Goal: Navigation & Orientation: Find specific page/section

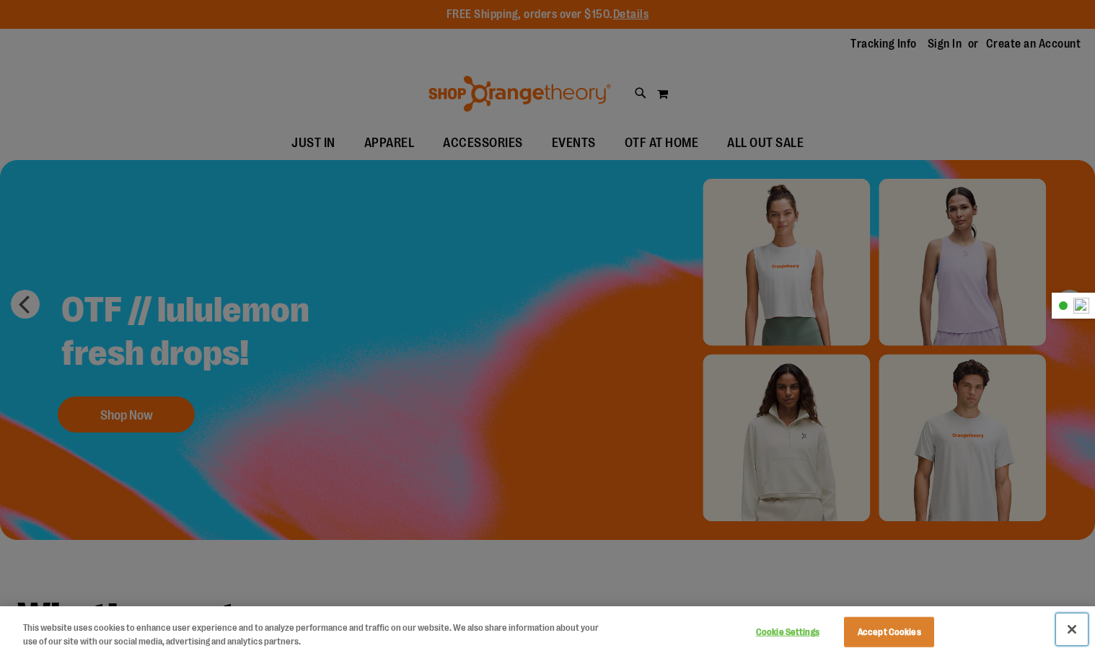
click at [1071, 621] on button "Close" at bounding box center [1072, 630] width 32 height 32
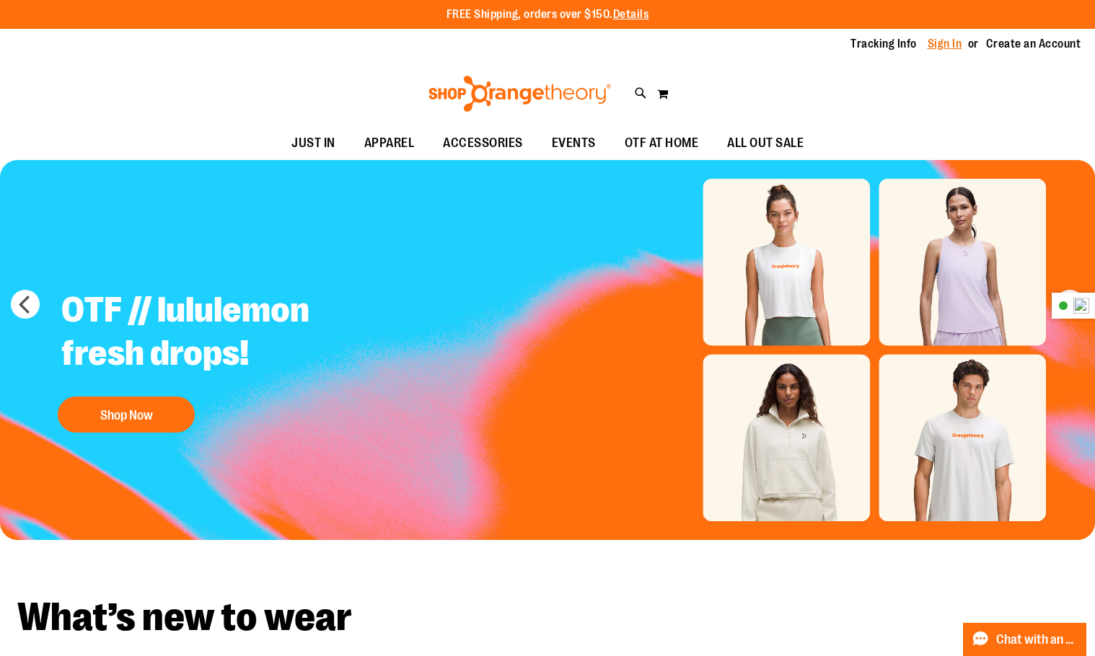
click at [928, 48] on link "Sign In" at bounding box center [945, 44] width 35 height 16
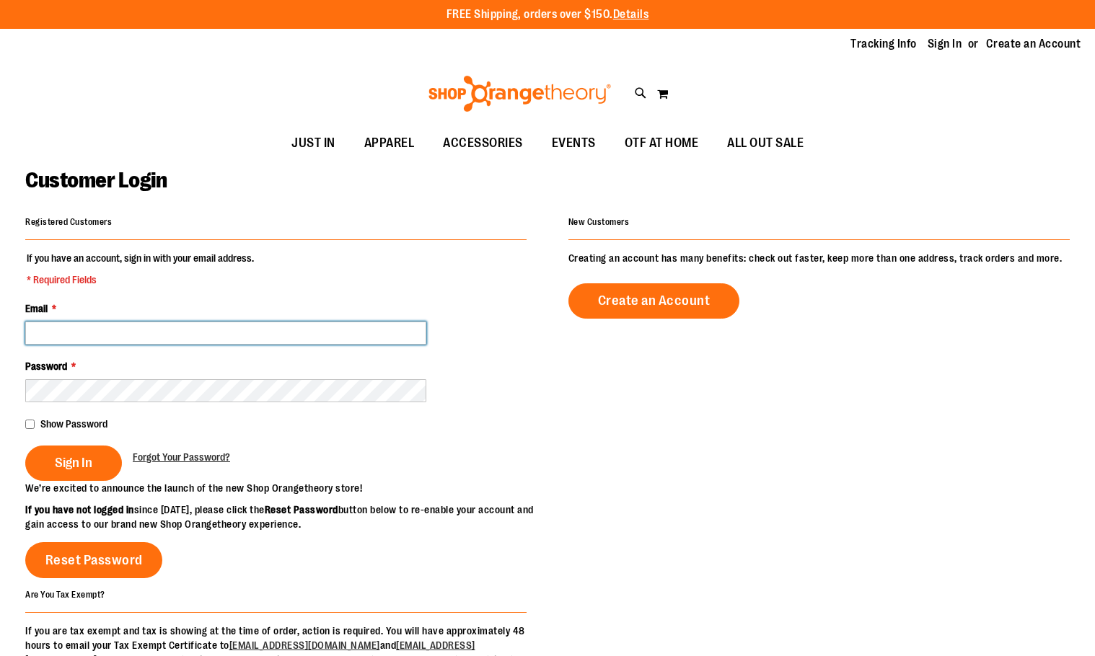
click at [172, 335] on input "Email *" at bounding box center [225, 333] width 401 height 23
type input "*"
type input "**********"
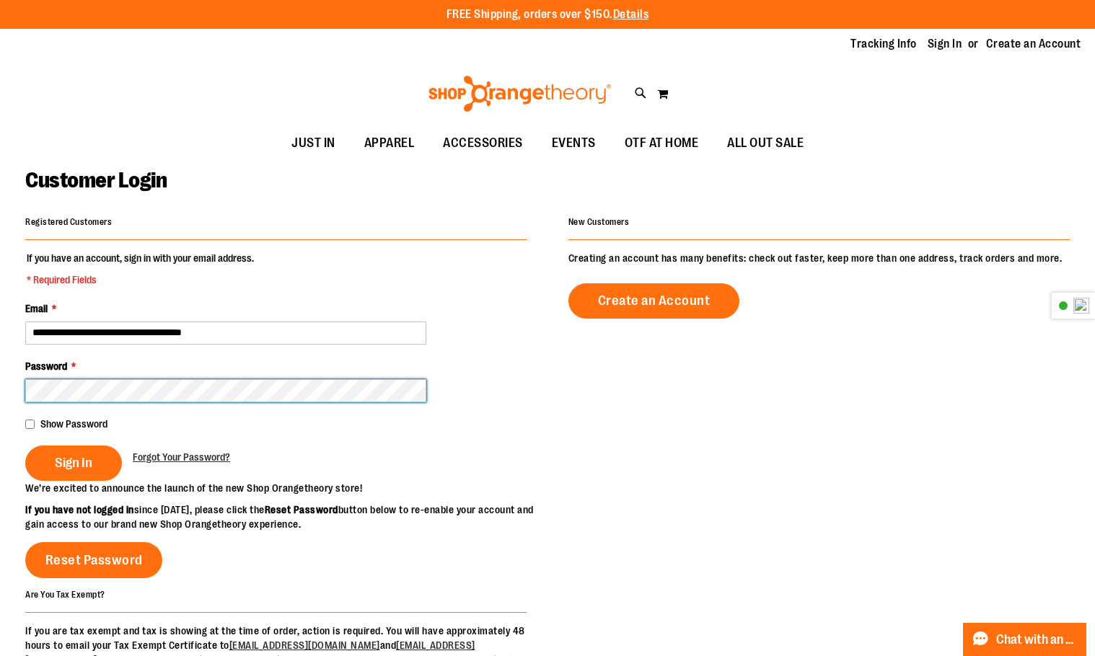
click at [25, 446] on button "Sign In" at bounding box center [73, 463] width 97 height 35
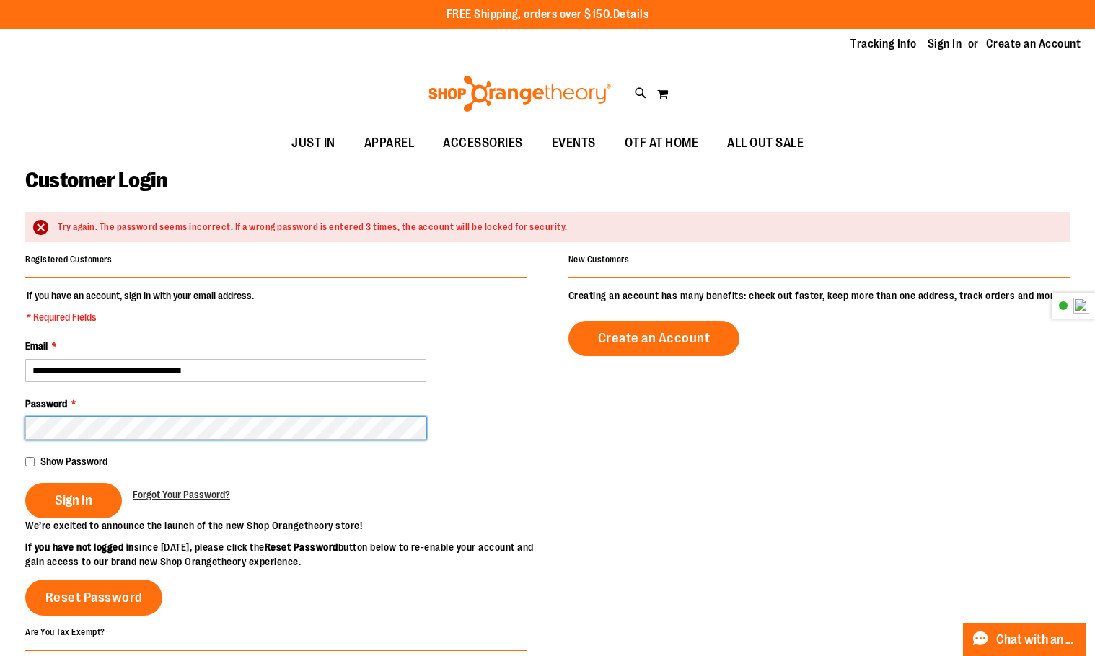
click at [25, 483] on button "Sign In" at bounding box center [73, 500] width 97 height 35
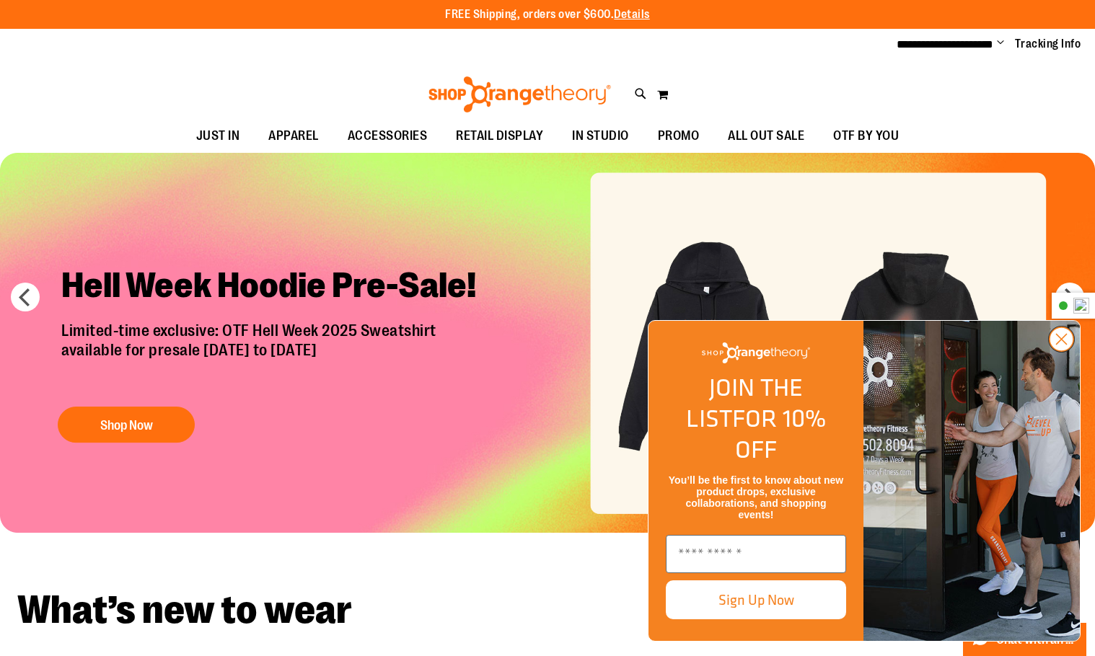
click at [1062, 351] on circle "Close dialog" at bounding box center [1062, 340] width 24 height 24
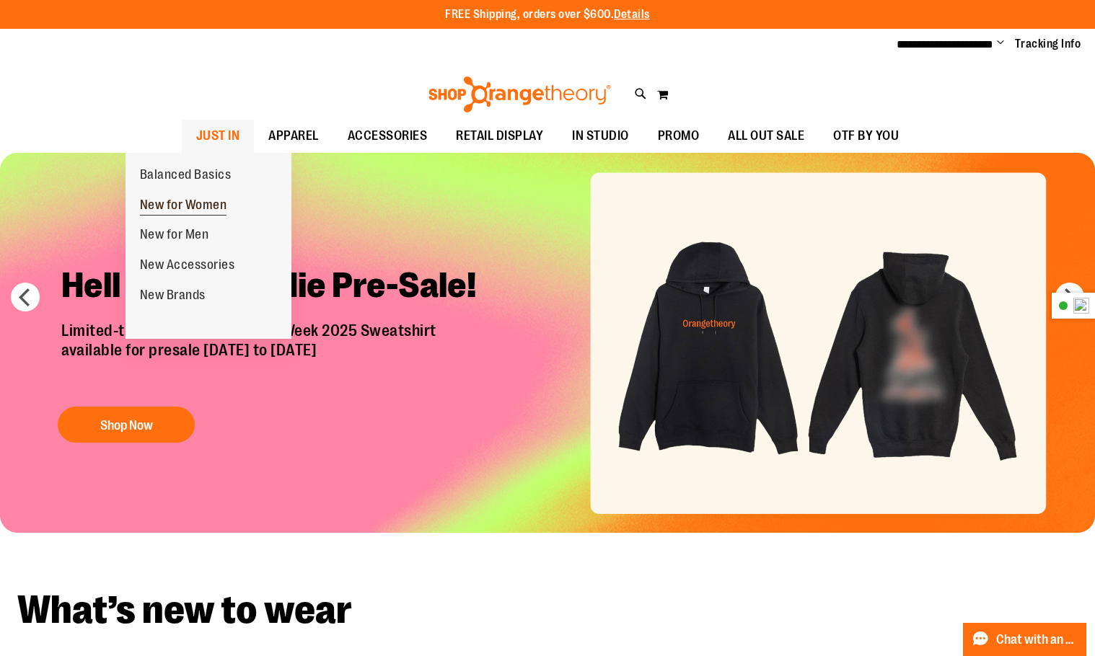
click at [222, 201] on span "New for Women" at bounding box center [183, 207] width 87 height 18
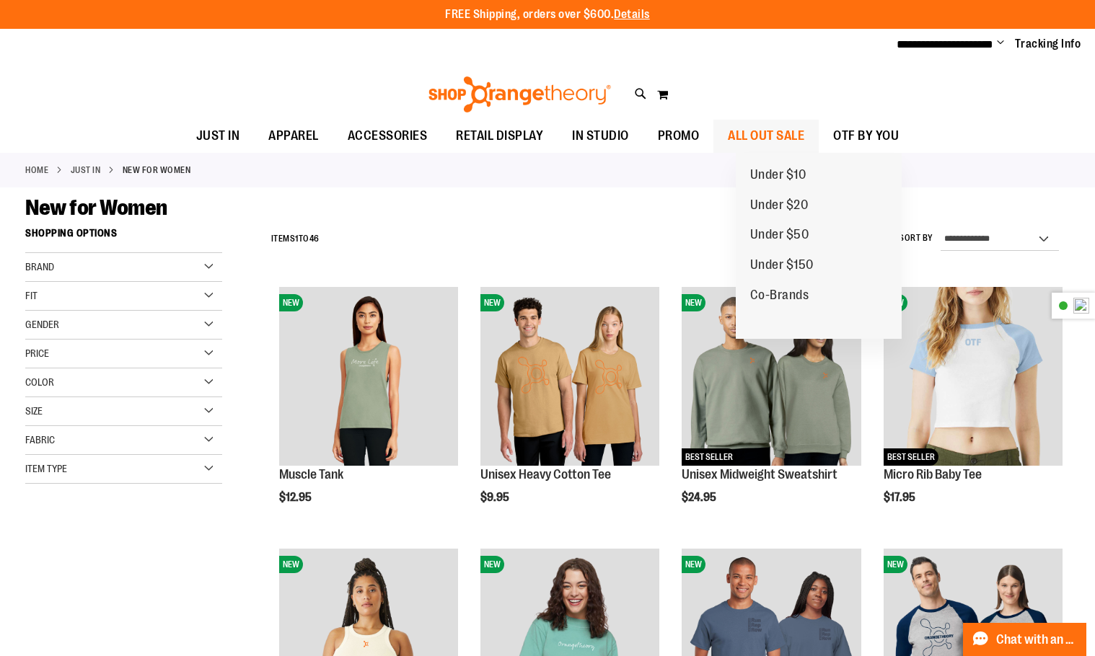
click at [786, 129] on span "ALL OUT SALE" at bounding box center [766, 136] width 76 height 32
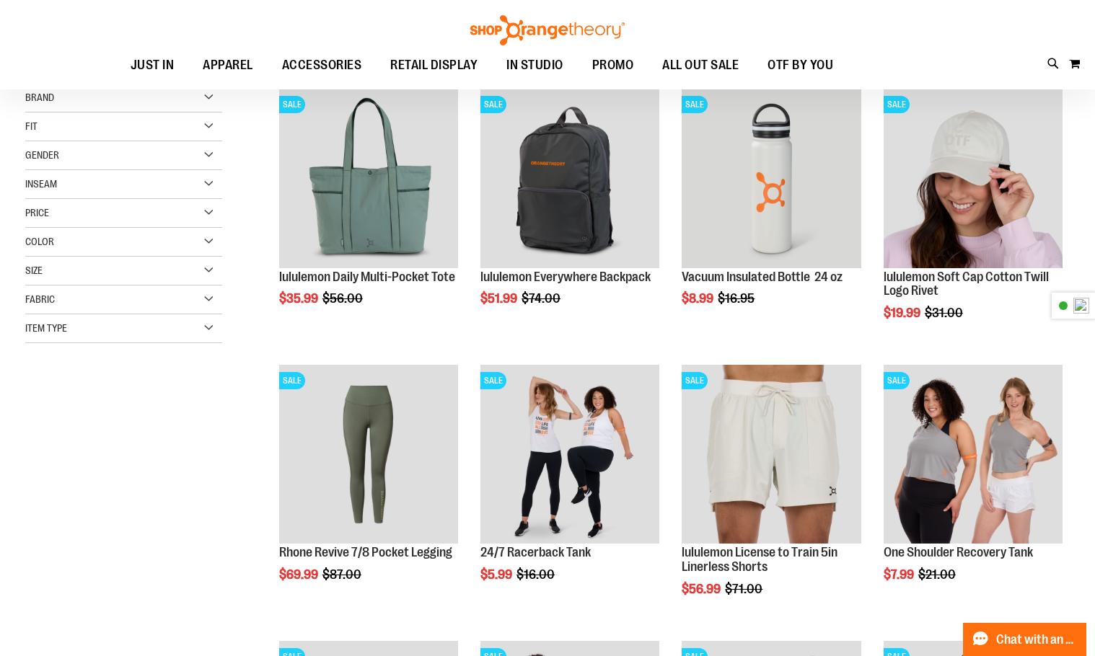
scroll to position [216, 0]
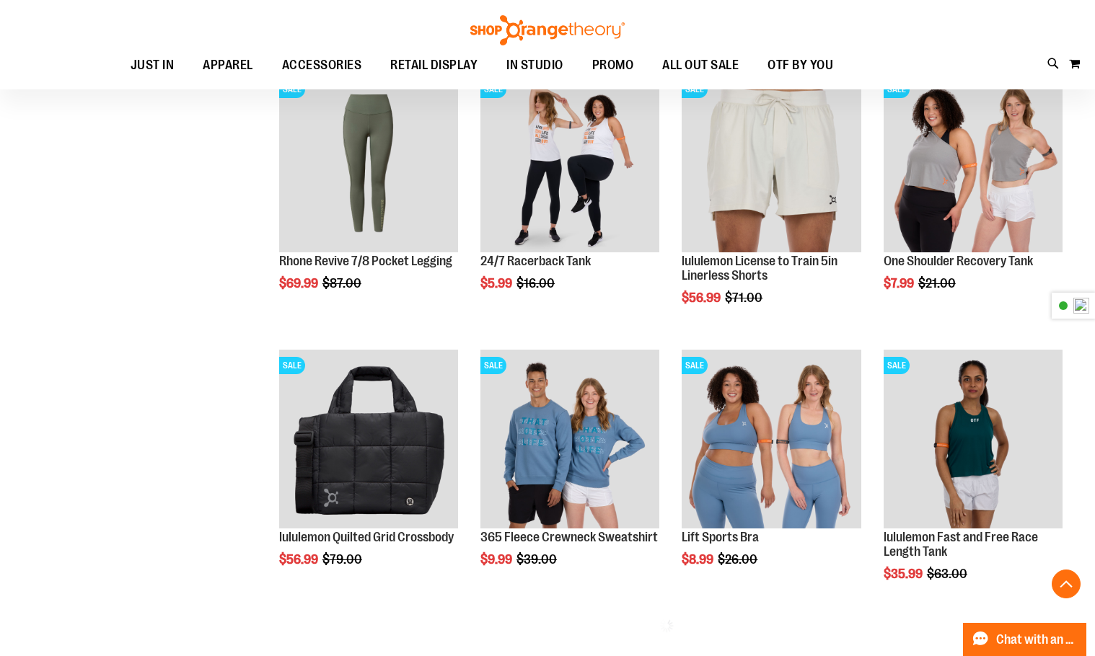
scroll to position [504, 0]
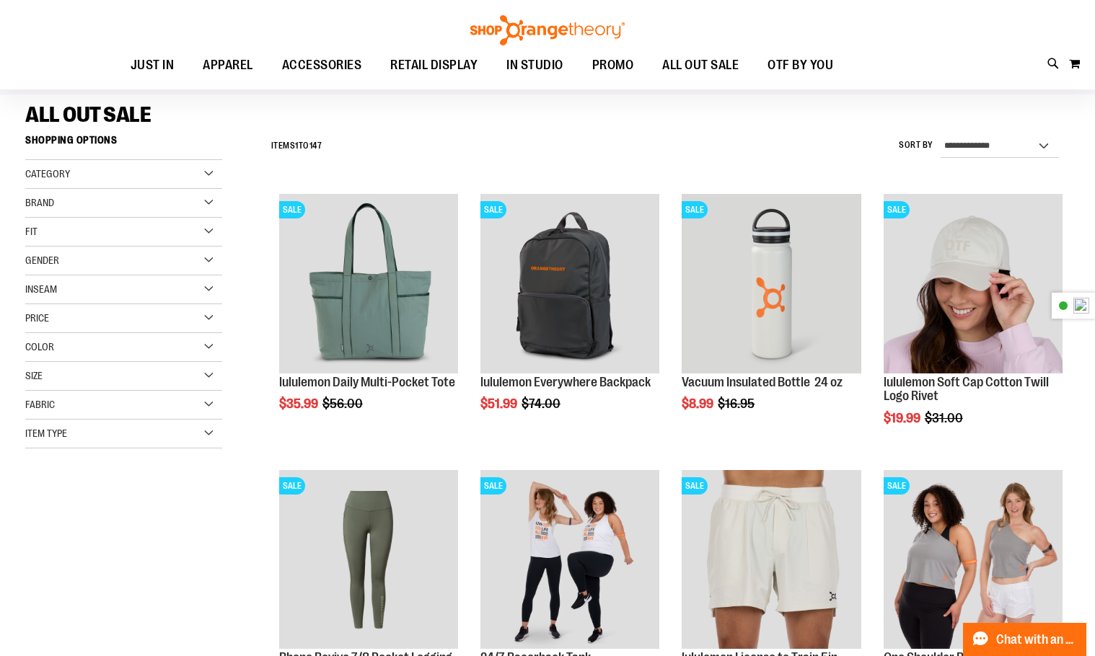
scroll to position [71, 0]
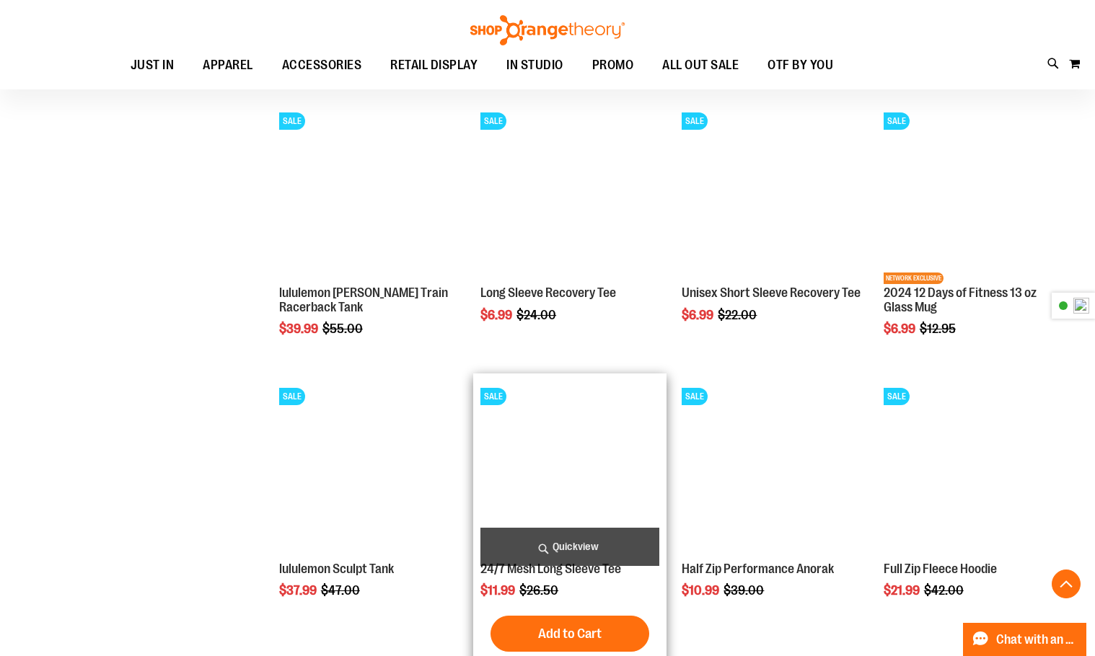
scroll to position [1298, 0]
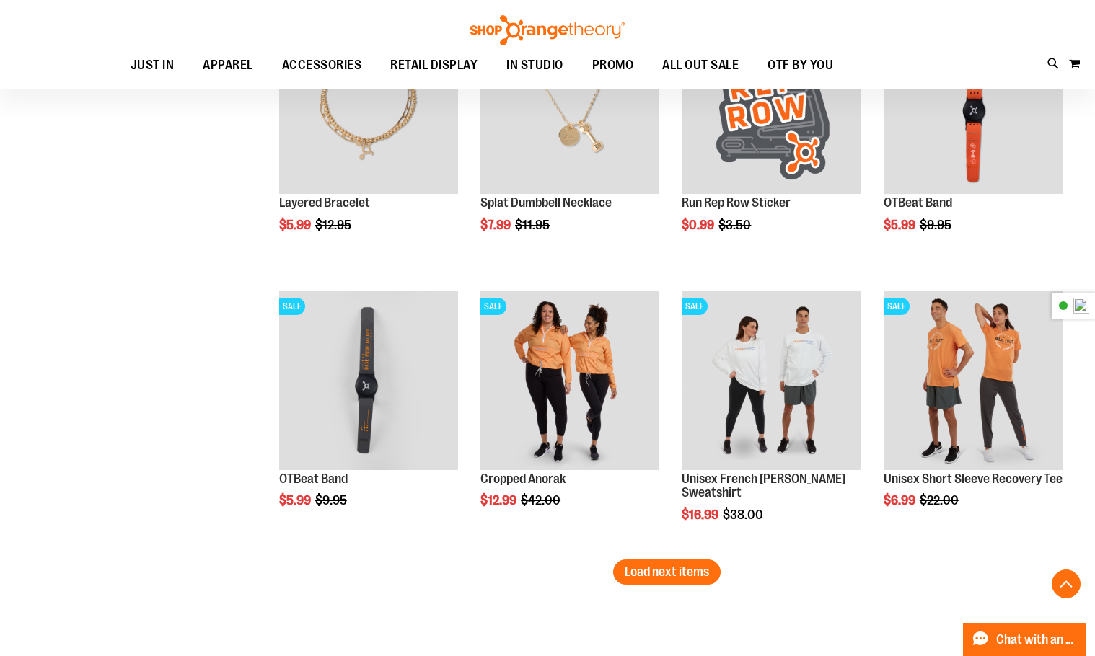
scroll to position [2236, 0]
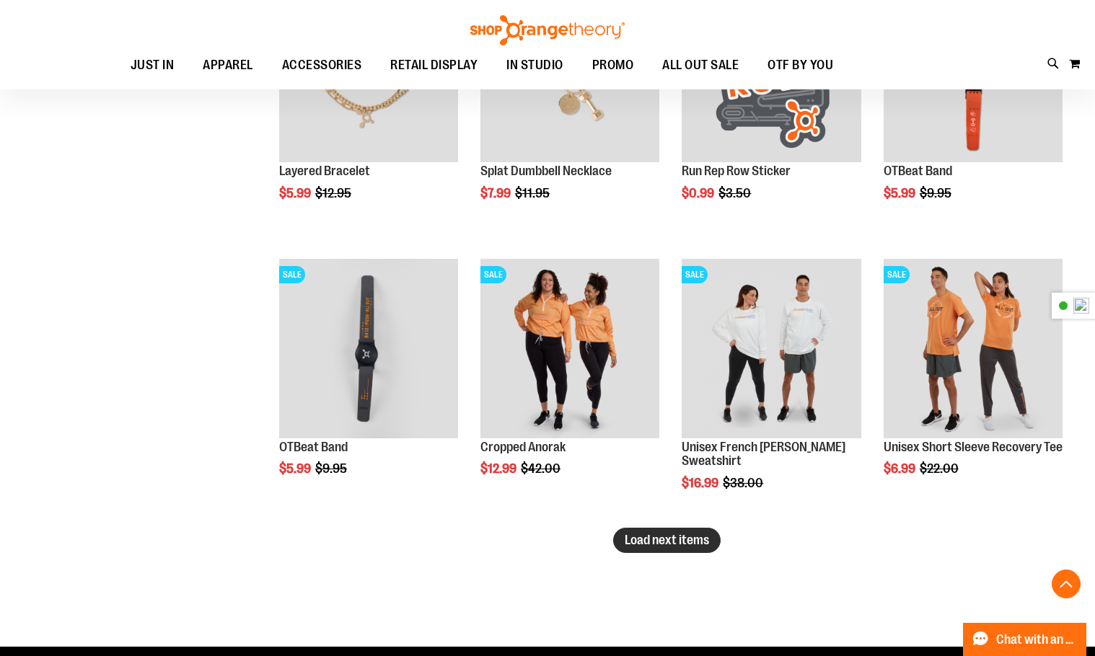
click at [667, 541] on span "Load next items" at bounding box center [667, 540] width 84 height 14
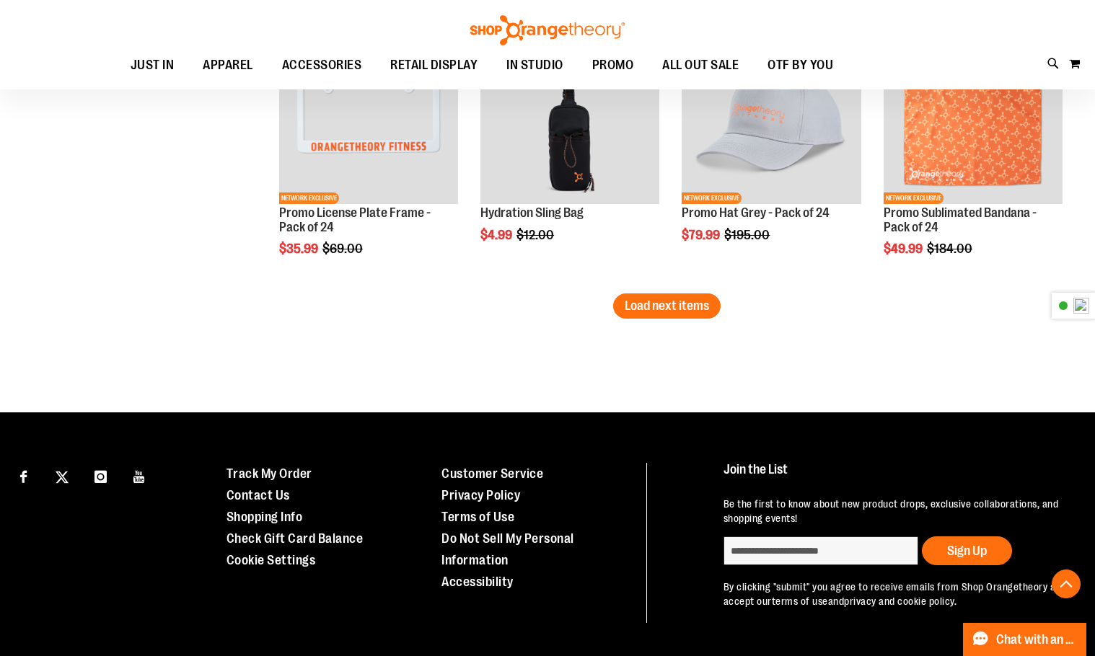
scroll to position [3352, 0]
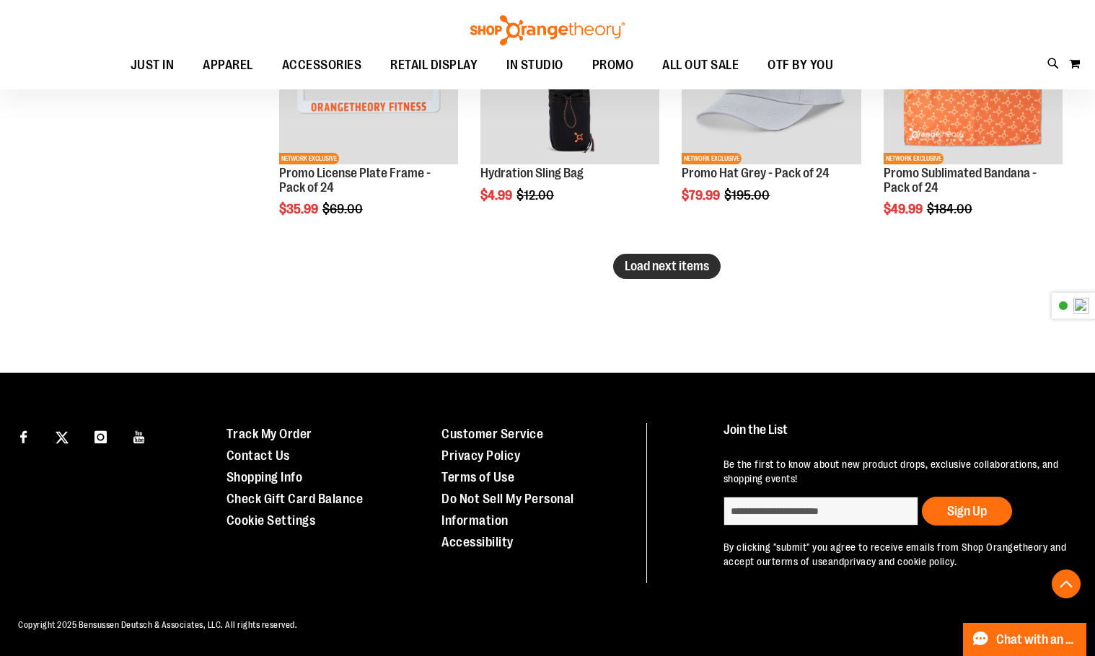
click at [651, 259] on span "Load next items" at bounding box center [667, 266] width 84 height 14
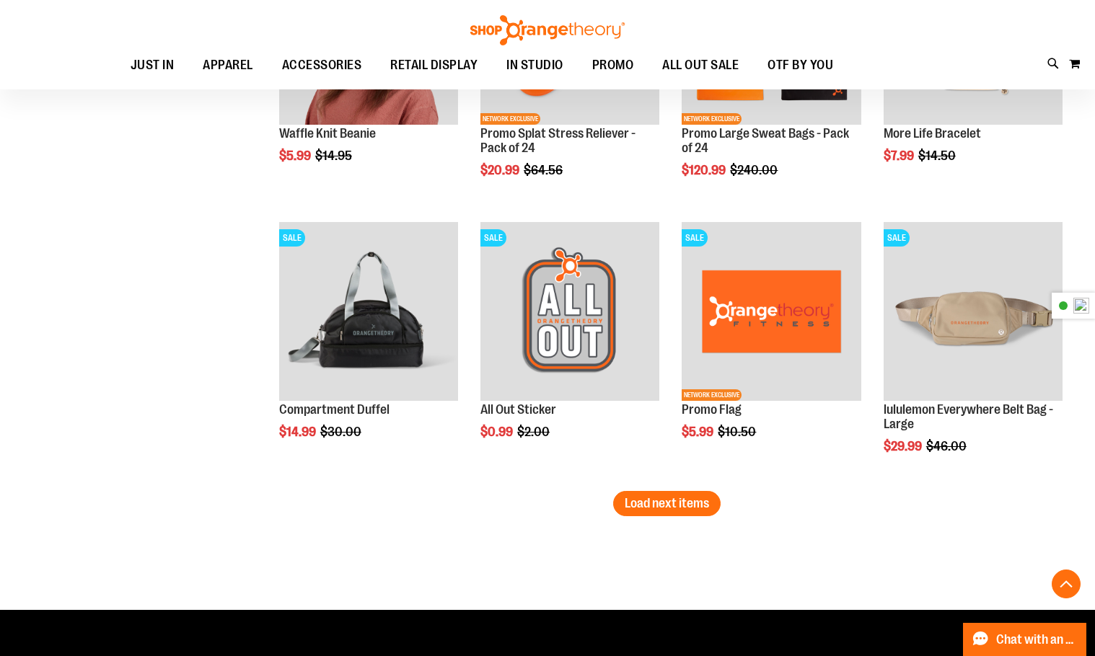
scroll to position [4002, 0]
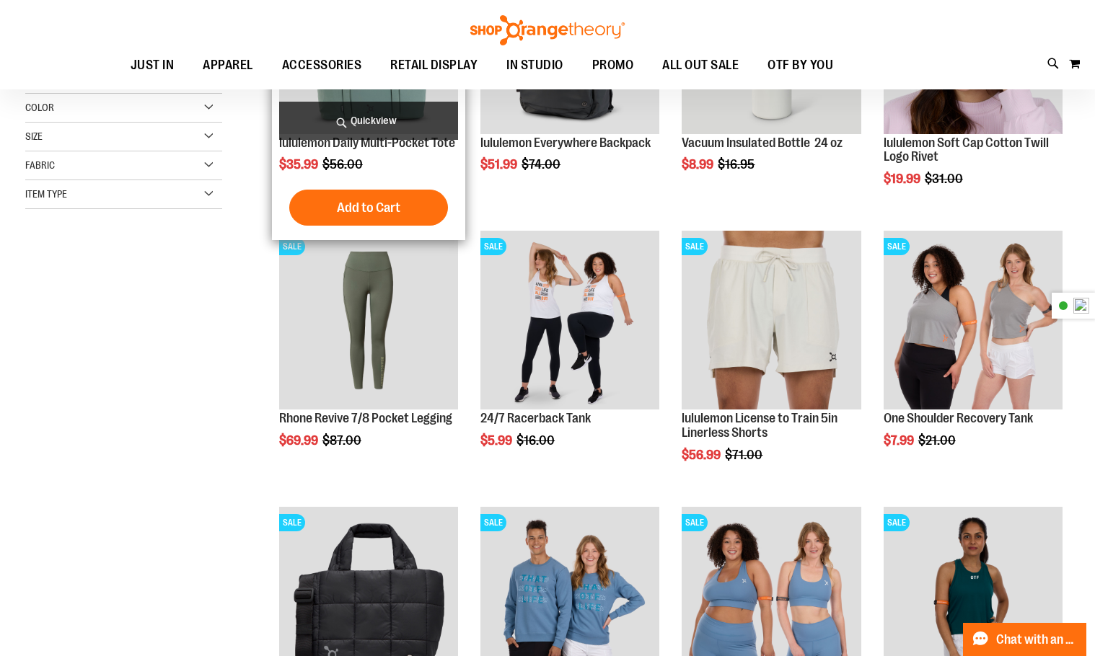
scroll to position [178, 0]
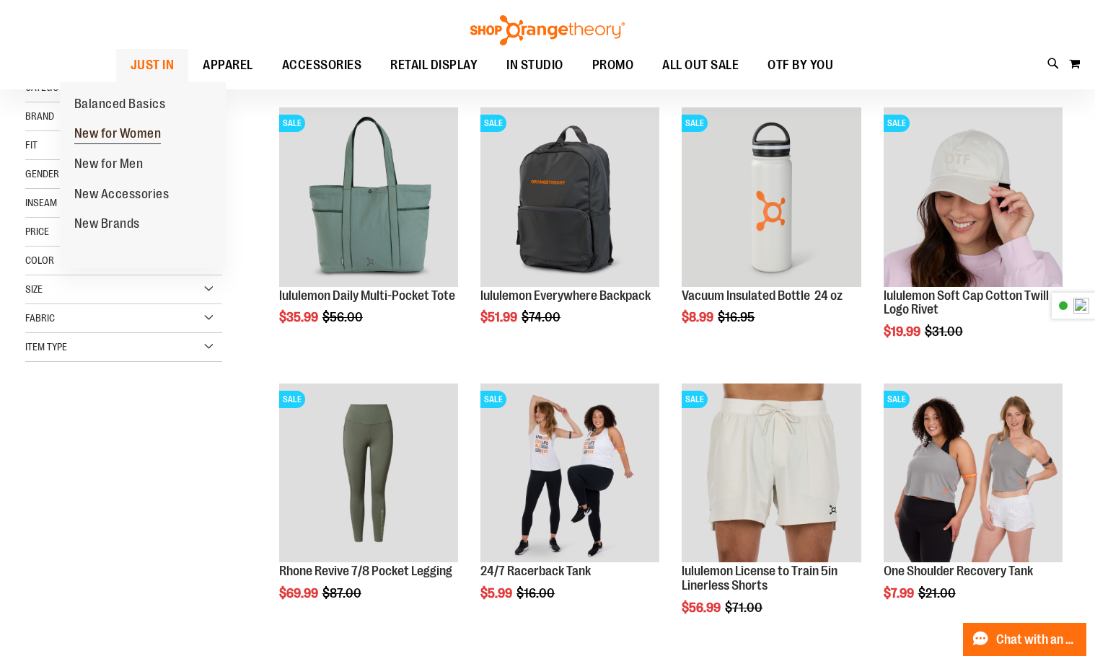
click at [111, 129] on span "New for Women" at bounding box center [117, 135] width 87 height 18
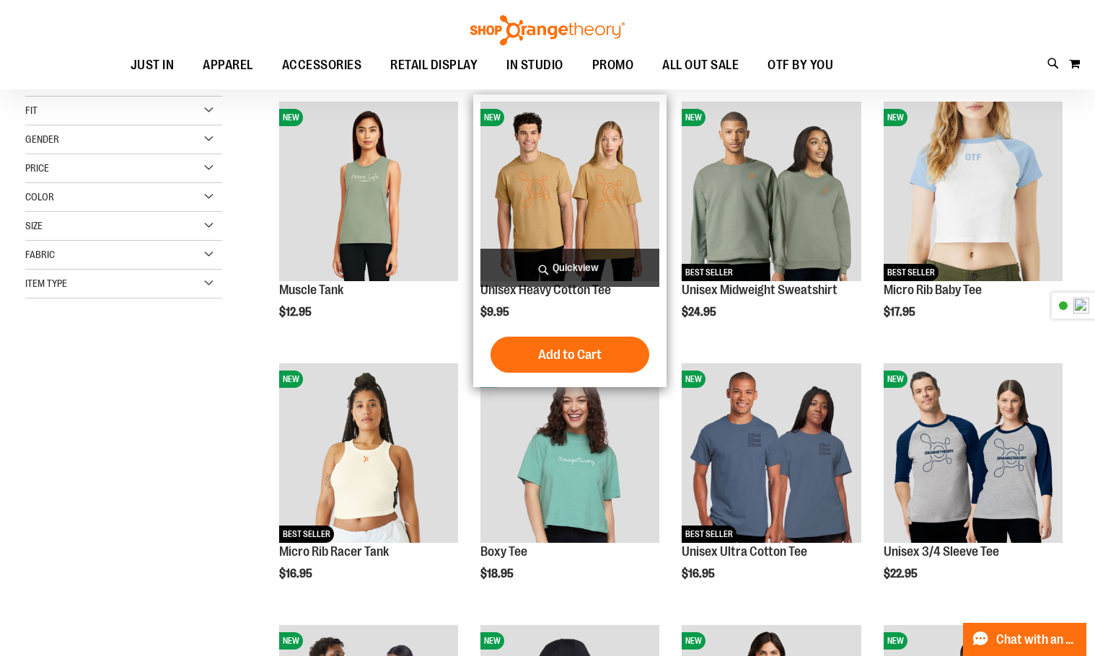
scroll to position [216, 0]
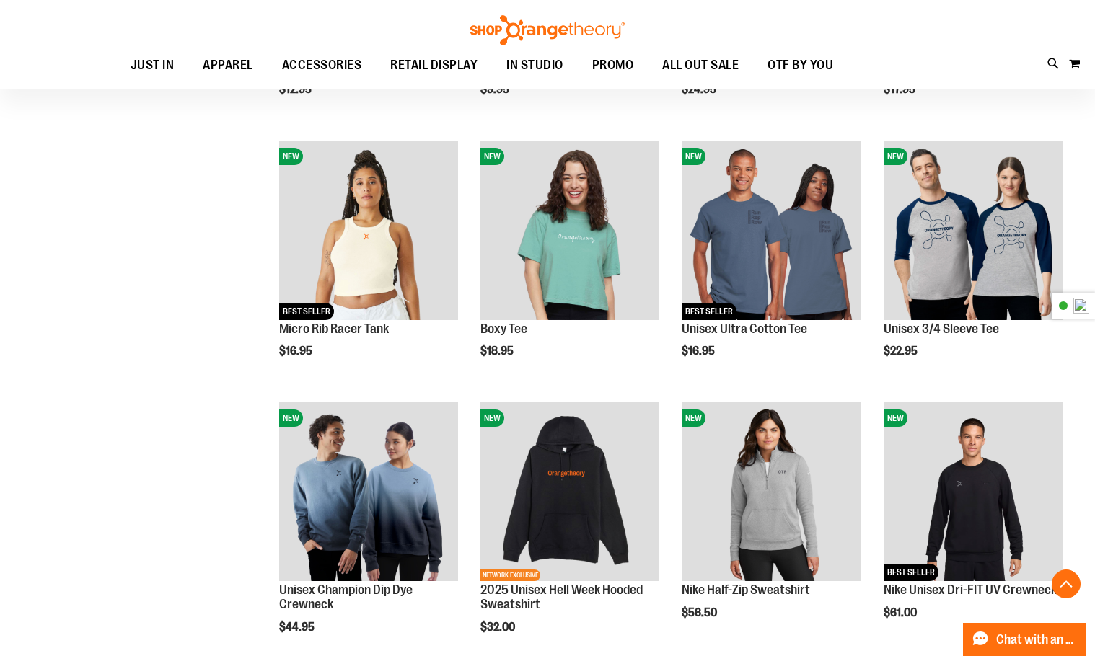
scroll to position [504, 0]
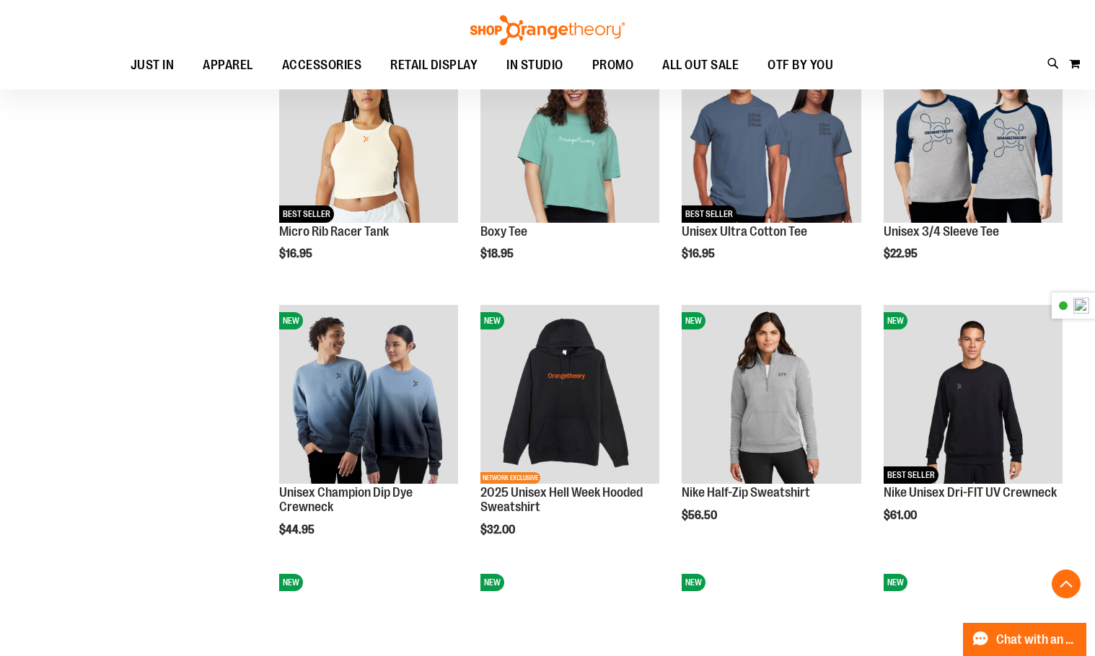
drag, startPoint x: 152, startPoint y: 387, endPoint x: 87, endPoint y: 478, distance: 112.3
click at [87, 478] on div "**********" at bounding box center [547, 573] width 1045 height 1717
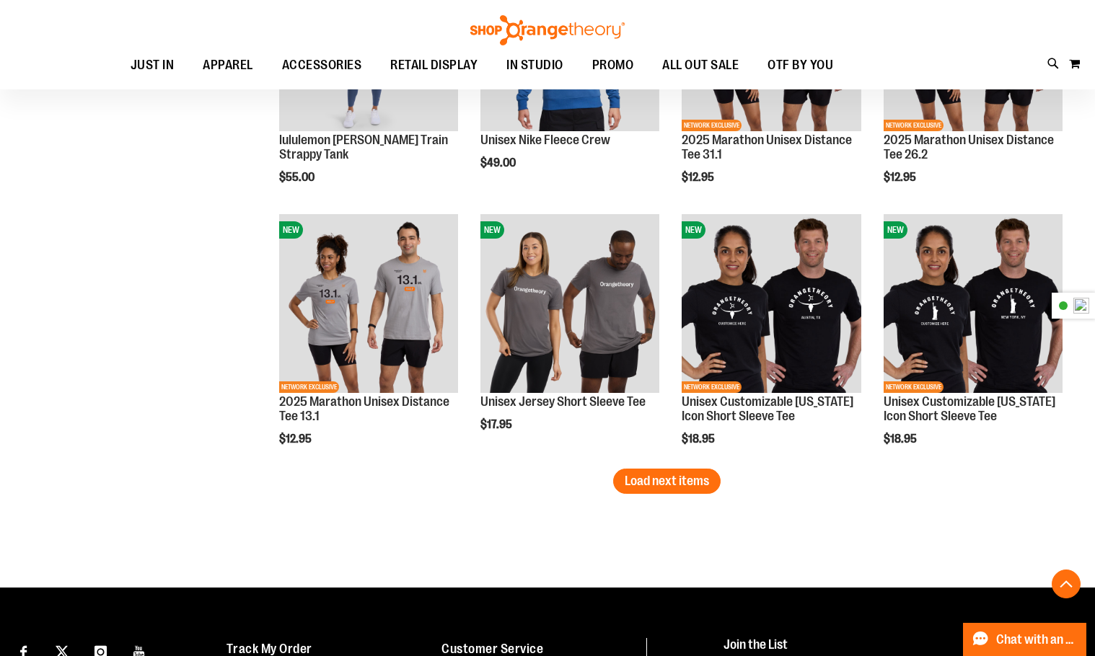
scroll to position [2236, 0]
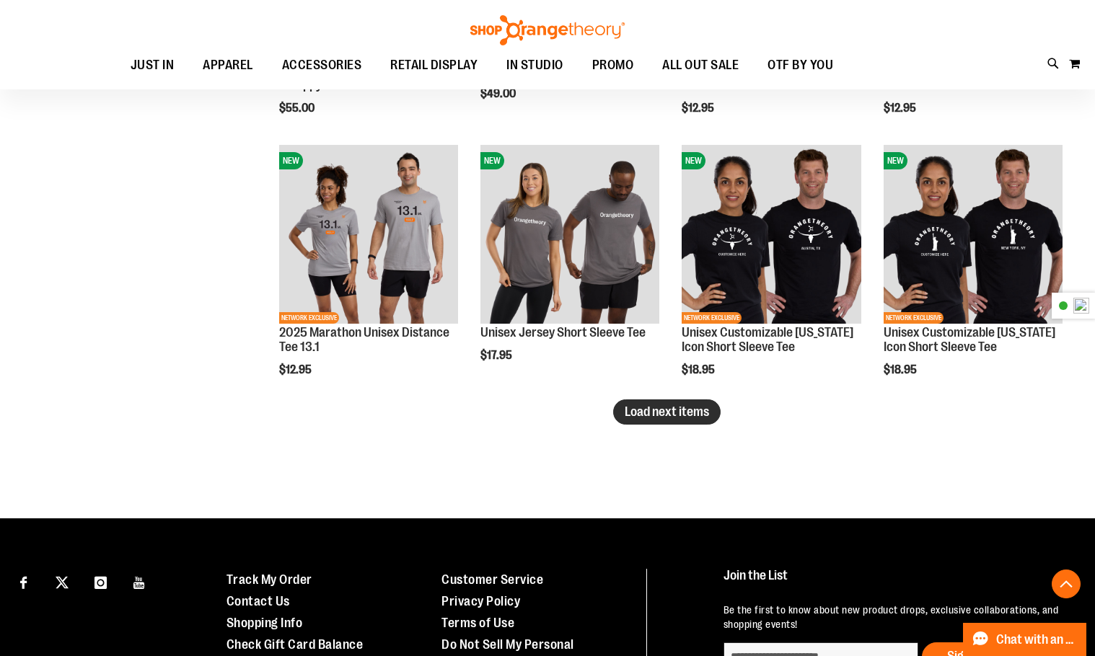
click at [707, 400] on button "Load next items" at bounding box center [666, 412] width 107 height 25
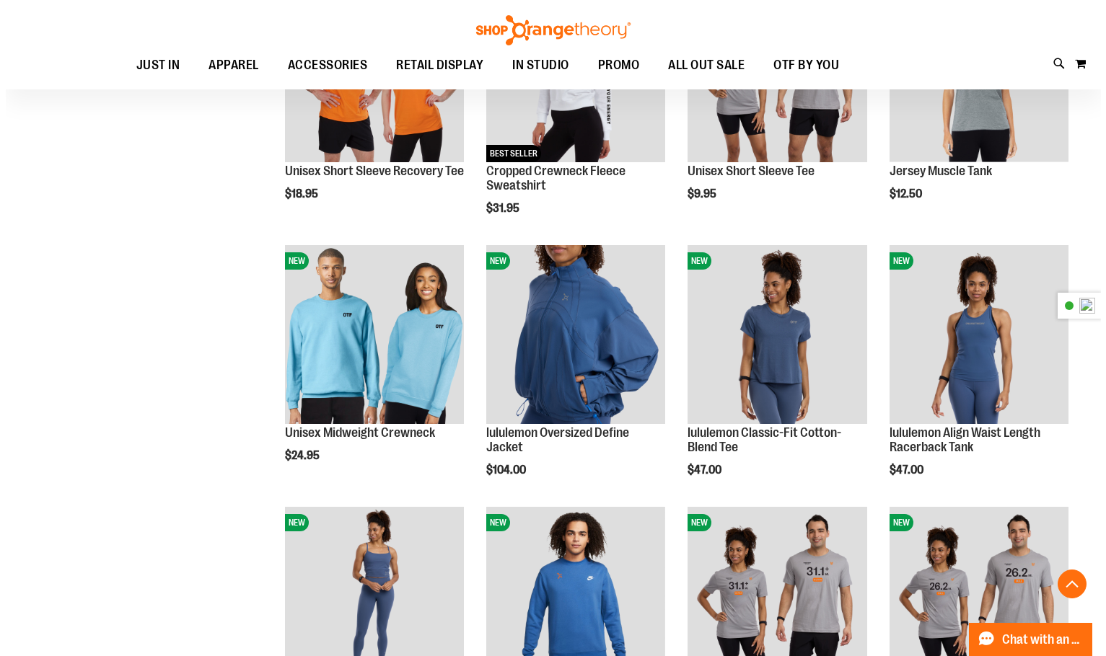
scroll to position [1586, 0]
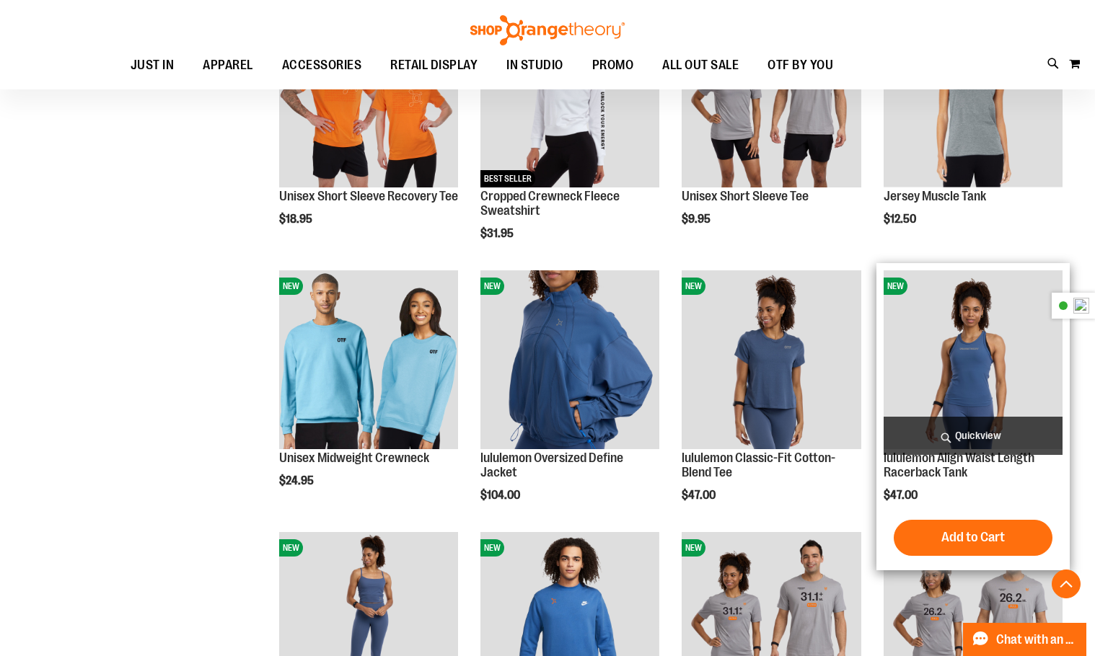
click at [976, 430] on span "Quickview" at bounding box center [973, 436] width 179 height 38
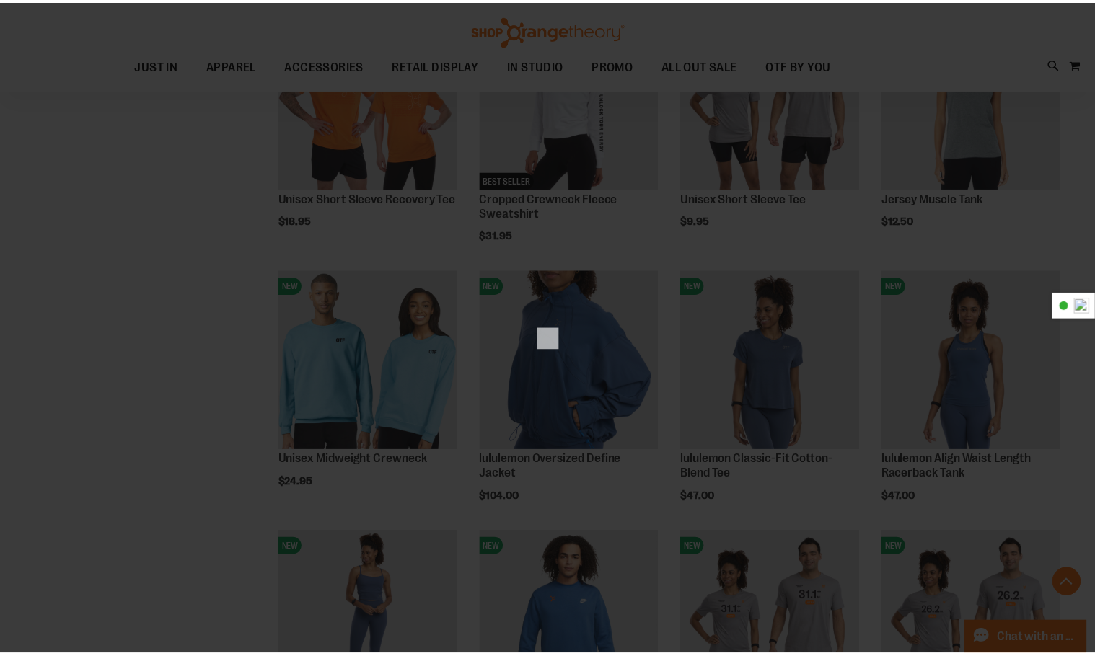
scroll to position [0, 0]
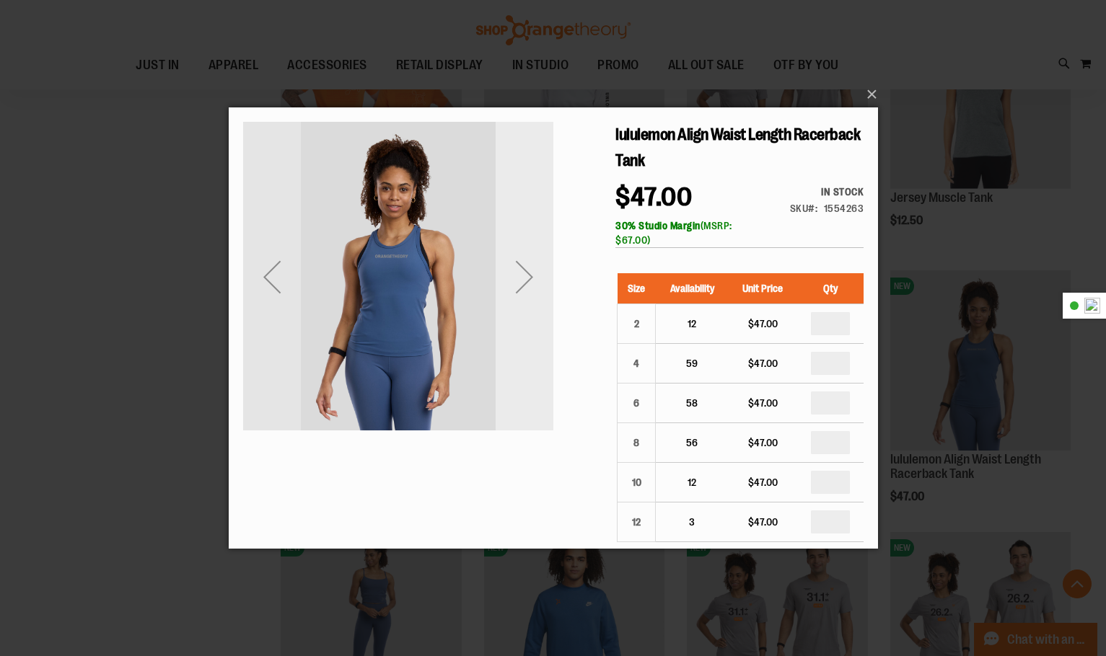
click at [532, 327] on div "Next" at bounding box center [524, 277] width 58 height 310
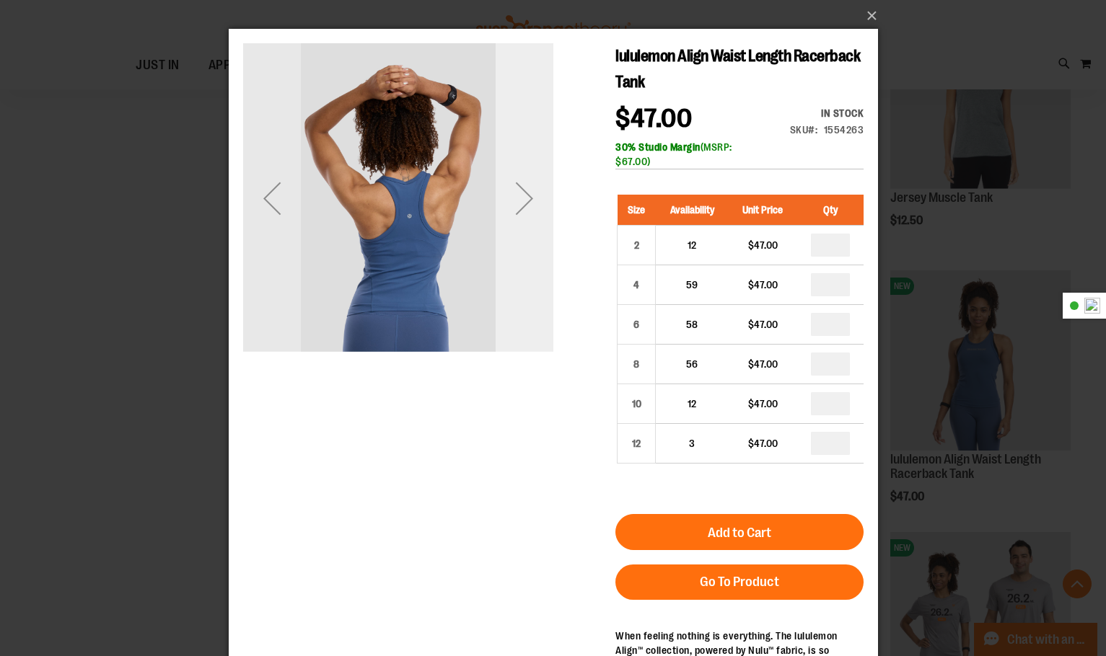
click at [519, 188] on div "Next" at bounding box center [524, 199] width 58 height 58
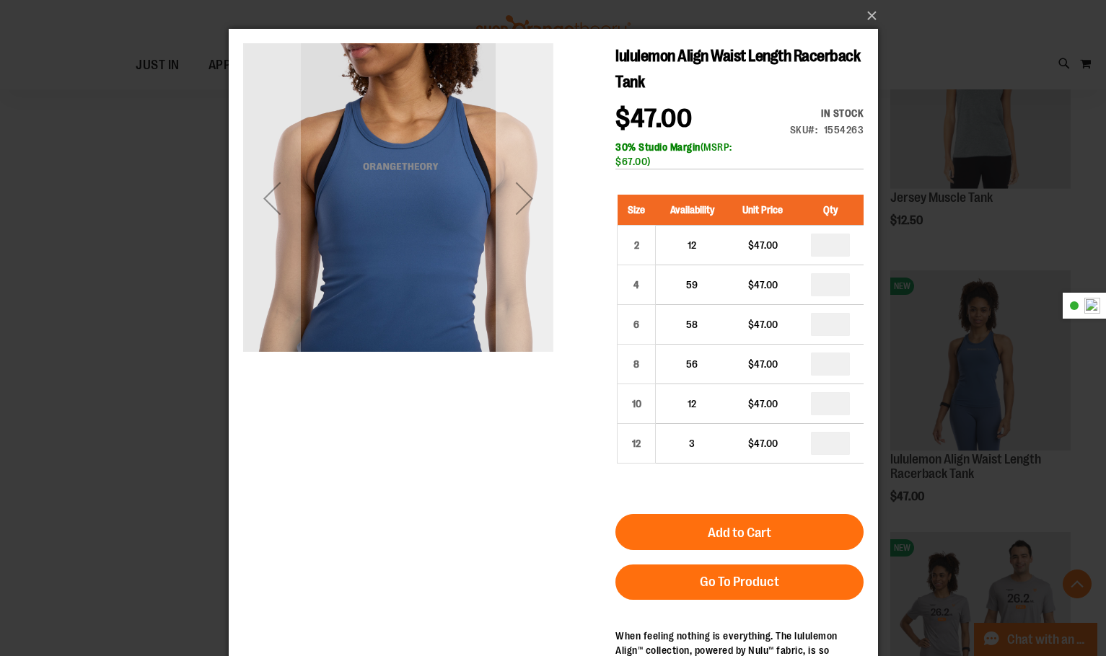
click at [499, 198] on div "Next" at bounding box center [524, 199] width 58 height 58
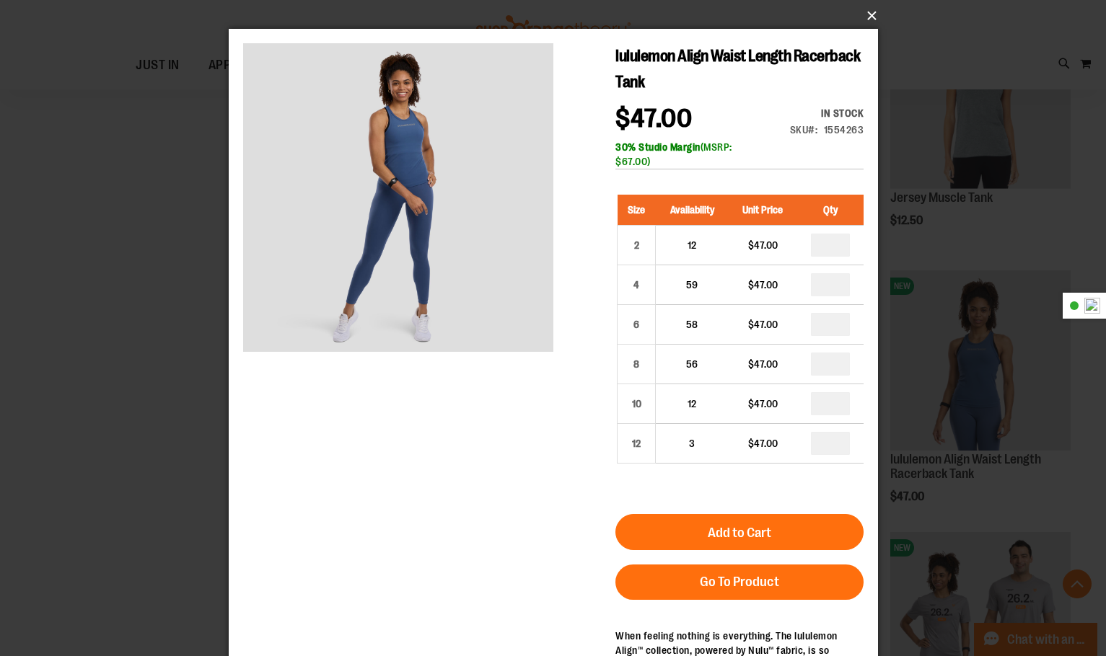
click at [870, 15] on button "×" at bounding box center [557, 16] width 649 height 32
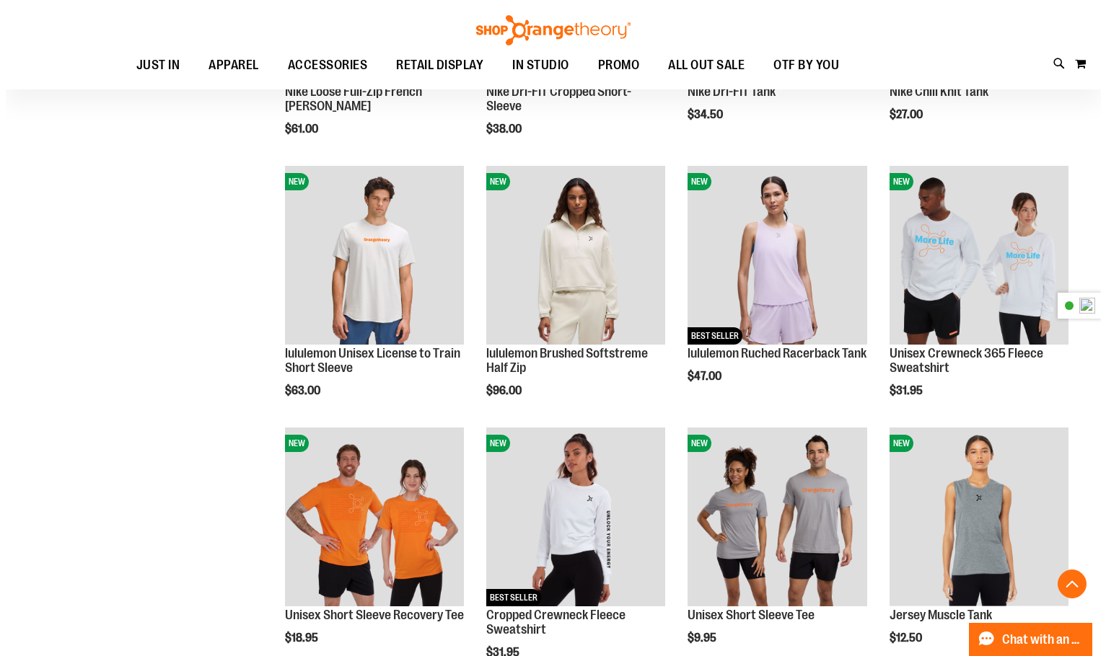
scroll to position [1154, 0]
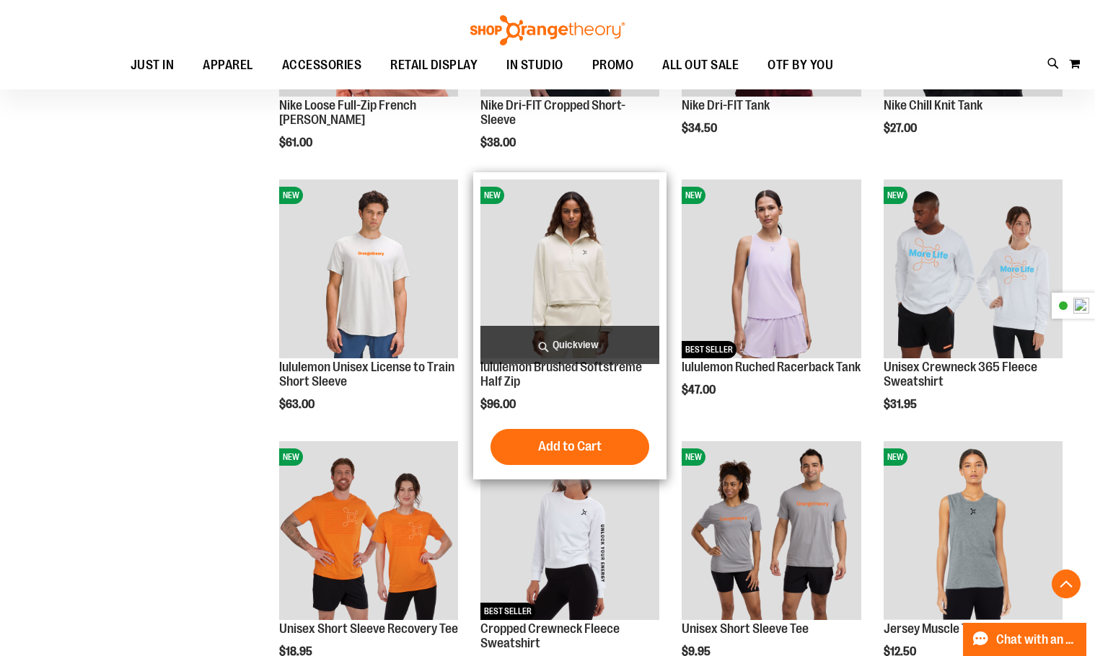
click at [550, 348] on span "Quickview" at bounding box center [569, 345] width 179 height 38
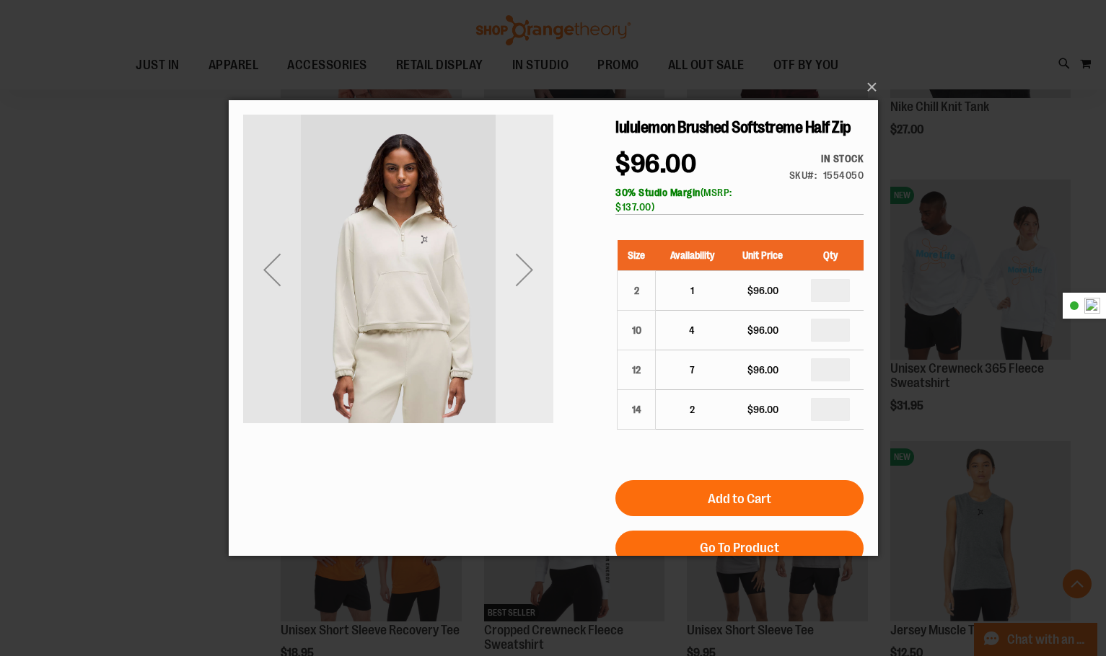
click at [523, 293] on div "Next" at bounding box center [524, 270] width 58 height 58
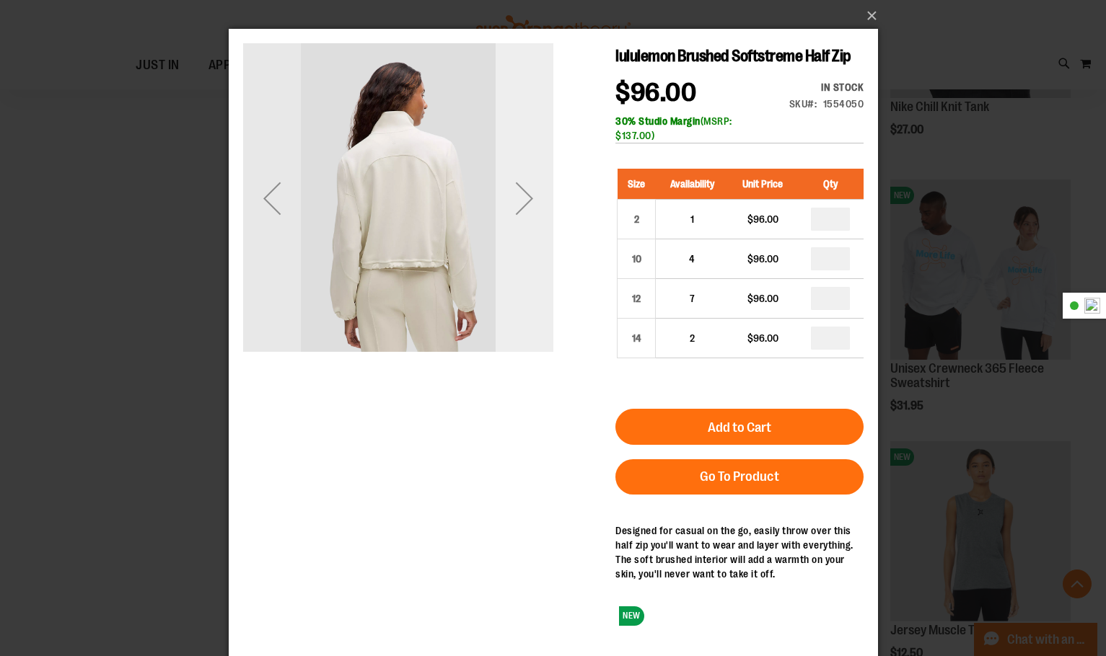
click at [531, 233] on div "Next" at bounding box center [524, 198] width 58 height 310
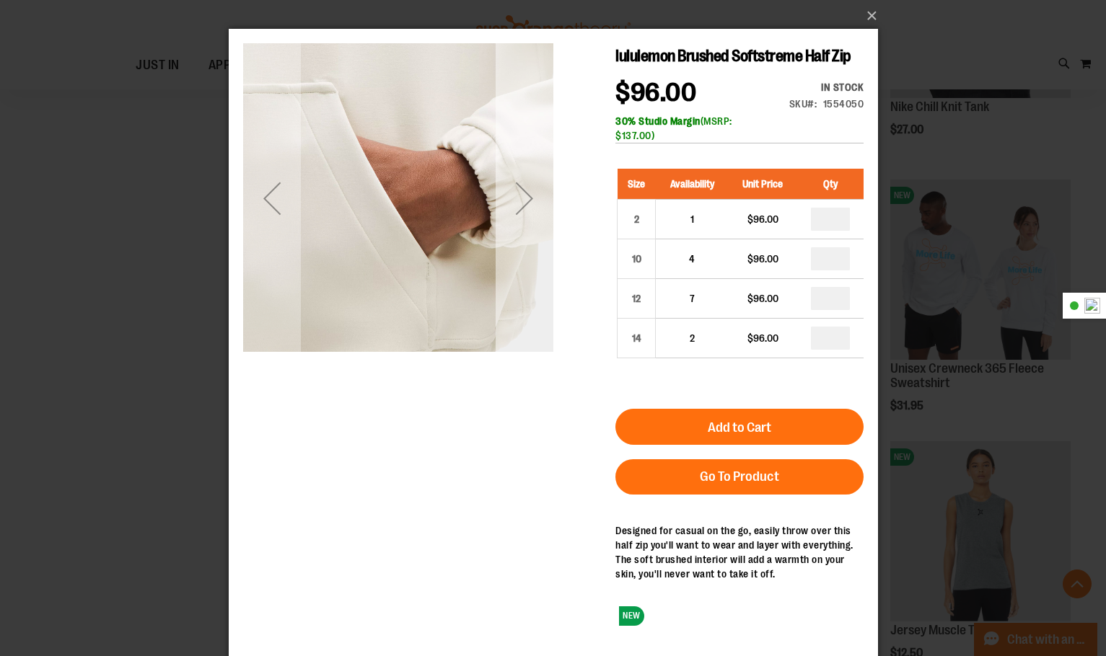
click at [531, 233] on div "Next" at bounding box center [524, 198] width 58 height 310
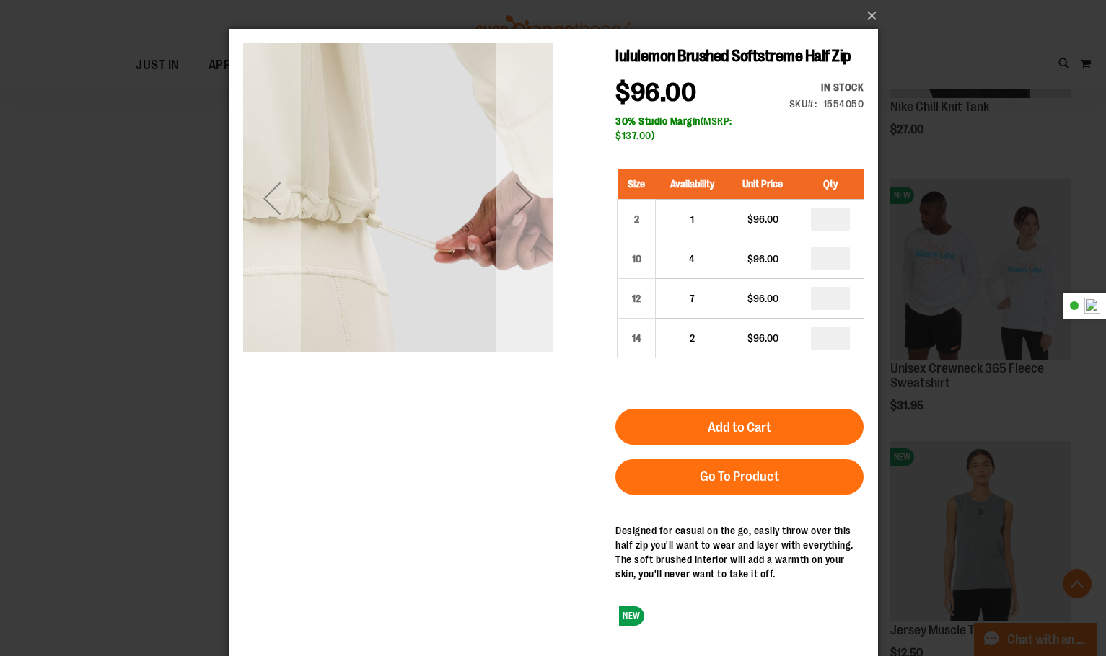
click at [531, 233] on div "Next" at bounding box center [524, 198] width 58 height 310
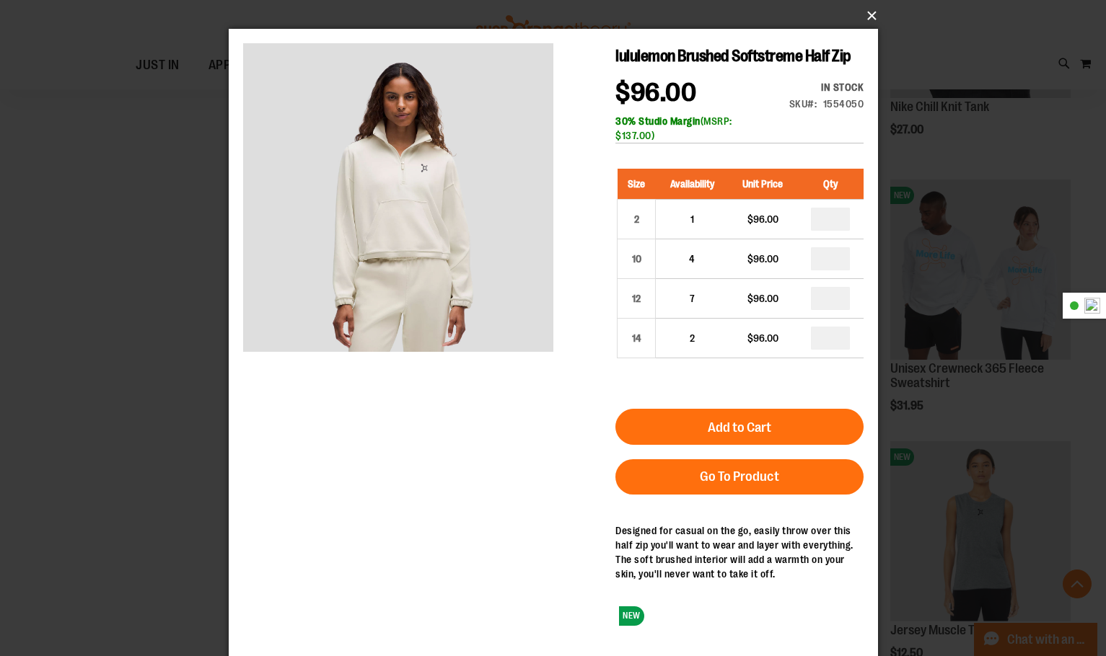
click at [876, 16] on button "×" at bounding box center [557, 16] width 649 height 32
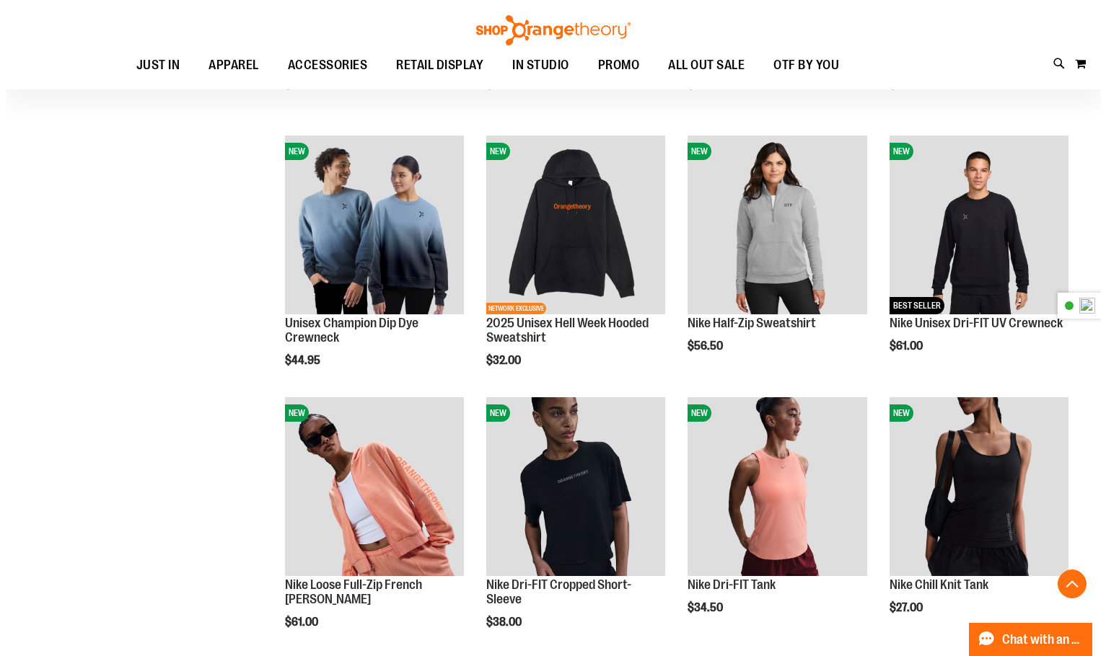
scroll to position [649, 0]
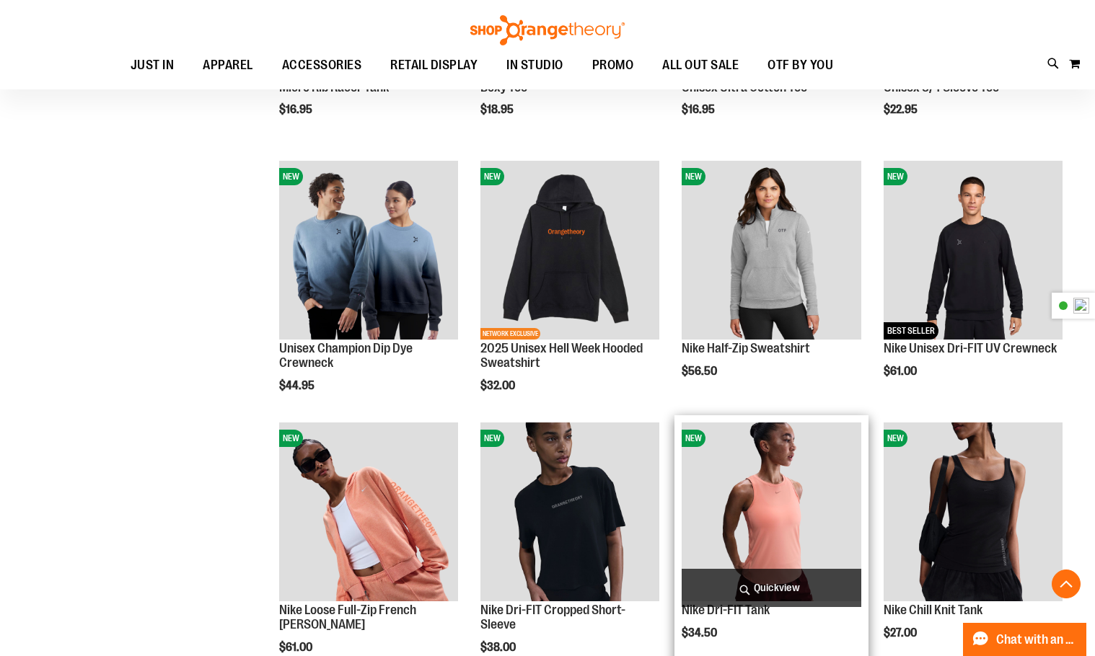
click at [768, 579] on span "Quickview" at bounding box center [771, 588] width 179 height 38
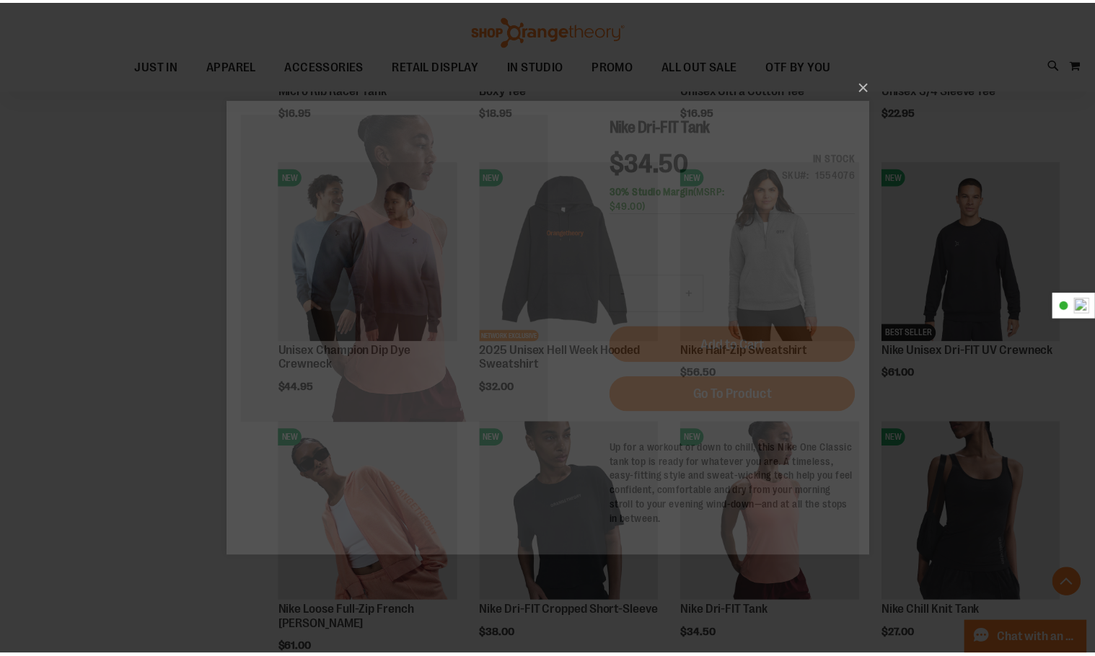
scroll to position [0, 0]
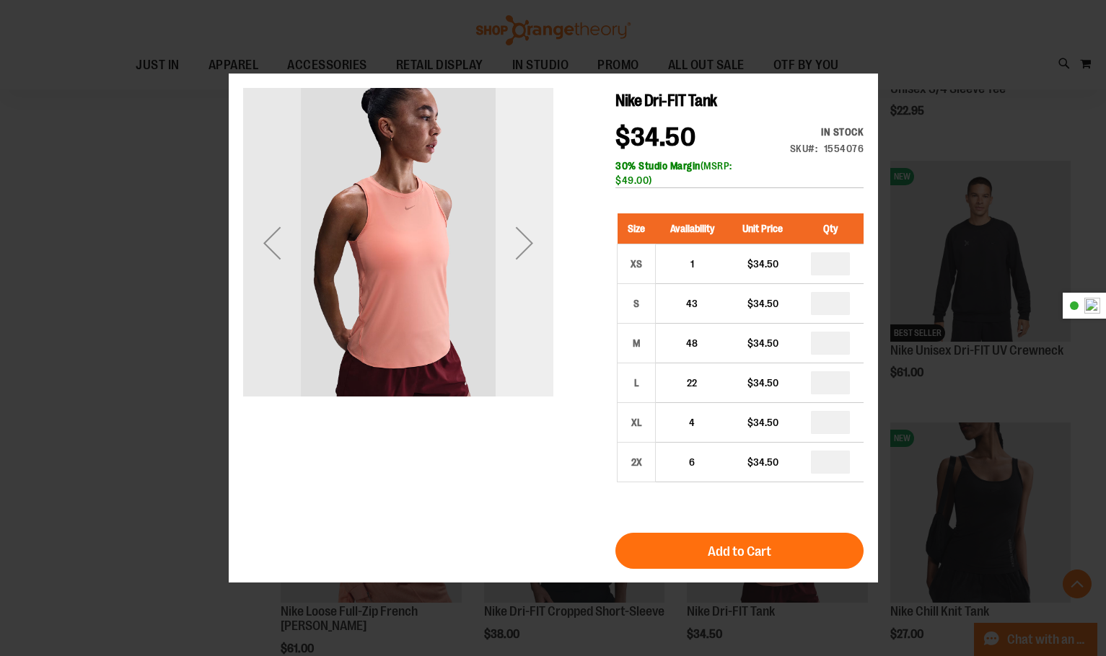
click at [517, 322] on div "Next" at bounding box center [524, 242] width 58 height 310
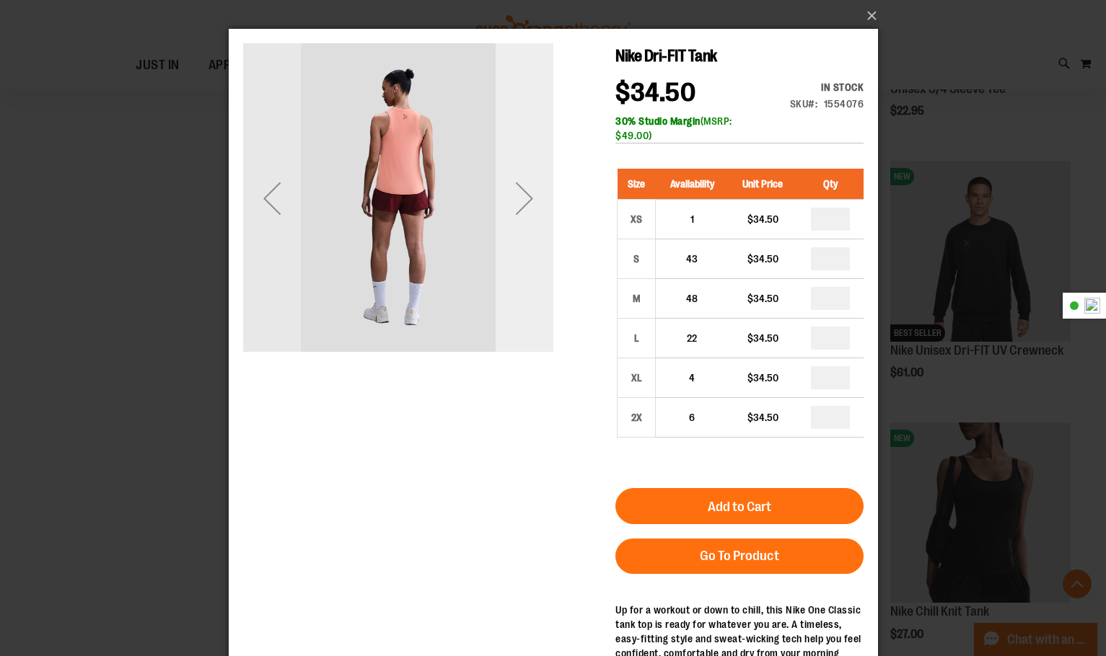
click at [526, 226] on div "Next" at bounding box center [524, 199] width 58 height 58
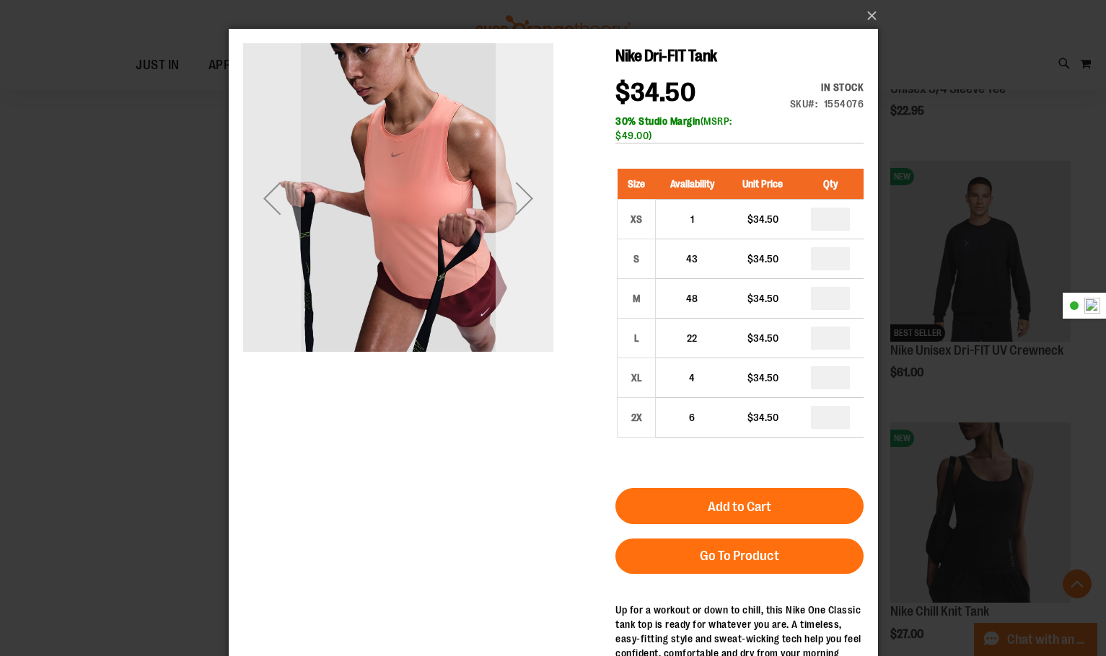
click at [526, 226] on div "Next" at bounding box center [524, 199] width 58 height 58
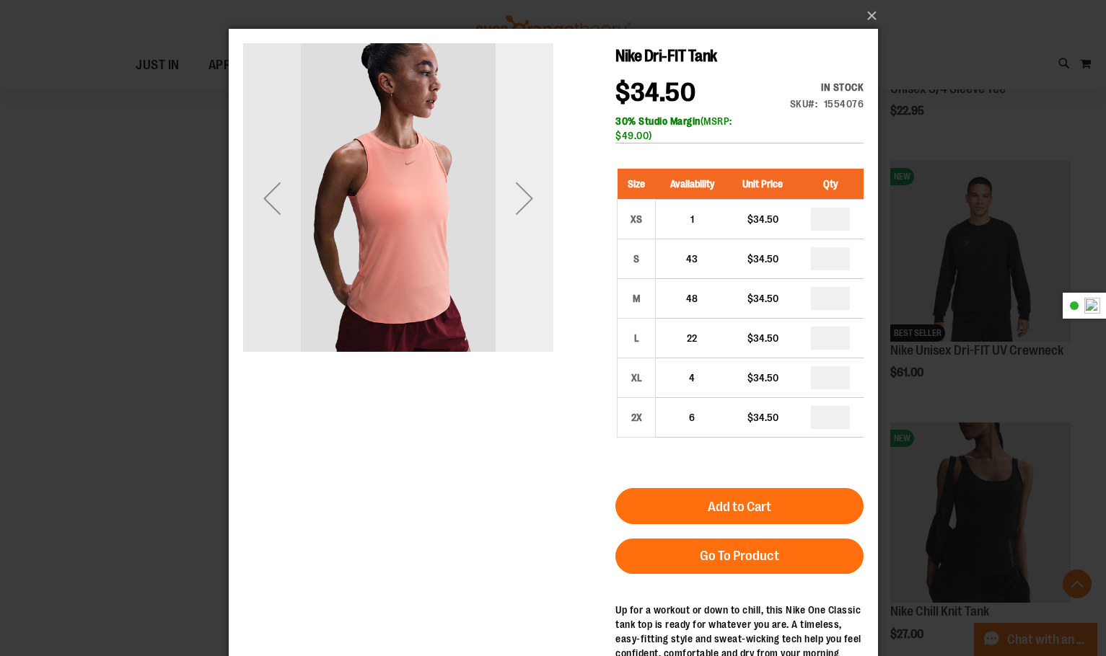
click at [526, 226] on div "Next" at bounding box center [524, 199] width 58 height 58
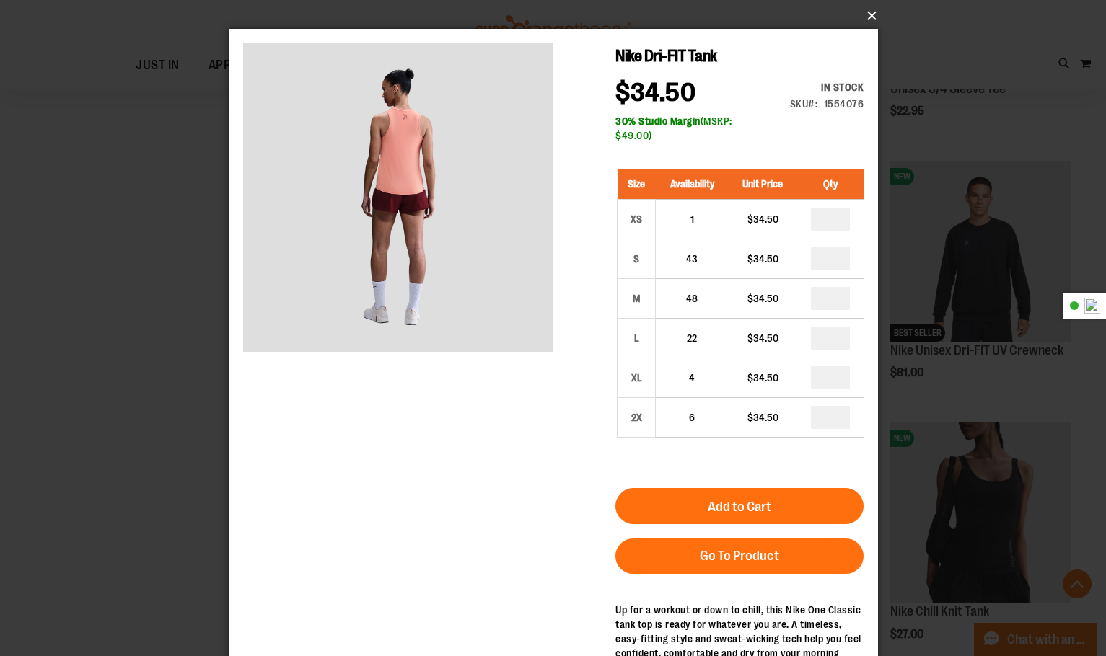
click at [879, 17] on button "×" at bounding box center [557, 16] width 649 height 32
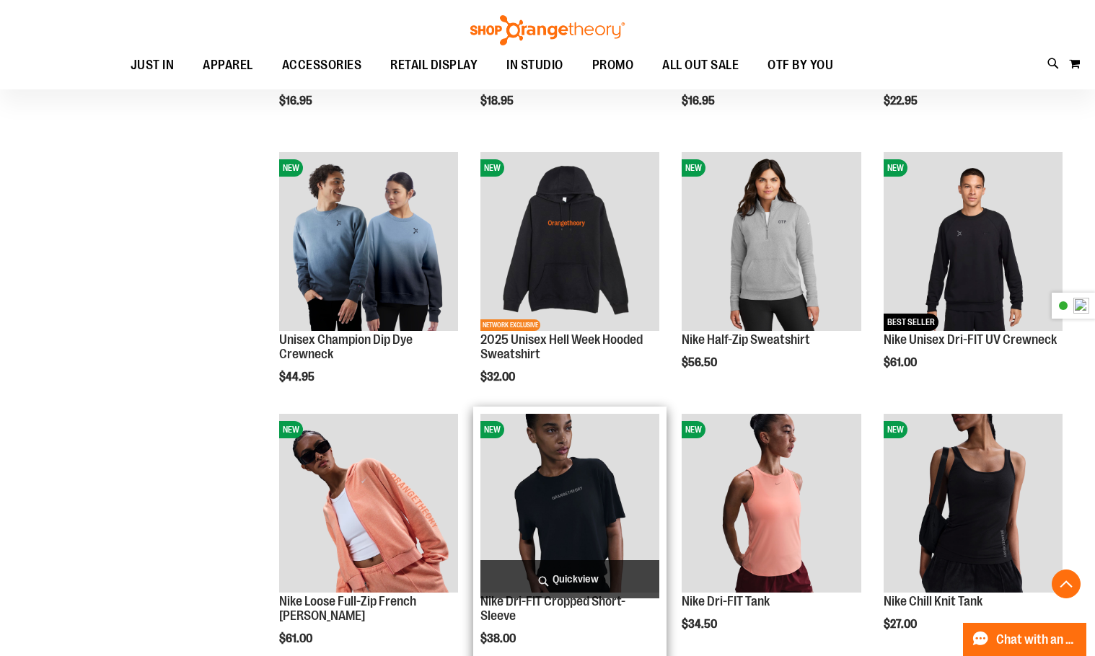
scroll to position [721, 0]
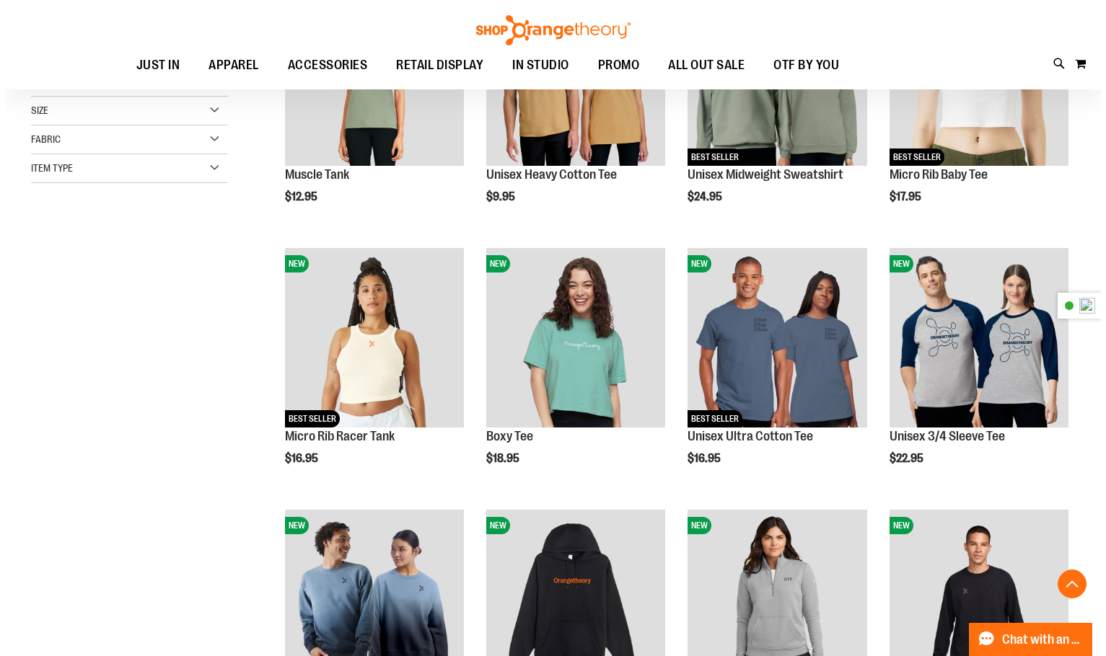
scroll to position [216, 0]
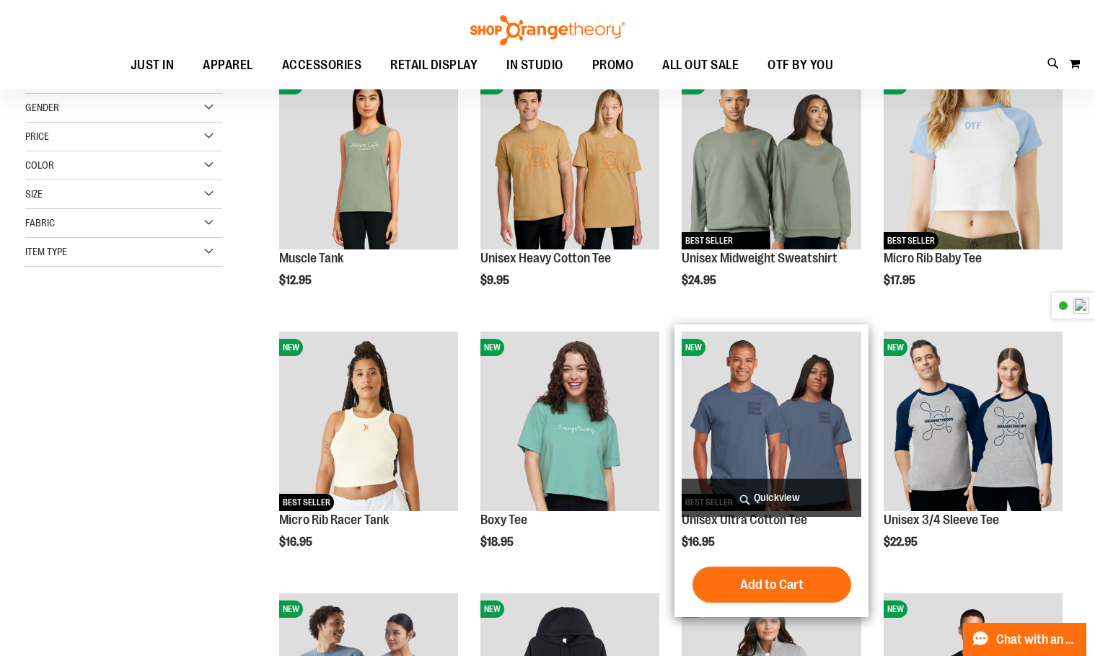
click at [789, 493] on span "Quickview" at bounding box center [771, 498] width 179 height 38
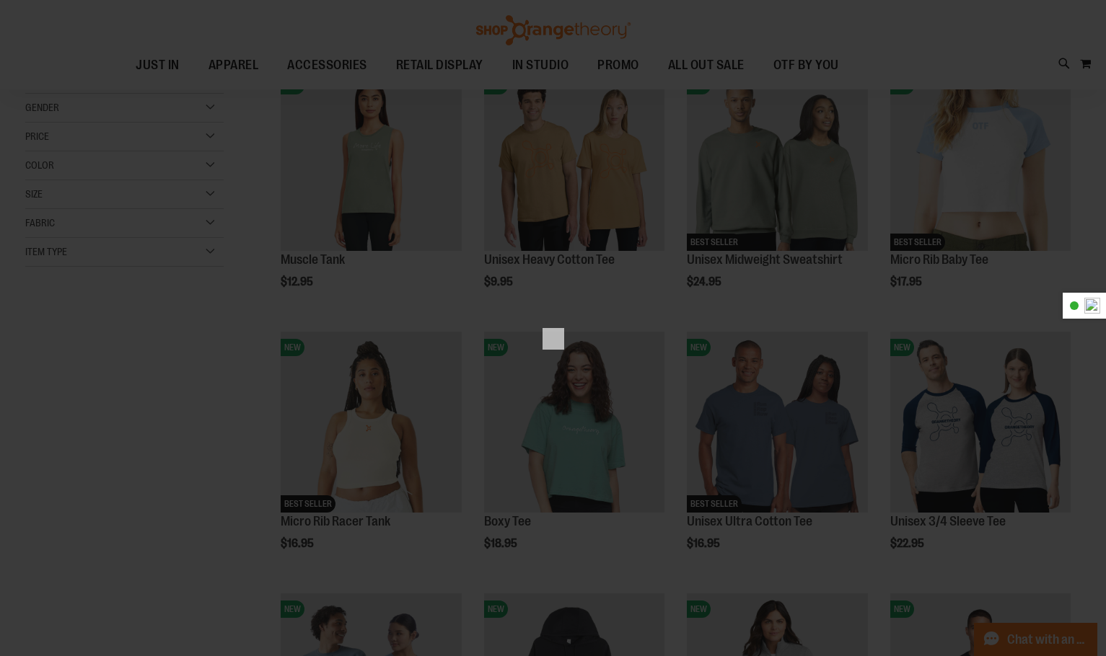
scroll to position [0, 0]
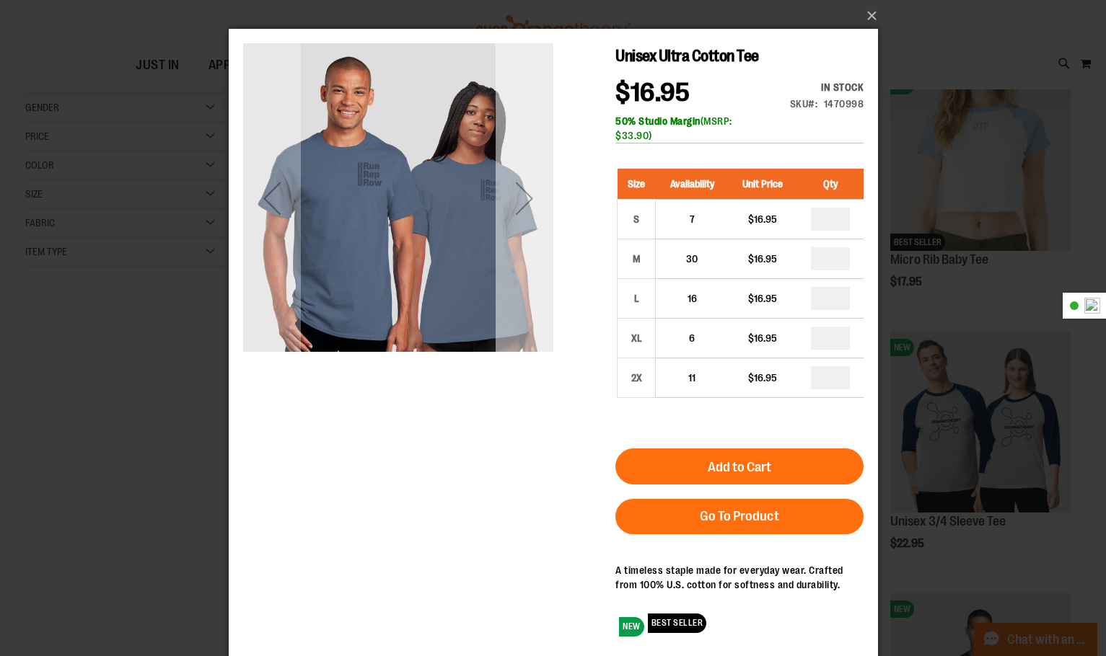
click at [521, 244] on div "Next" at bounding box center [524, 198] width 58 height 310
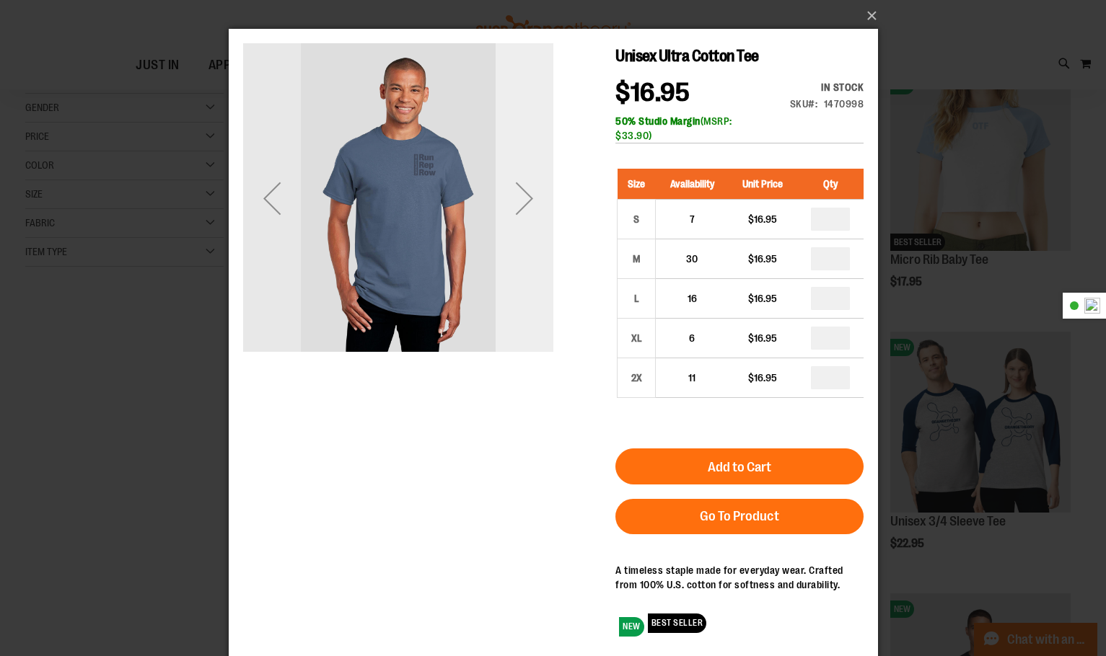
click at [521, 244] on div "Next" at bounding box center [524, 198] width 58 height 310
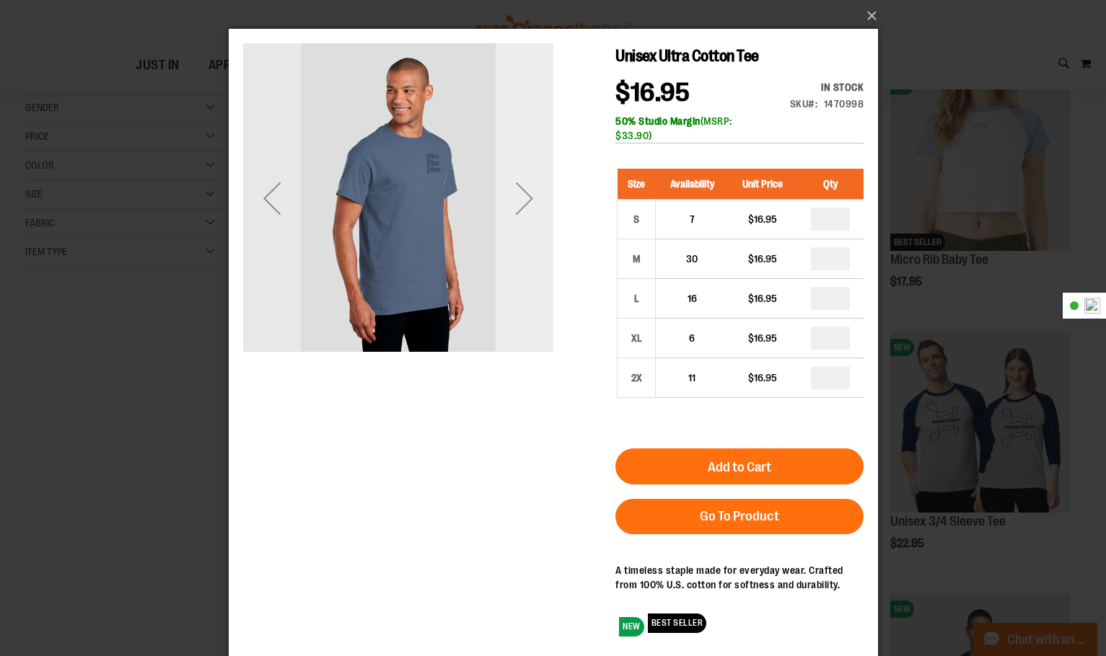
click at [521, 244] on div "Next" at bounding box center [524, 198] width 58 height 310
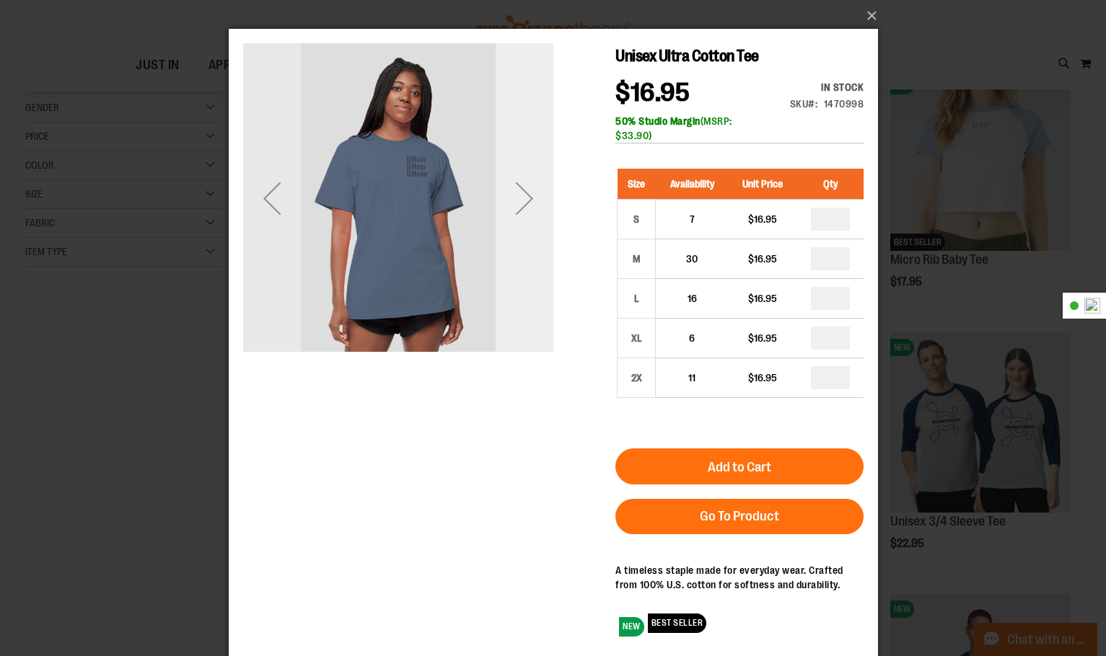
click at [521, 244] on div "Next" at bounding box center [524, 198] width 58 height 310
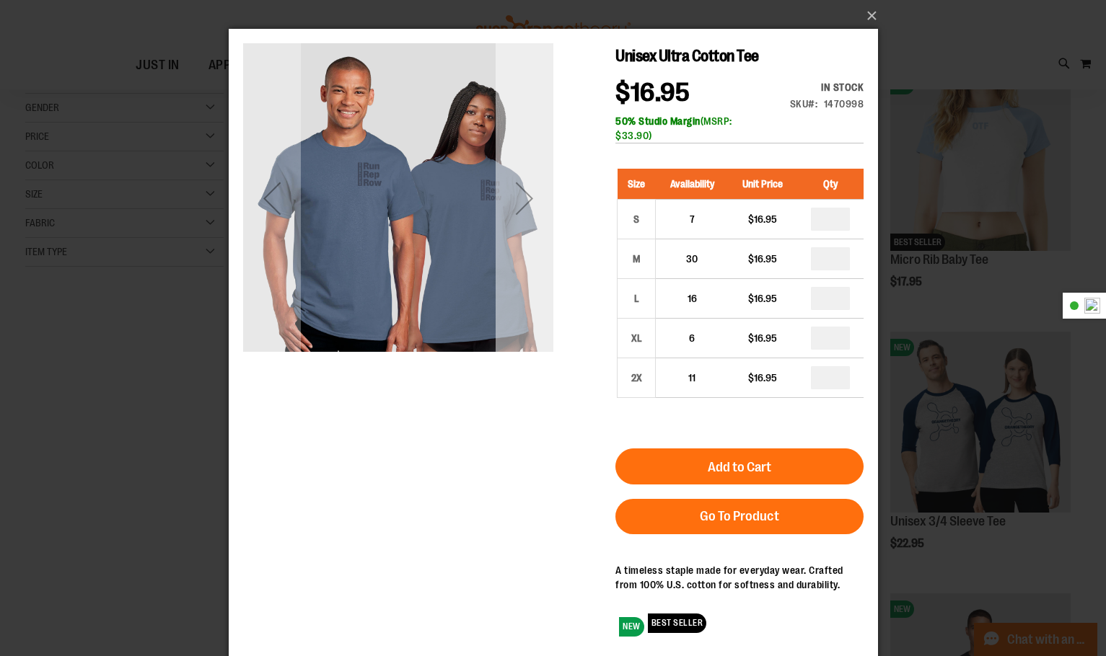
click at [521, 244] on div "Next" at bounding box center [524, 198] width 58 height 310
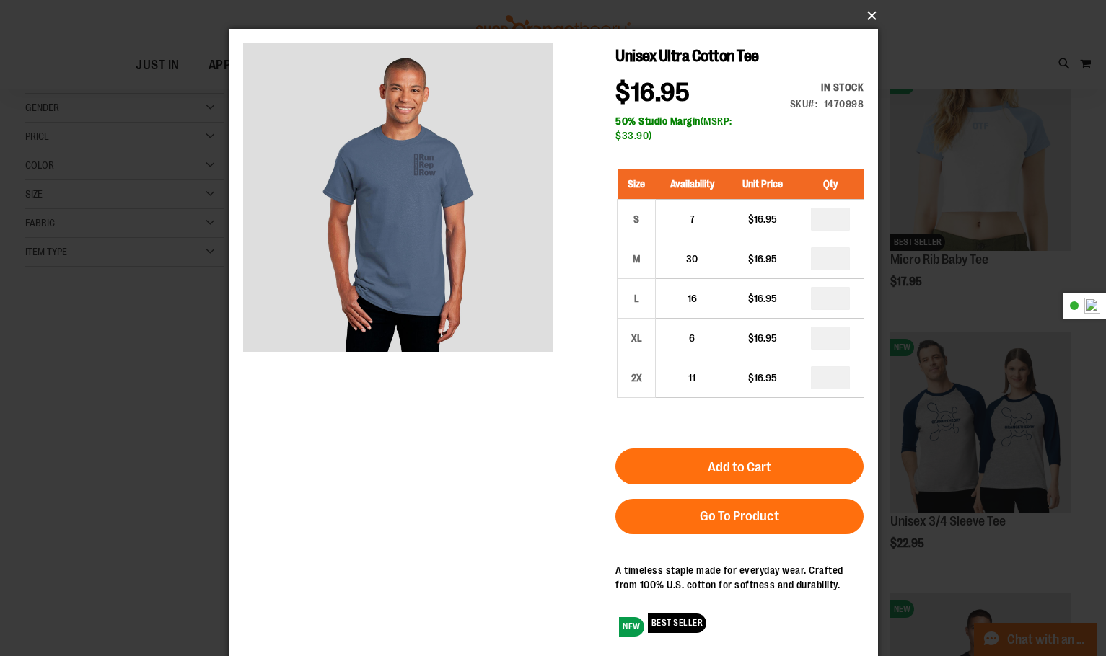
click at [866, 19] on button "×" at bounding box center [557, 16] width 649 height 32
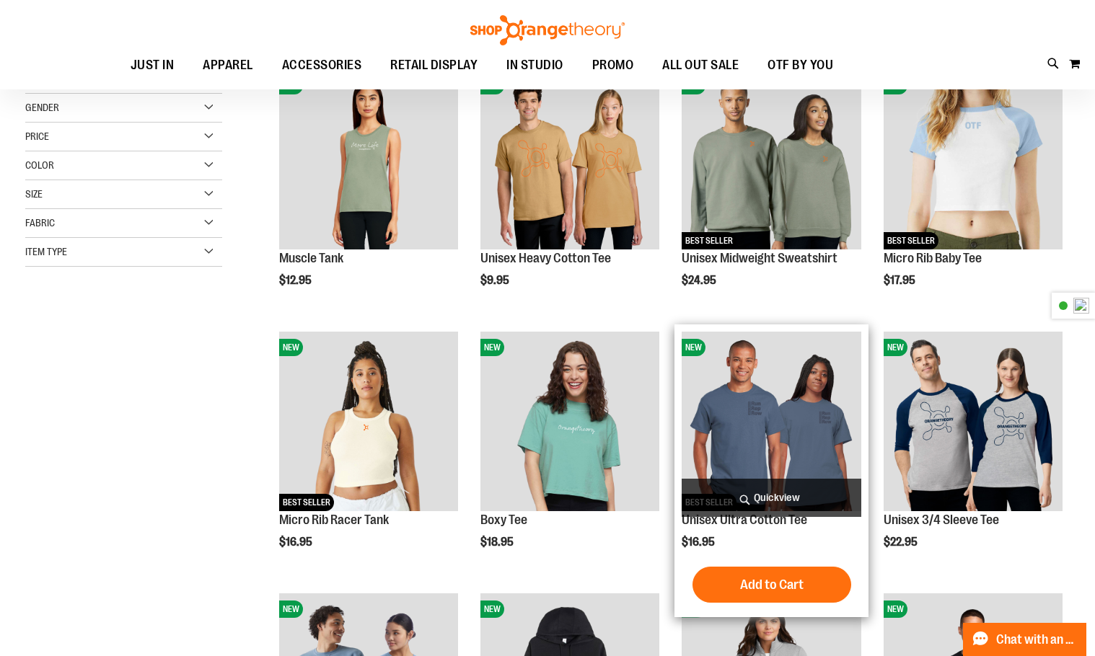
click at [770, 491] on span "Quickview" at bounding box center [771, 498] width 179 height 38
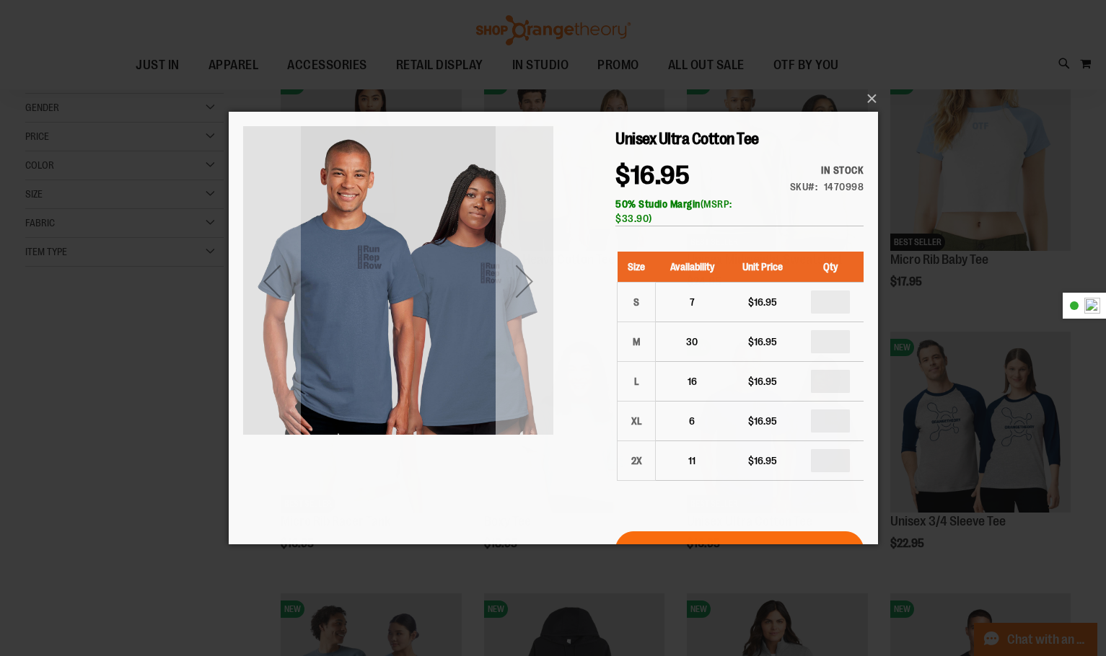
click at [527, 330] on div "Next" at bounding box center [524, 281] width 58 height 310
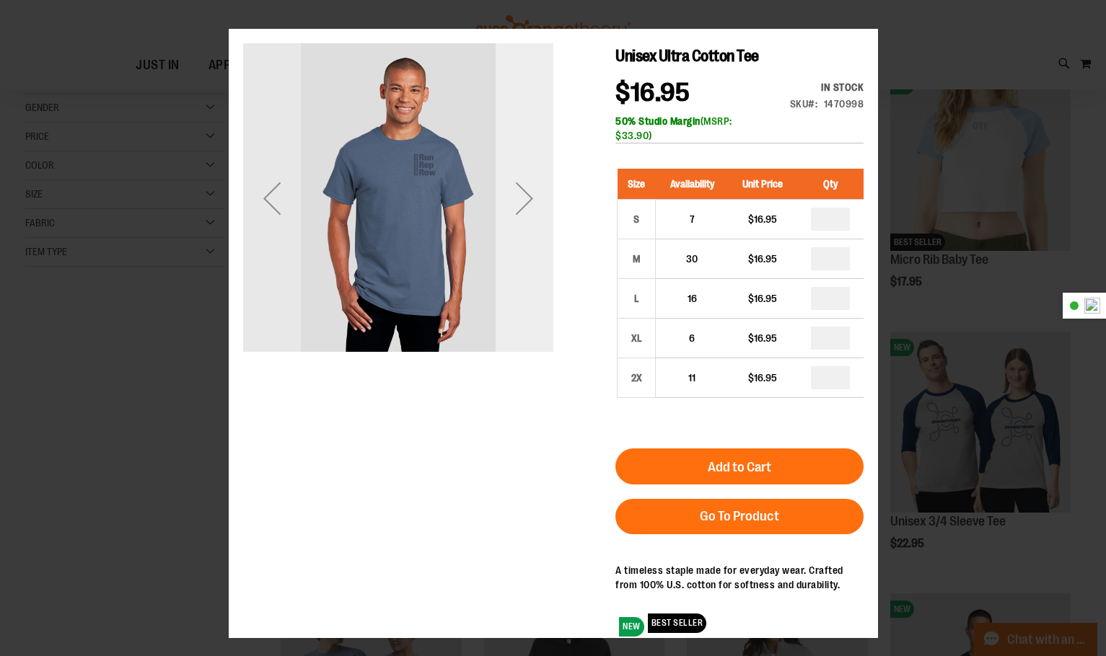
click at [529, 330] on div "Next" at bounding box center [524, 198] width 58 height 310
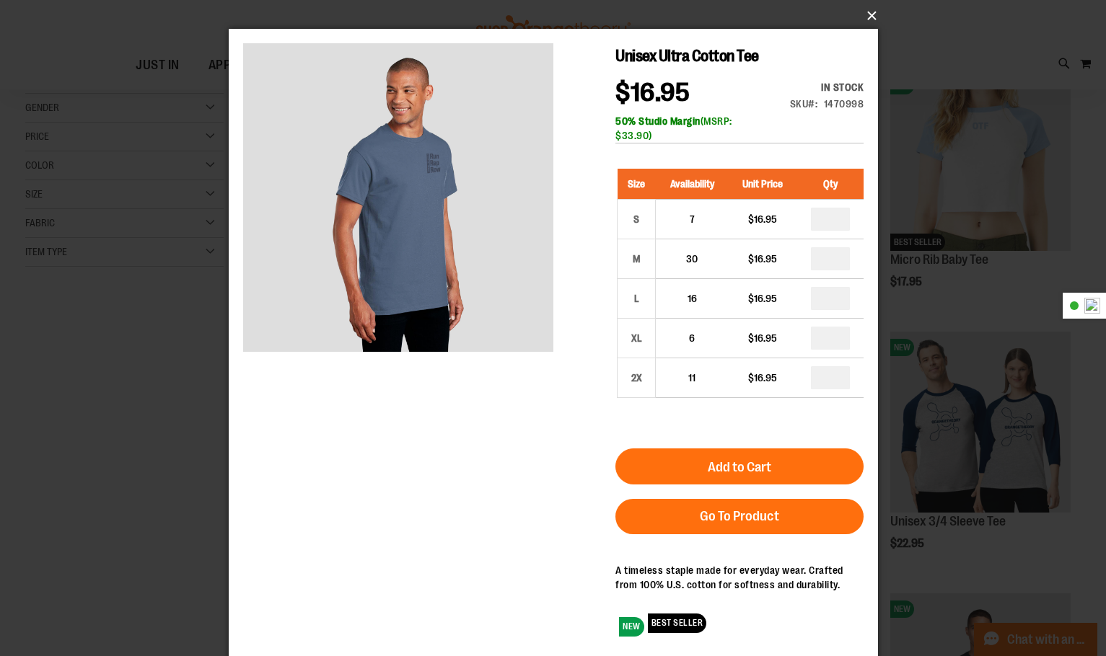
click at [874, 16] on button "×" at bounding box center [557, 16] width 649 height 32
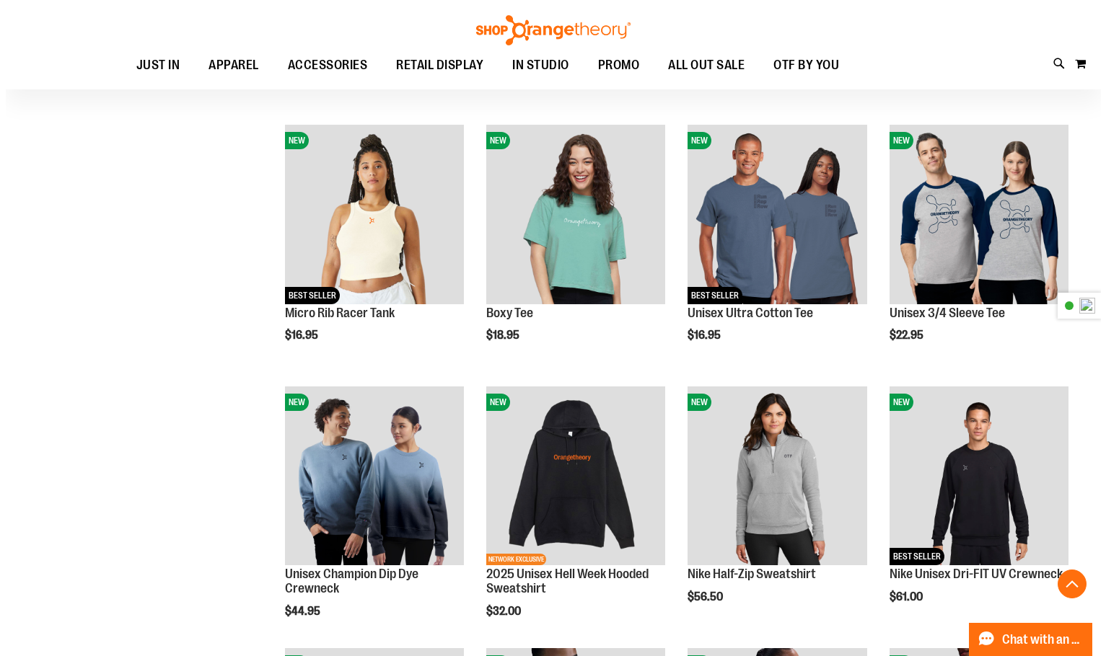
scroll to position [216, 0]
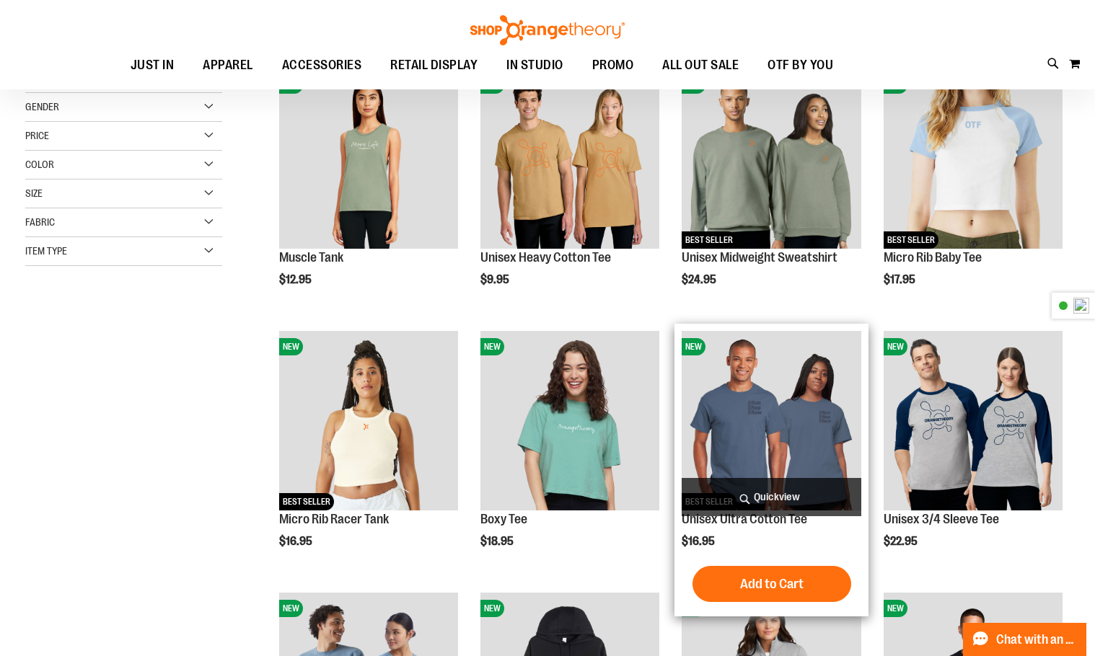
click at [778, 490] on span "Quickview" at bounding box center [771, 497] width 179 height 38
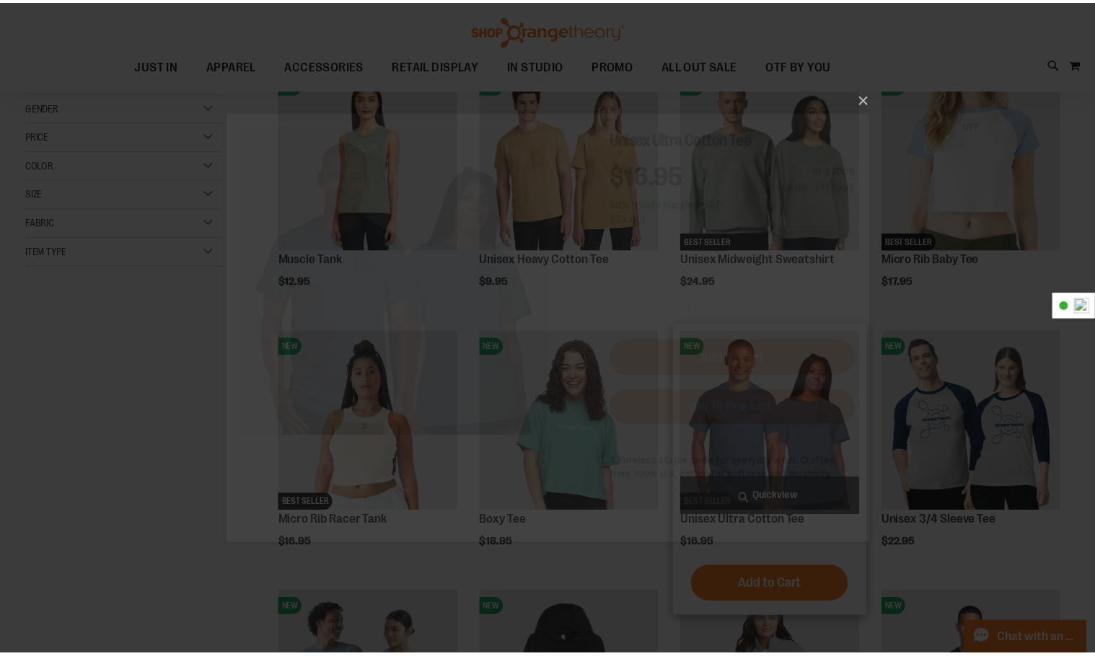
scroll to position [0, 0]
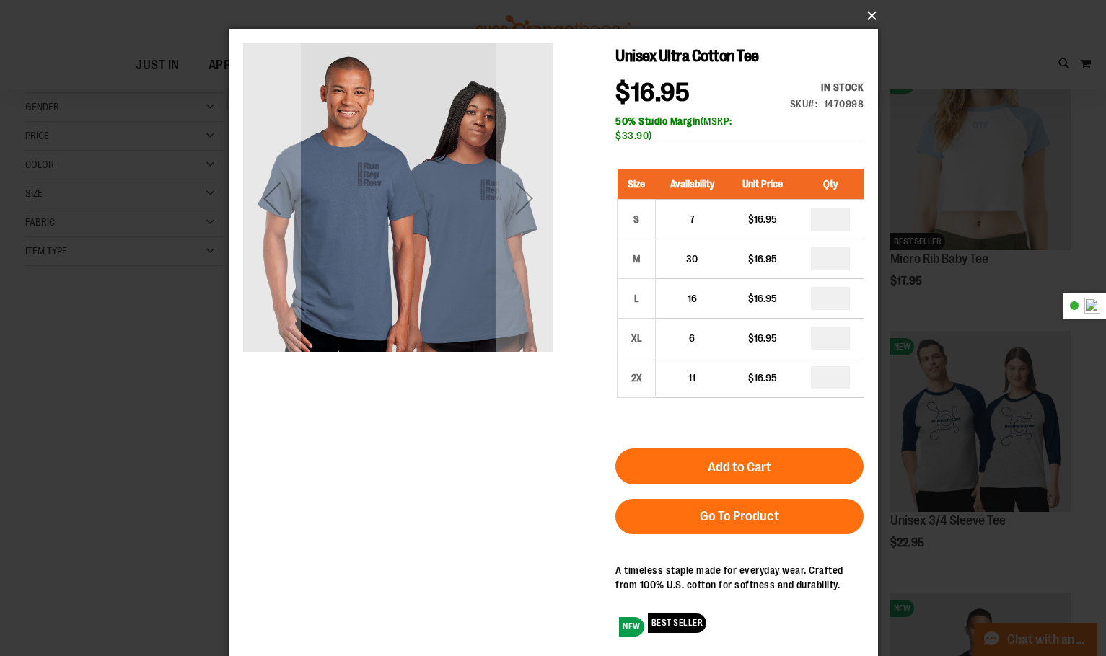
click at [866, 3] on button "×" at bounding box center [557, 16] width 649 height 32
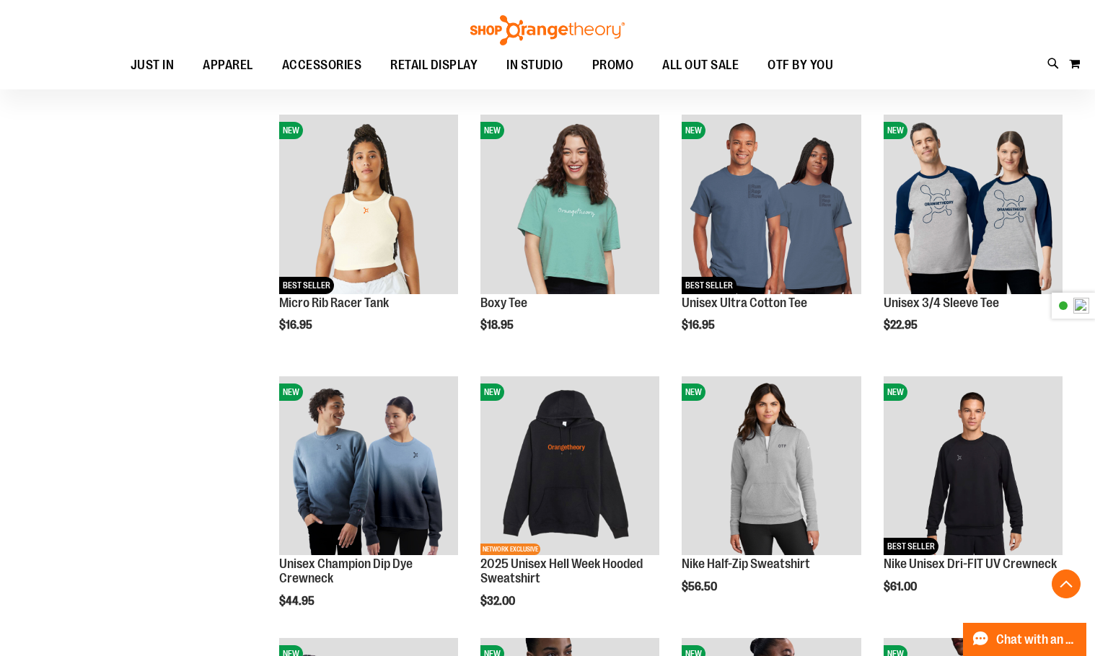
scroll to position [505, 0]
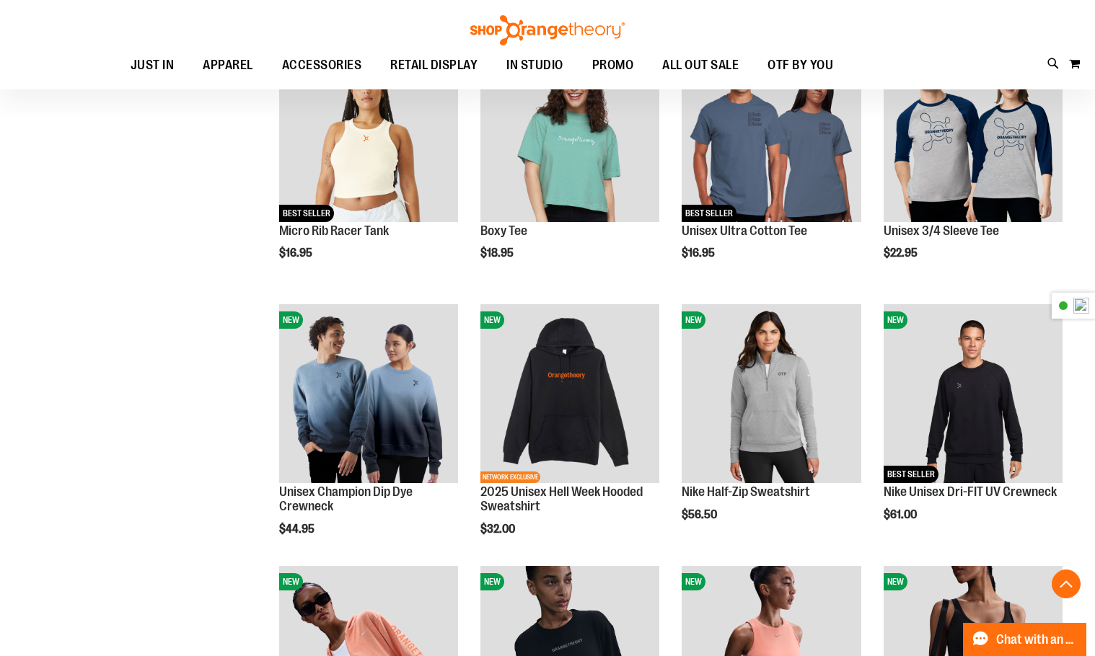
drag, startPoint x: 1, startPoint y: 522, endPoint x: 198, endPoint y: 551, distance: 199.1
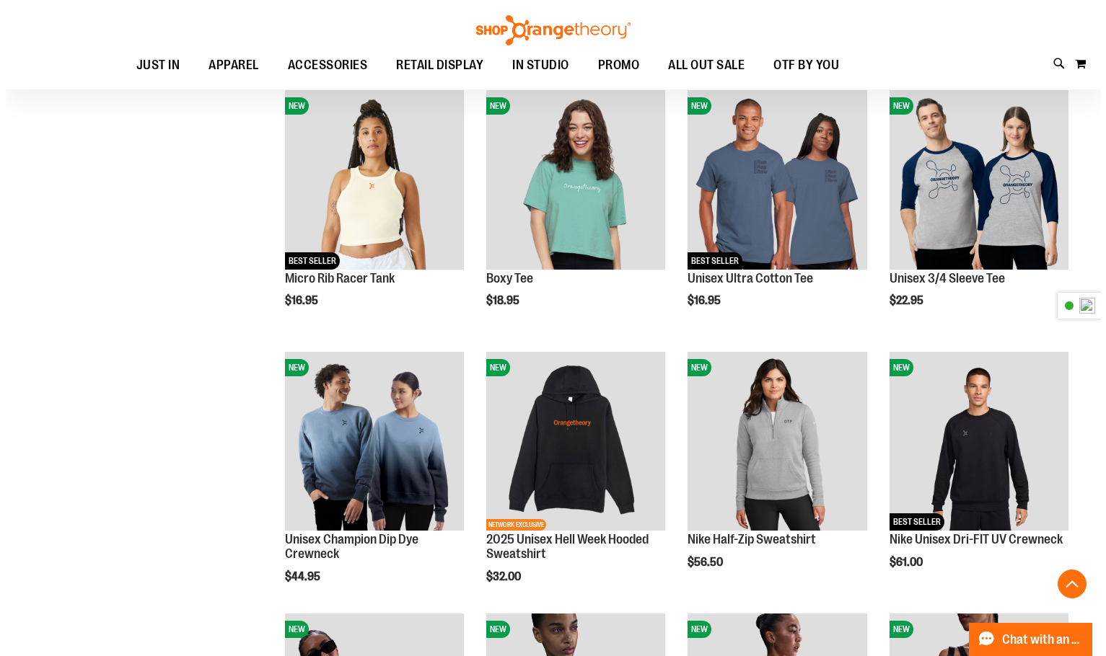
scroll to position [433, 0]
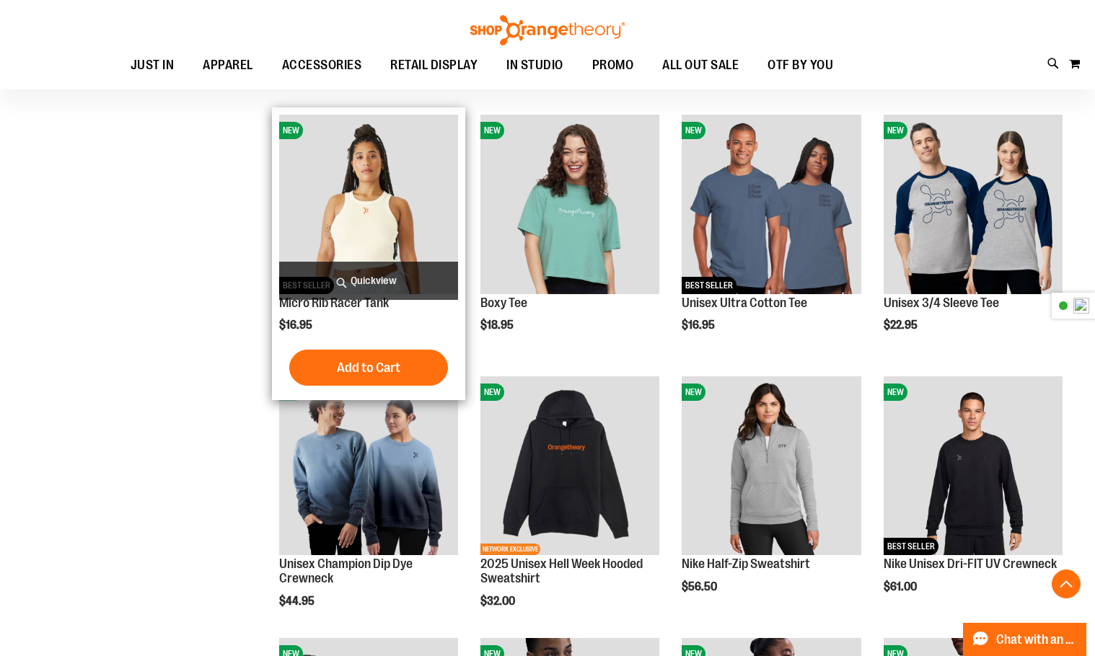
click at [362, 275] on span "Quickview" at bounding box center [368, 281] width 179 height 38
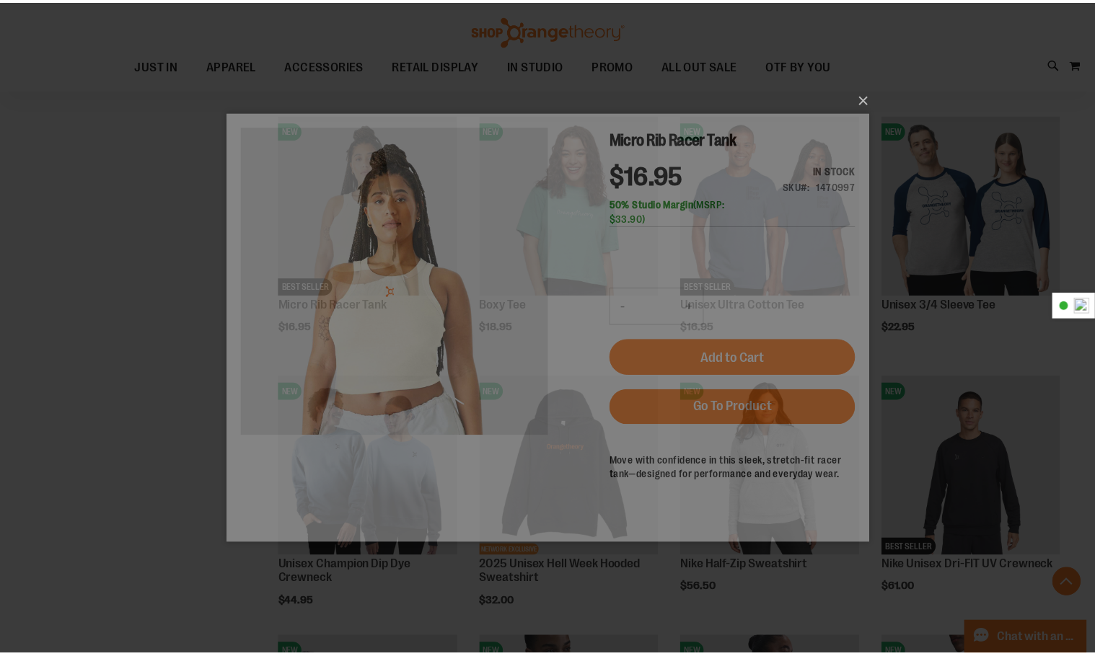
scroll to position [0, 0]
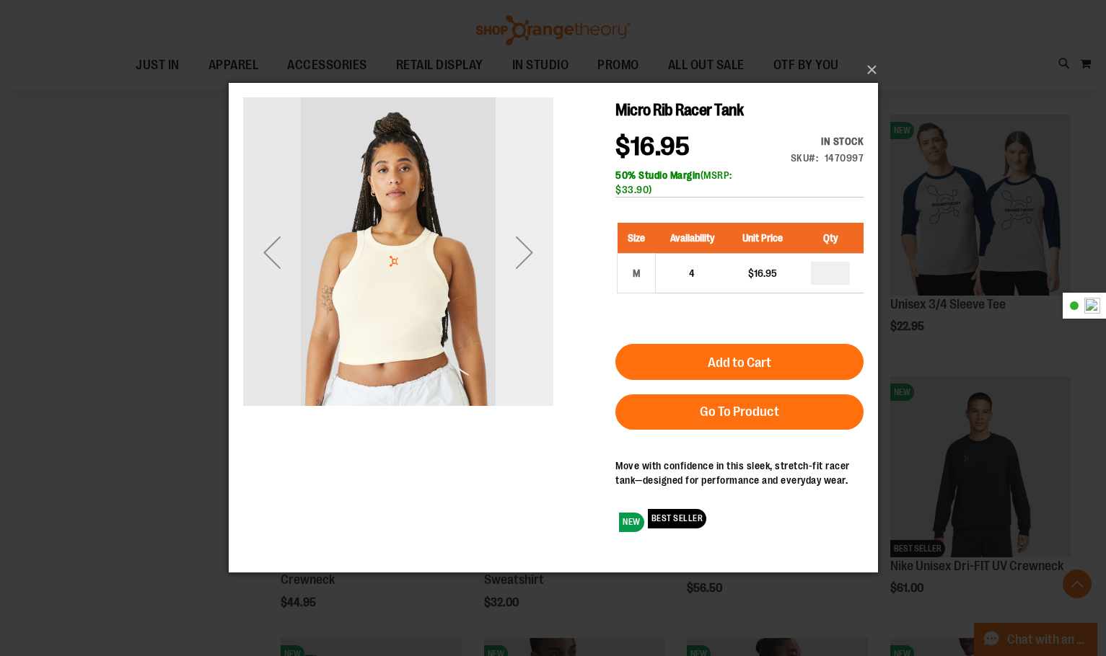
click at [508, 232] on div "Next" at bounding box center [524, 253] width 58 height 58
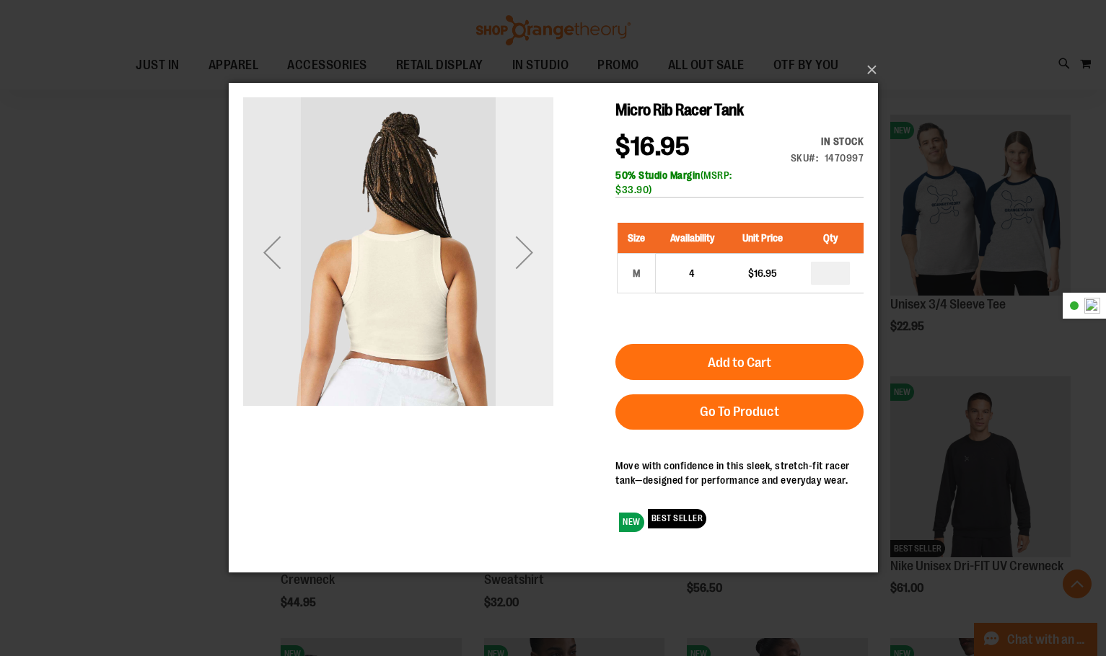
click at [510, 264] on div "Next" at bounding box center [524, 253] width 58 height 58
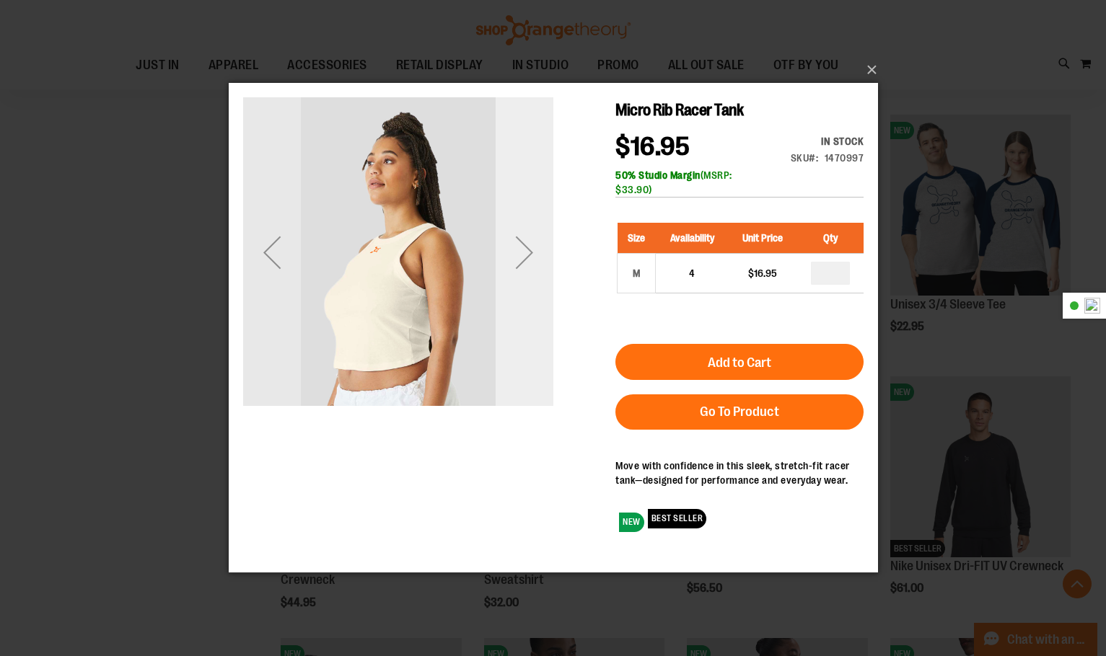
click at [510, 264] on div "Next" at bounding box center [524, 253] width 58 height 58
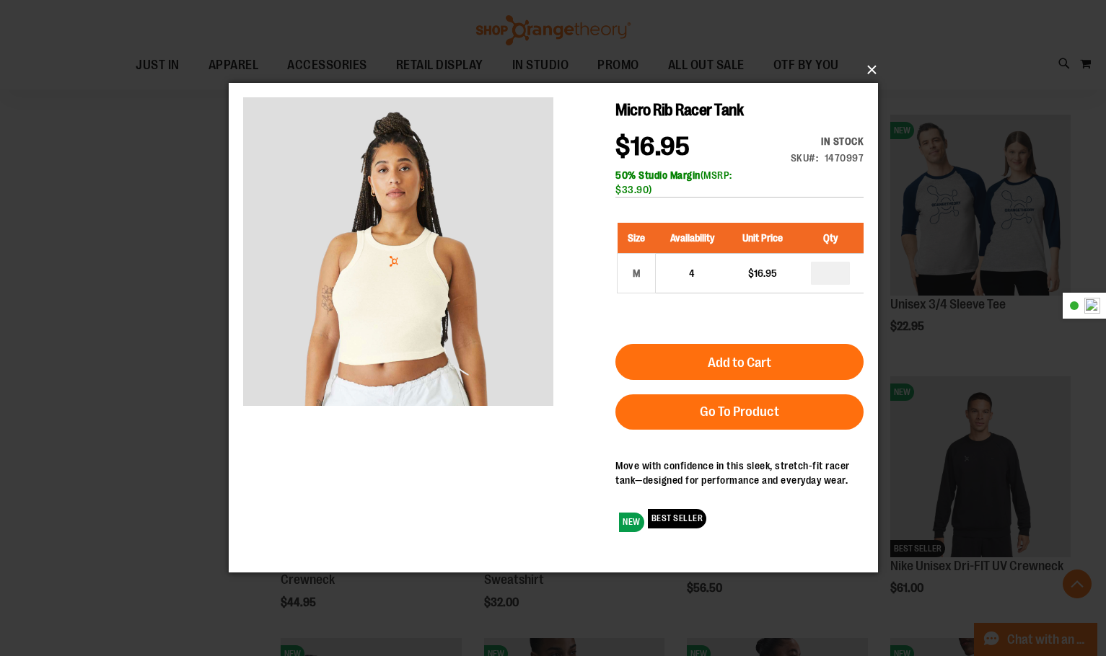
click at [874, 68] on button "×" at bounding box center [557, 70] width 649 height 32
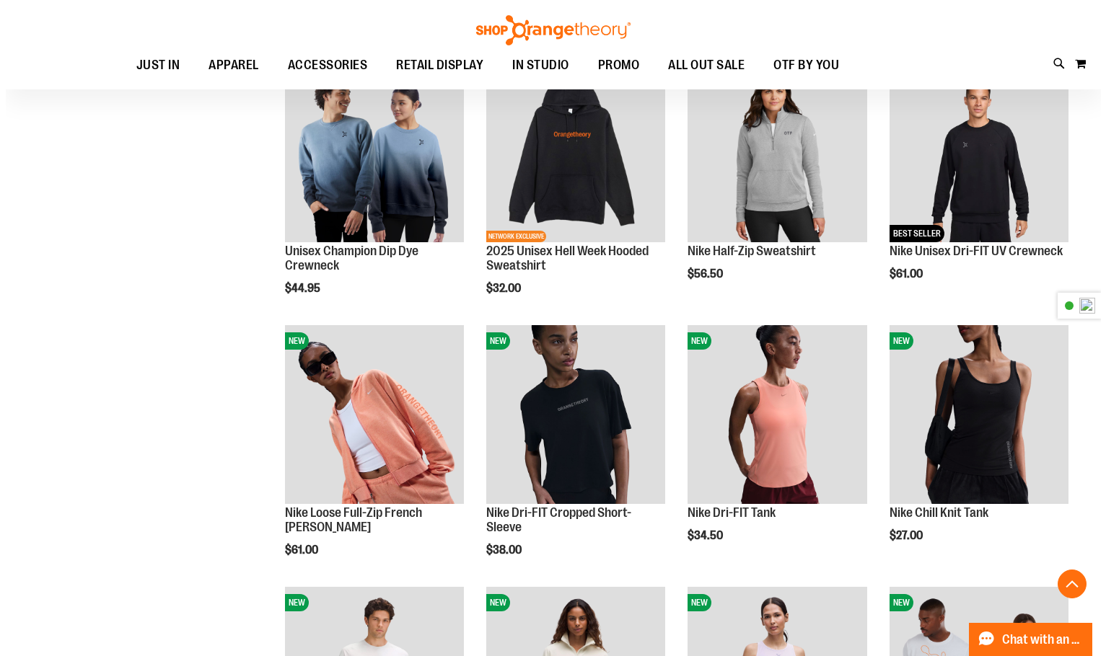
scroll to position [721, 0]
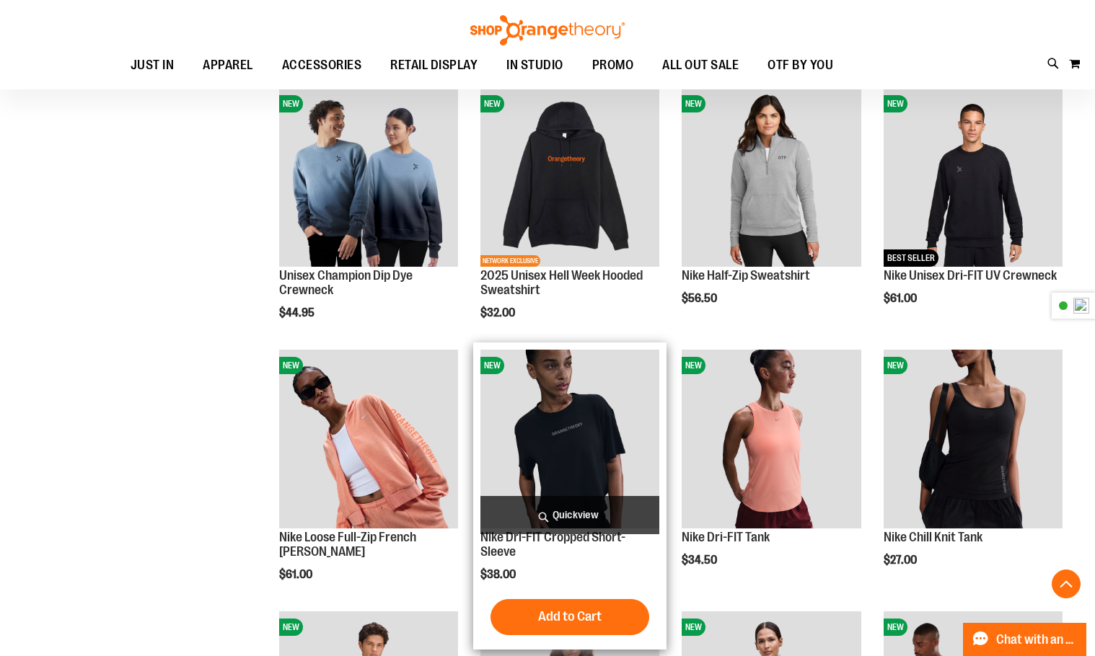
click at [595, 512] on span "Quickview" at bounding box center [569, 515] width 179 height 38
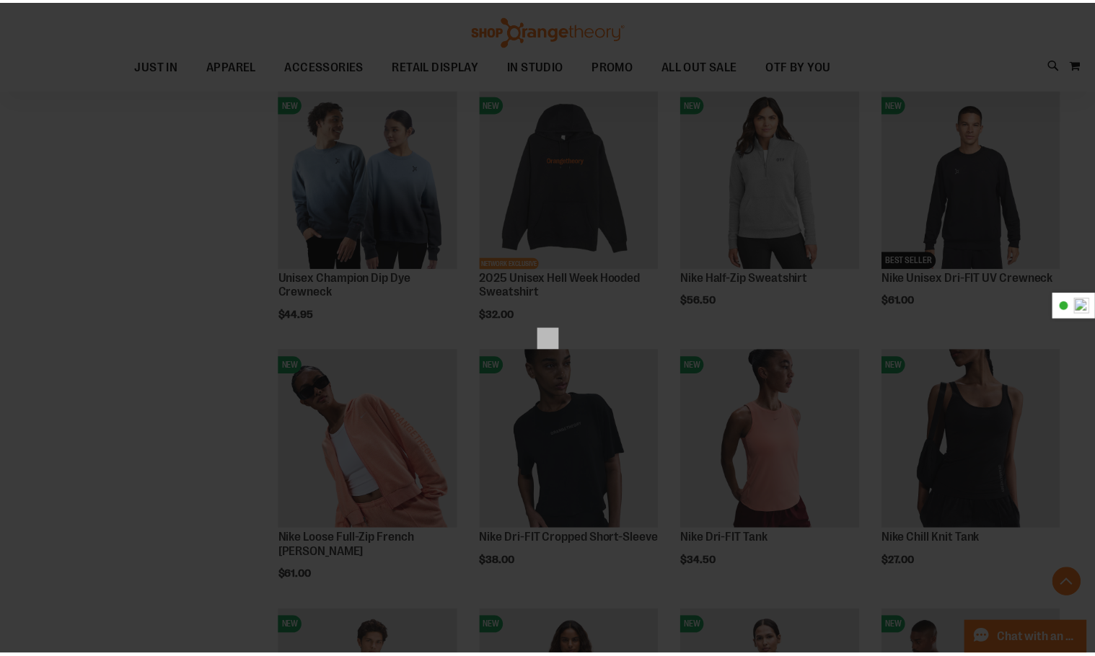
scroll to position [0, 0]
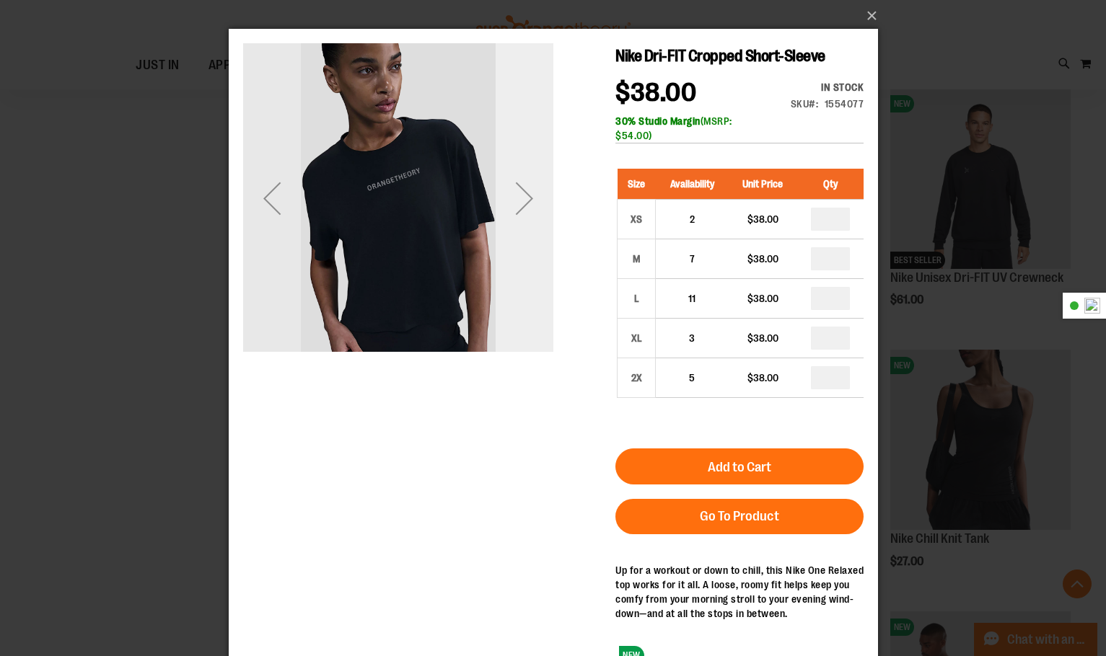
click at [526, 195] on div "Next" at bounding box center [524, 199] width 58 height 58
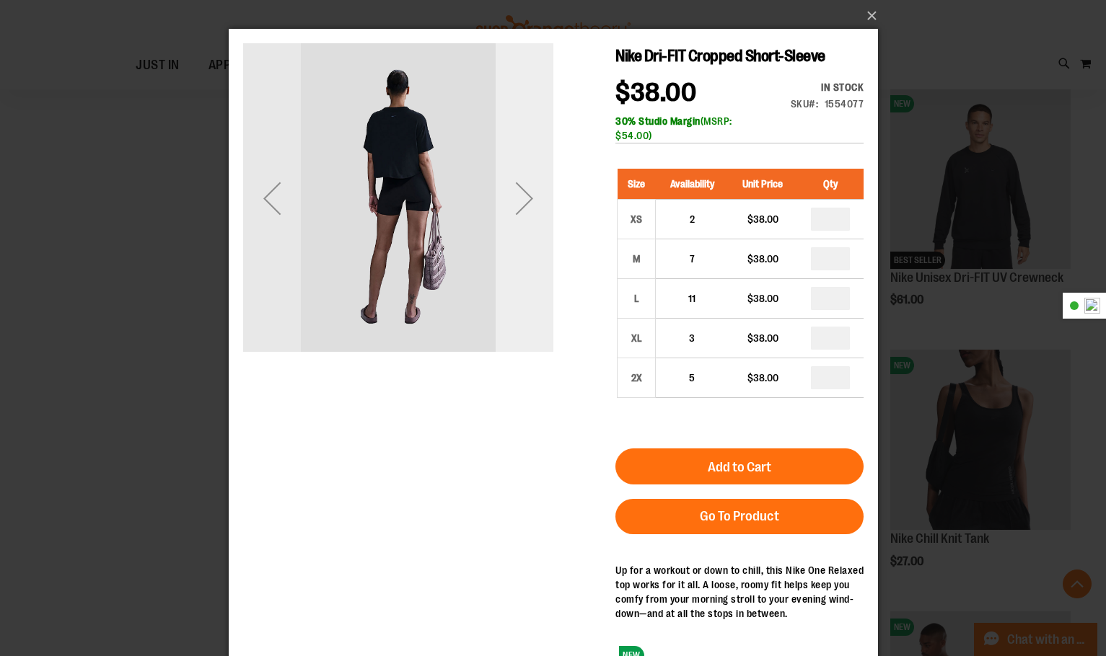
click at [523, 207] on div "Next" at bounding box center [524, 199] width 58 height 58
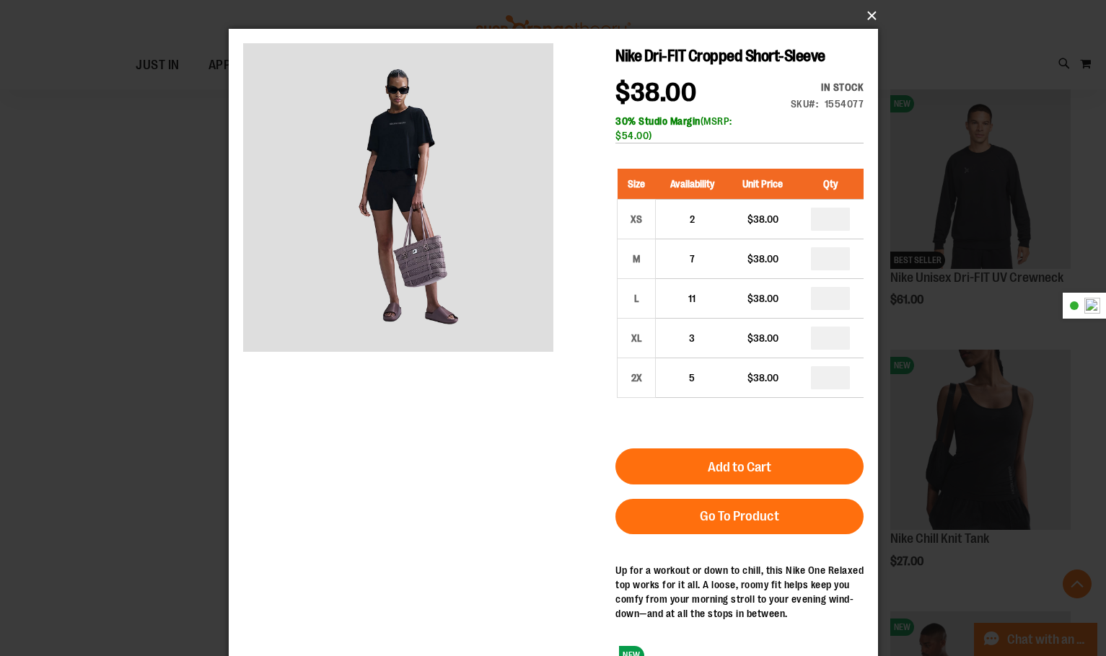
click at [872, 20] on button "×" at bounding box center [557, 16] width 649 height 32
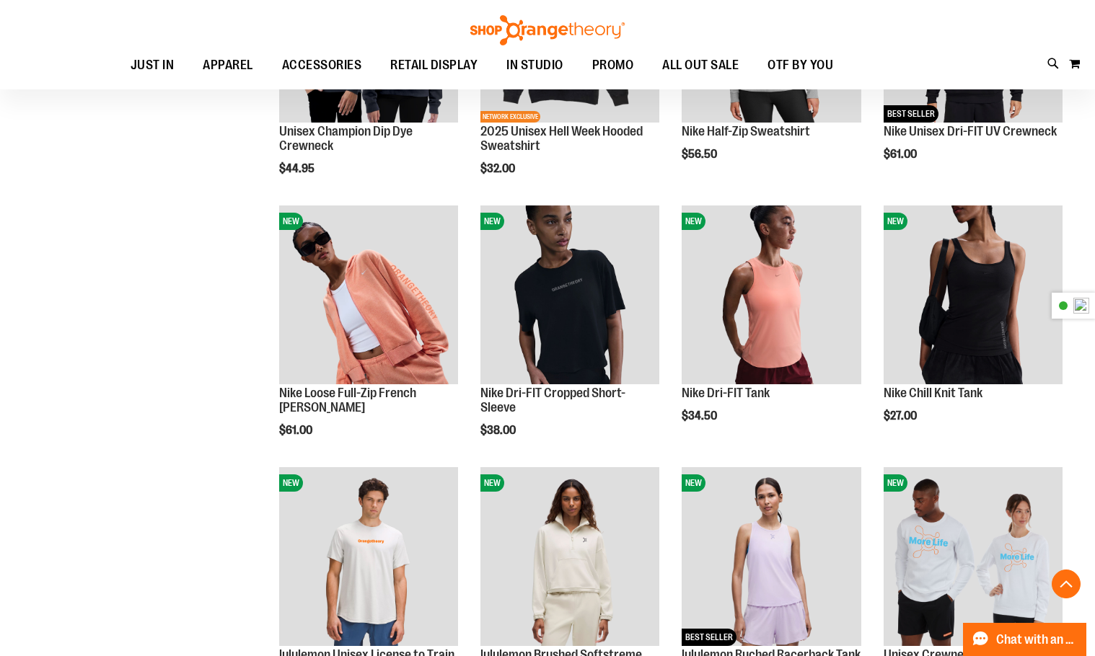
scroll to position [1082, 0]
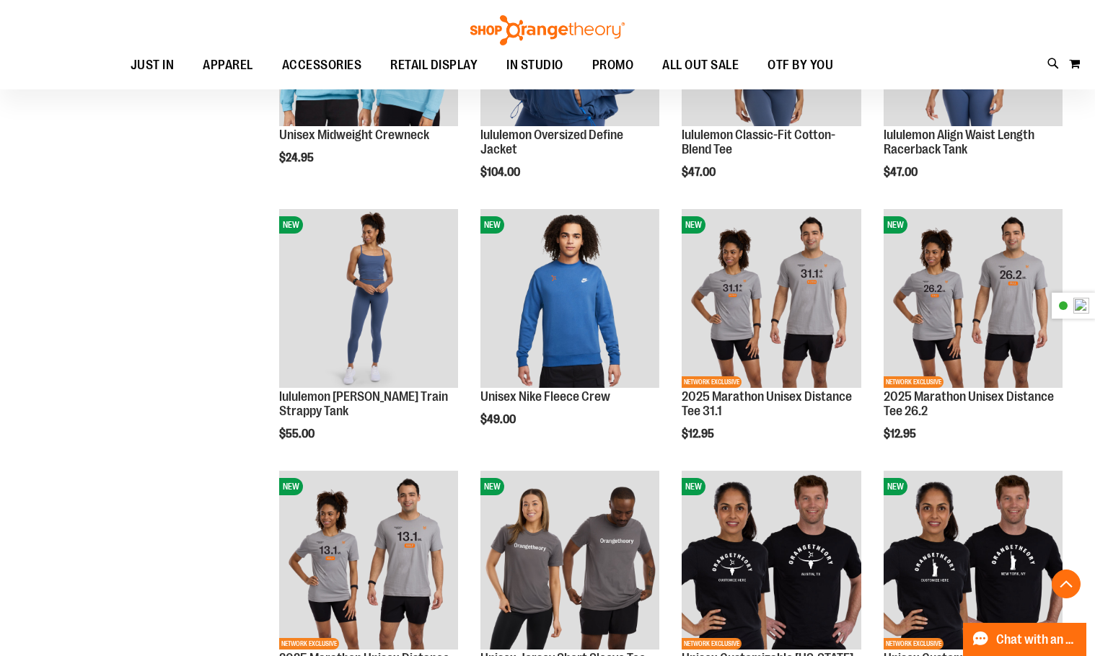
scroll to position [1948, 0]
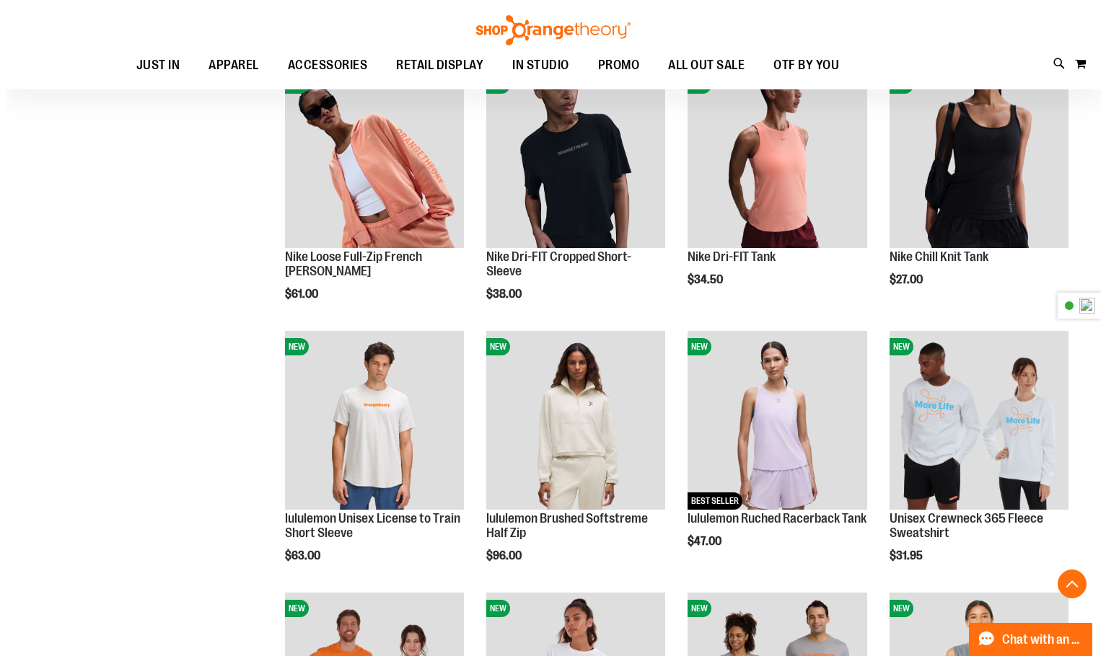
scroll to position [1226, 0]
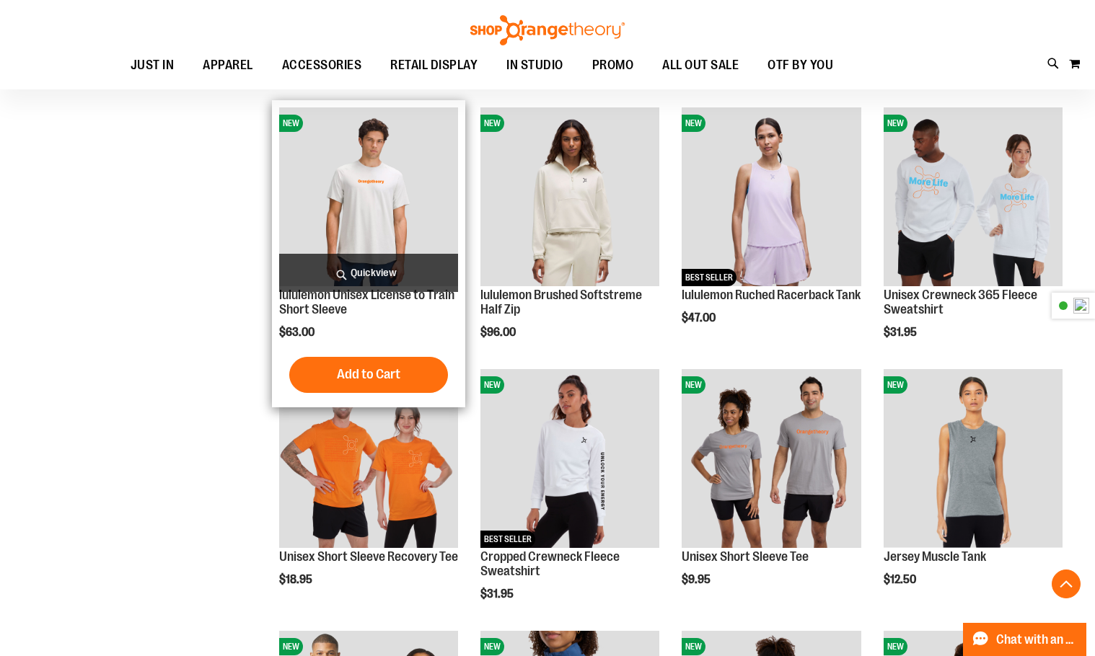
click at [356, 276] on span "Quickview" at bounding box center [368, 273] width 179 height 38
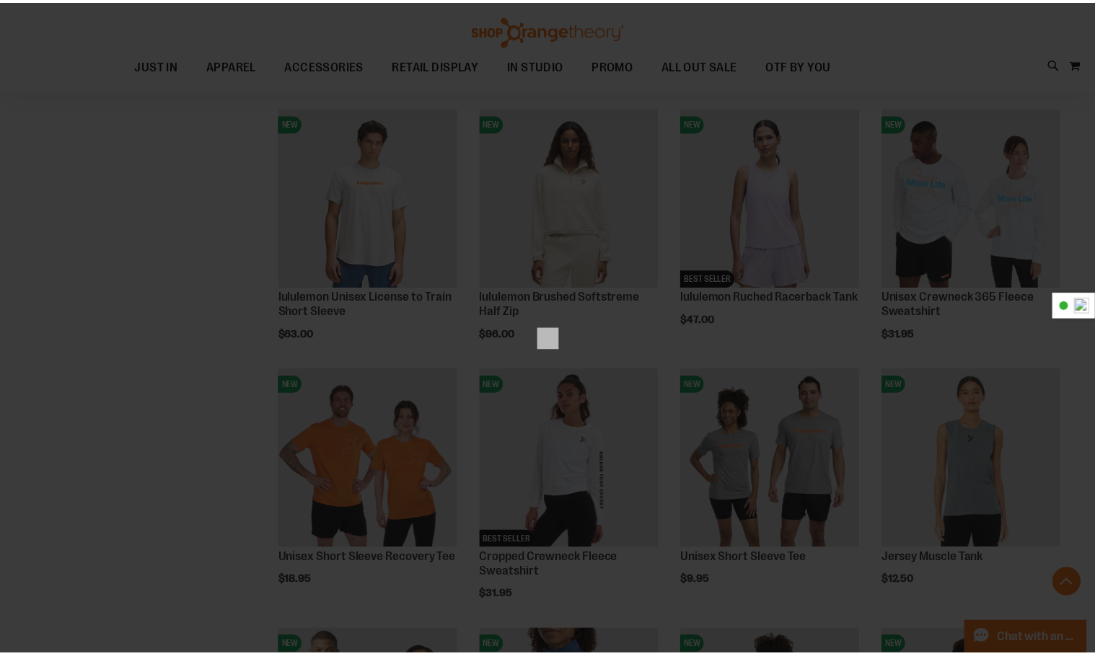
scroll to position [0, 0]
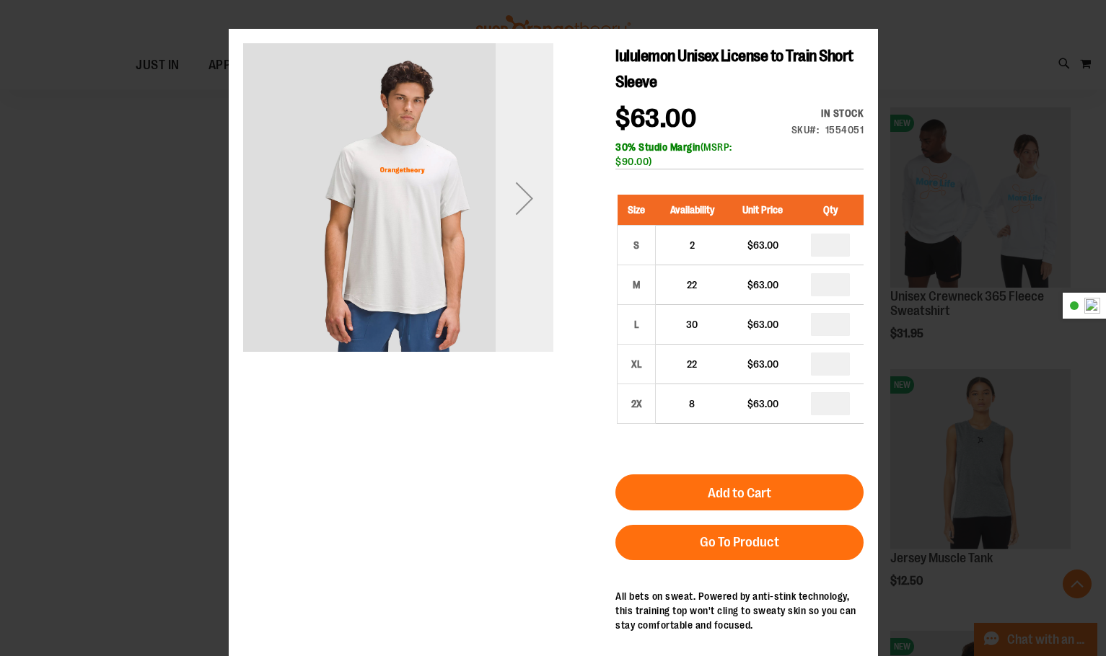
click at [537, 274] on div "Next" at bounding box center [524, 198] width 58 height 310
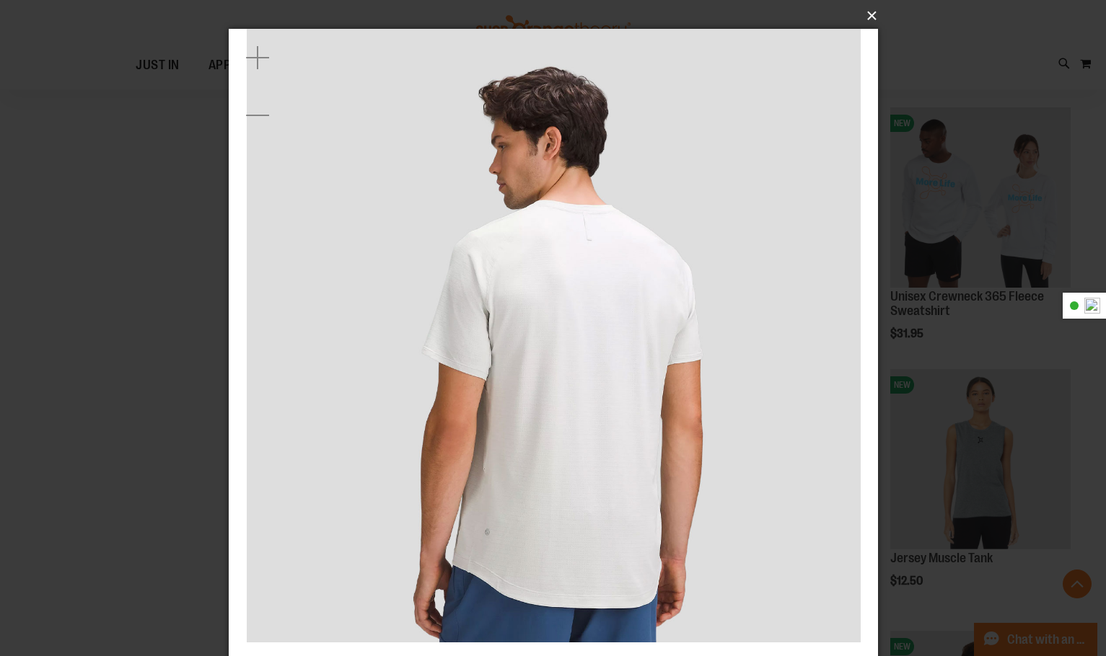
click at [864, 15] on button "×" at bounding box center [557, 16] width 649 height 32
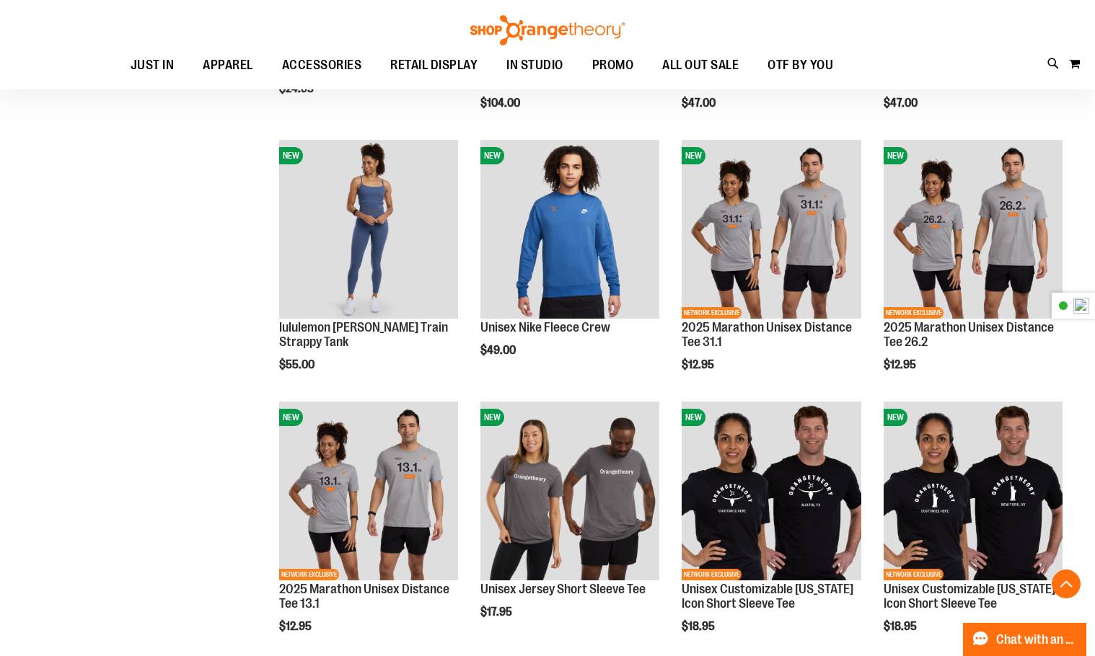
scroll to position [2091, 0]
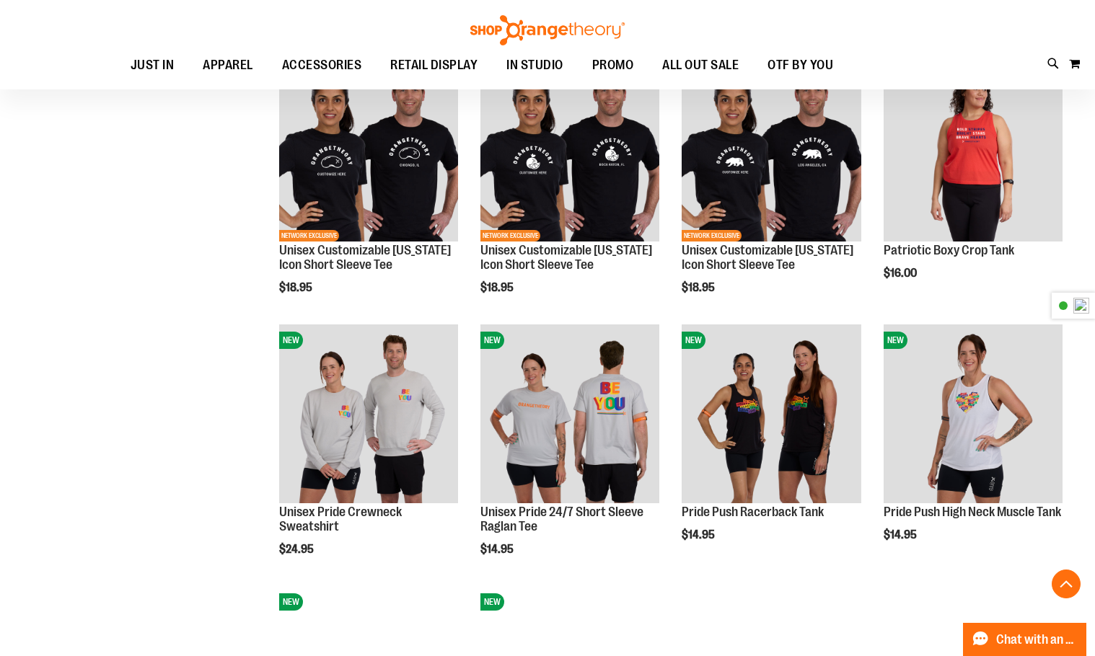
scroll to position [2741, 0]
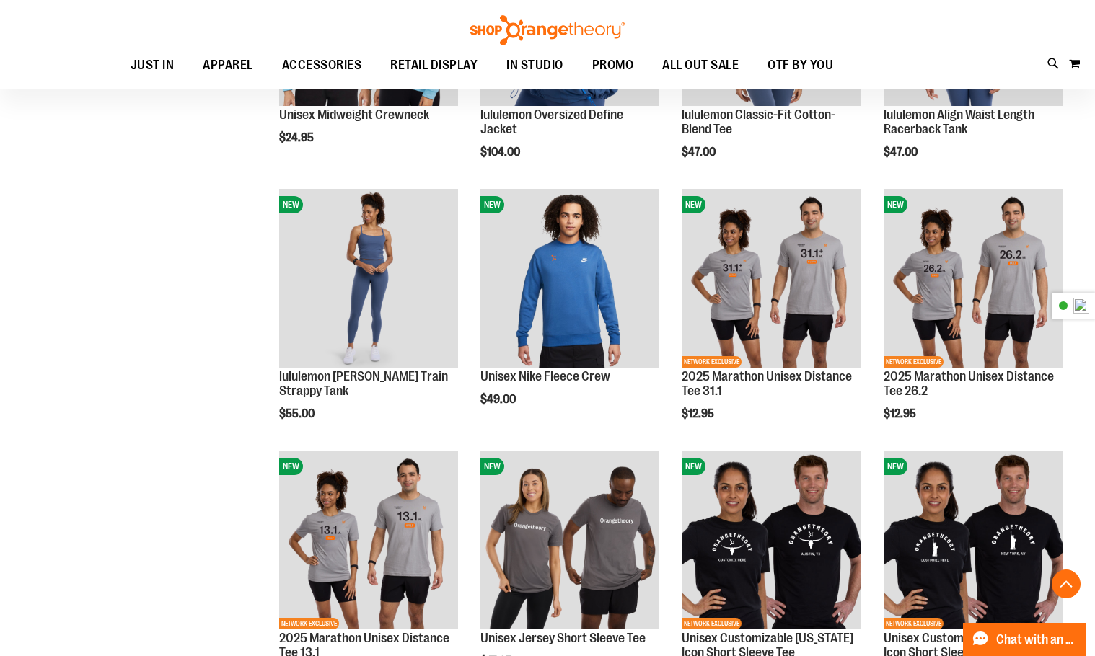
scroll to position [1651, 0]
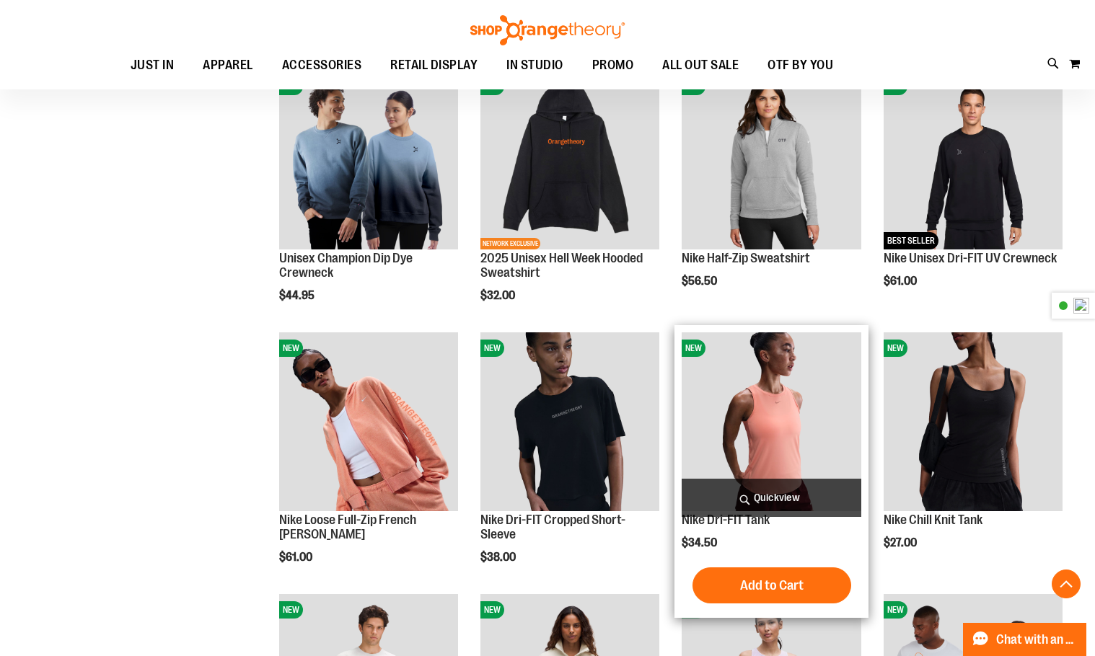
scroll to position [713, 0]
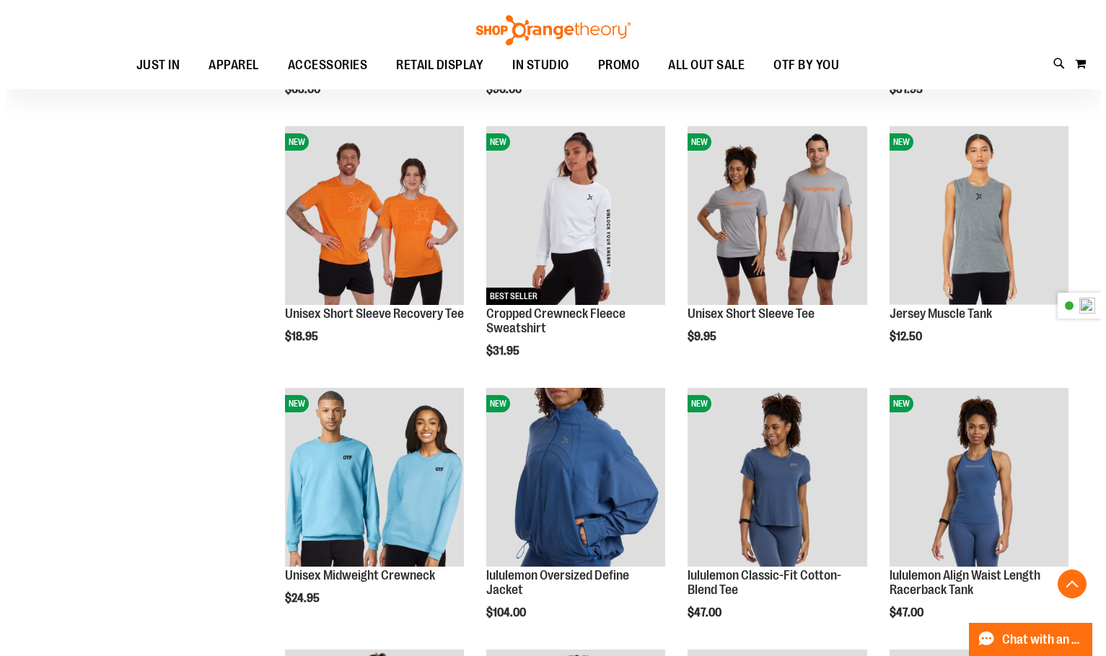
scroll to position [1468, 0]
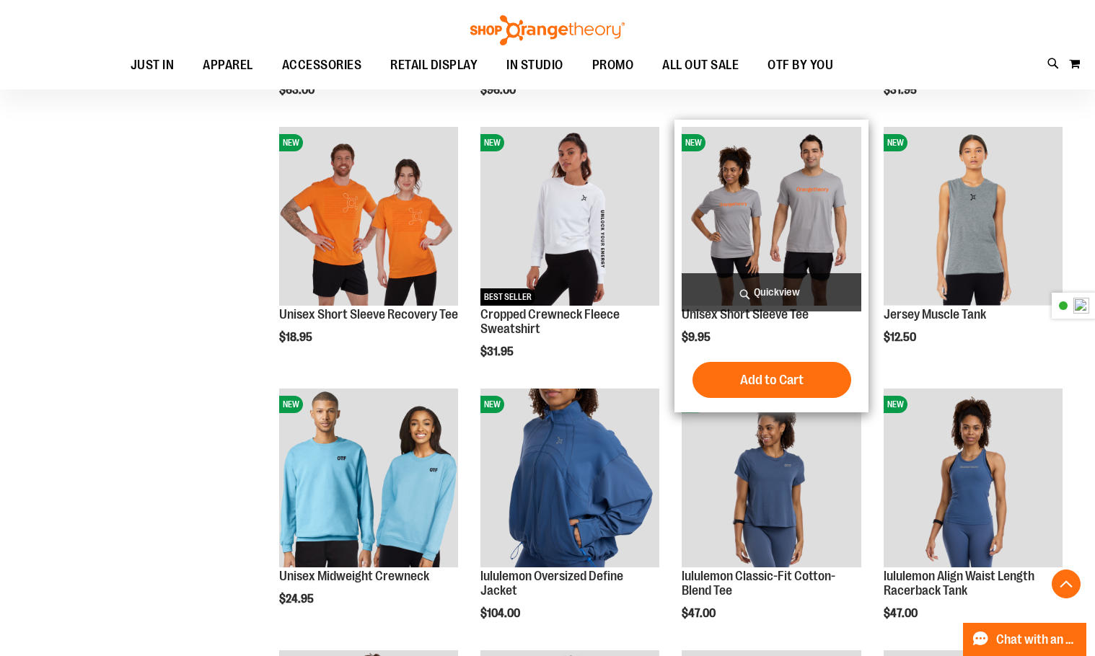
click at [759, 280] on span "Quickview" at bounding box center [771, 292] width 179 height 38
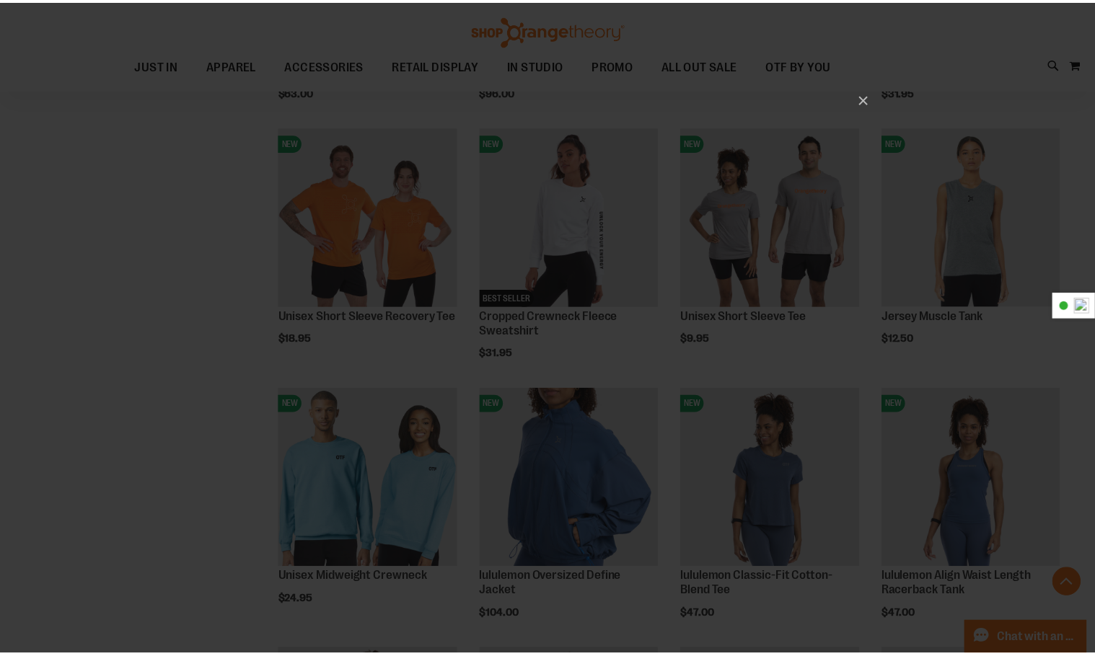
scroll to position [0, 0]
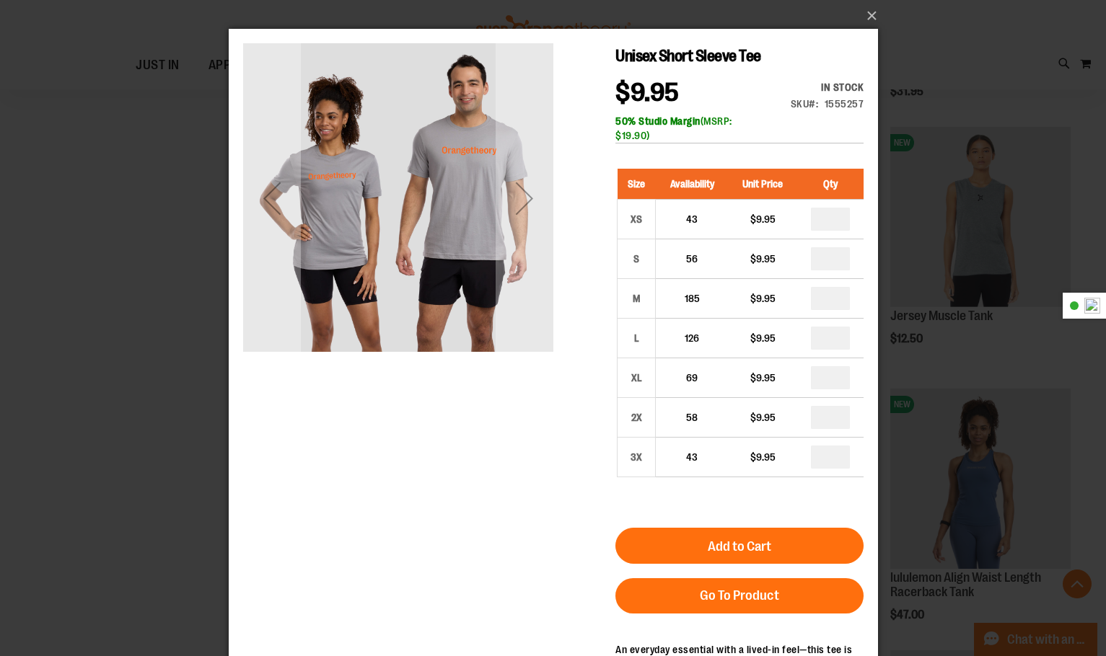
drag, startPoint x: 522, startPoint y: 193, endPoint x: 333, endPoint y: 286, distance: 210.0
click at [522, 193] on div "Next" at bounding box center [524, 199] width 58 height 58
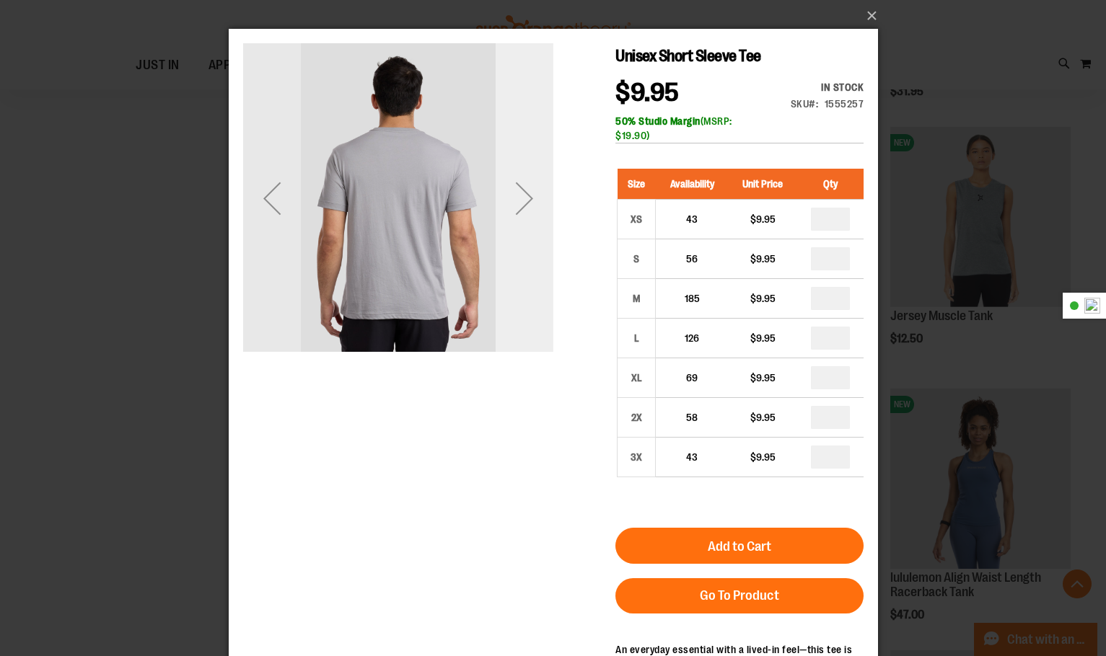
click at [535, 208] on div "Next" at bounding box center [524, 199] width 58 height 58
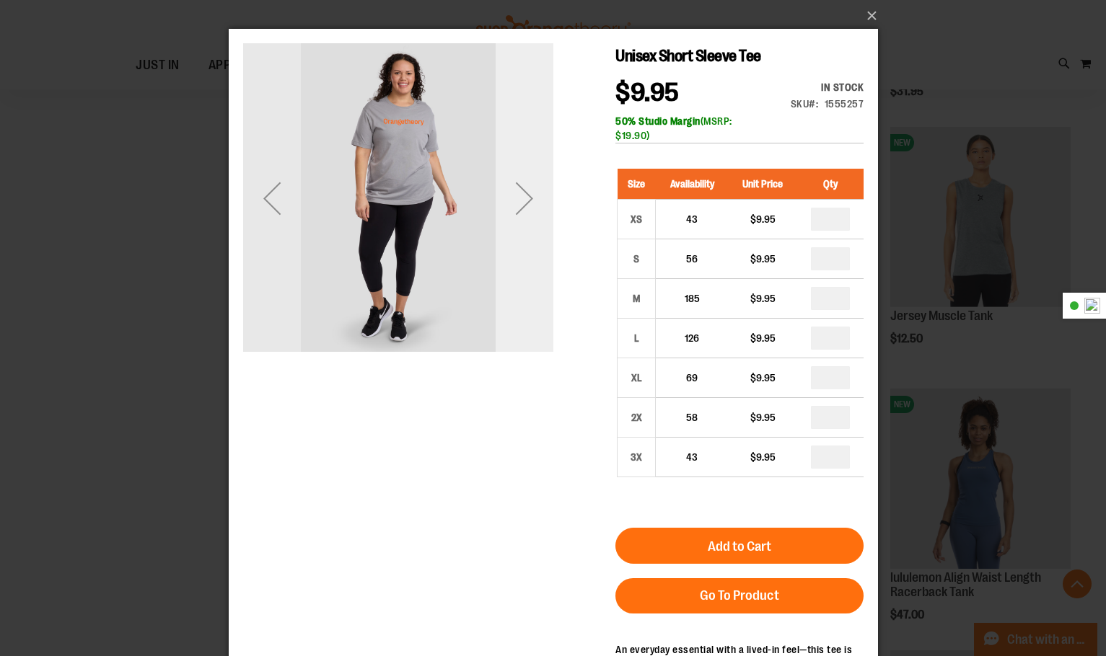
drag, startPoint x: 535, startPoint y: 208, endPoint x: 530, endPoint y: 214, distance: 7.7
click at [531, 214] on div "Next" at bounding box center [524, 199] width 58 height 58
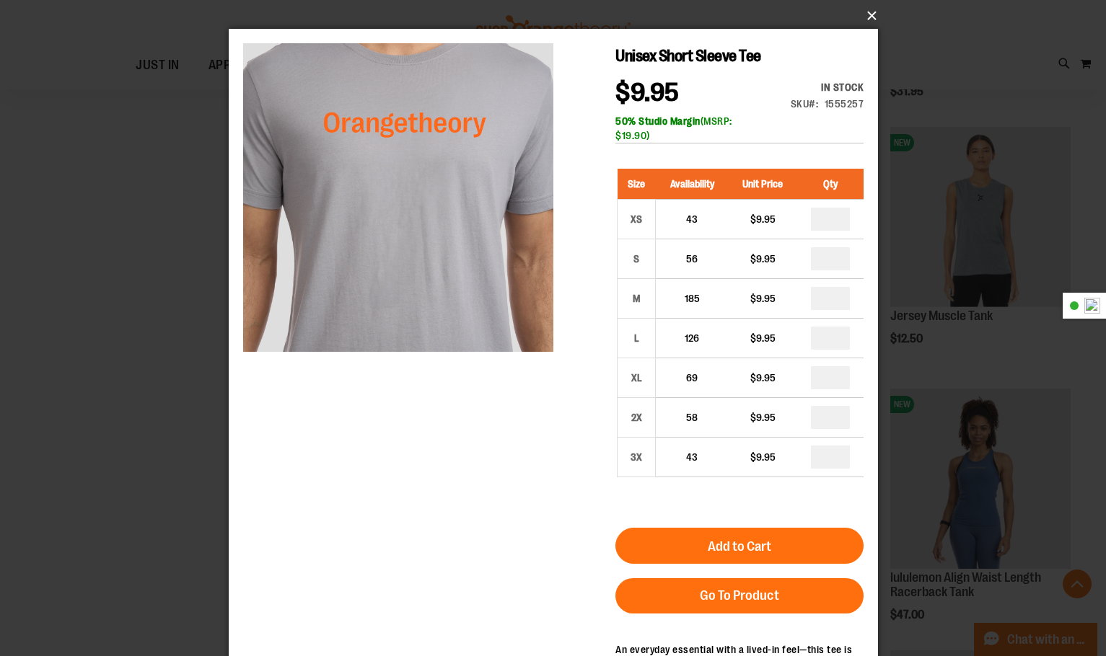
click at [867, 12] on button "×" at bounding box center [557, 16] width 649 height 32
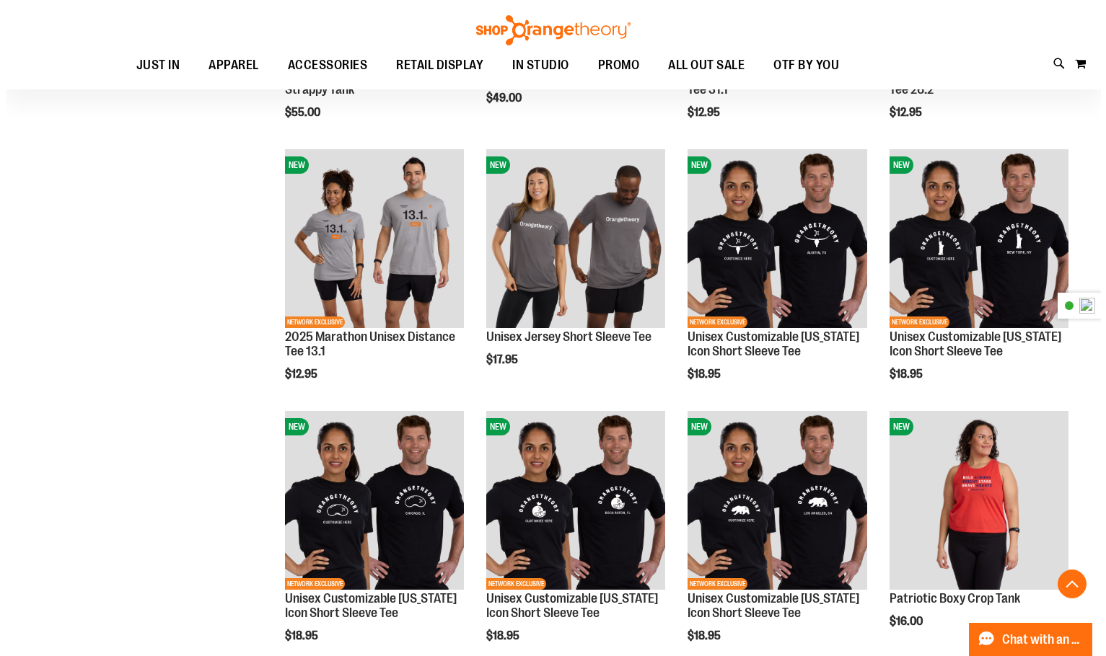
scroll to position [2262, 0]
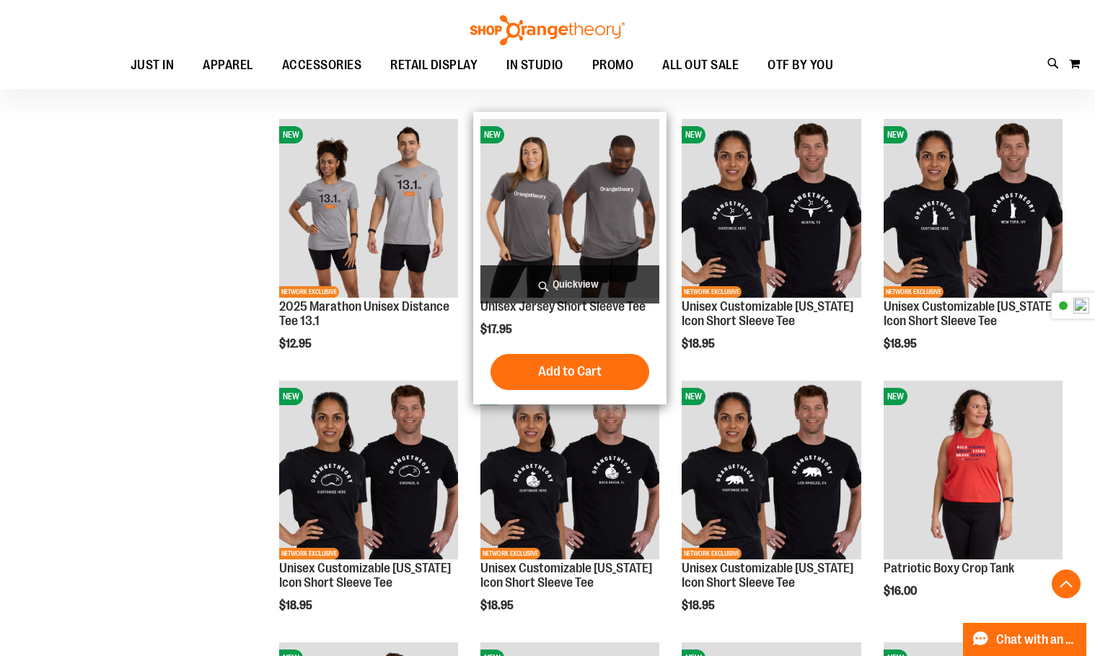
click at [572, 287] on span "Quickview" at bounding box center [569, 284] width 179 height 38
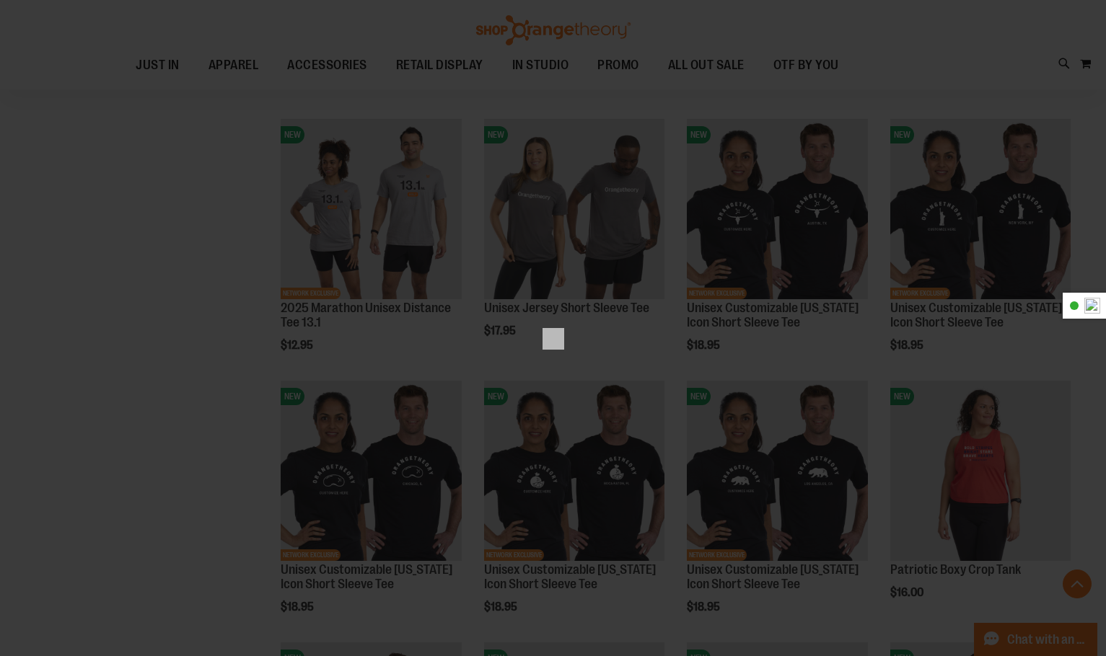
drag, startPoint x: 535, startPoint y: 264, endPoint x: 76, endPoint y: 260, distance: 458.8
click at [76, 260] on div "×" at bounding box center [553, 328] width 1106 height 656
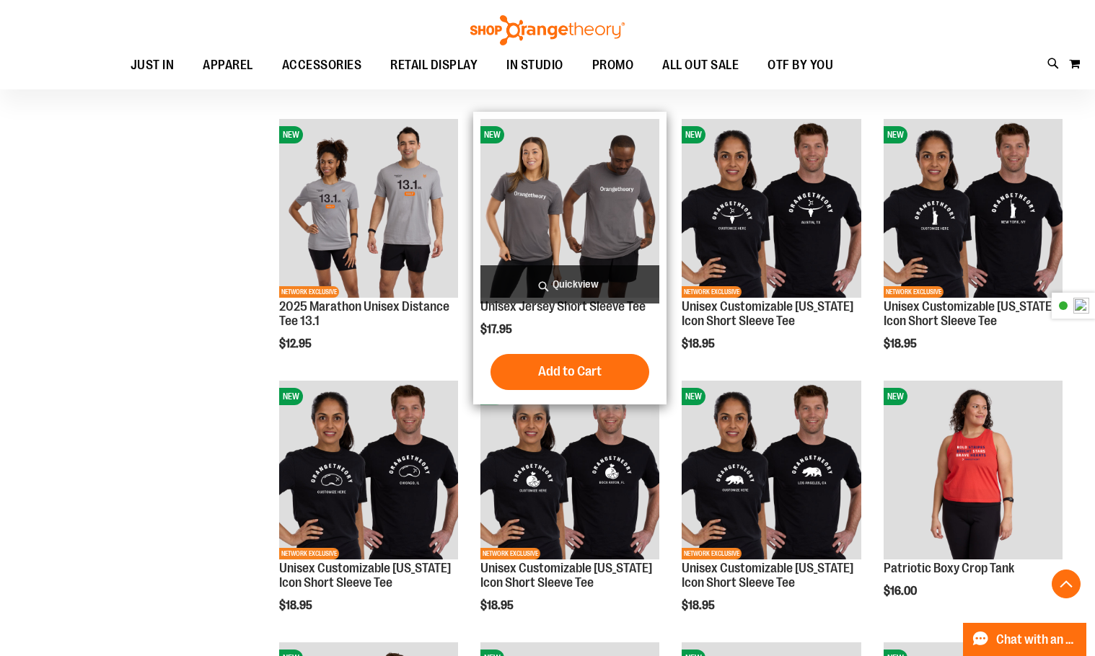
click at [561, 295] on span "Quickview" at bounding box center [569, 284] width 179 height 38
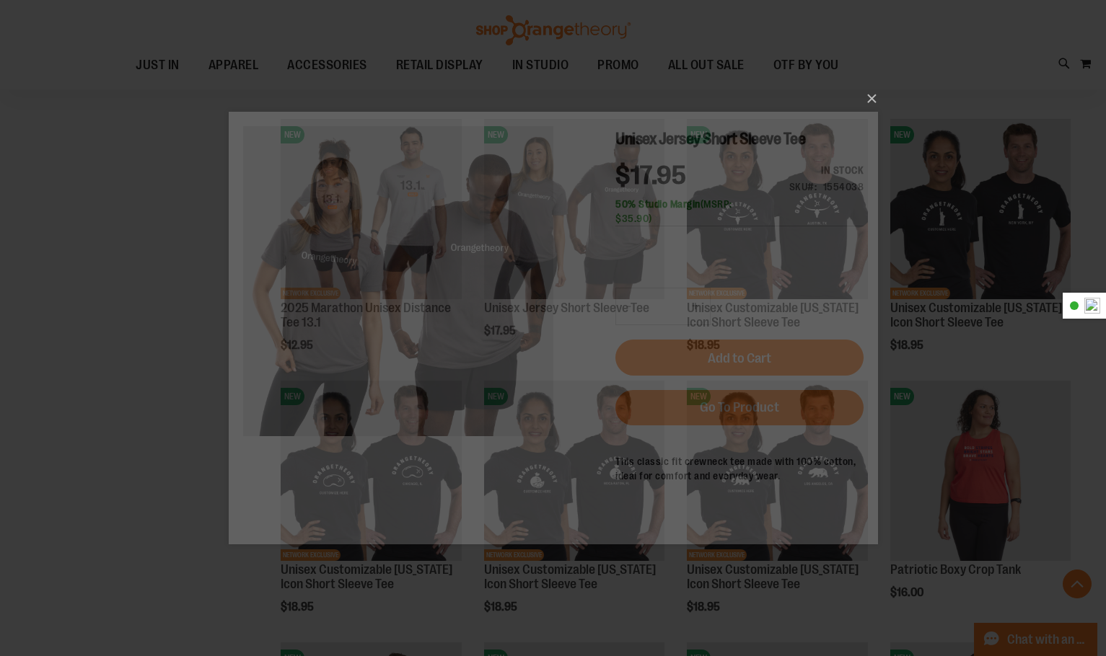
drag, startPoint x: 180, startPoint y: 495, endPoint x: 172, endPoint y: 480, distance: 16.5
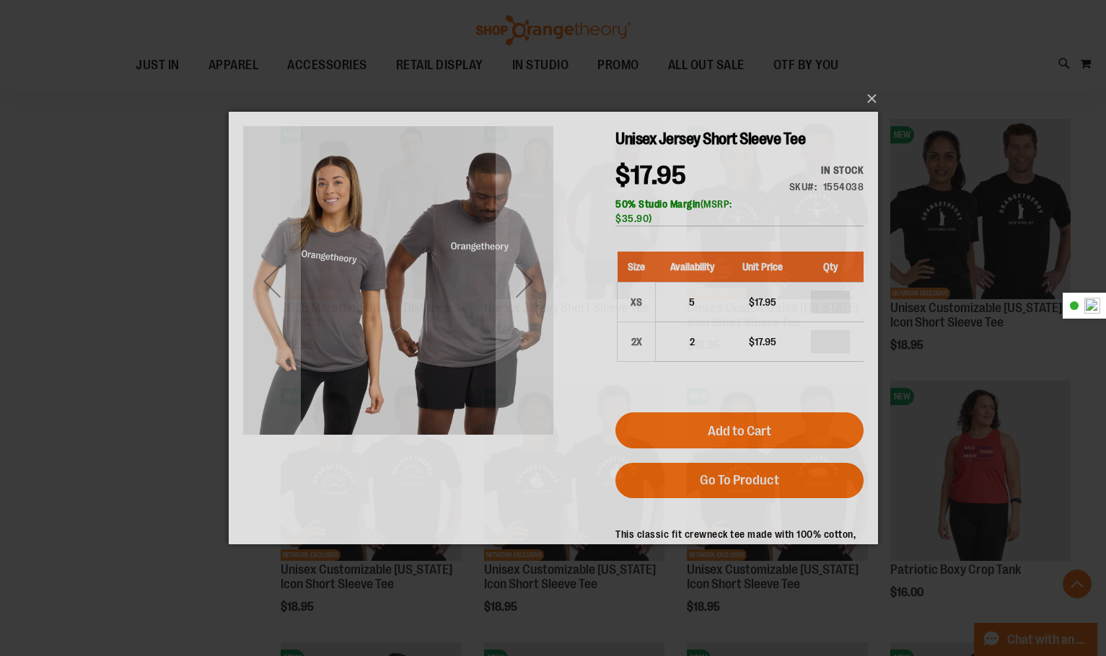
drag, startPoint x: -56, startPoint y: 369, endPoint x: 115, endPoint y: 460, distance: 194.6
click at [121, 459] on div "×" at bounding box center [553, 328] width 1106 height 656
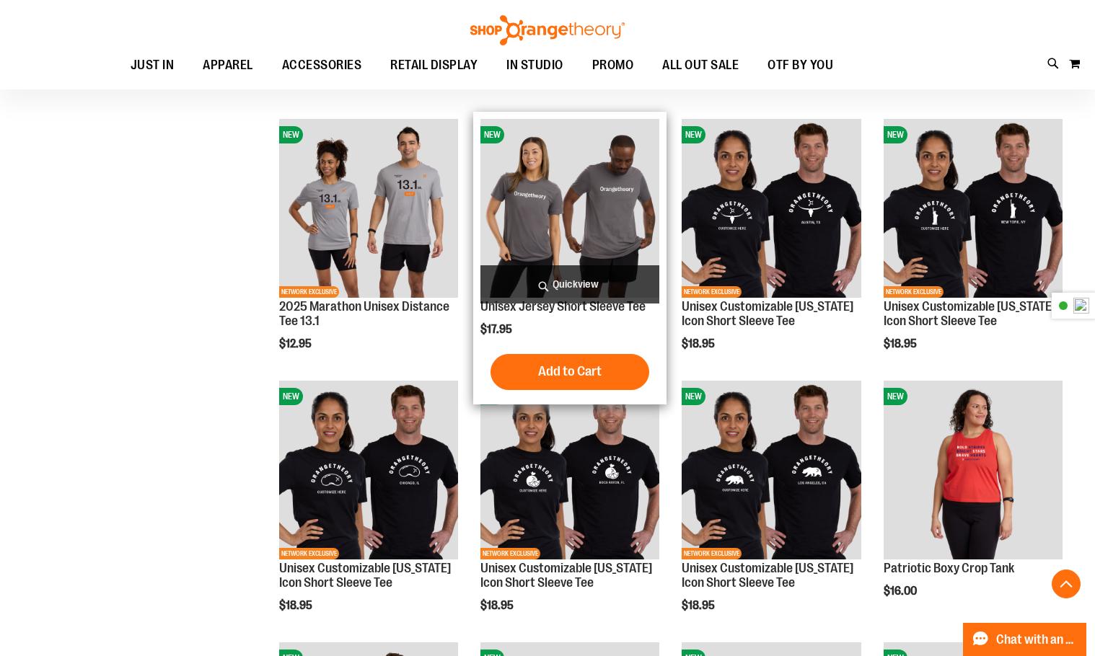
click at [581, 284] on span "Quickview" at bounding box center [569, 284] width 179 height 38
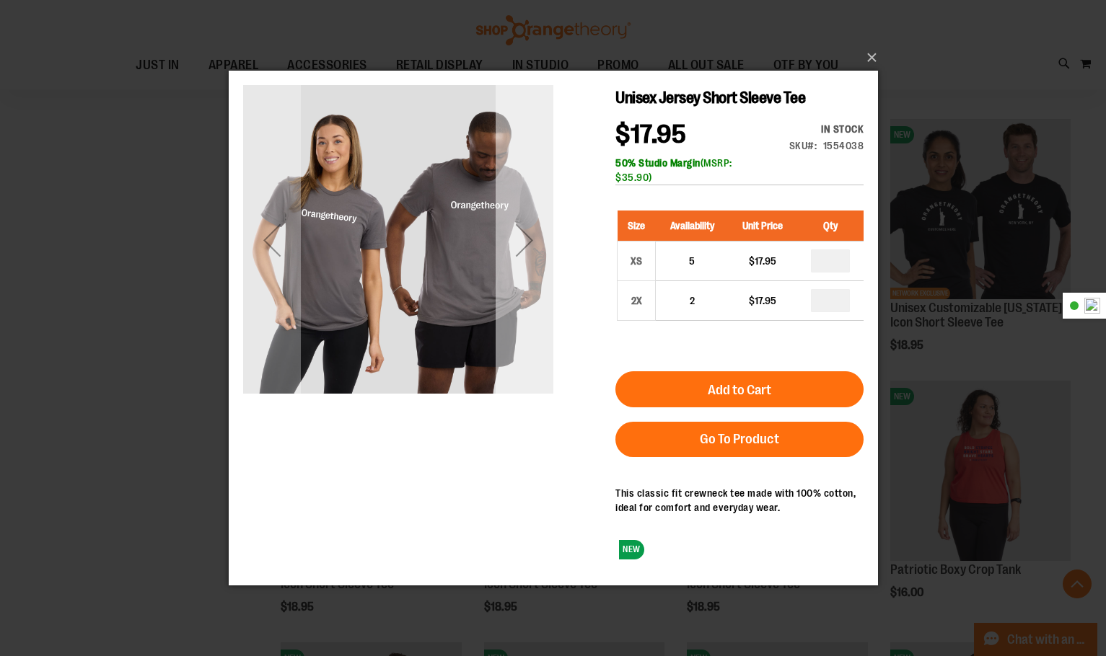
click at [526, 245] on div "Next" at bounding box center [524, 240] width 58 height 58
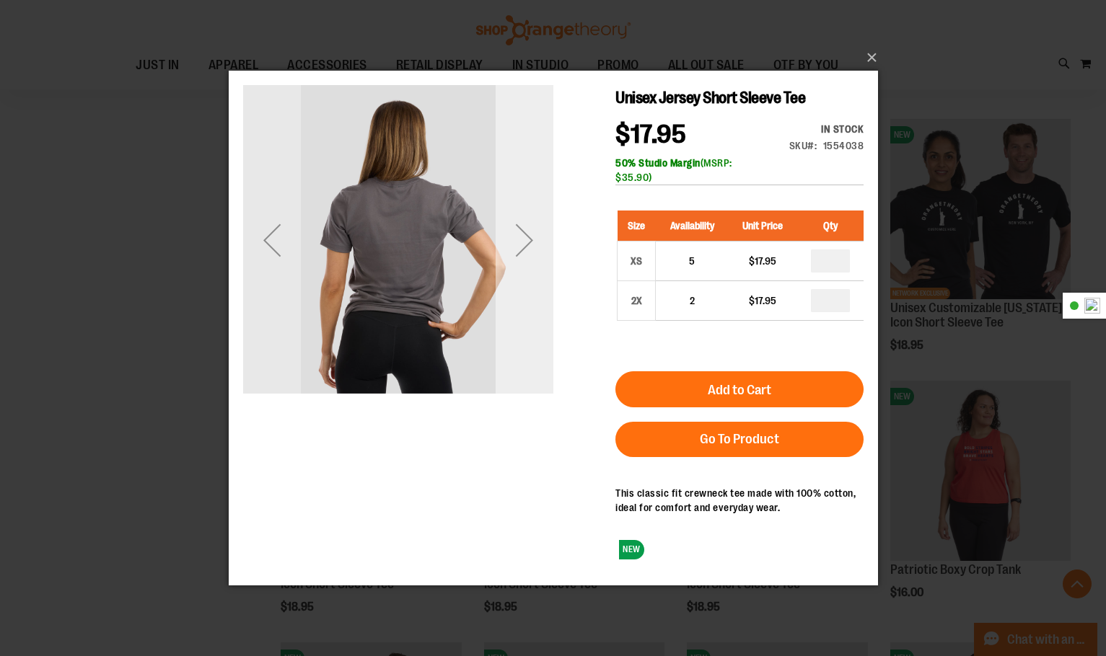
click at [526, 245] on div "Next" at bounding box center [524, 240] width 58 height 58
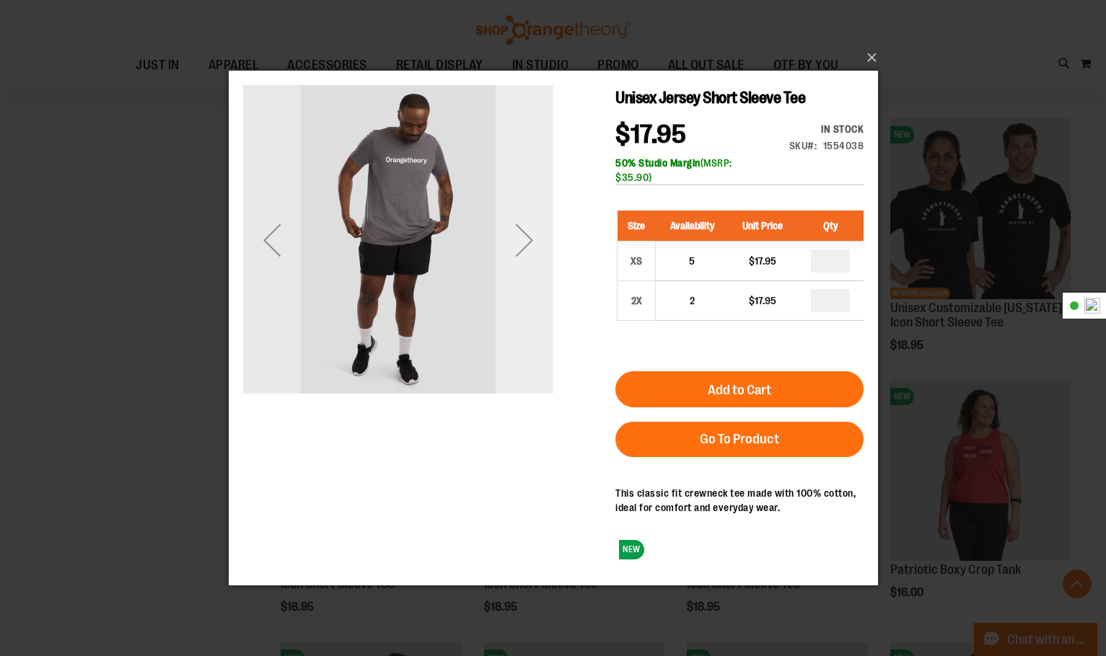
click at [526, 245] on div "Next" at bounding box center [524, 240] width 58 height 58
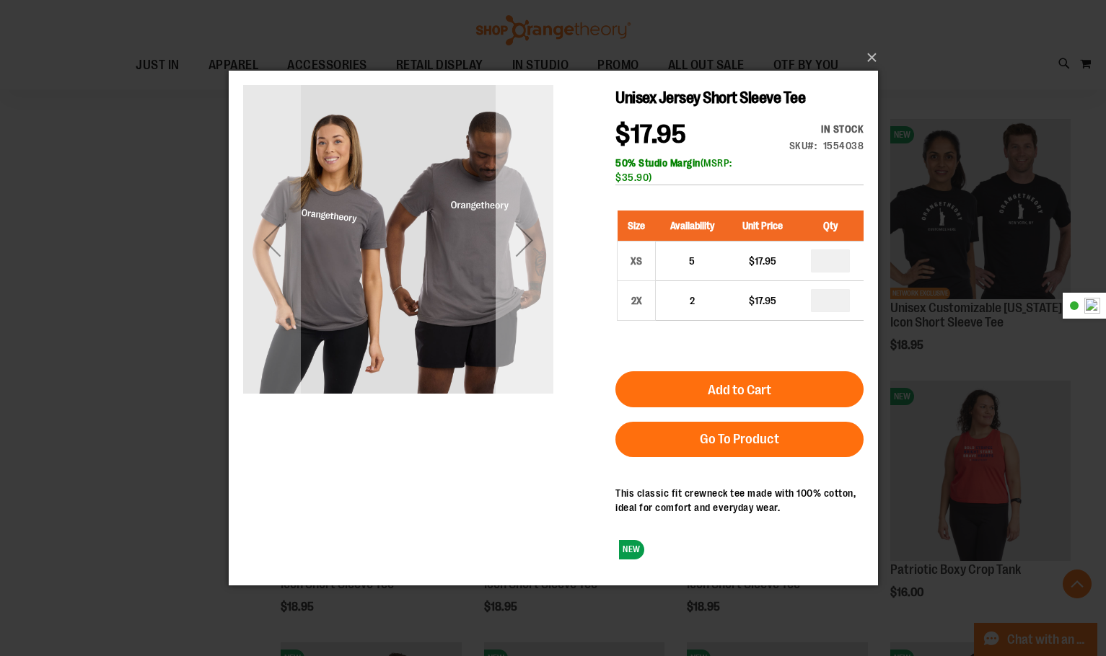
click at [526, 245] on div "Next" at bounding box center [524, 240] width 58 height 58
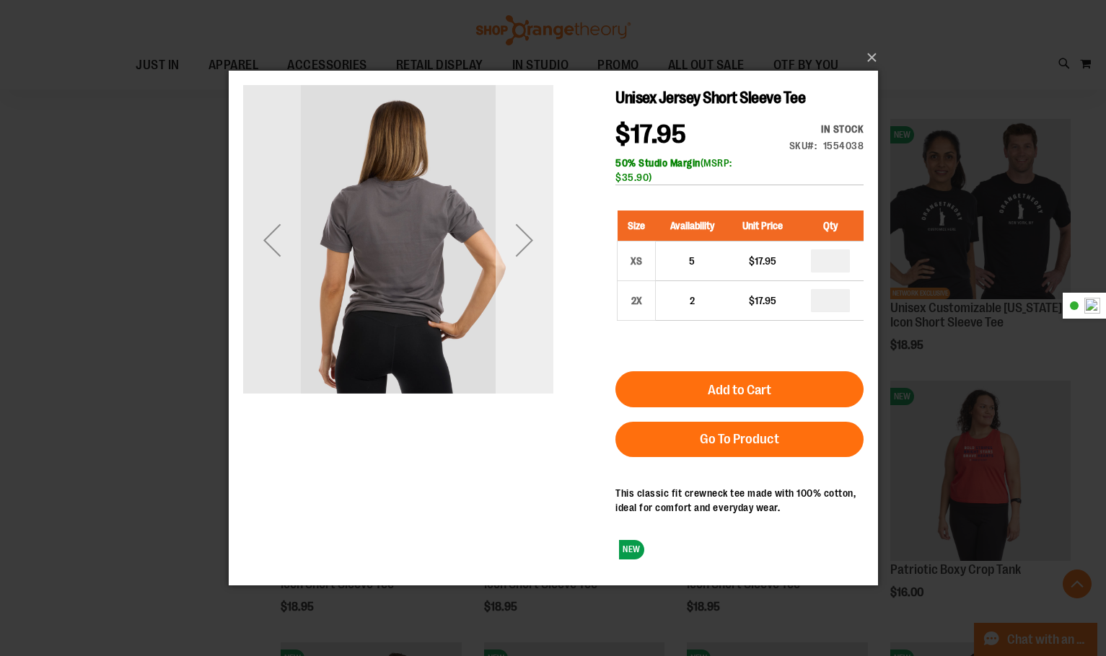
click at [526, 245] on div "Next" at bounding box center [524, 240] width 58 height 58
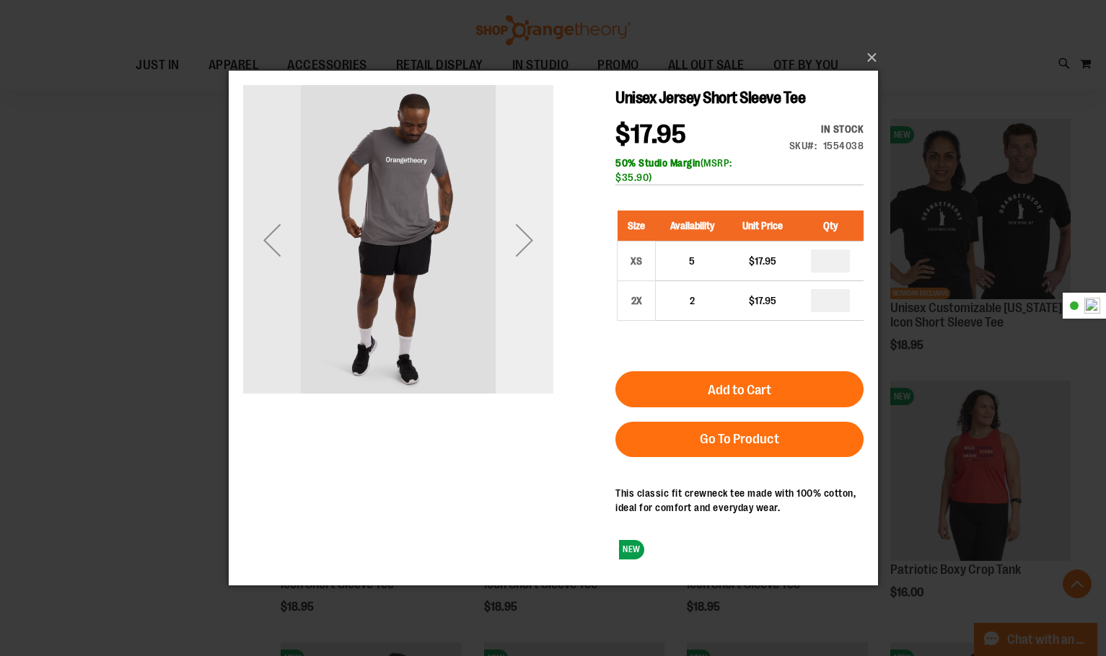
click at [526, 245] on div "Next" at bounding box center [524, 240] width 58 height 58
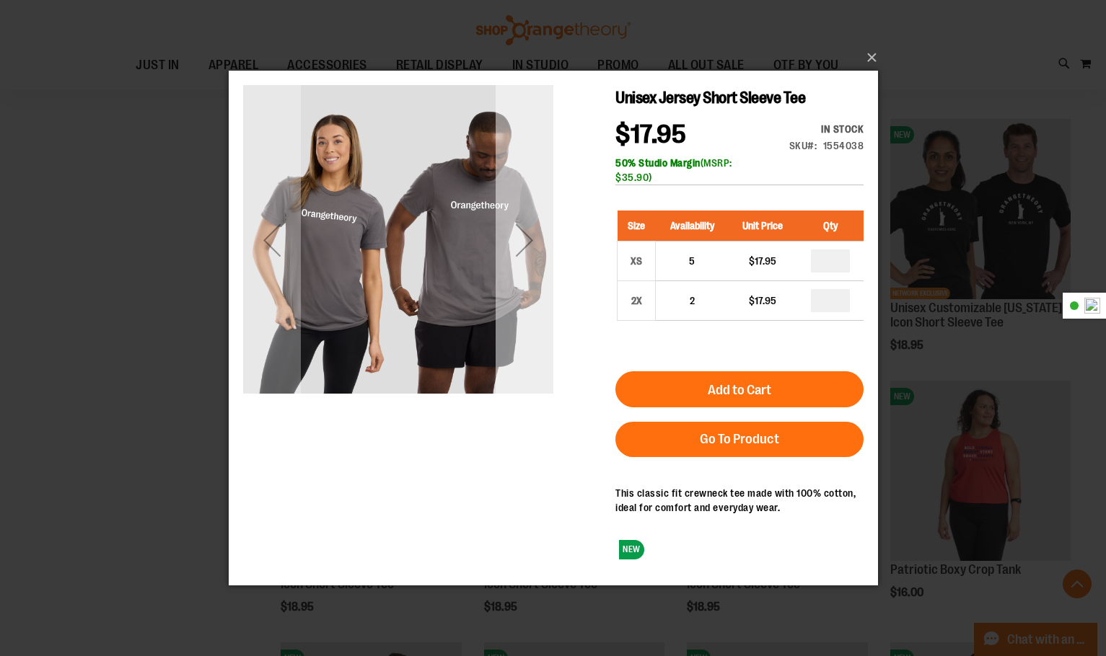
click at [524, 203] on div "Next" at bounding box center [524, 239] width 58 height 310
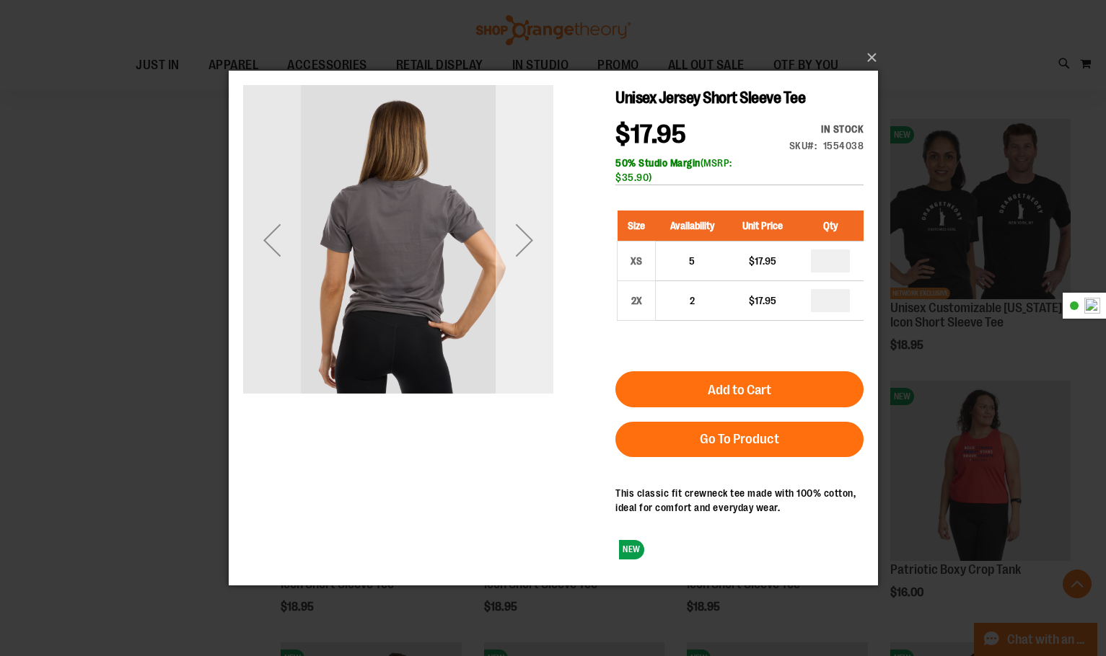
click at [524, 203] on div "Next" at bounding box center [524, 239] width 58 height 310
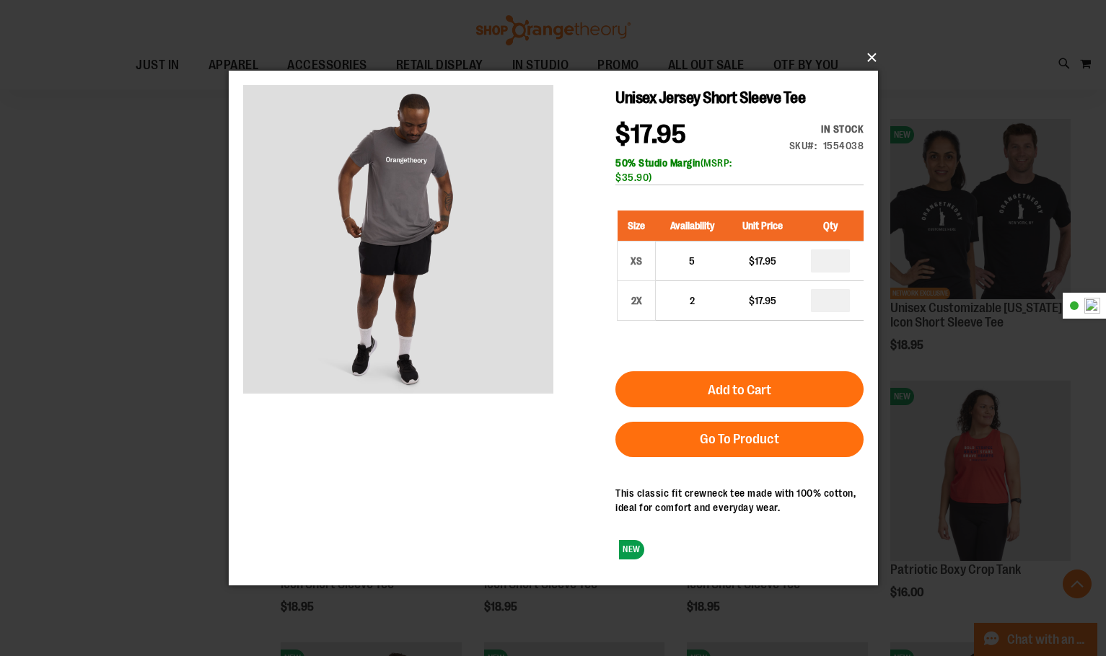
click at [876, 53] on button "×" at bounding box center [557, 58] width 649 height 32
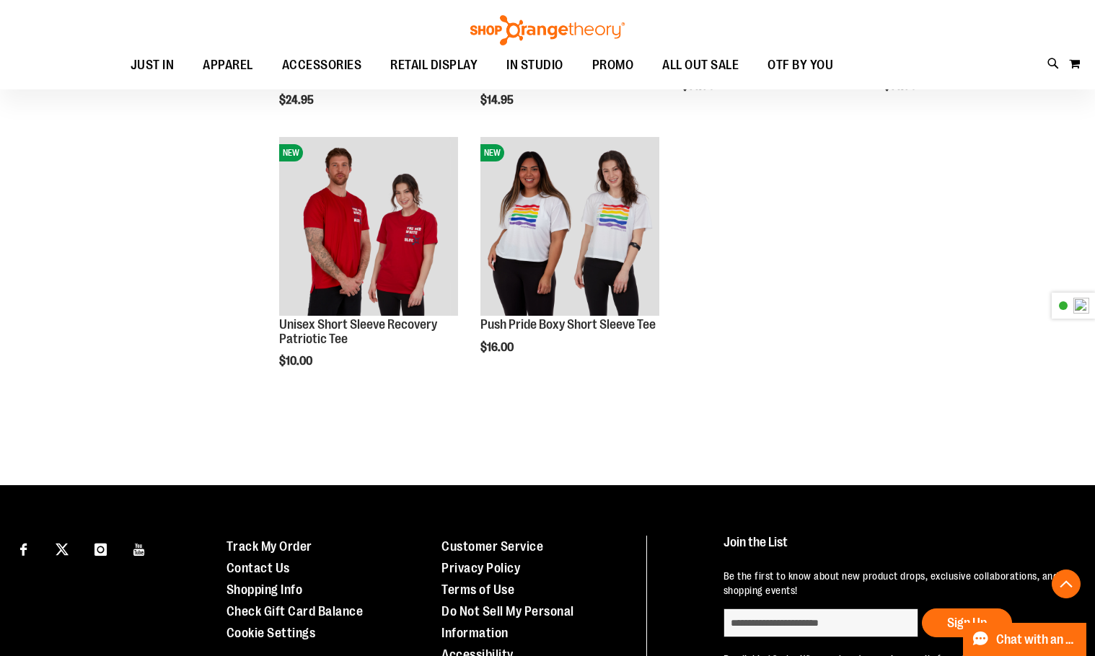
scroll to position [3055, 0]
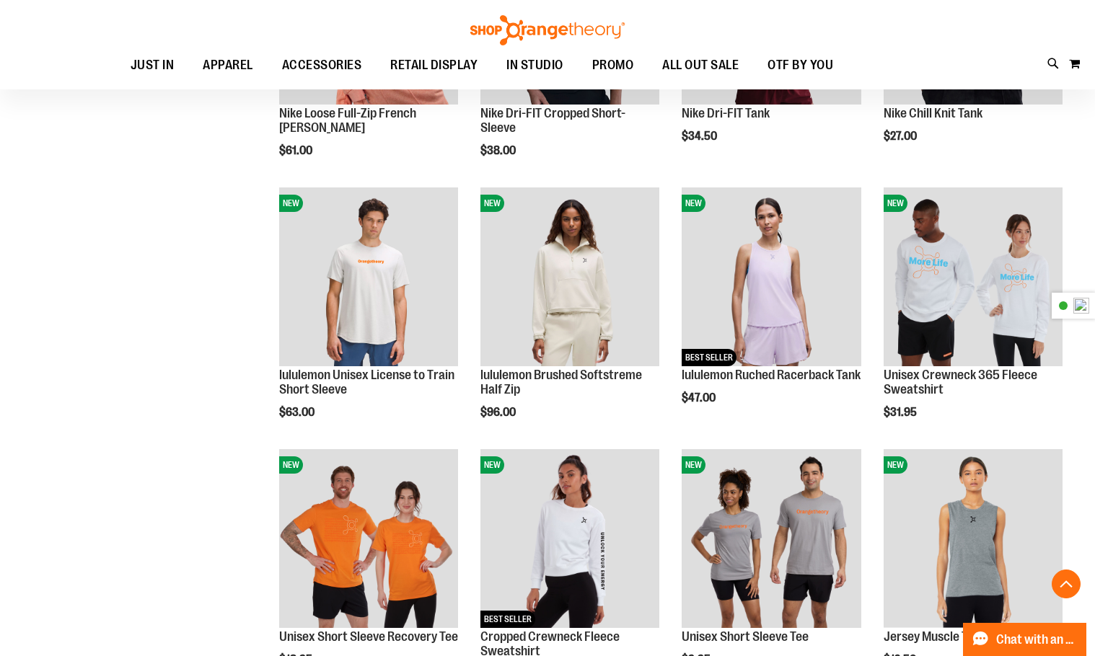
scroll to position [1107, 0]
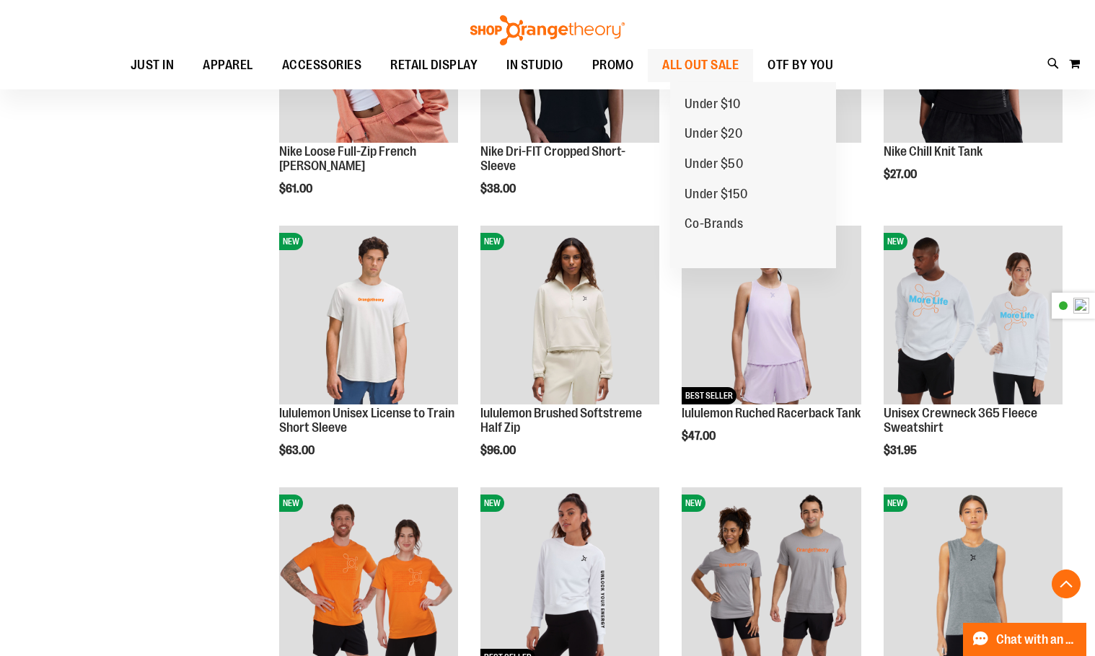
click at [724, 63] on span "ALL OUT SALE" at bounding box center [700, 65] width 76 height 32
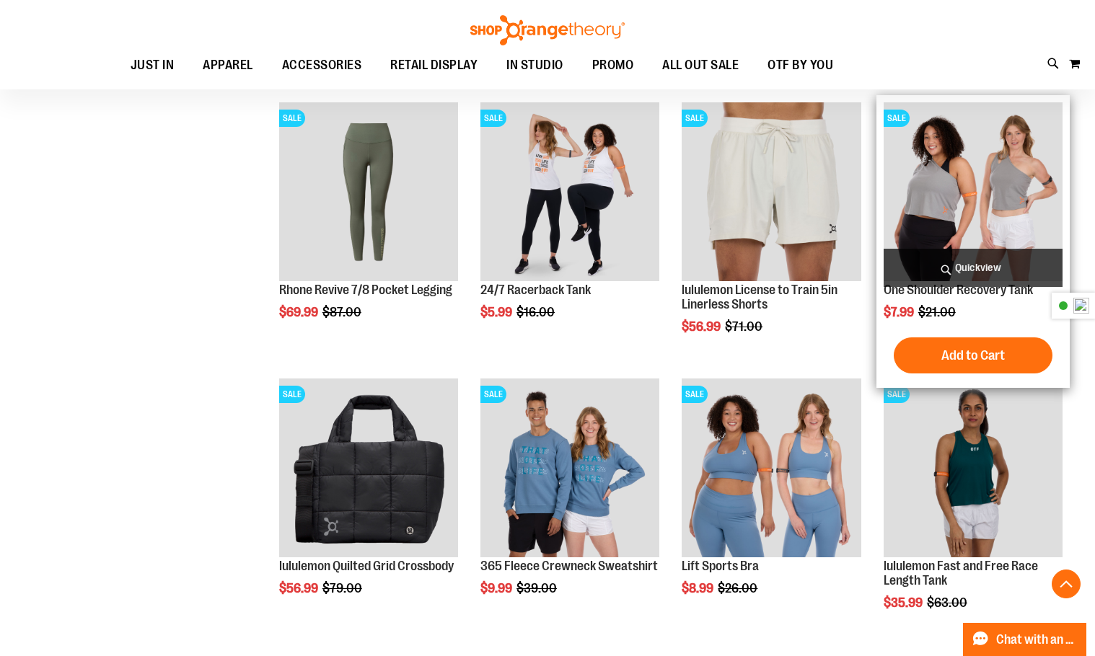
scroll to position [289, 0]
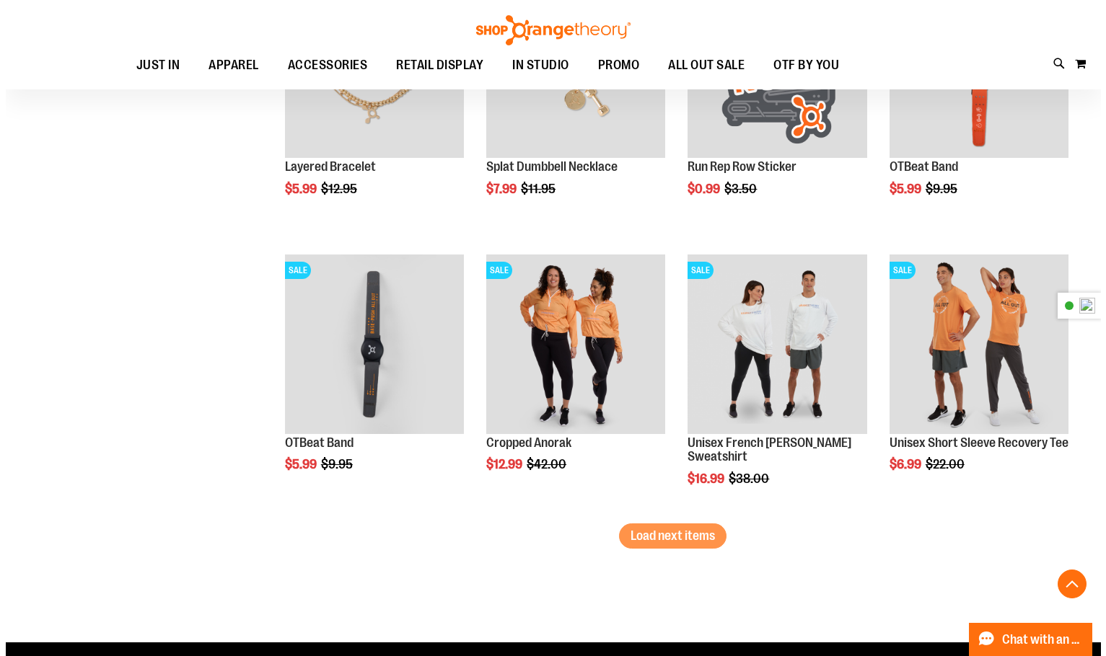
scroll to position [2092, 0]
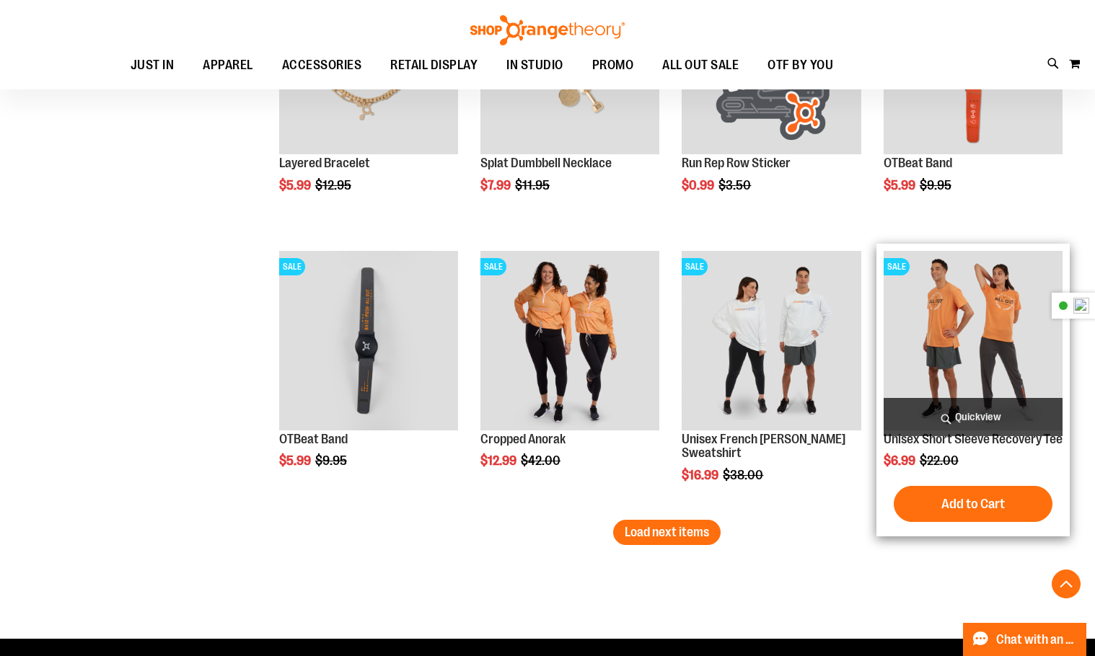
click at [993, 421] on span "Quickview" at bounding box center [973, 417] width 179 height 38
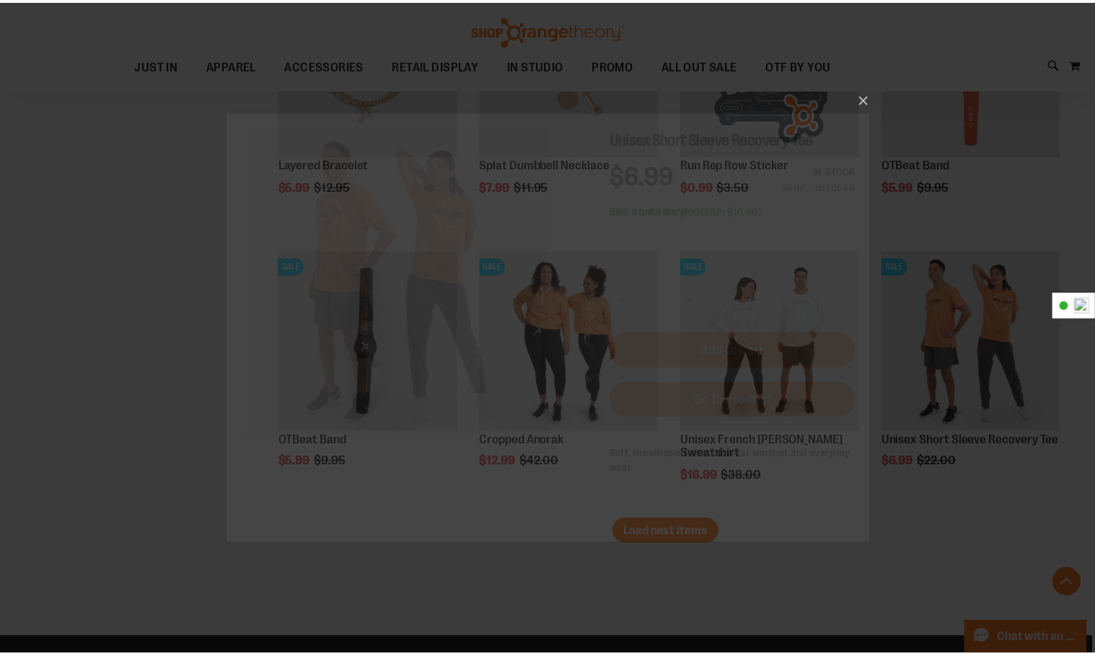
scroll to position [0, 0]
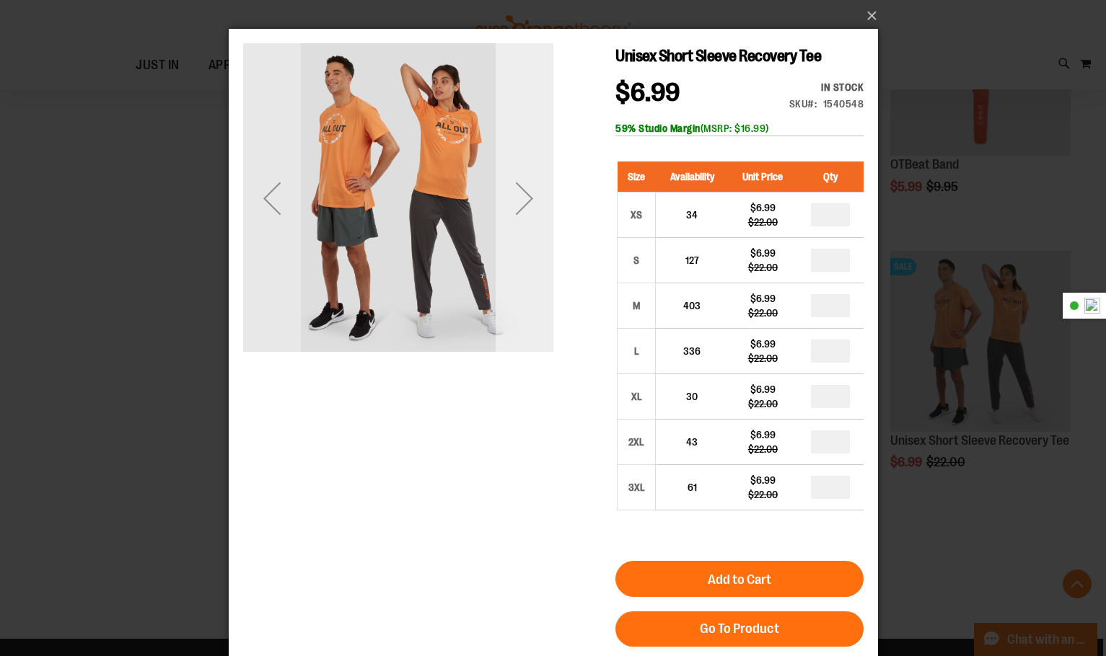
click at [519, 201] on div "Next" at bounding box center [524, 199] width 58 height 58
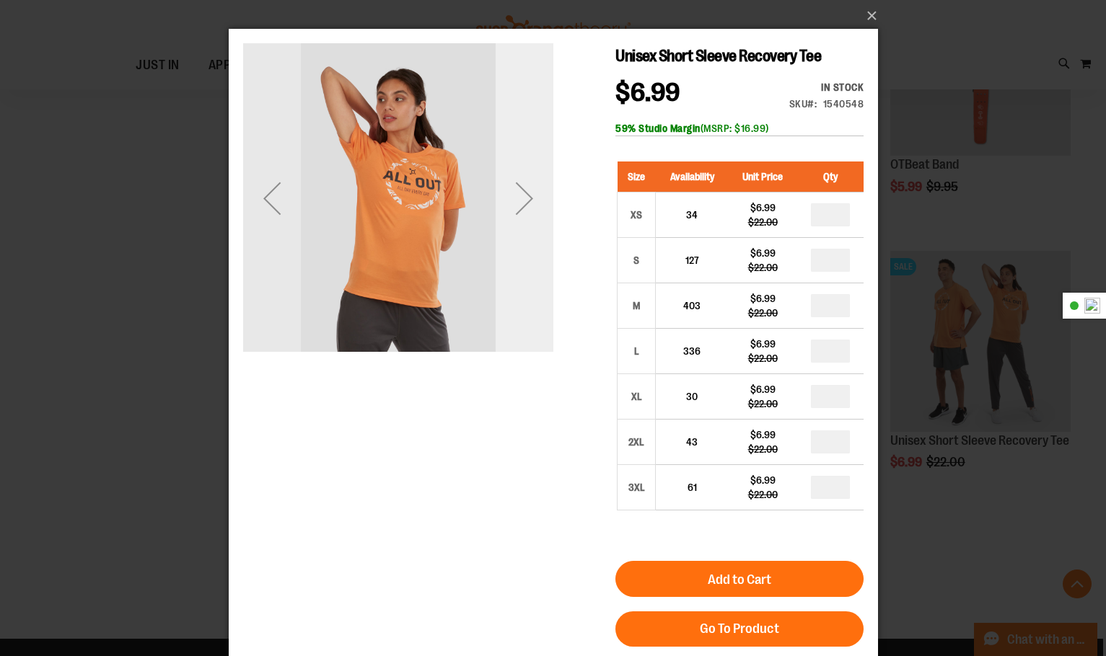
click at [519, 201] on div "Next" at bounding box center [524, 199] width 58 height 58
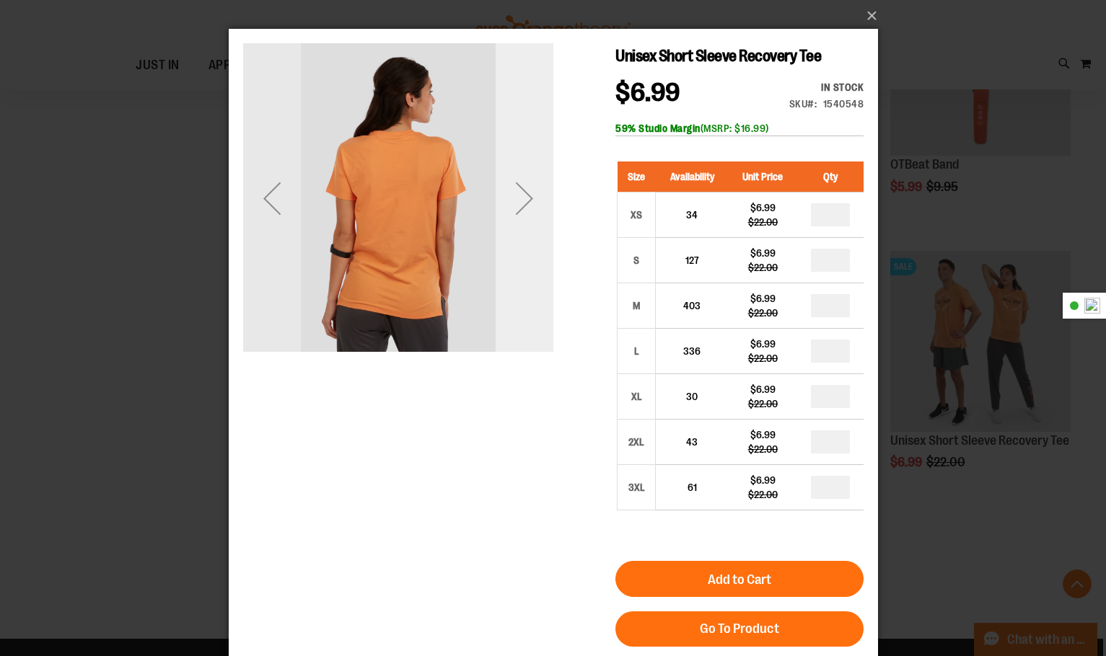
click at [519, 201] on div "Next" at bounding box center [524, 199] width 58 height 58
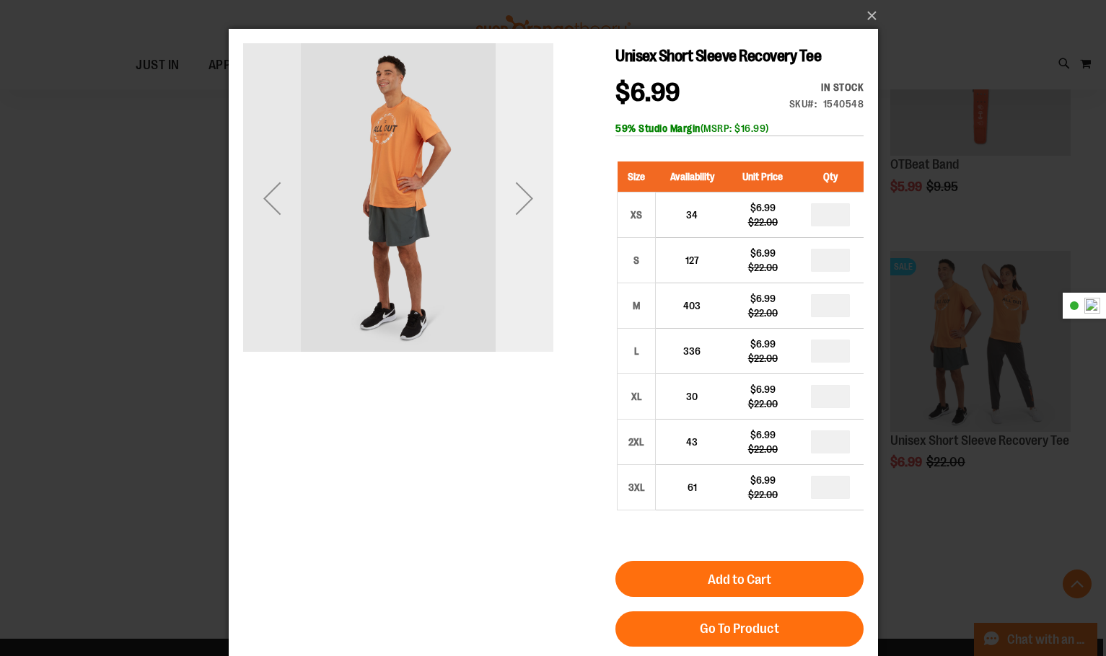
click at [519, 201] on div "Next" at bounding box center [524, 199] width 58 height 58
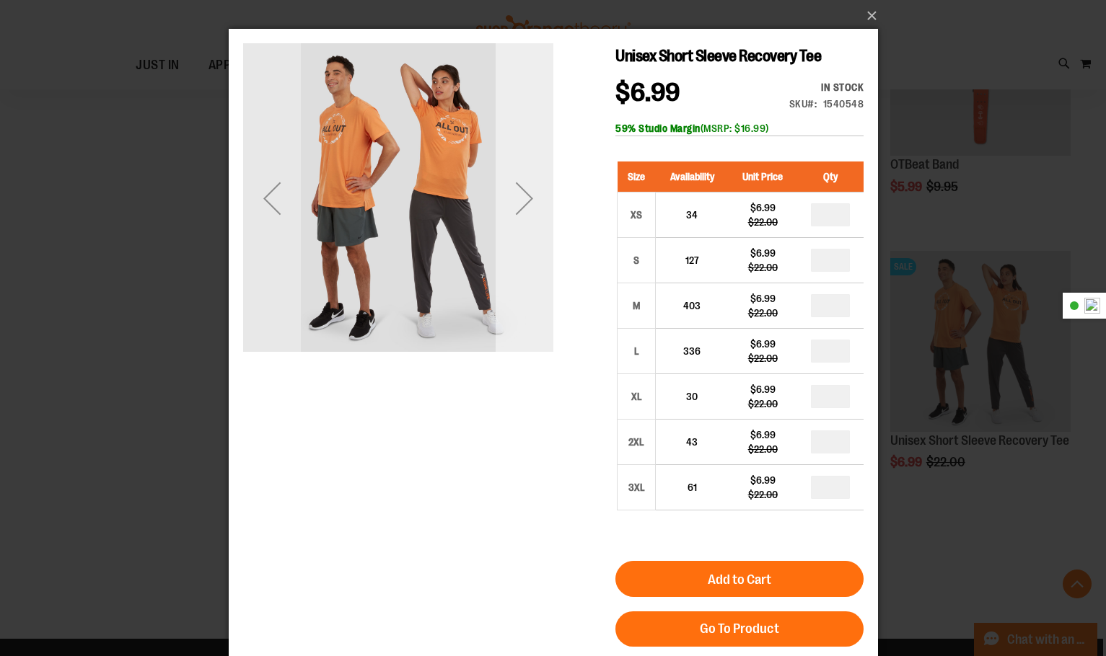
click at [523, 195] on div "Next" at bounding box center [524, 199] width 58 height 58
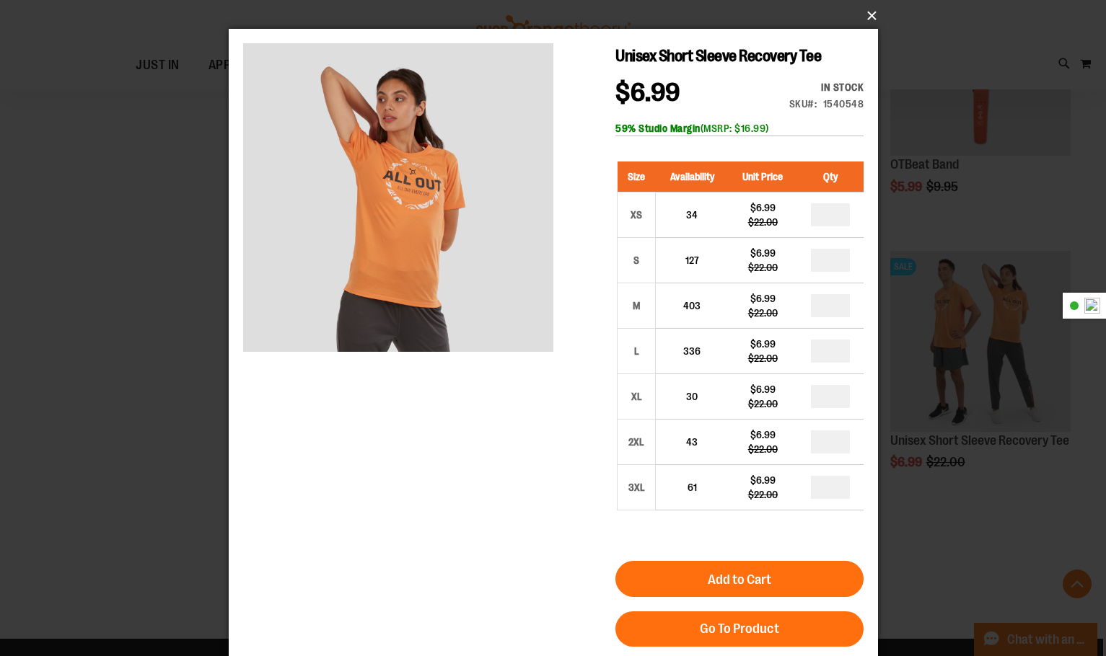
click at [866, 23] on button "×" at bounding box center [557, 16] width 649 height 32
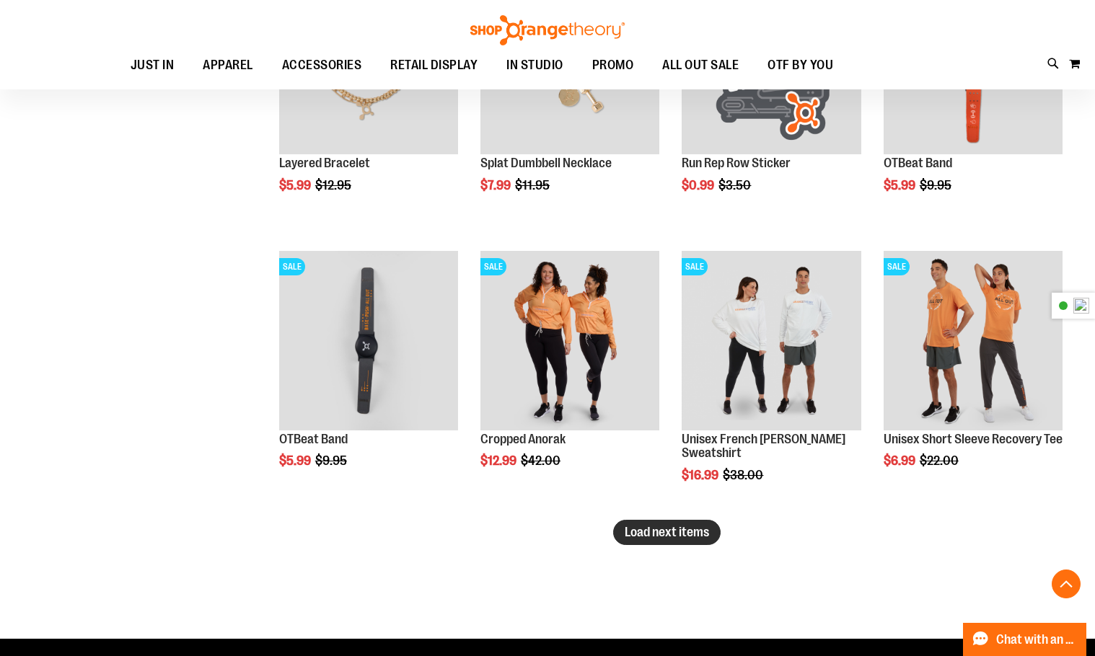
click at [682, 539] on span "Load next items" at bounding box center [667, 532] width 84 height 14
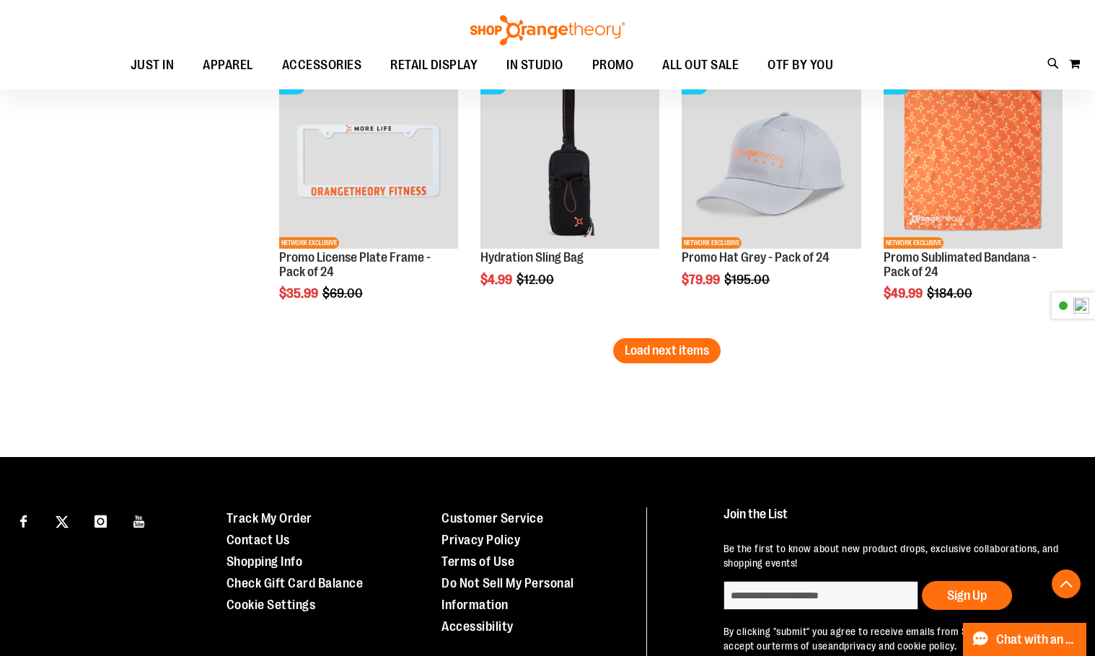
scroll to position [3201, 0]
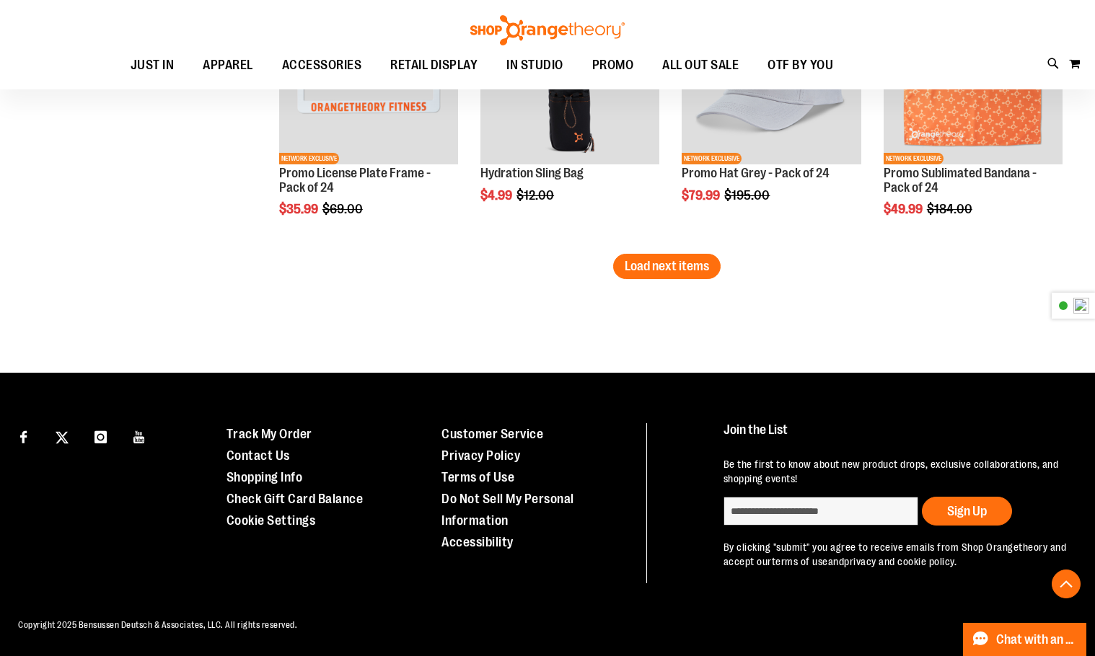
drag, startPoint x: 677, startPoint y: 248, endPoint x: 621, endPoint y: 277, distance: 62.6
click at [677, 259] on span "Load next items" at bounding box center [667, 266] width 84 height 14
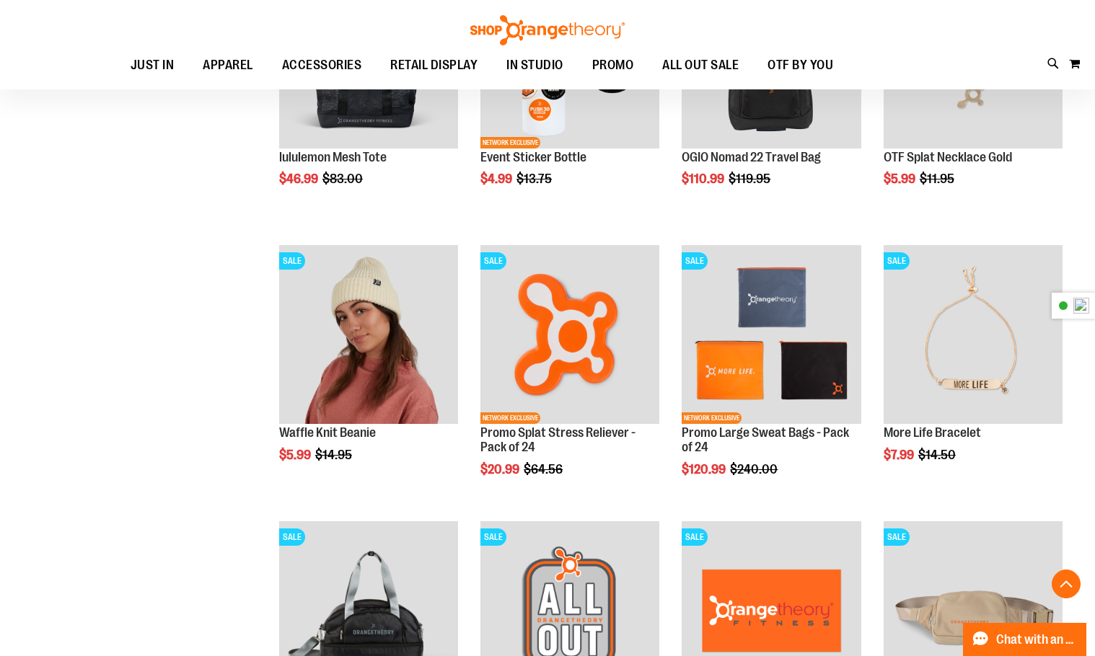
scroll to position [3767, 0]
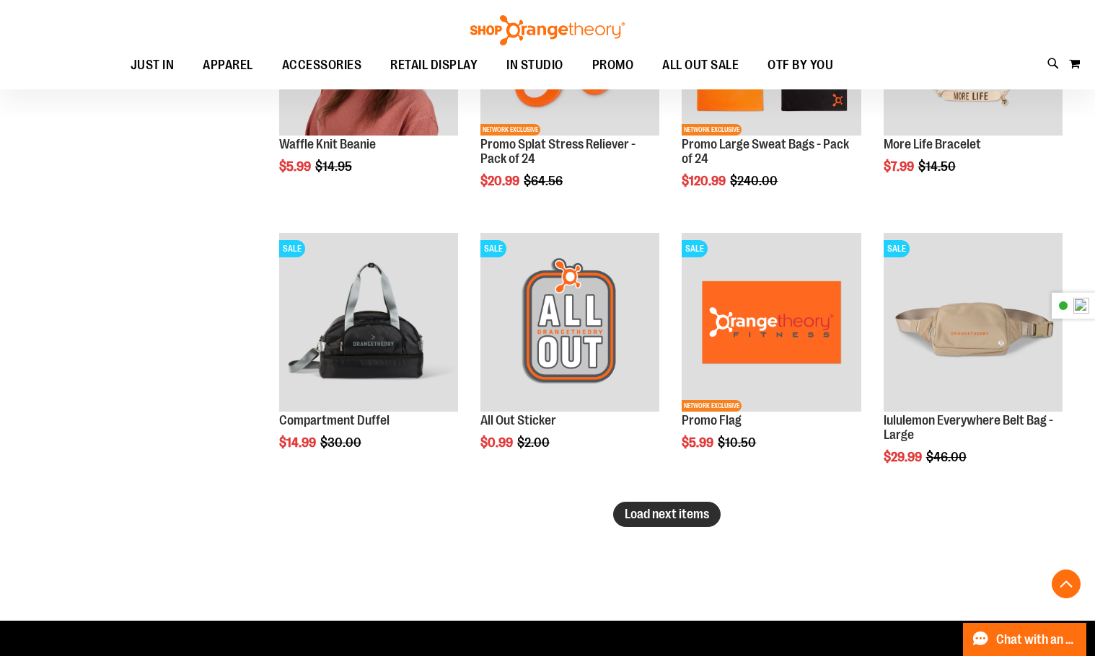
click at [637, 518] on span "Load next items" at bounding box center [667, 514] width 84 height 14
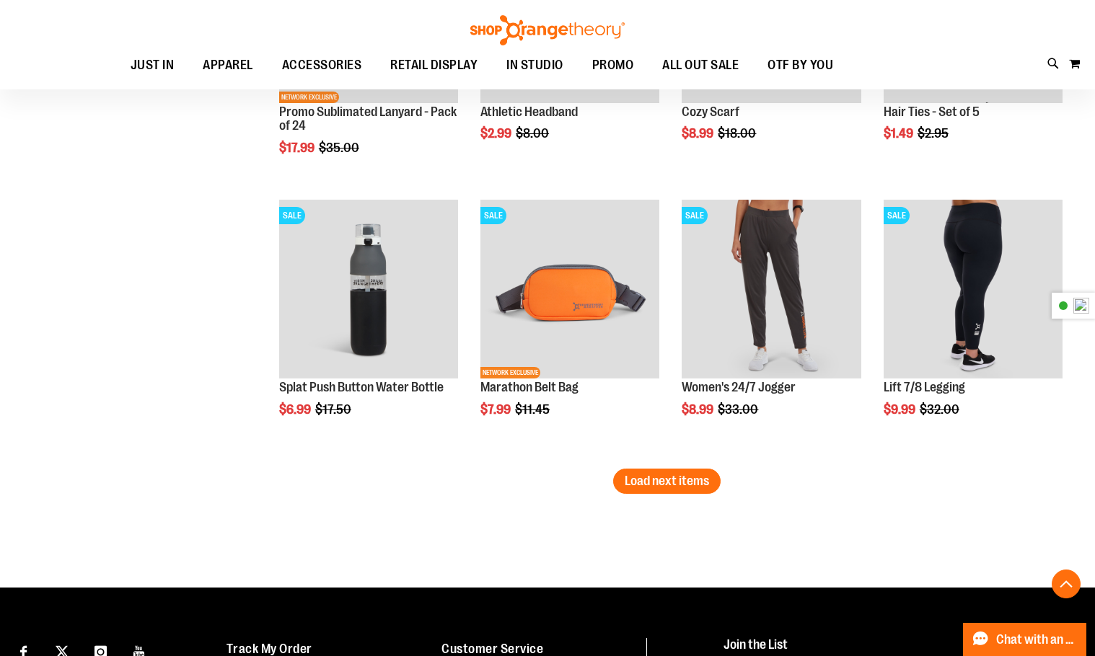
scroll to position [4633, 0]
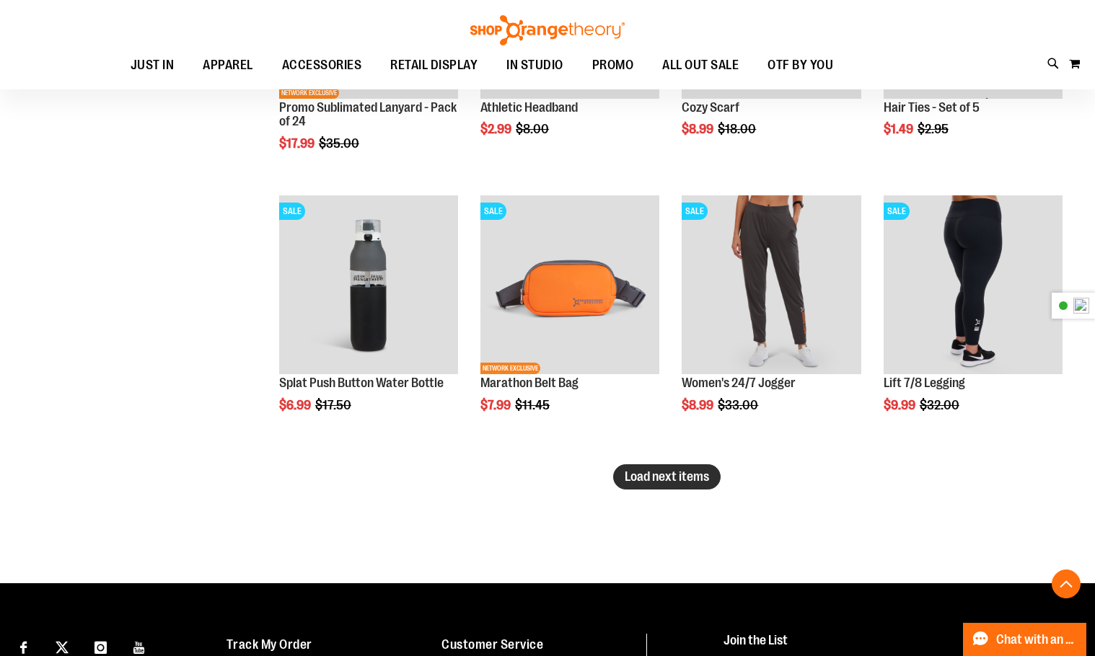
click at [694, 480] on span "Load next items" at bounding box center [667, 477] width 84 height 14
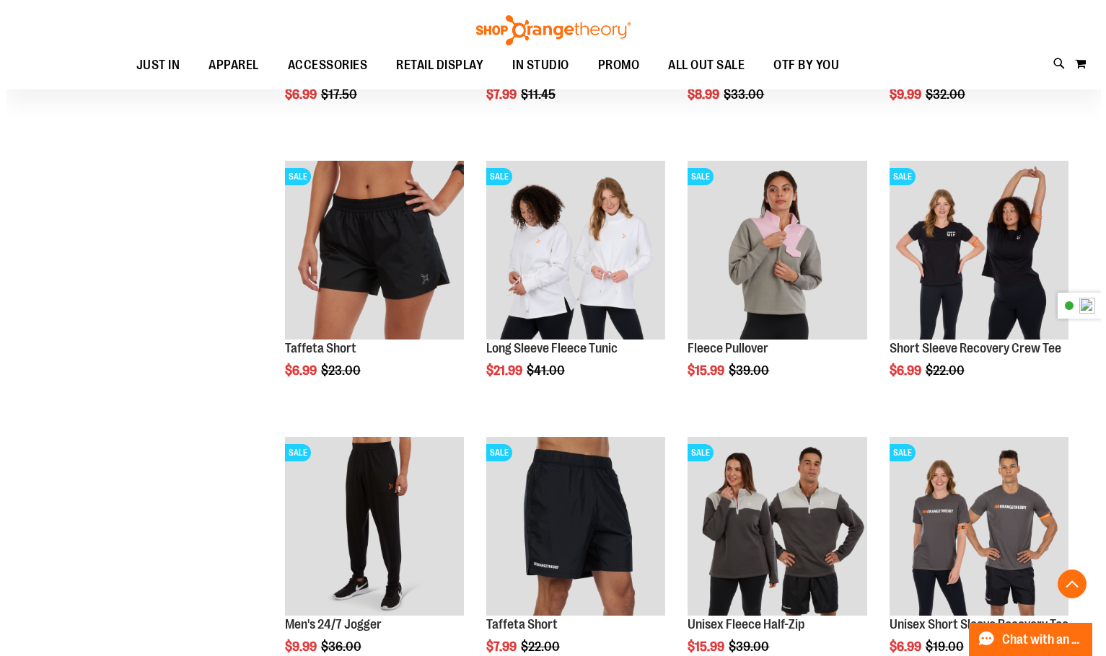
scroll to position [4921, 0]
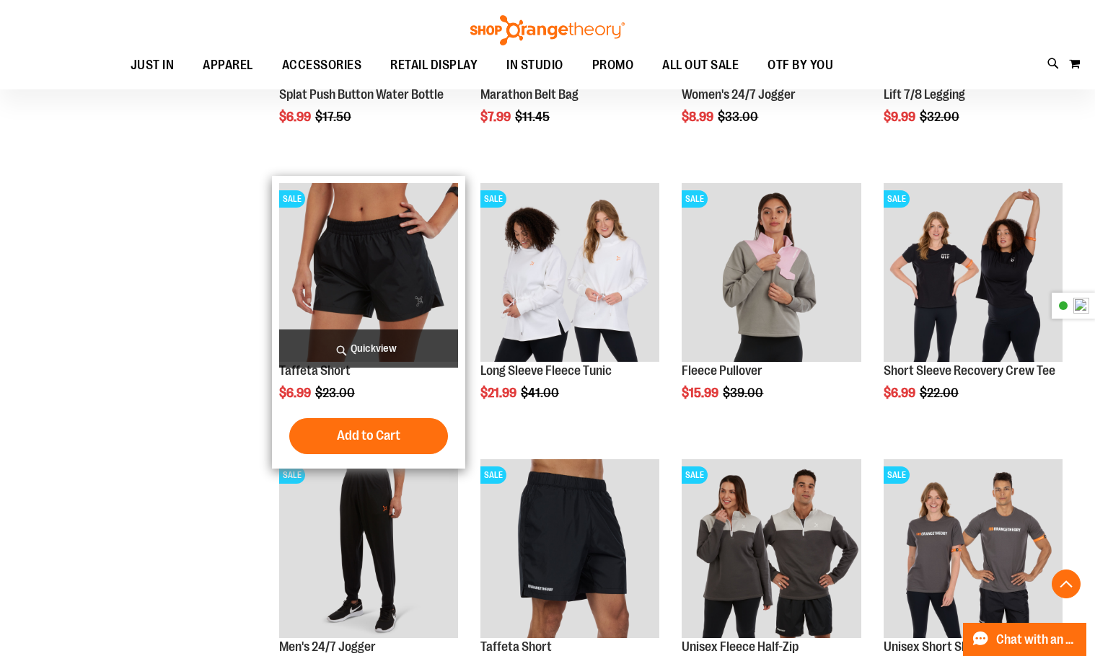
click at [403, 328] on img "product" at bounding box center [368, 272] width 179 height 179
click at [387, 352] on span "Quickview" at bounding box center [368, 349] width 179 height 38
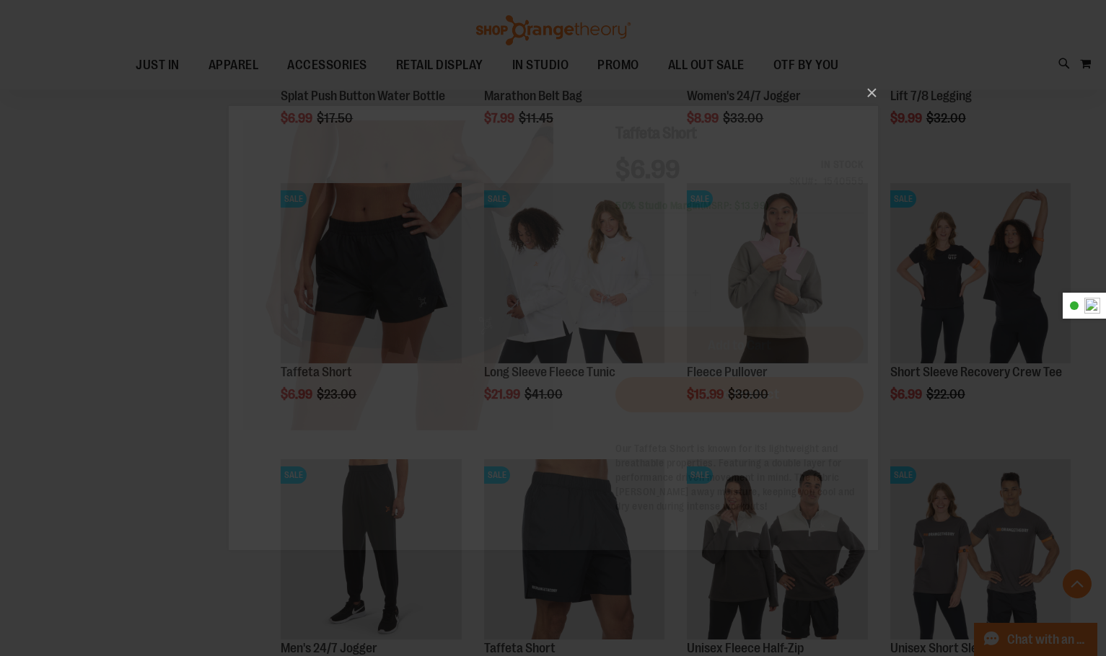
scroll to position [0, 0]
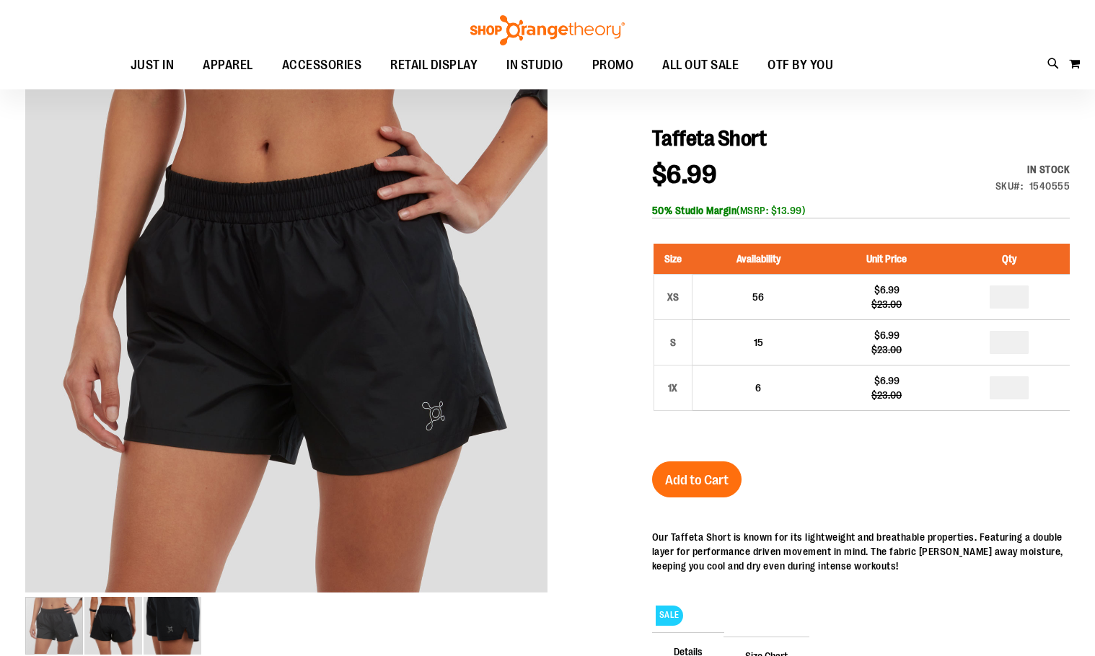
scroll to position [144, 0]
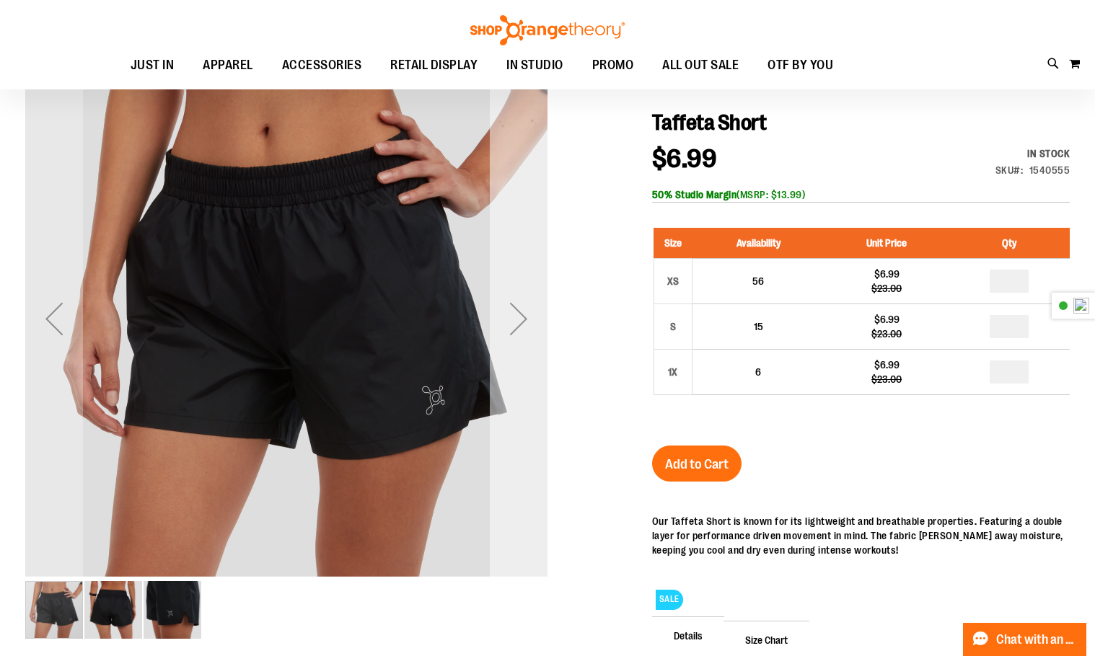
click at [527, 321] on div "Next" at bounding box center [519, 319] width 58 height 58
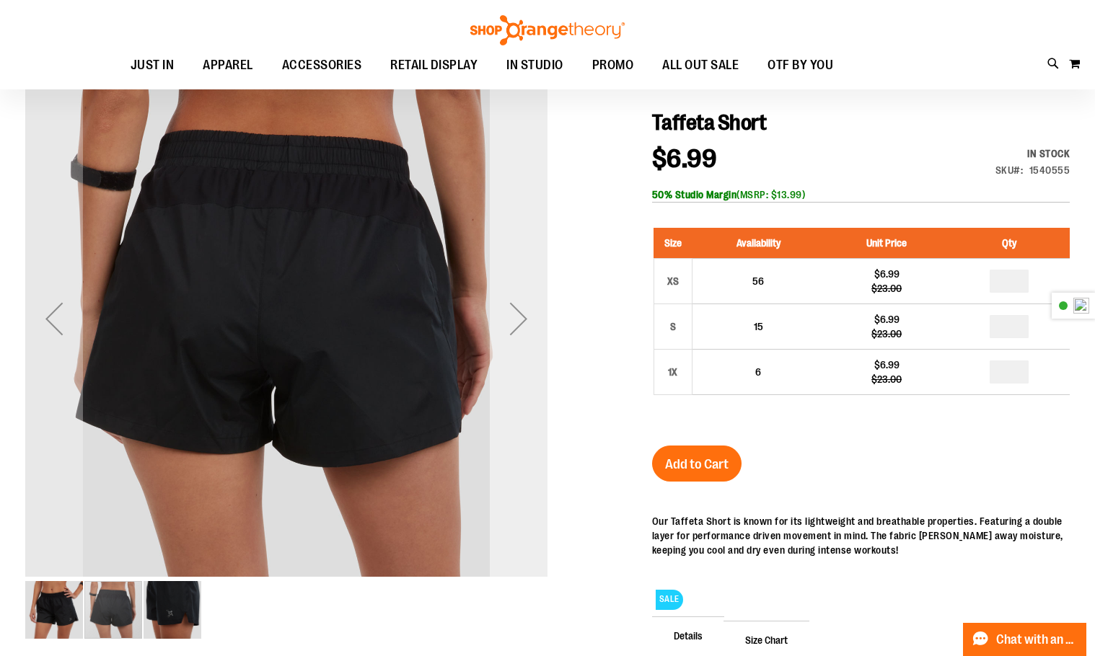
click at [514, 312] on div "Next" at bounding box center [519, 319] width 58 height 58
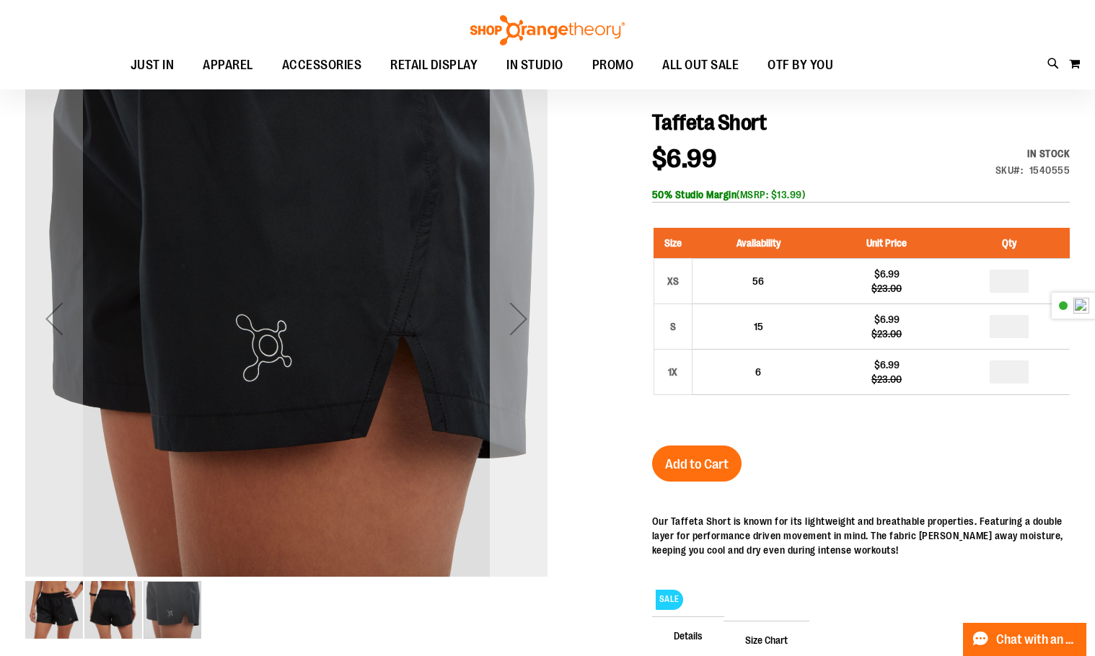
click at [514, 312] on div "Next" at bounding box center [519, 319] width 58 height 58
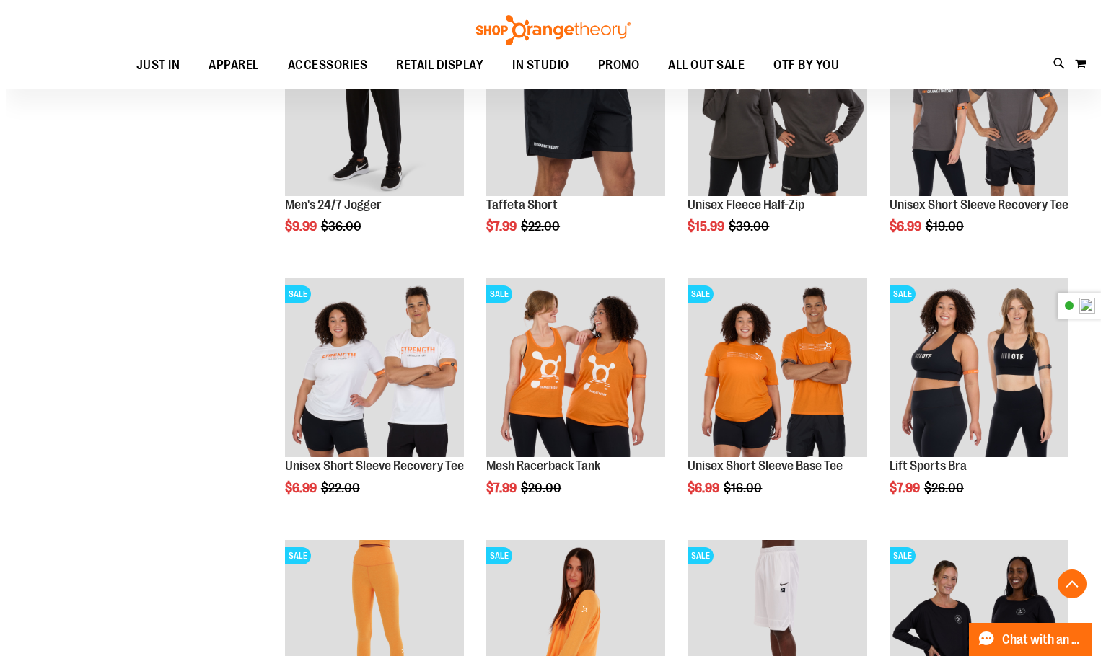
scroll to position [490, 0]
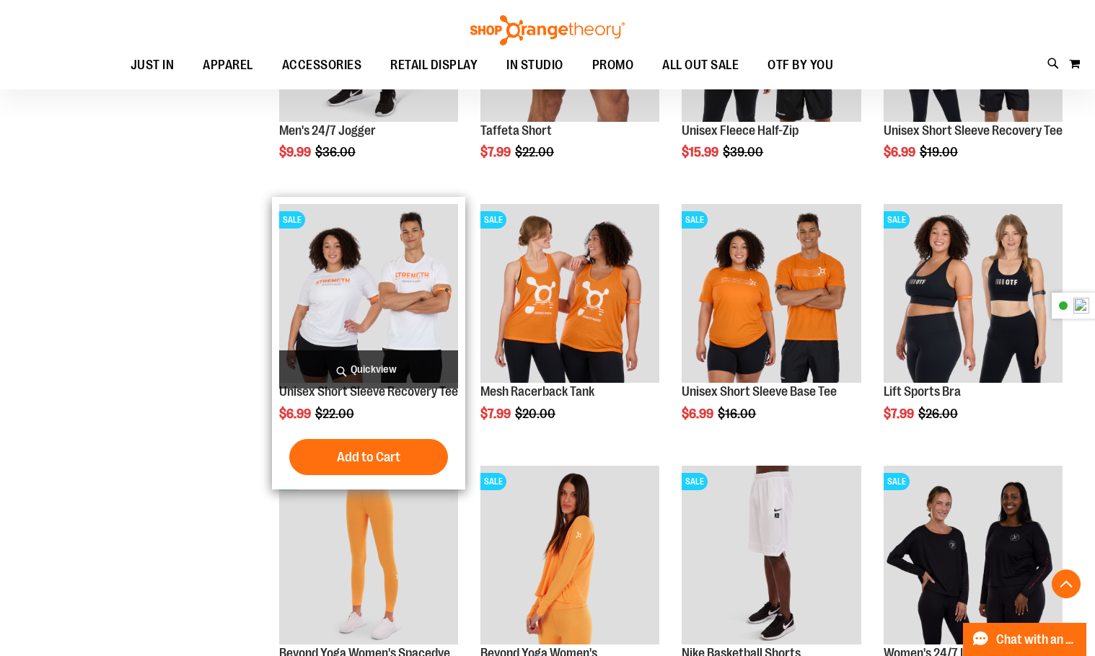
click at [363, 362] on span "Quickview" at bounding box center [368, 370] width 179 height 38
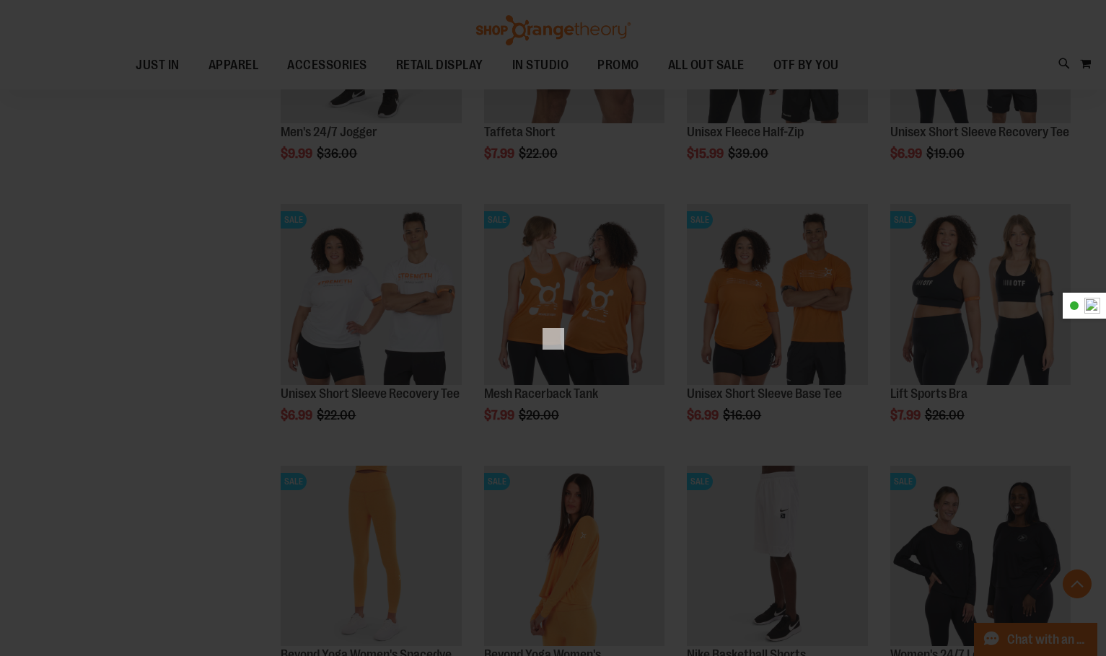
scroll to position [0, 0]
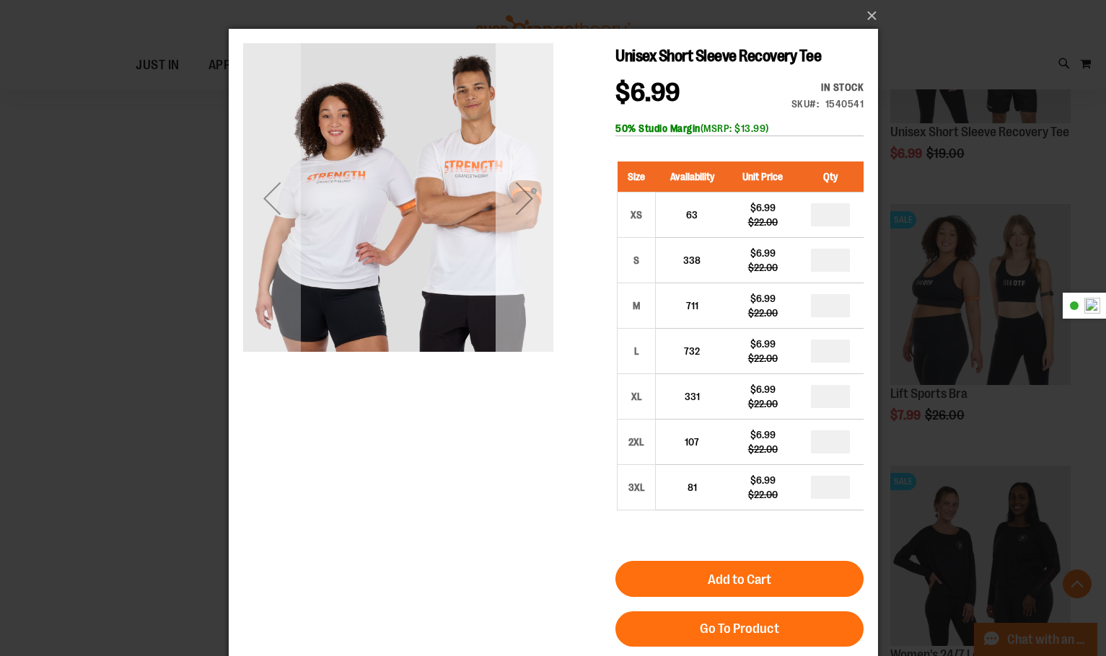
click at [541, 208] on div "Next" at bounding box center [524, 199] width 58 height 58
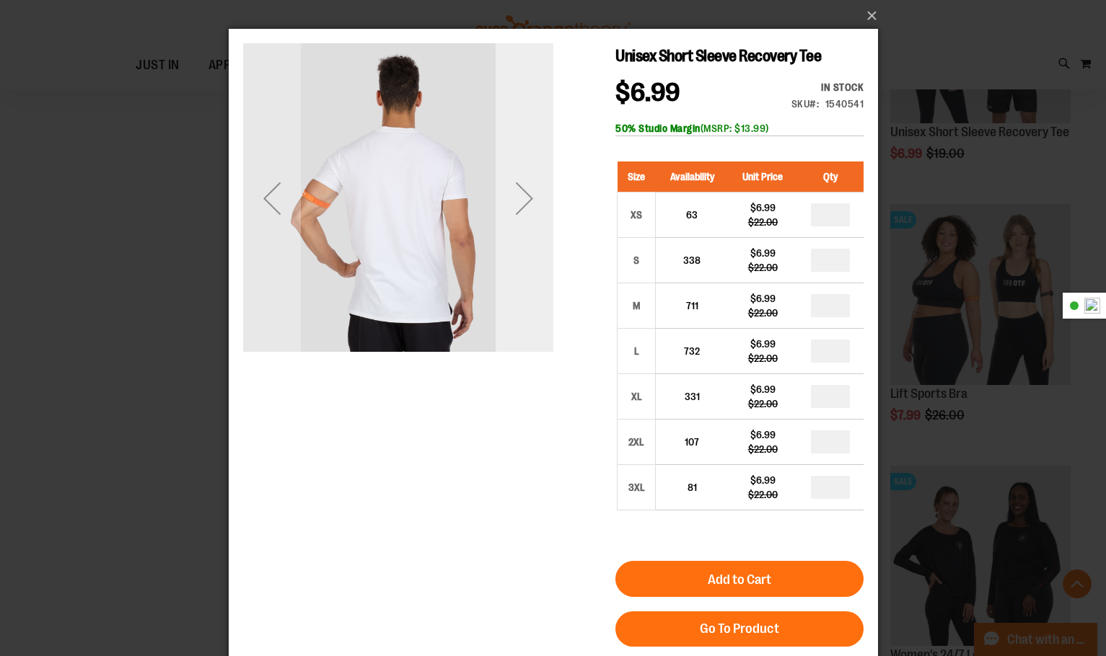
click at [537, 208] on div "Next" at bounding box center [524, 199] width 58 height 58
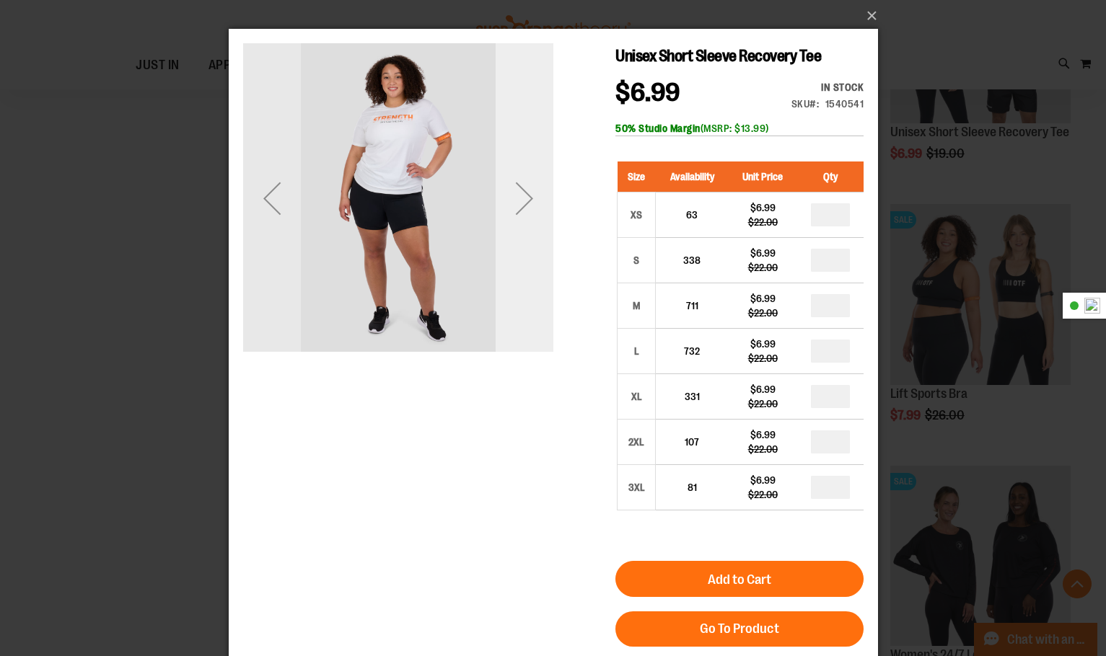
click at [537, 208] on div "Next" at bounding box center [524, 199] width 58 height 58
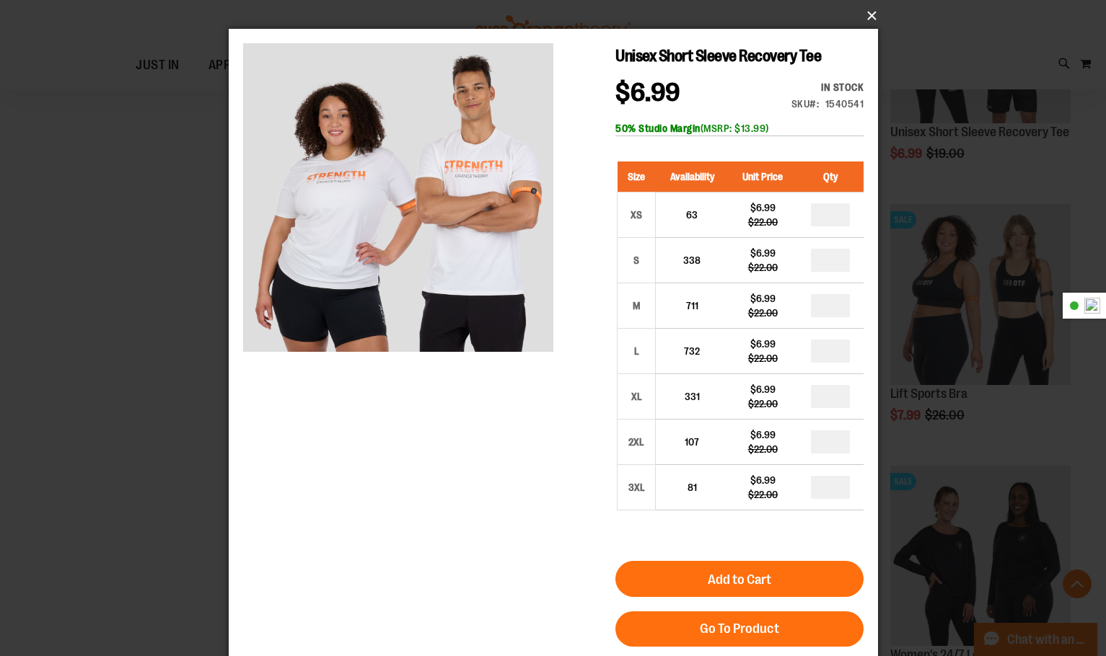
click at [869, 12] on button "×" at bounding box center [557, 16] width 649 height 32
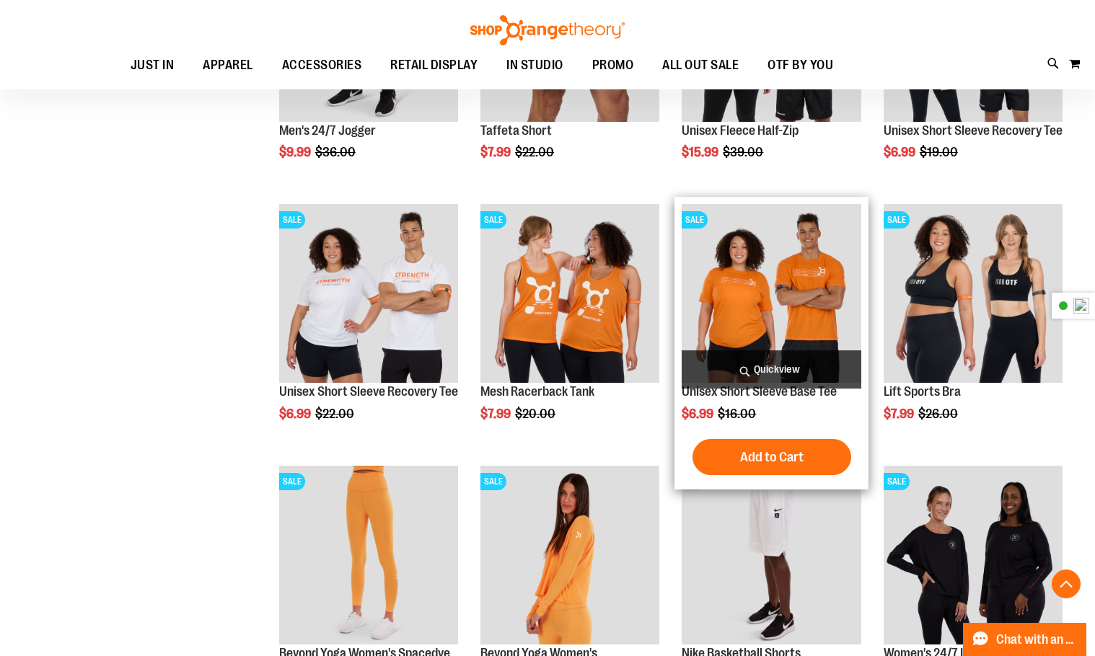
click at [773, 356] on span "Quickview" at bounding box center [771, 370] width 179 height 38
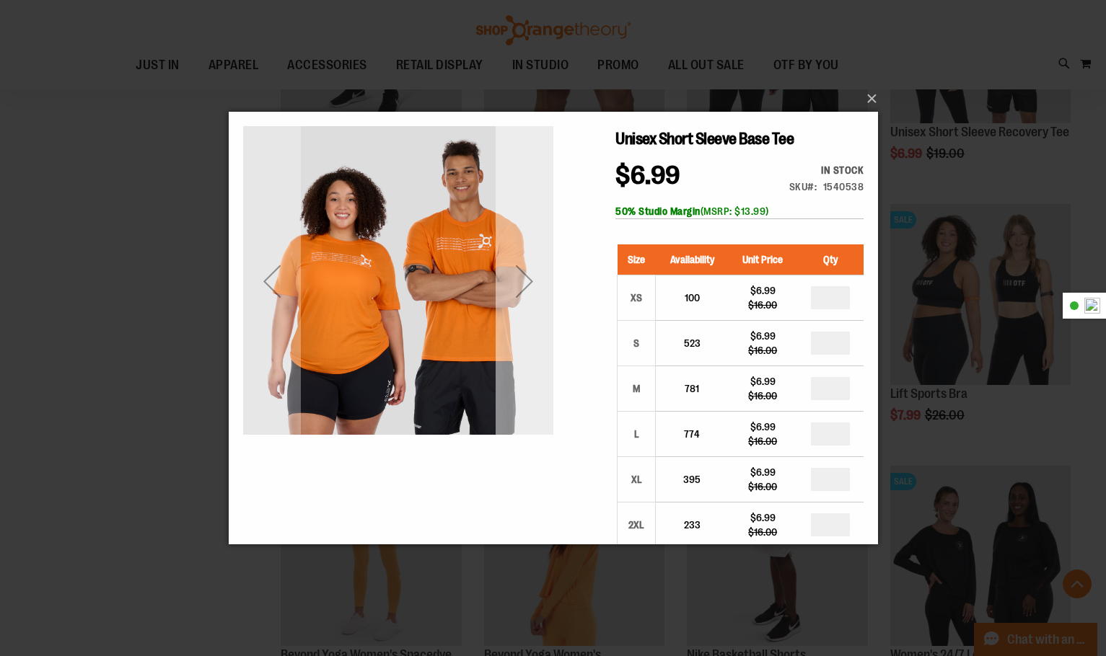
click at [516, 334] on div "Next" at bounding box center [524, 281] width 58 height 310
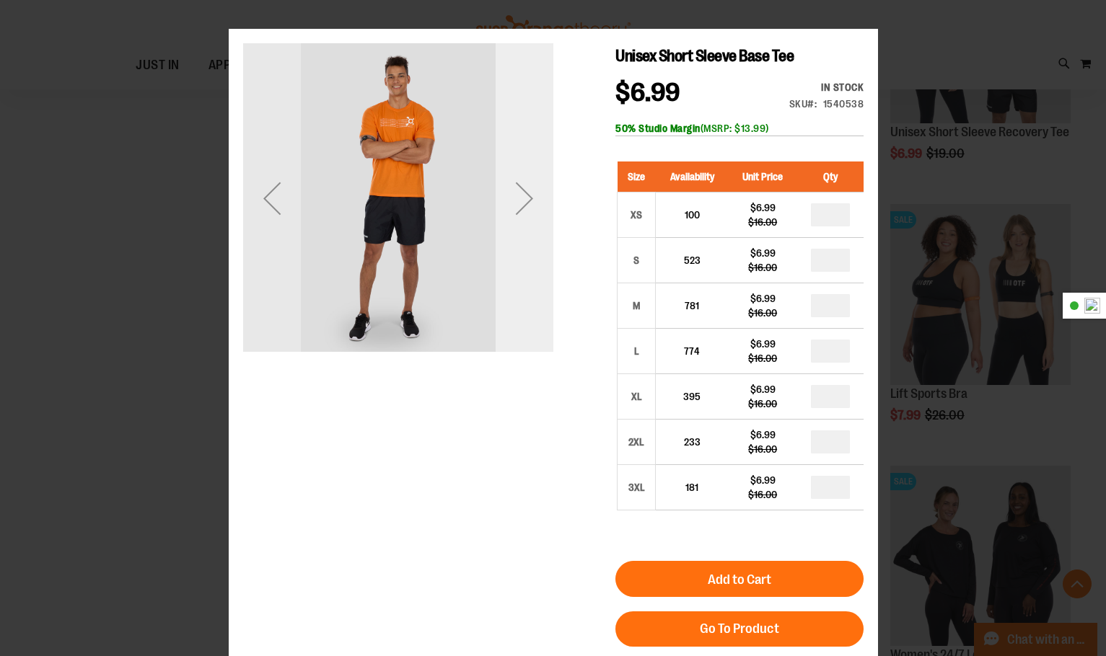
click at [517, 257] on div "Next" at bounding box center [524, 198] width 58 height 310
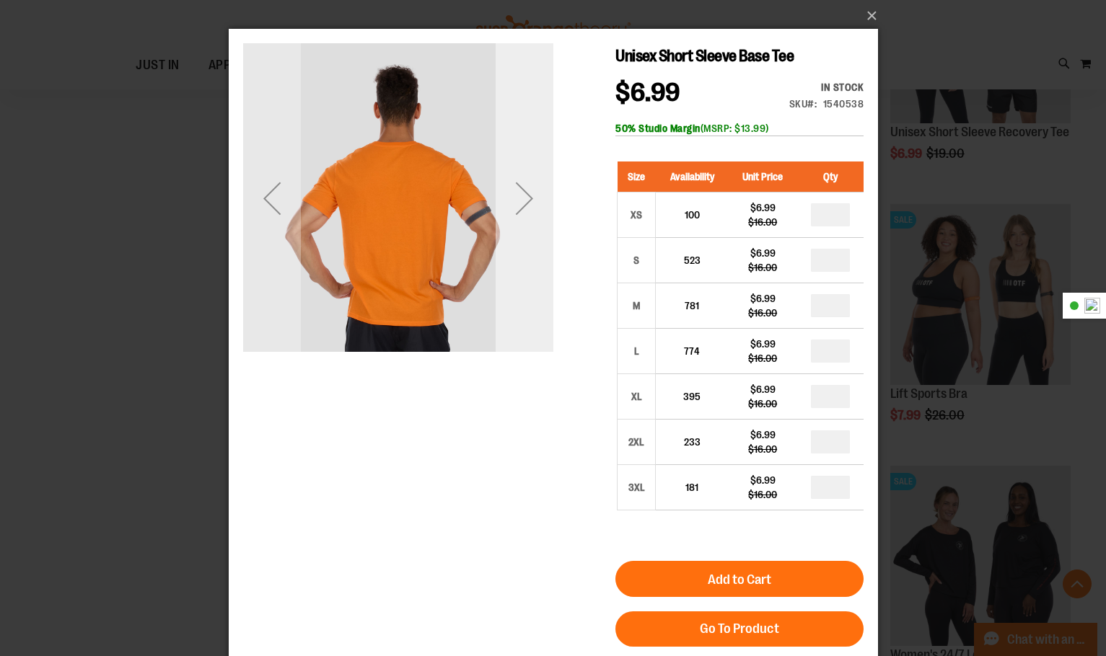
click at [517, 257] on div "Next" at bounding box center [524, 198] width 58 height 310
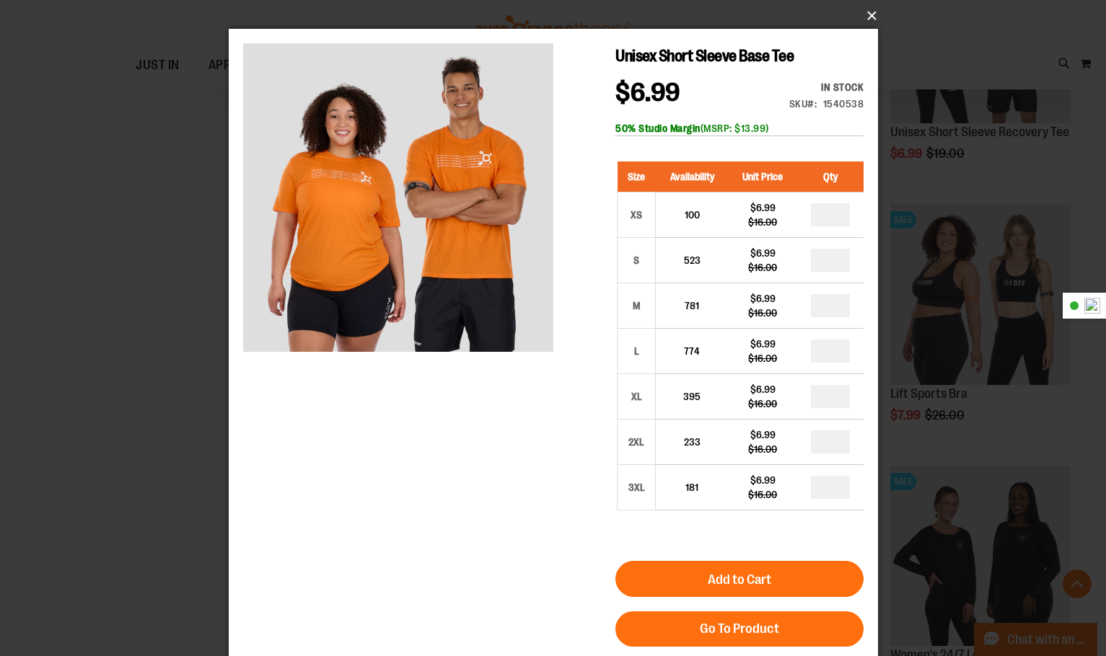
click at [871, 19] on button "×" at bounding box center [557, 16] width 649 height 32
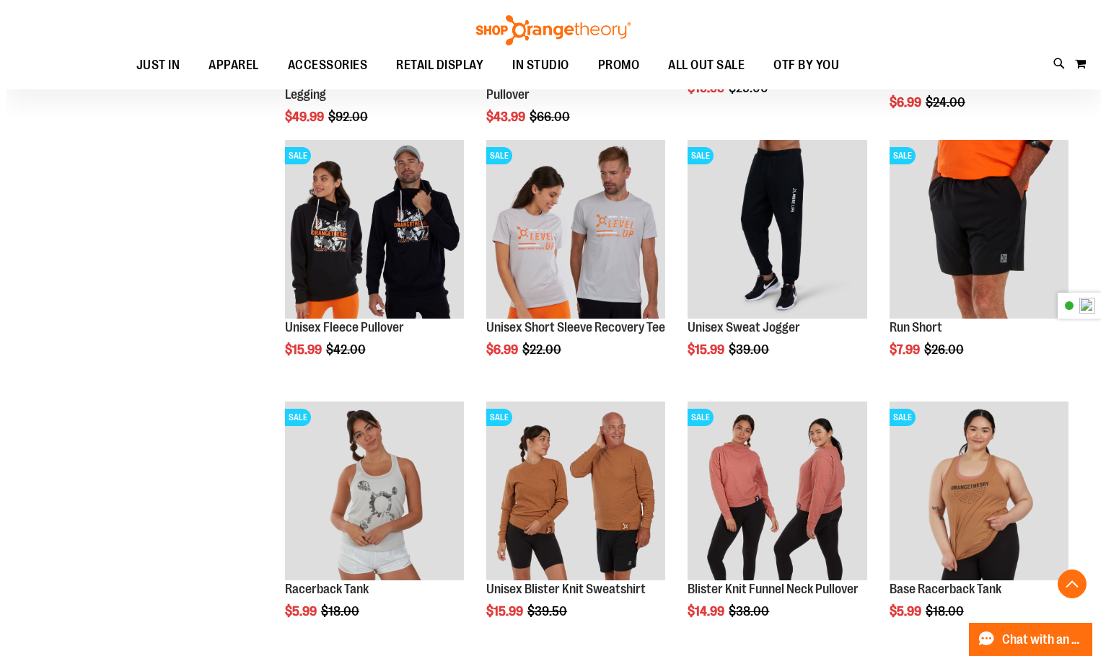
scroll to position [1067, 0]
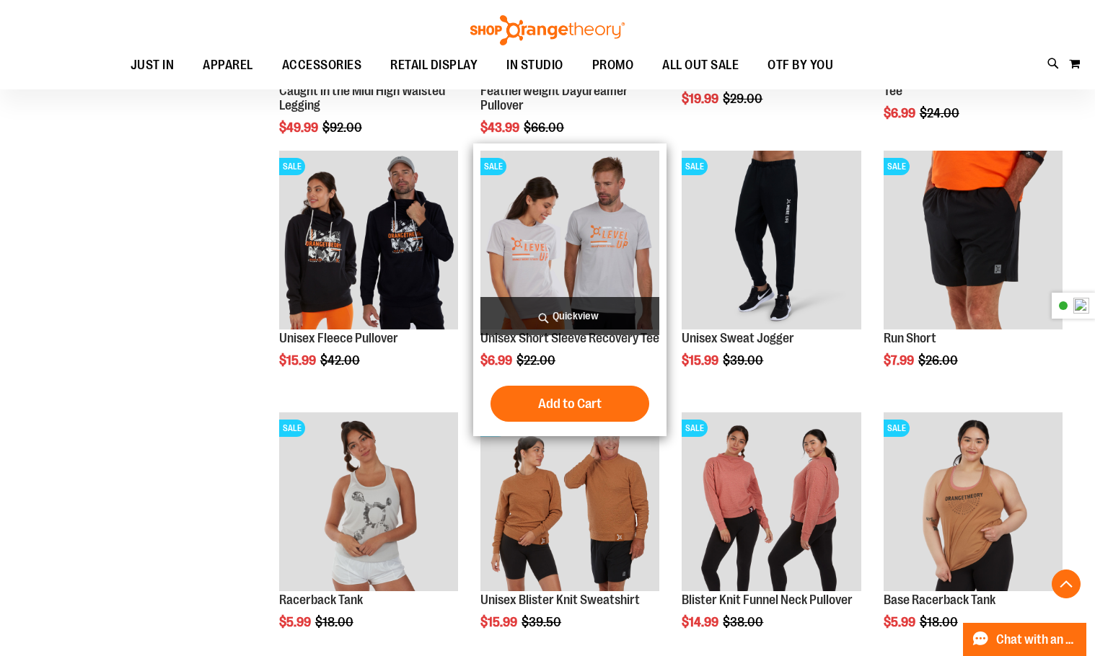
click at [571, 315] on span "Quickview" at bounding box center [569, 316] width 179 height 38
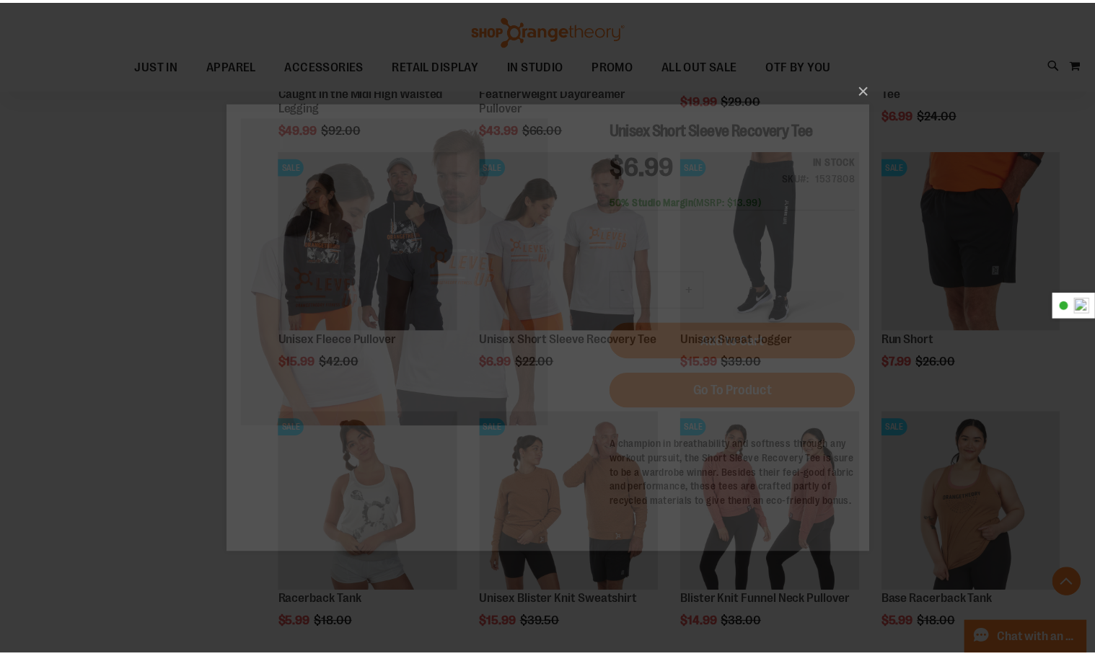
scroll to position [0, 0]
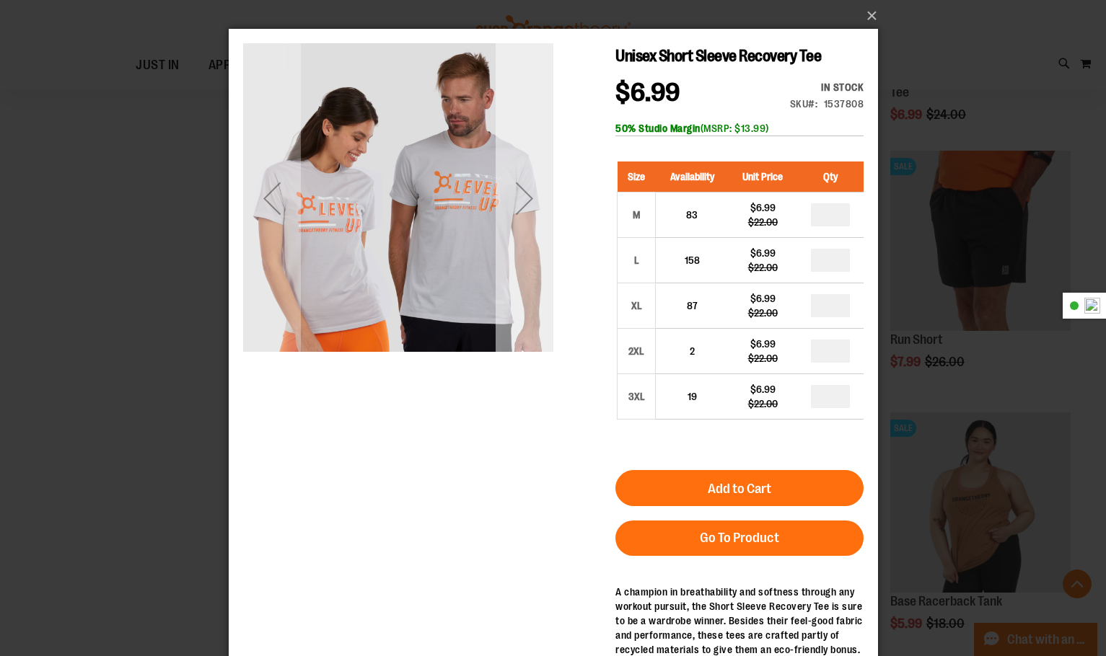
click at [516, 249] on div "Next" at bounding box center [524, 198] width 58 height 310
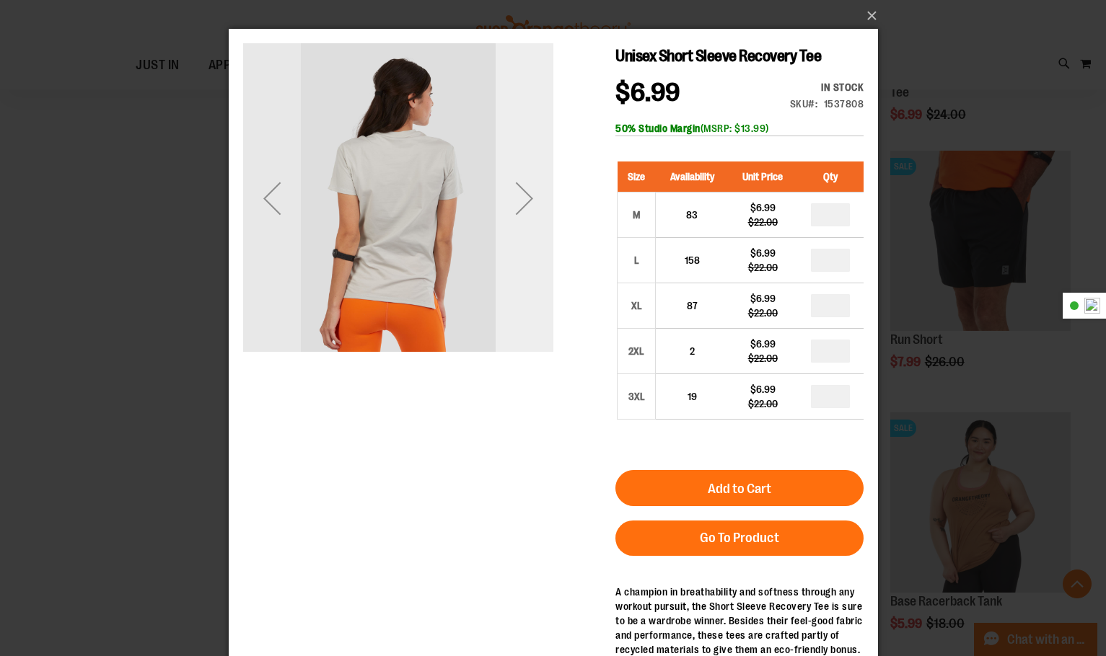
click at [516, 249] on div "Next" at bounding box center [524, 198] width 58 height 310
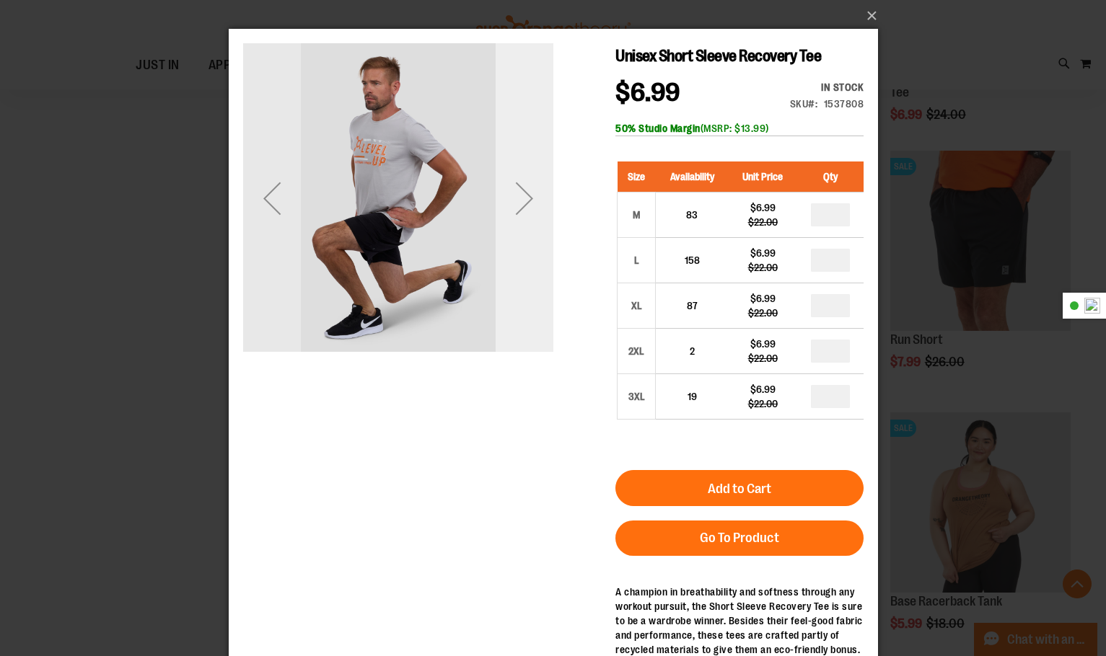
click at [514, 249] on div "Next" at bounding box center [524, 198] width 58 height 310
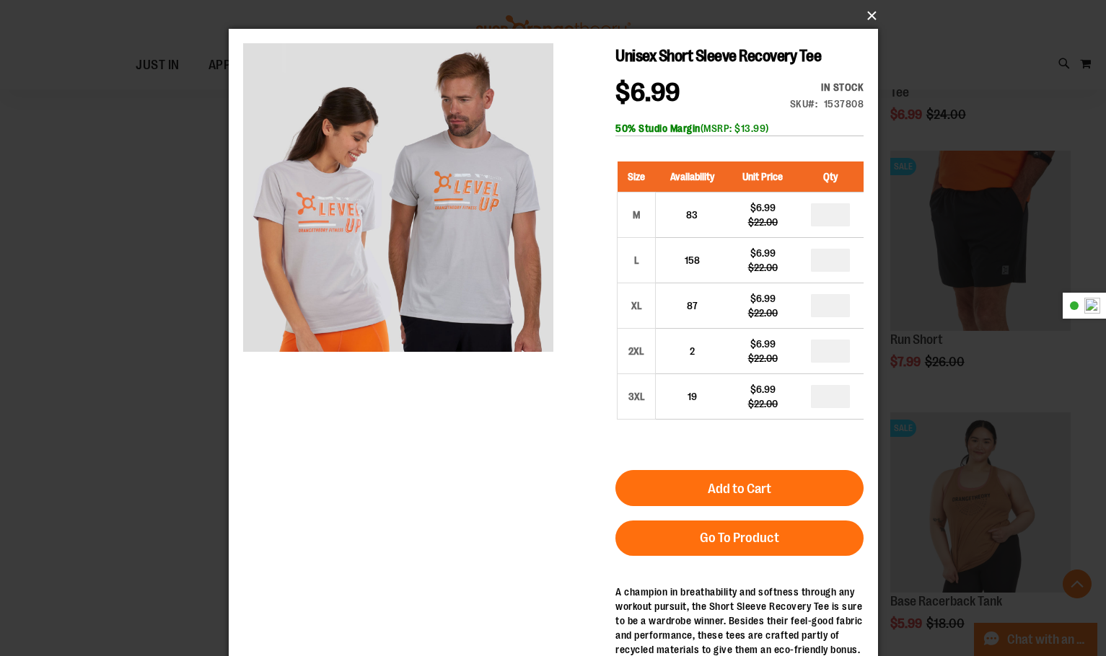
click at [874, 12] on button "×" at bounding box center [557, 16] width 649 height 32
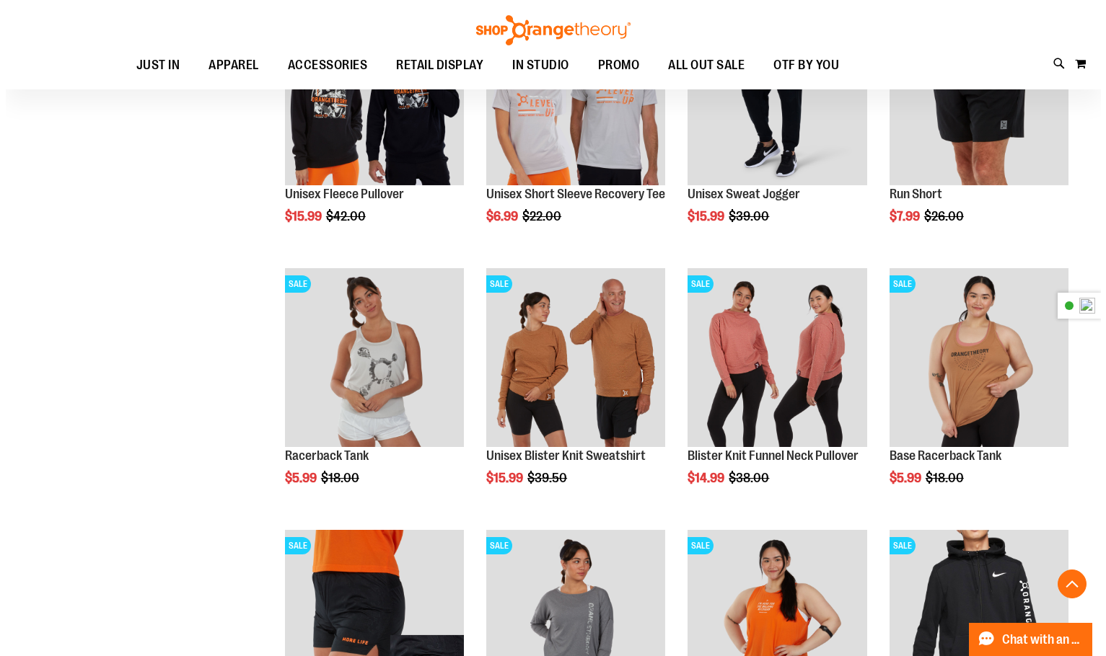
scroll to position [1067, 0]
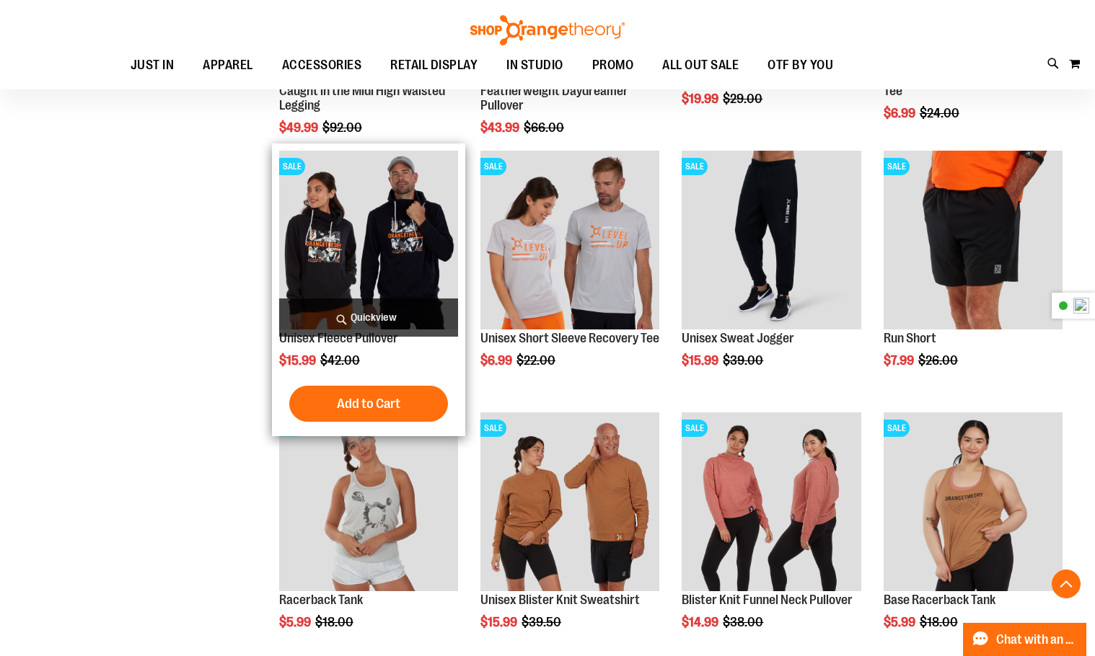
click at [379, 319] on span "Quickview" at bounding box center [368, 318] width 179 height 38
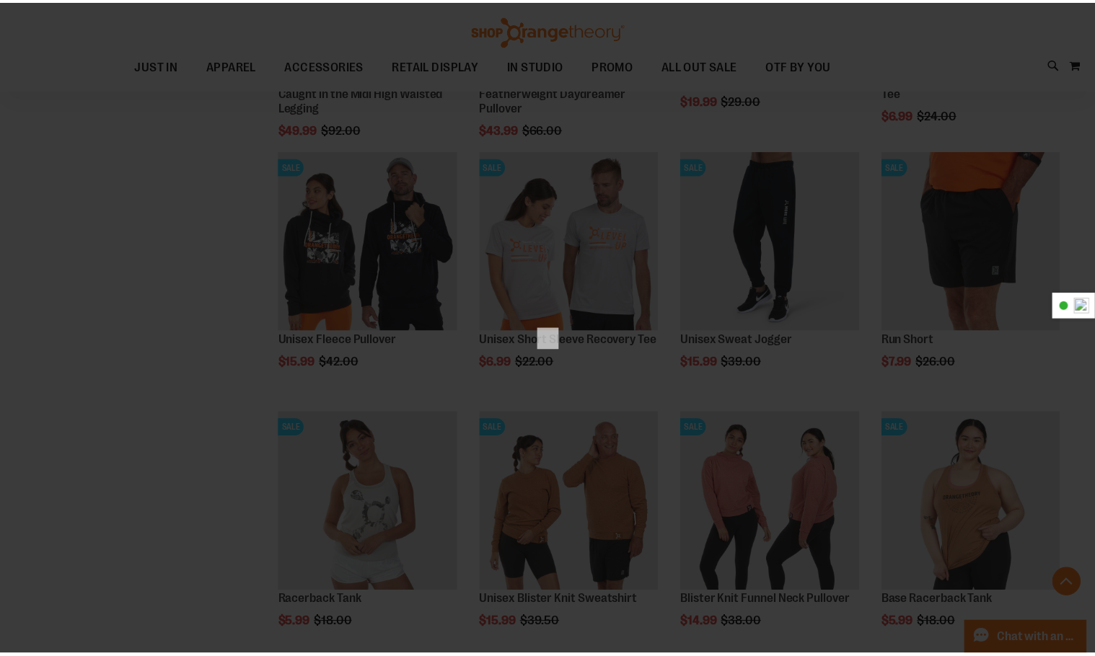
scroll to position [0, 0]
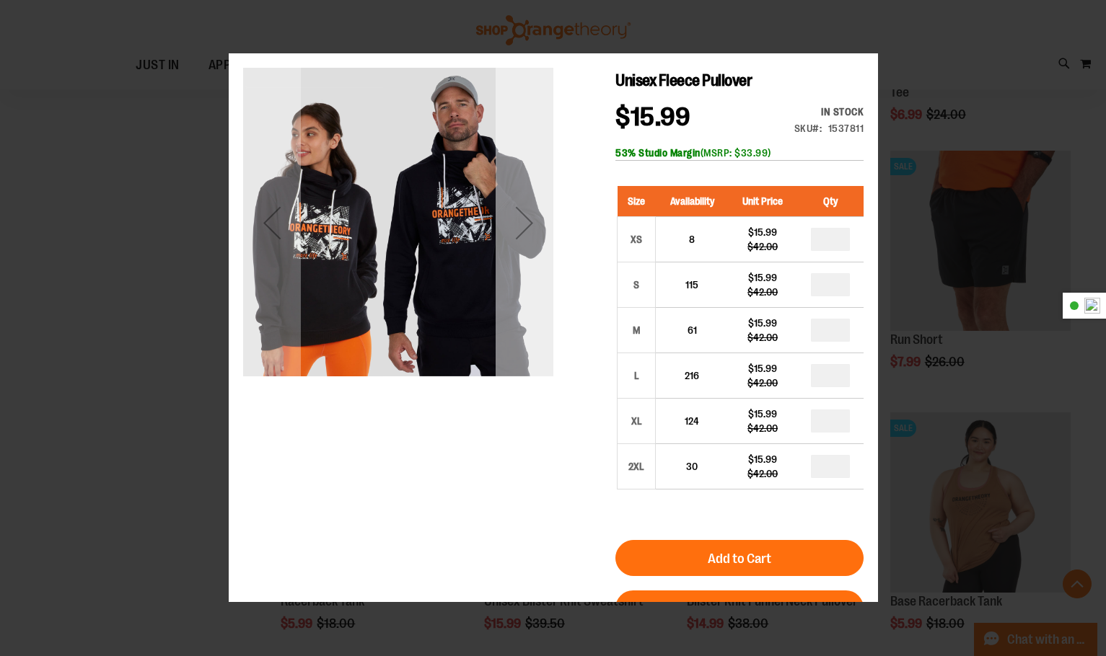
click at [519, 295] on div "Next" at bounding box center [524, 223] width 58 height 310
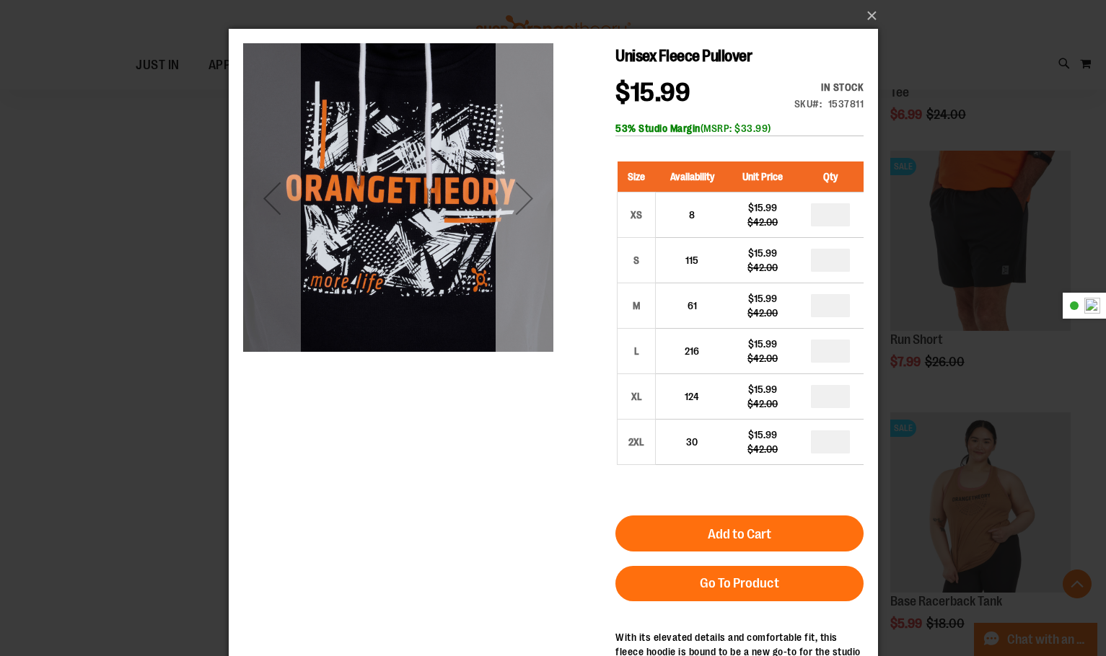
click at [526, 248] on div "Next" at bounding box center [524, 198] width 58 height 310
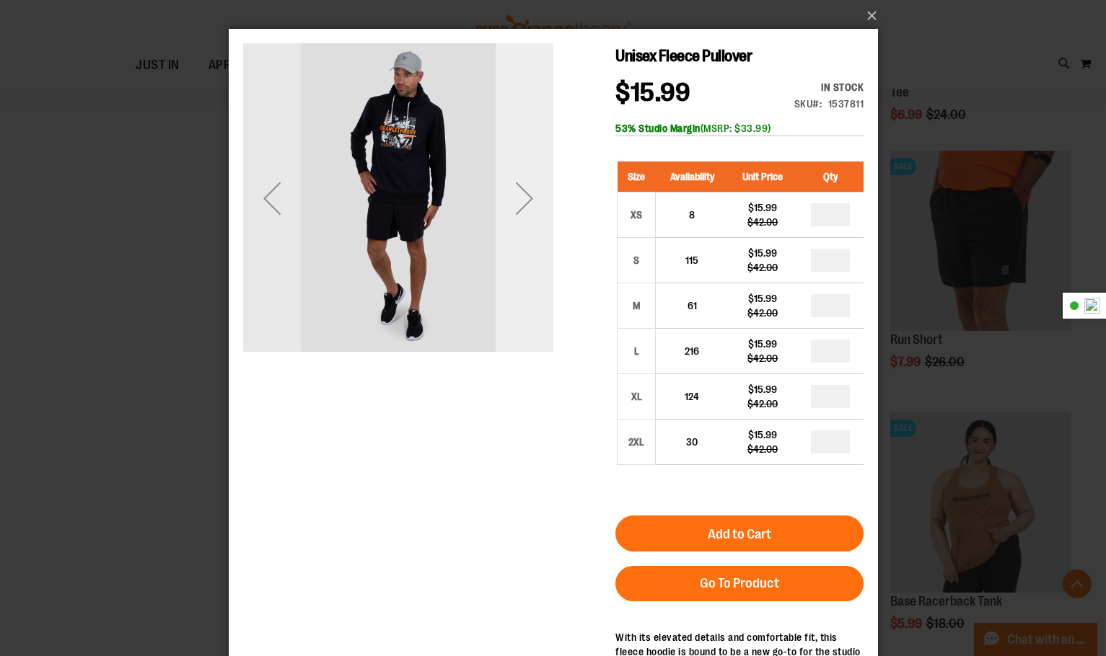
click at [526, 248] on div "Next" at bounding box center [524, 198] width 58 height 310
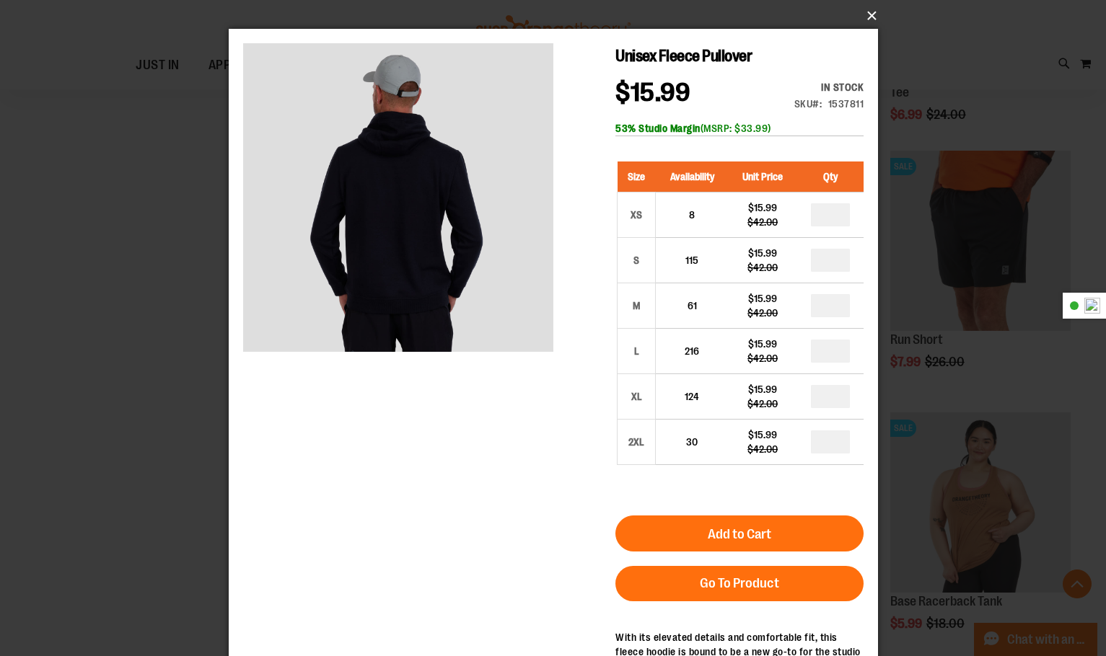
click at [868, 10] on button "×" at bounding box center [557, 16] width 649 height 32
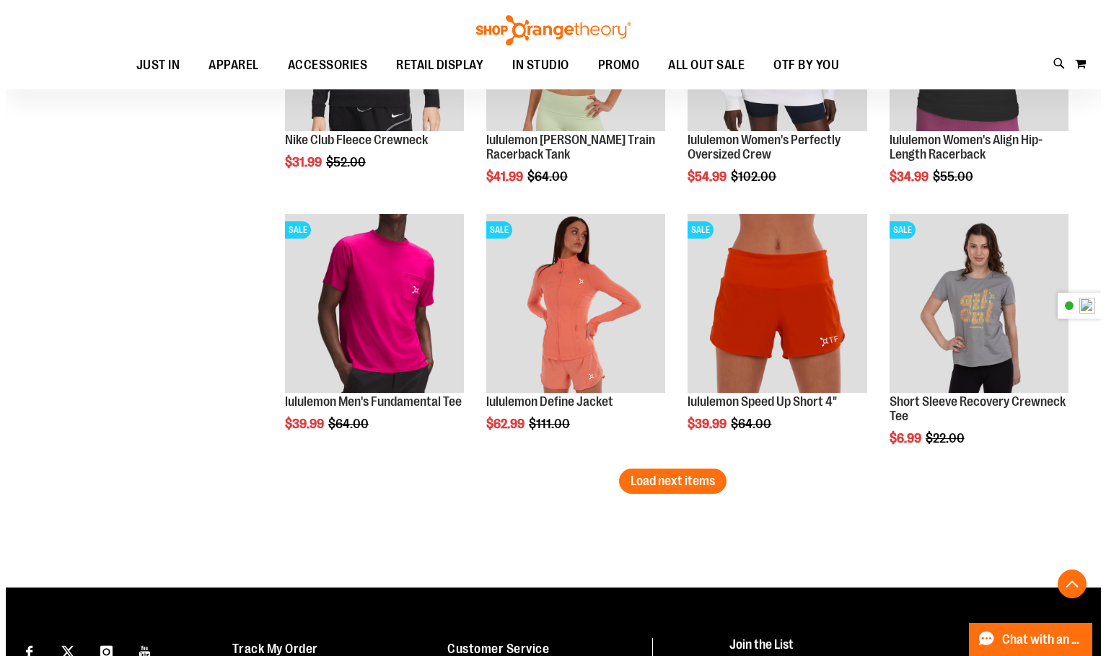
scroll to position [2077, 0]
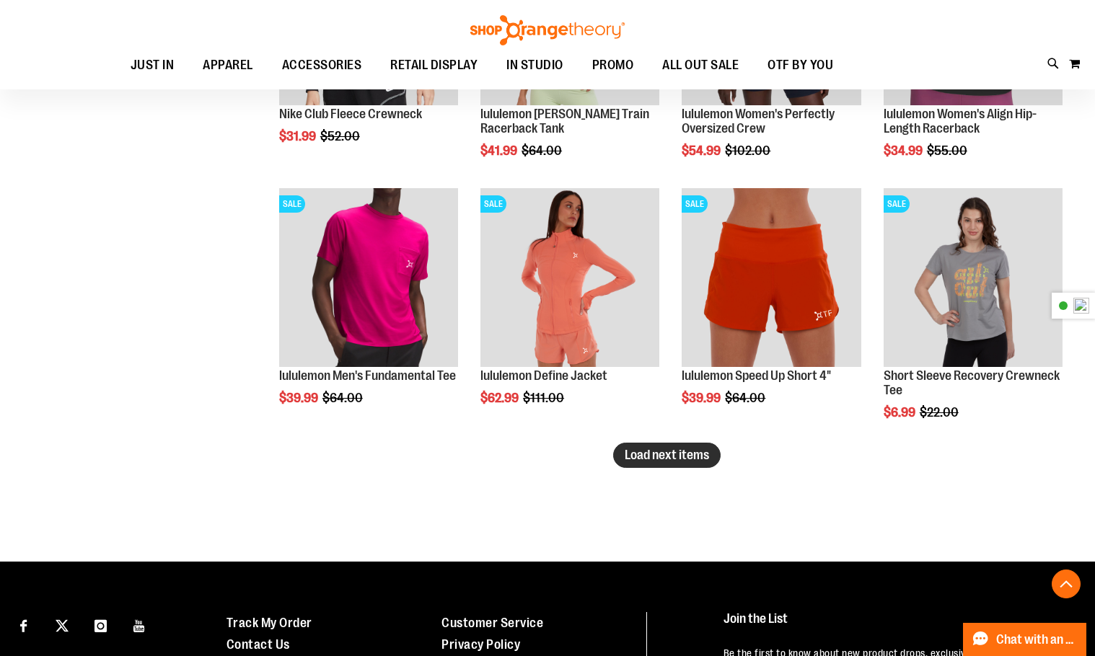
click at [656, 465] on button "Load next items" at bounding box center [666, 455] width 107 height 25
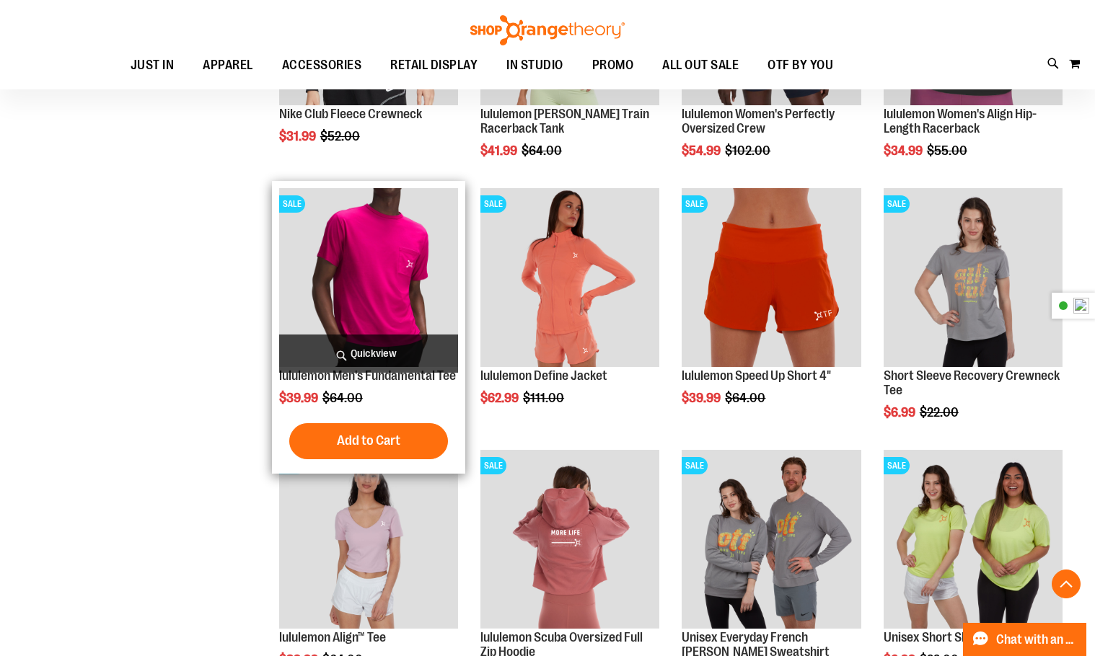
click at [365, 357] on span "Quickview" at bounding box center [368, 354] width 179 height 38
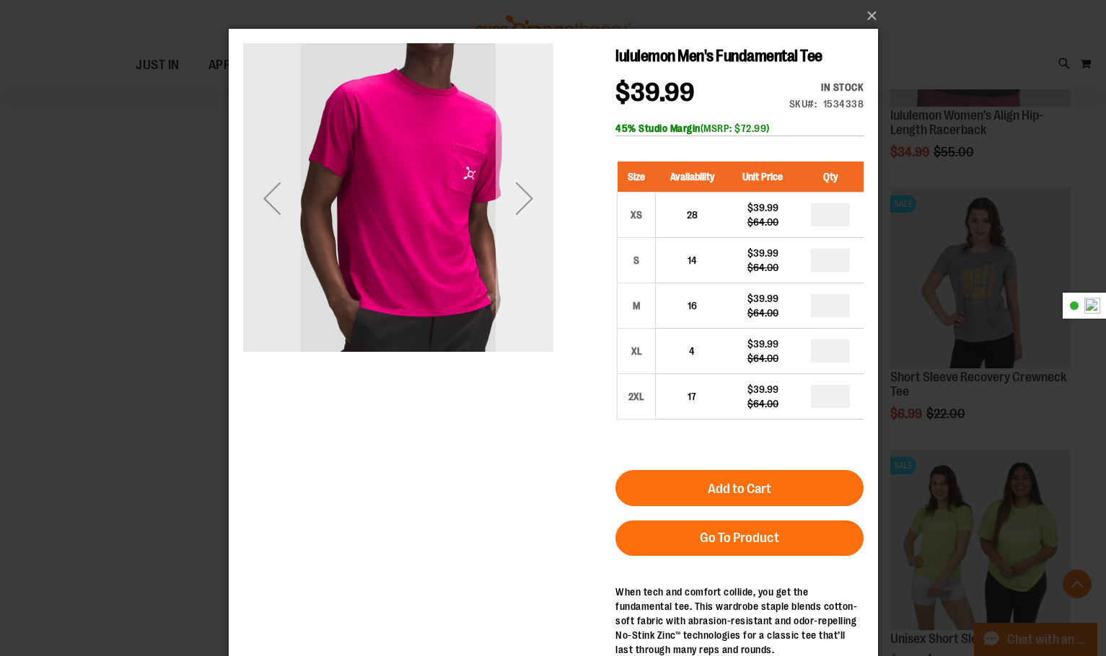
click at [526, 168] on div "Next" at bounding box center [524, 198] width 58 height 310
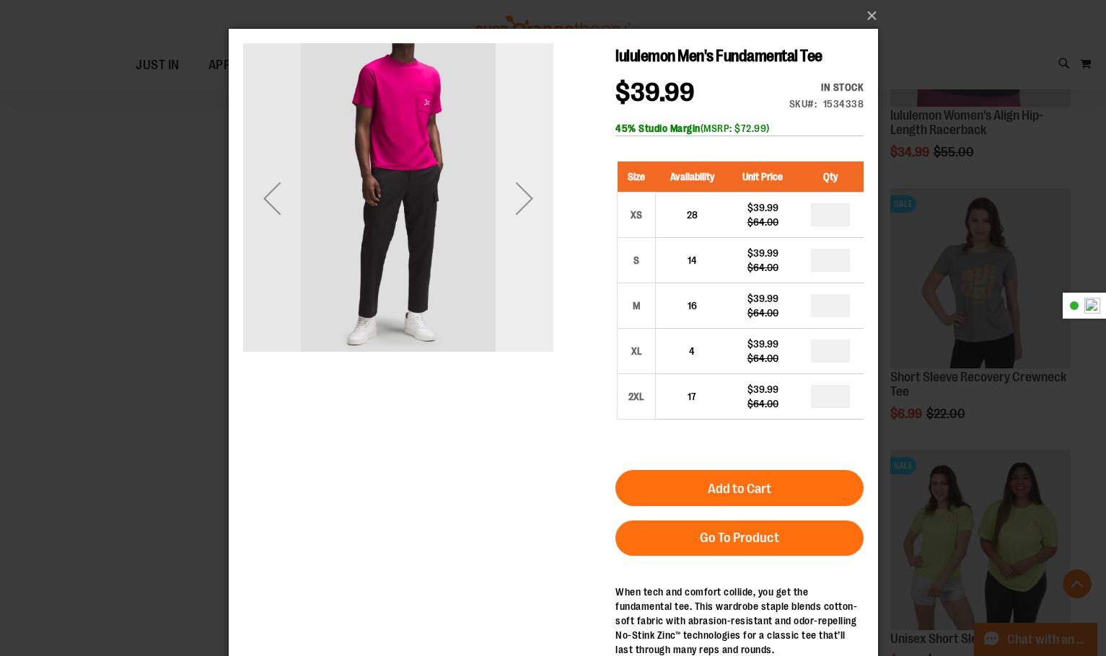
click at [526, 168] on div "Next" at bounding box center [524, 198] width 58 height 310
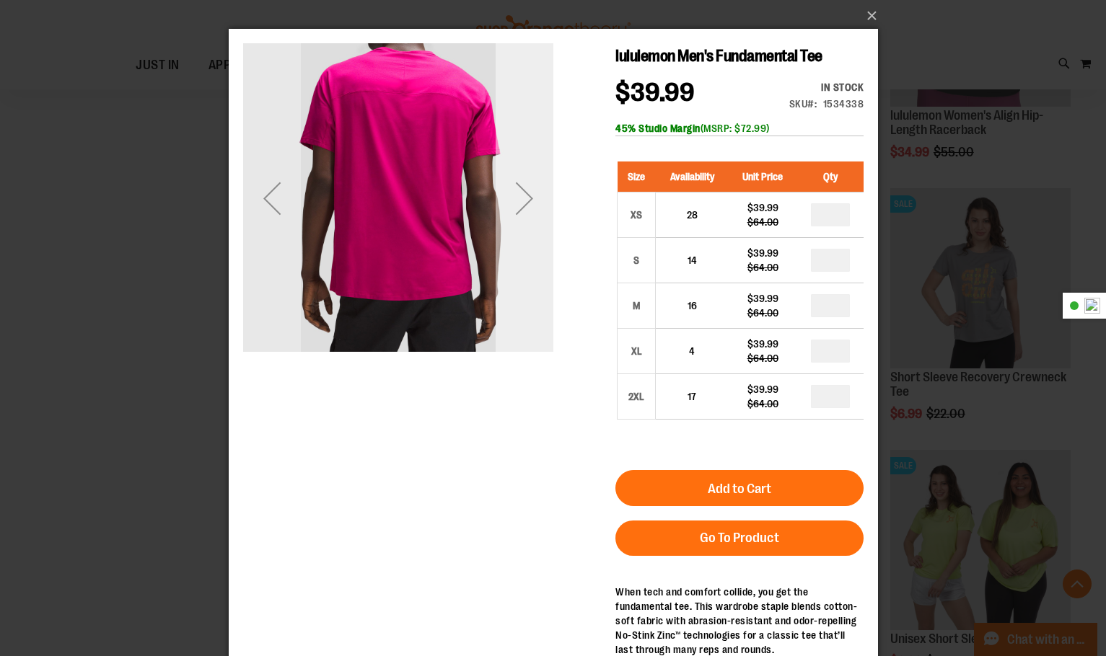
click at [526, 201] on div "Next" at bounding box center [524, 199] width 58 height 58
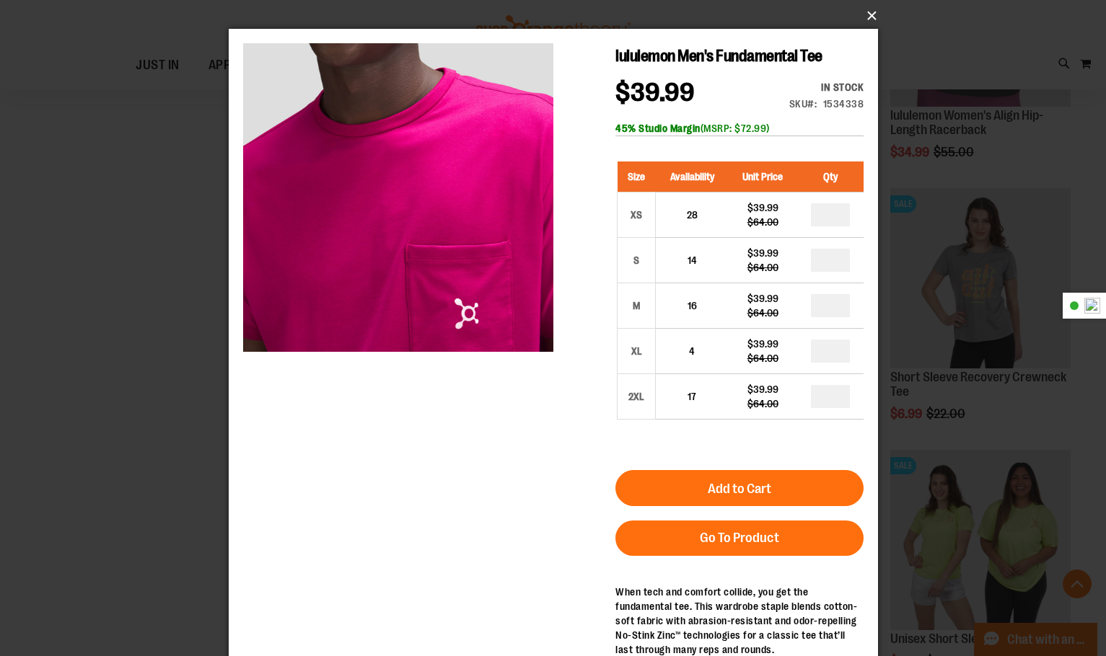
click at [869, 12] on button "×" at bounding box center [557, 16] width 649 height 32
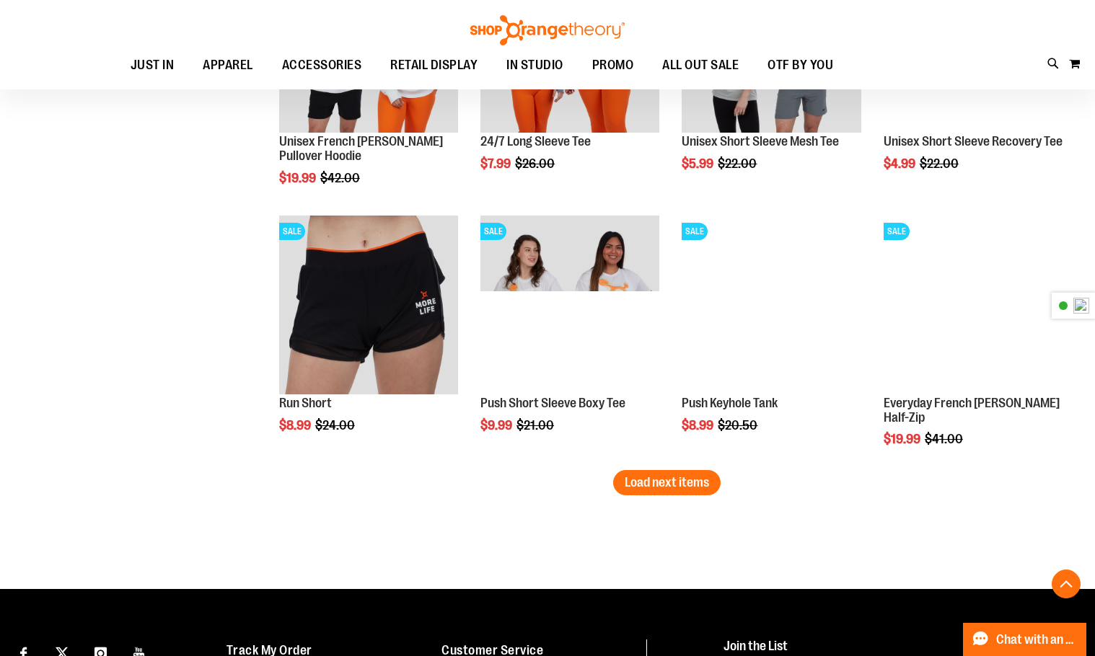
scroll to position [2870, 0]
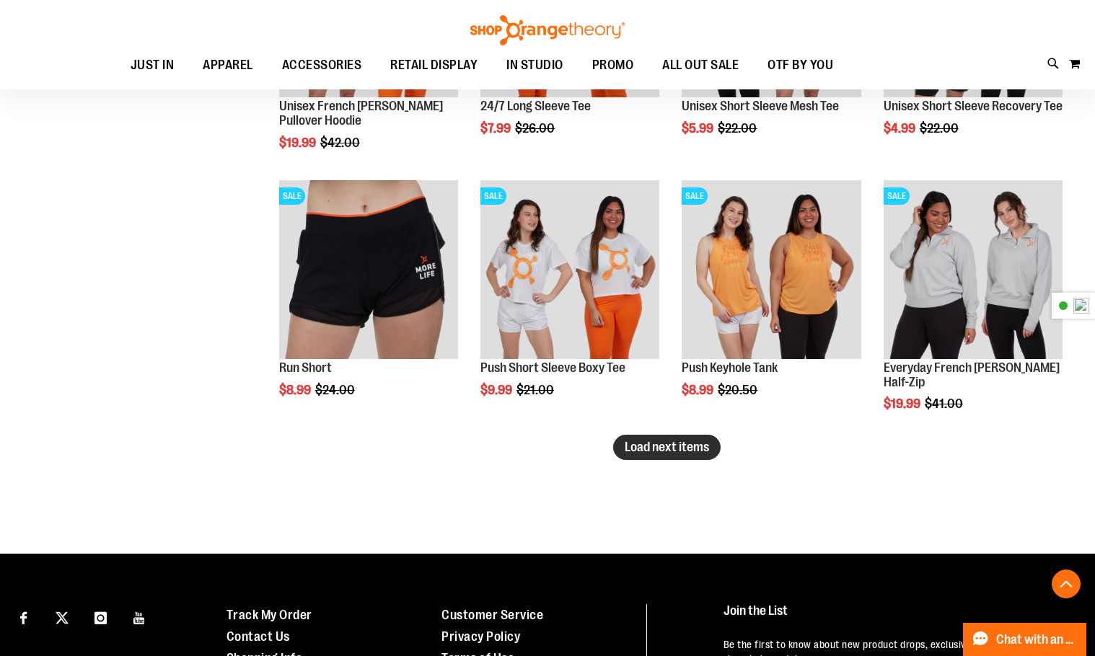
click at [693, 452] on span "Load next items" at bounding box center [667, 447] width 84 height 14
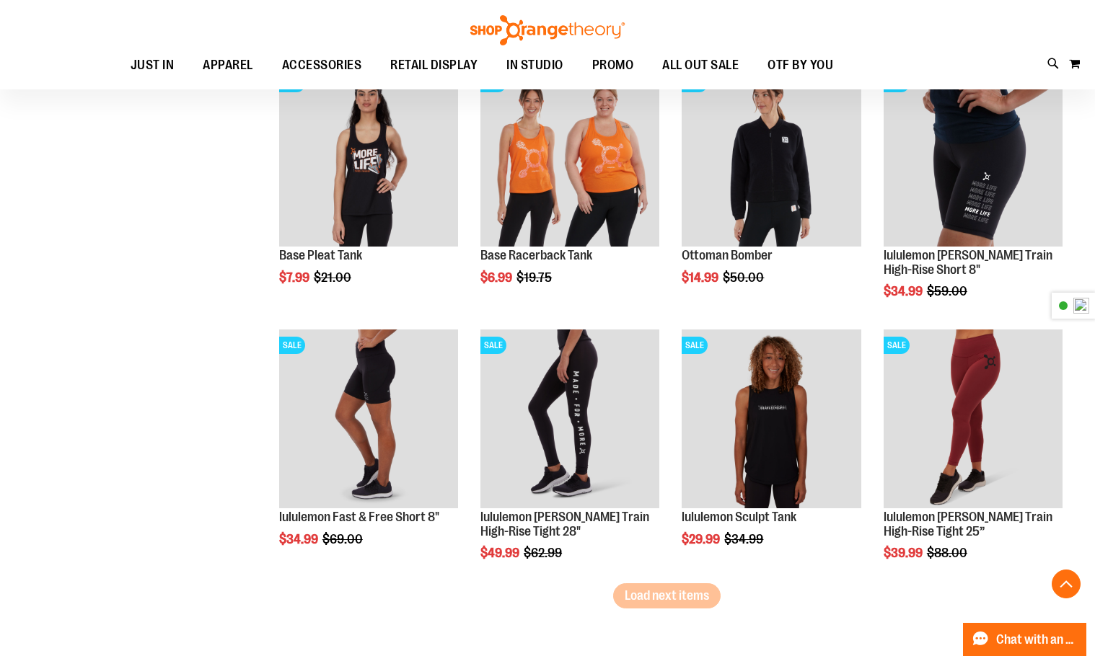
scroll to position [3520, 0]
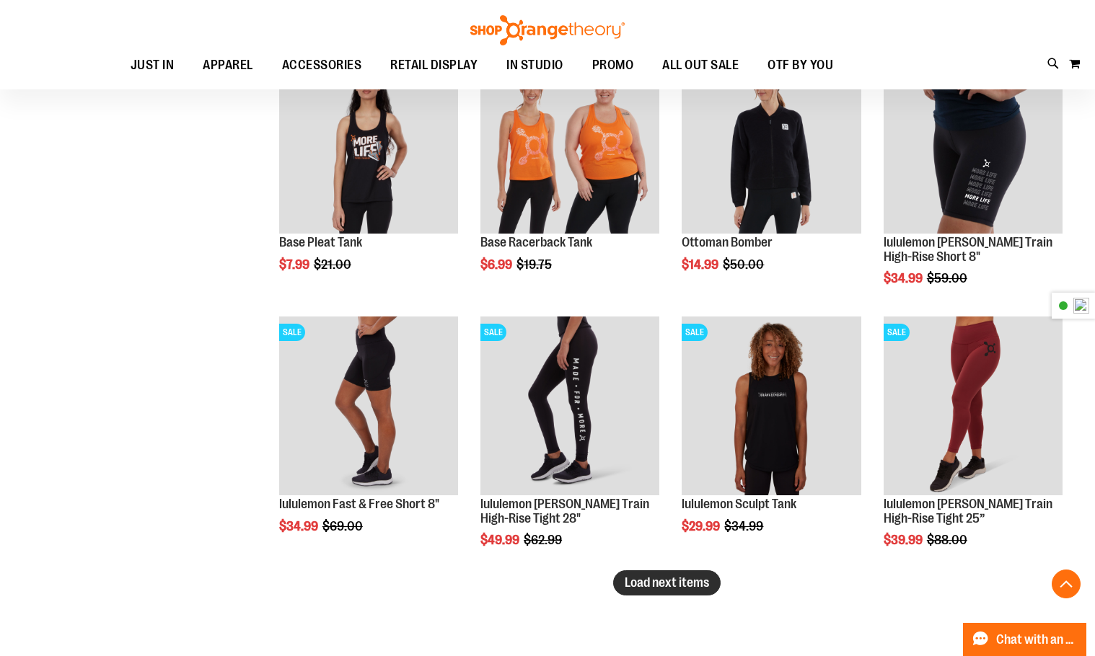
click at [659, 592] on button "Load next items" at bounding box center [666, 583] width 107 height 25
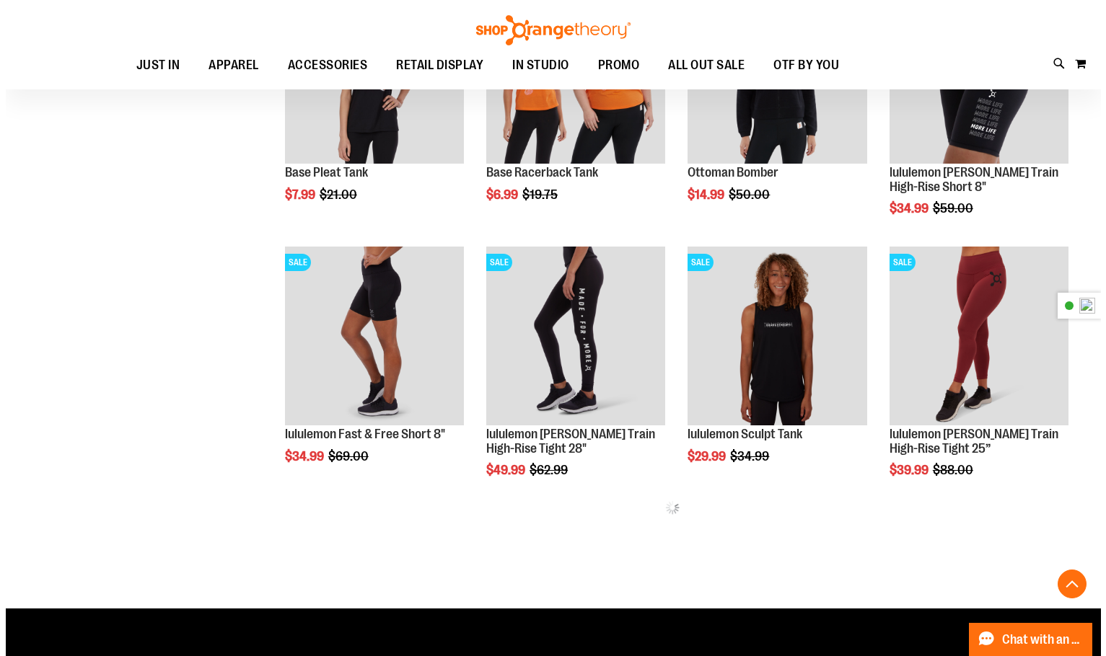
scroll to position [3664, 0]
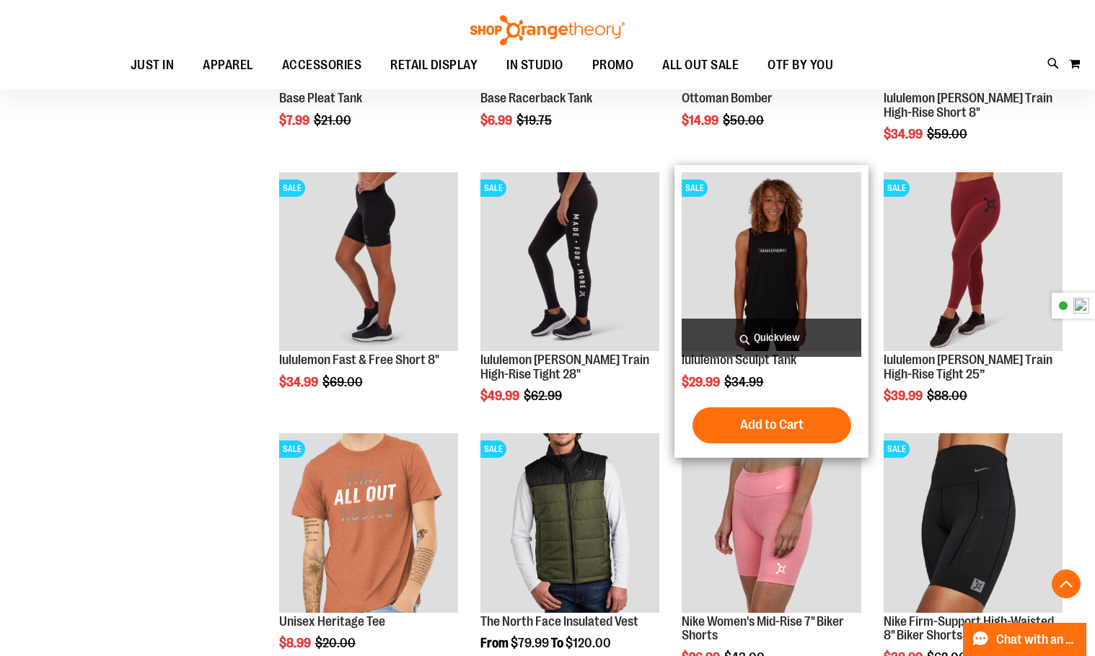
click at [790, 333] on span "Quickview" at bounding box center [771, 338] width 179 height 38
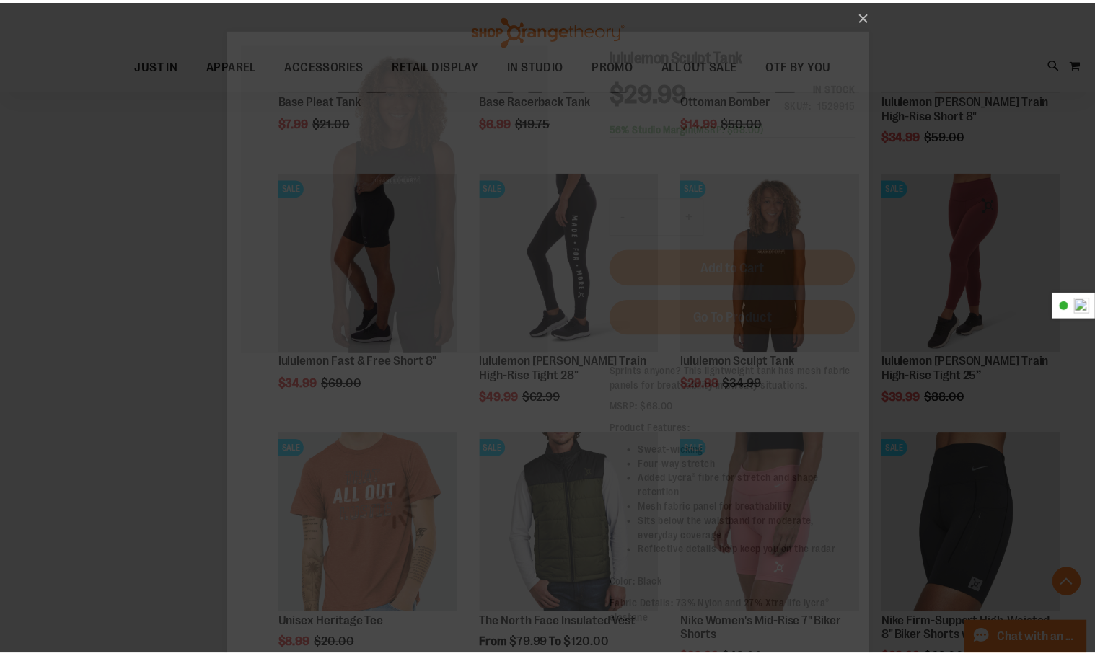
scroll to position [0, 0]
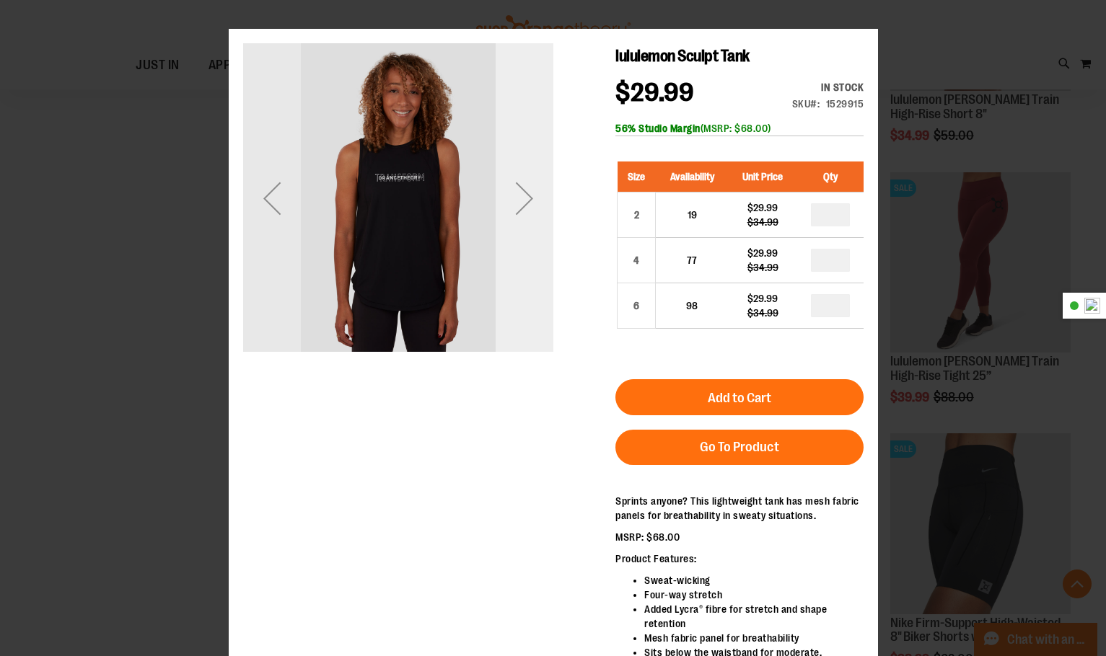
click at [522, 201] on div "Next" at bounding box center [524, 199] width 58 height 58
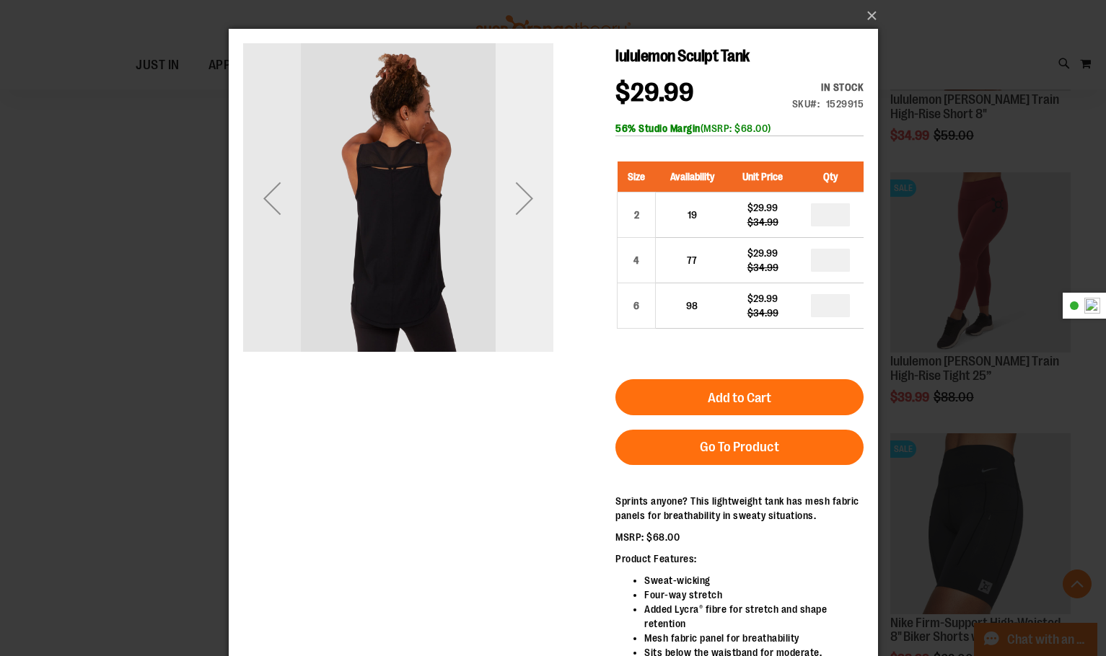
click at [522, 201] on div "Next" at bounding box center [524, 199] width 58 height 58
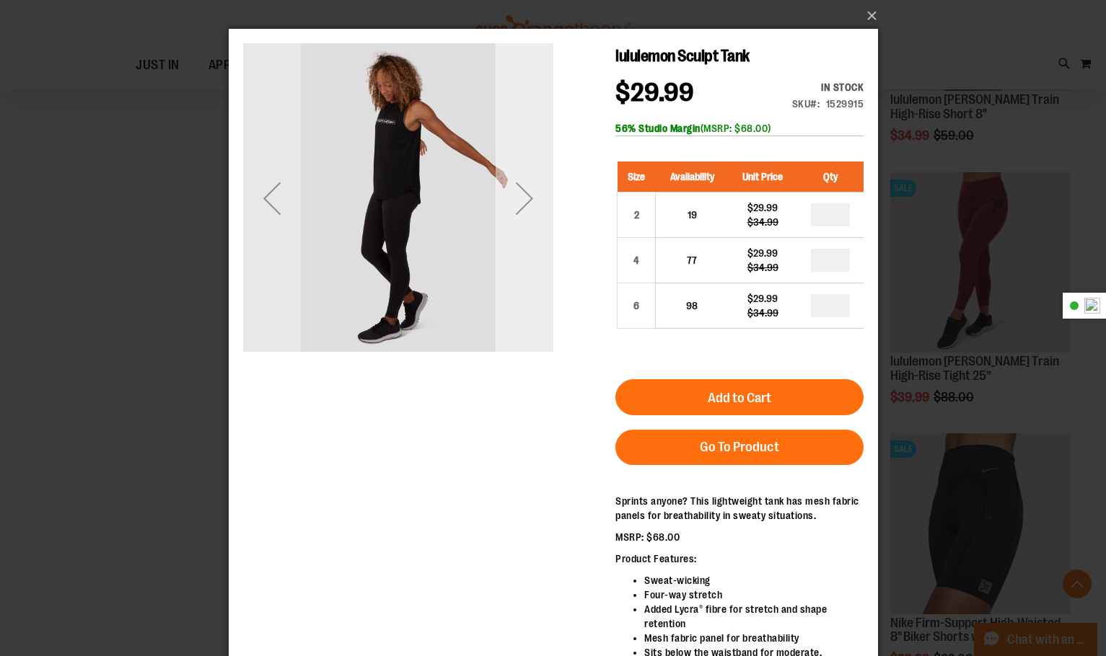
click at [522, 201] on div "Next" at bounding box center [524, 199] width 58 height 58
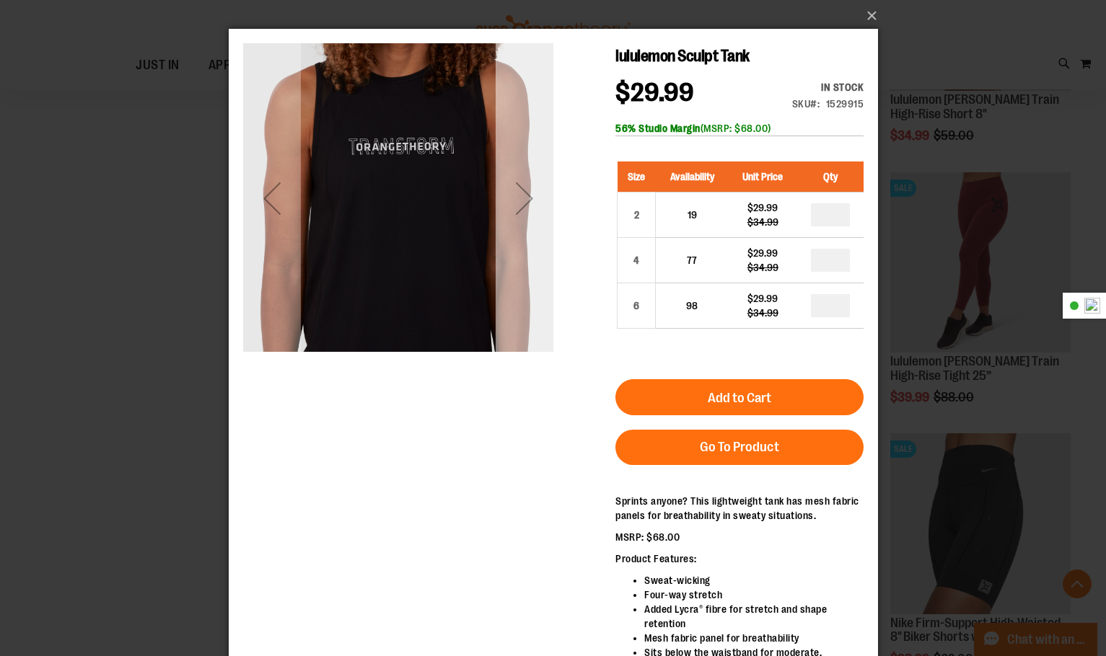
click at [532, 192] on div "Next" at bounding box center [524, 199] width 58 height 58
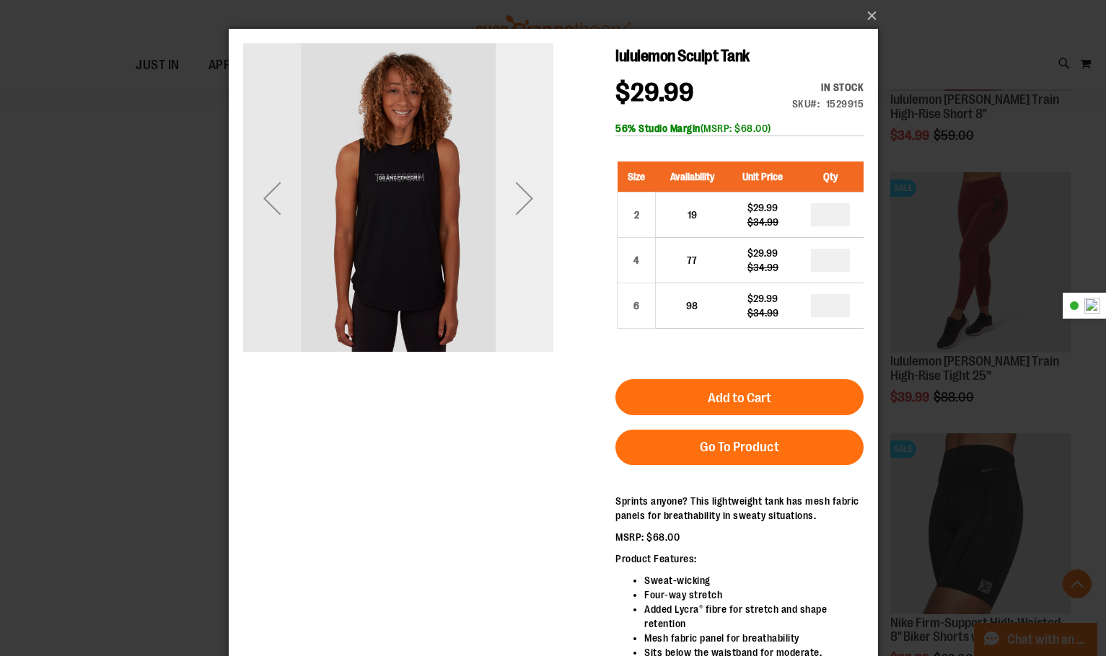
click at [532, 192] on div "Next" at bounding box center [524, 199] width 58 height 58
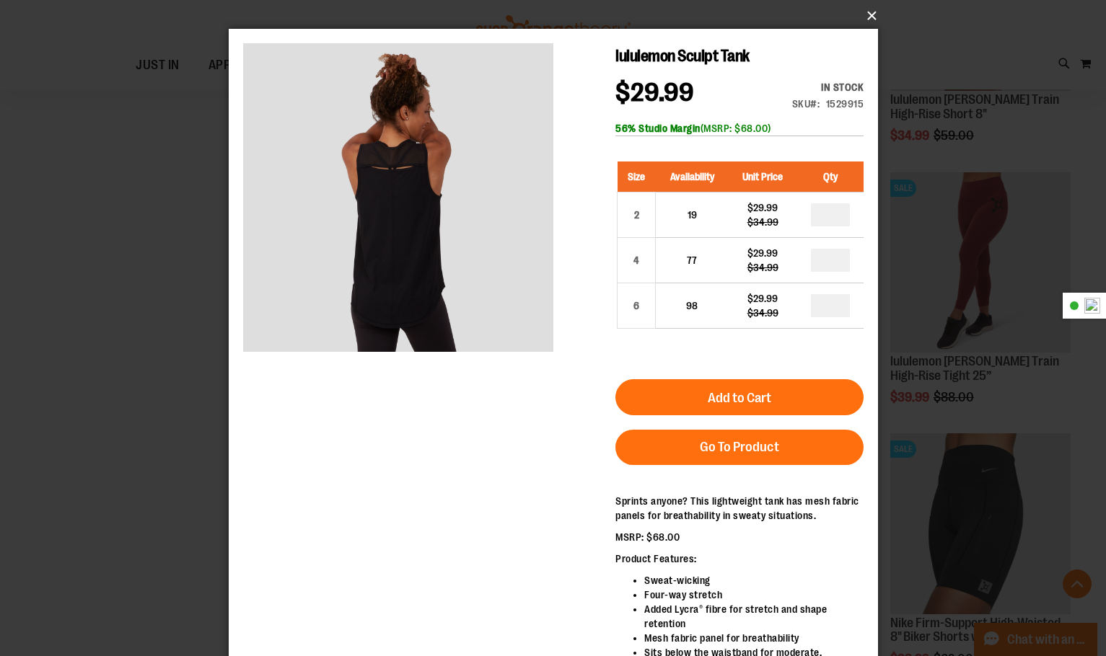
click at [866, 22] on button "×" at bounding box center [557, 16] width 649 height 32
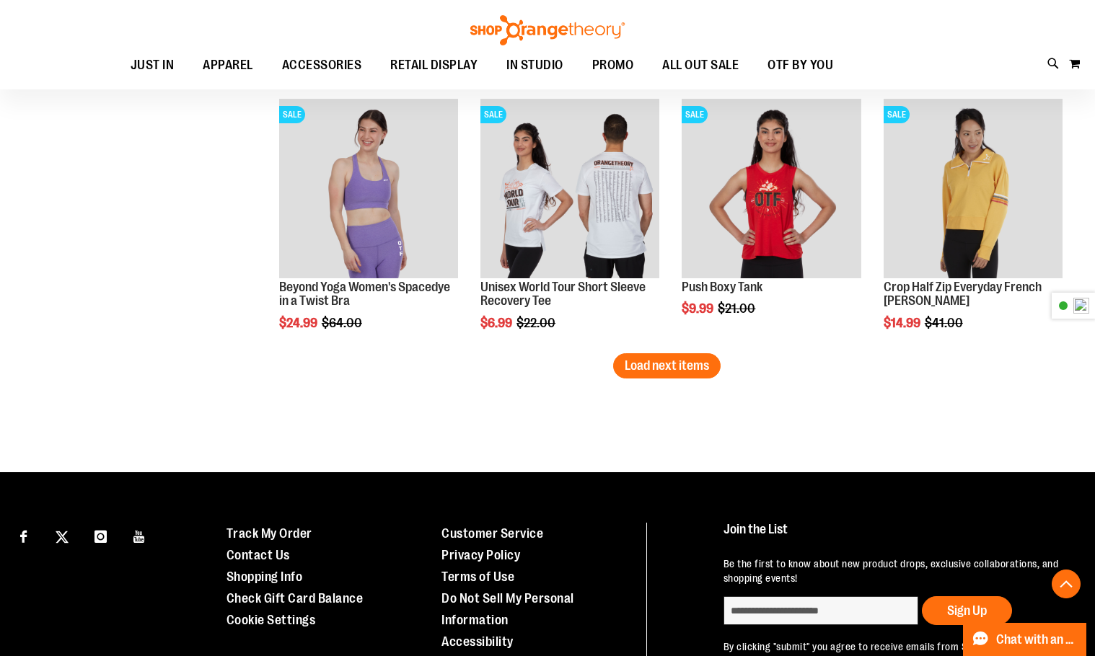
scroll to position [4530, 0]
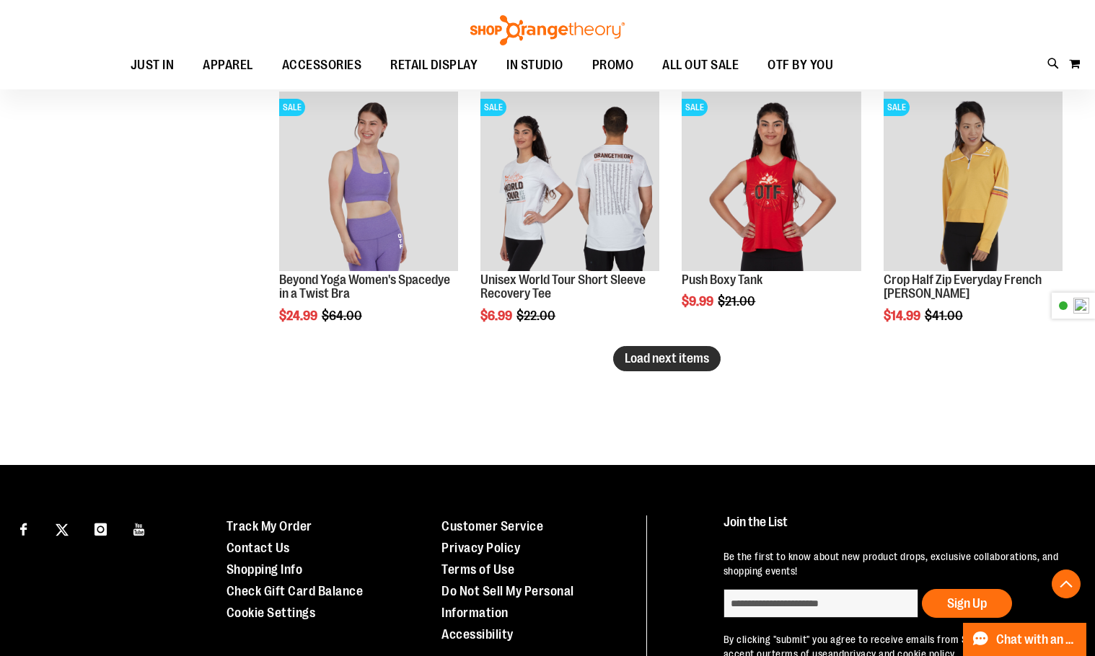
click at [666, 367] on button "Load next items" at bounding box center [666, 358] width 107 height 25
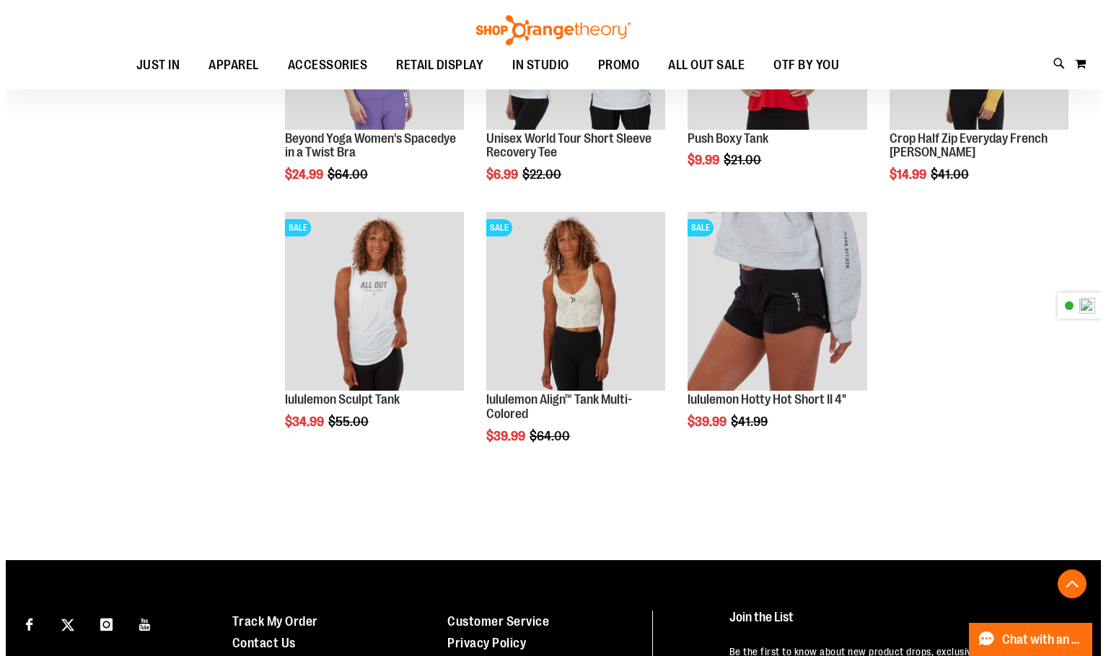
scroll to position [4674, 0]
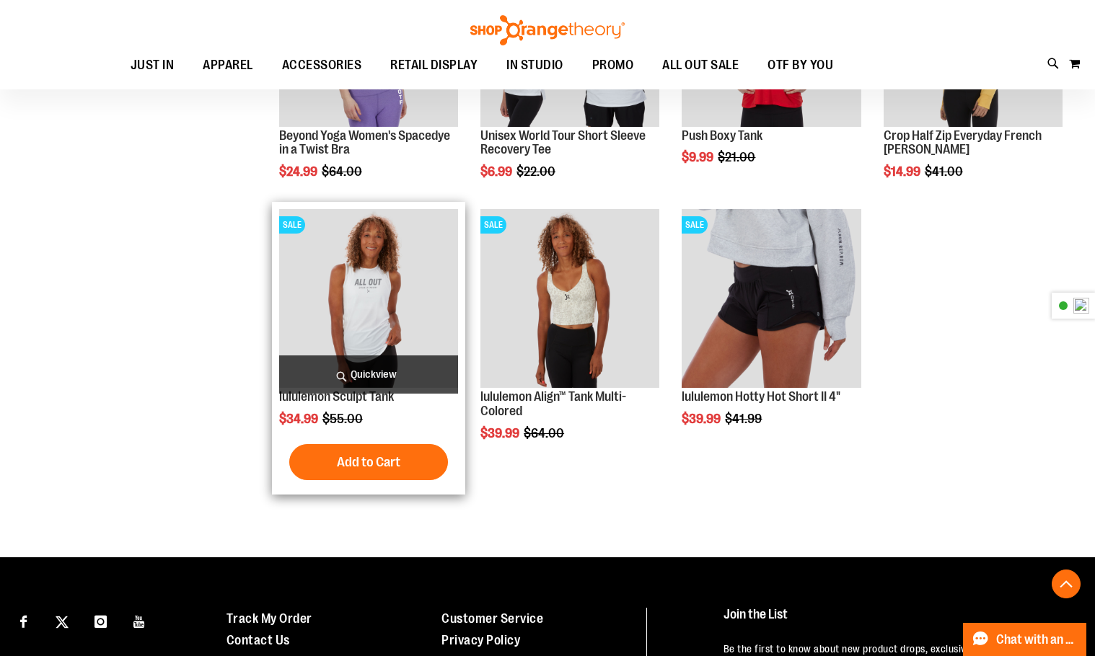
click at [377, 373] on span "Quickview" at bounding box center [368, 375] width 179 height 38
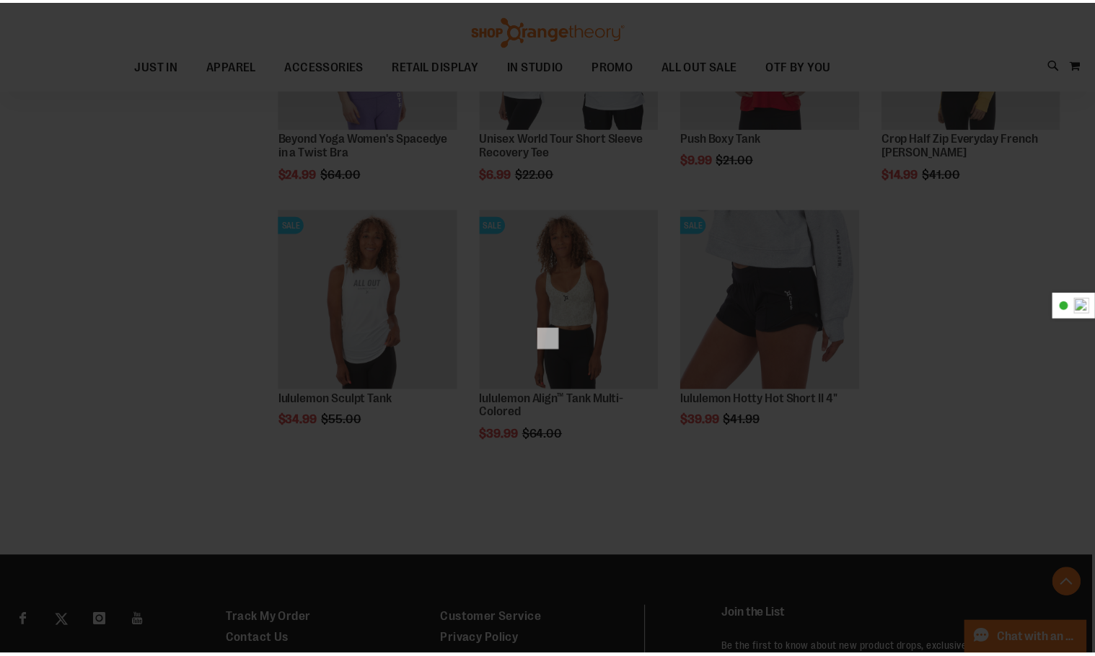
scroll to position [0, 0]
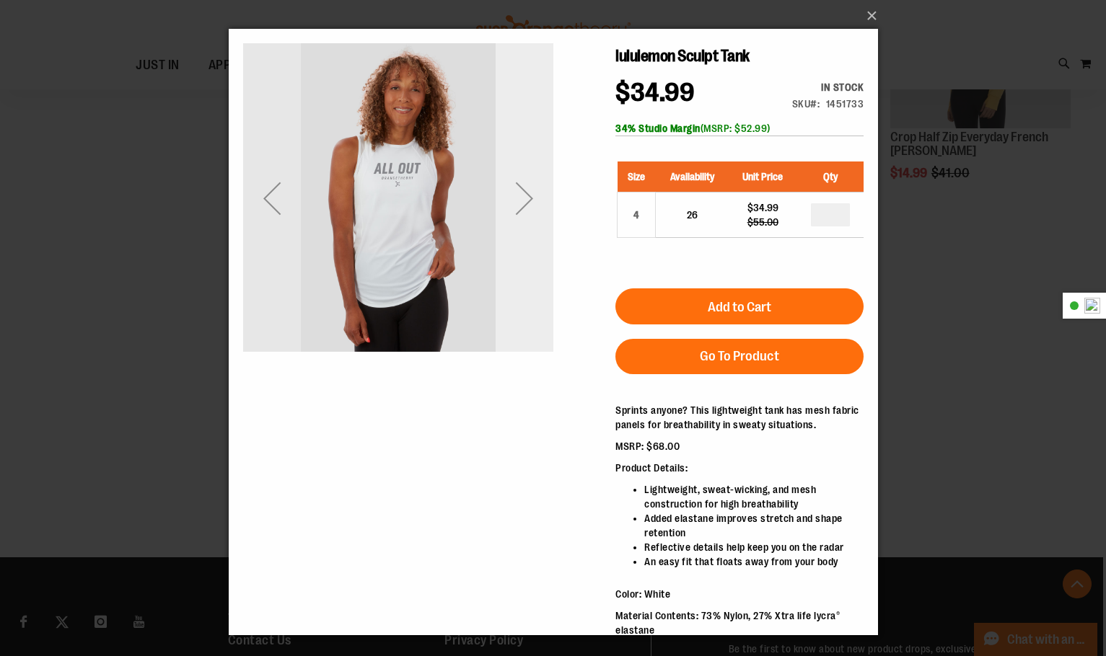
click at [527, 170] on div "Next" at bounding box center [524, 199] width 58 height 58
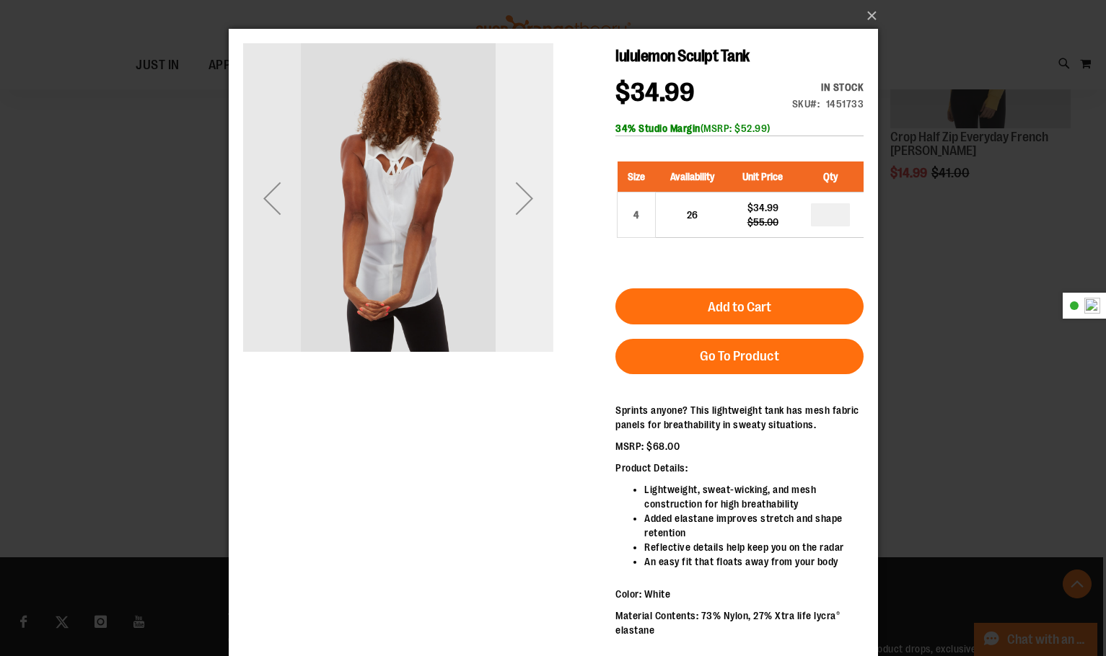
click at [529, 170] on div "Next" at bounding box center [524, 199] width 58 height 58
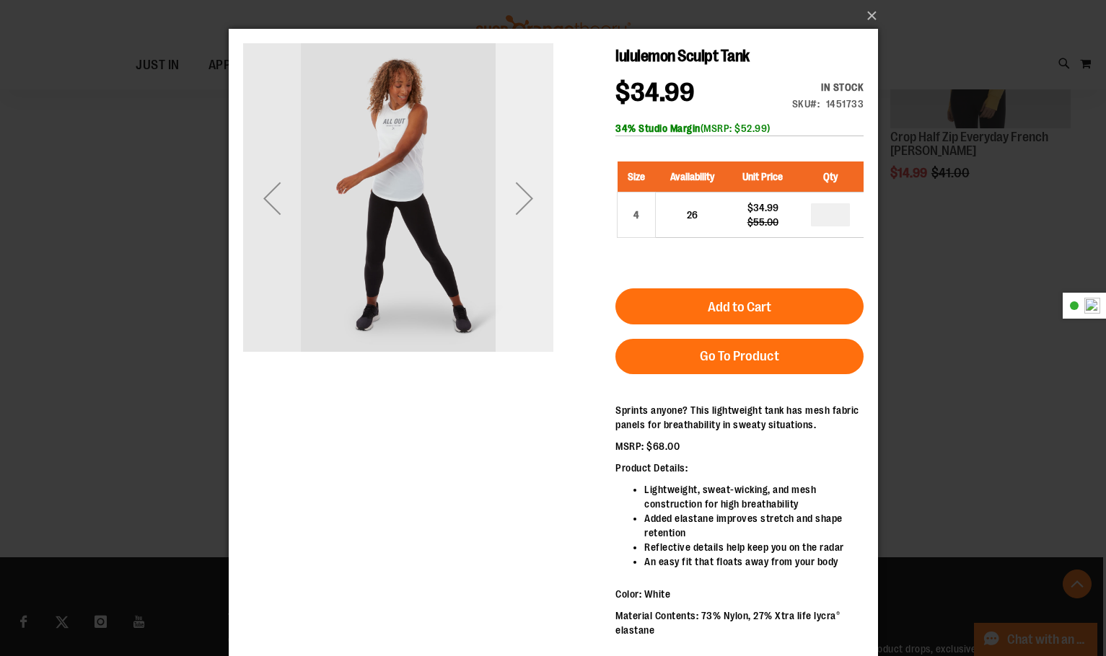
click at [529, 190] on div "Next" at bounding box center [524, 199] width 58 height 58
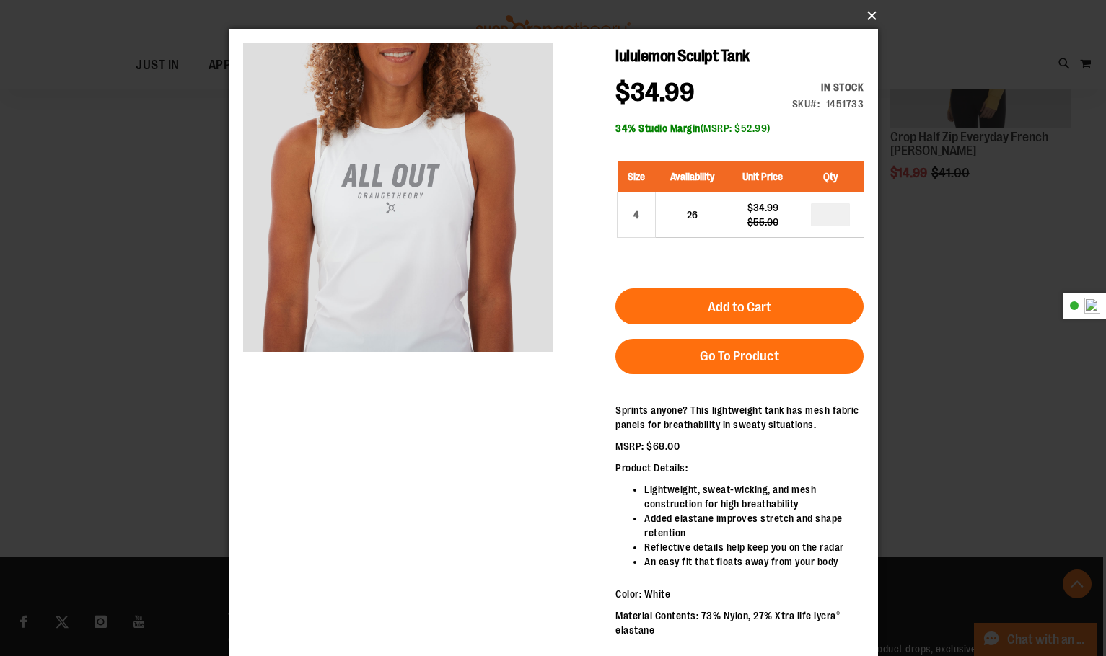
click at [875, 15] on button "×" at bounding box center [557, 16] width 649 height 32
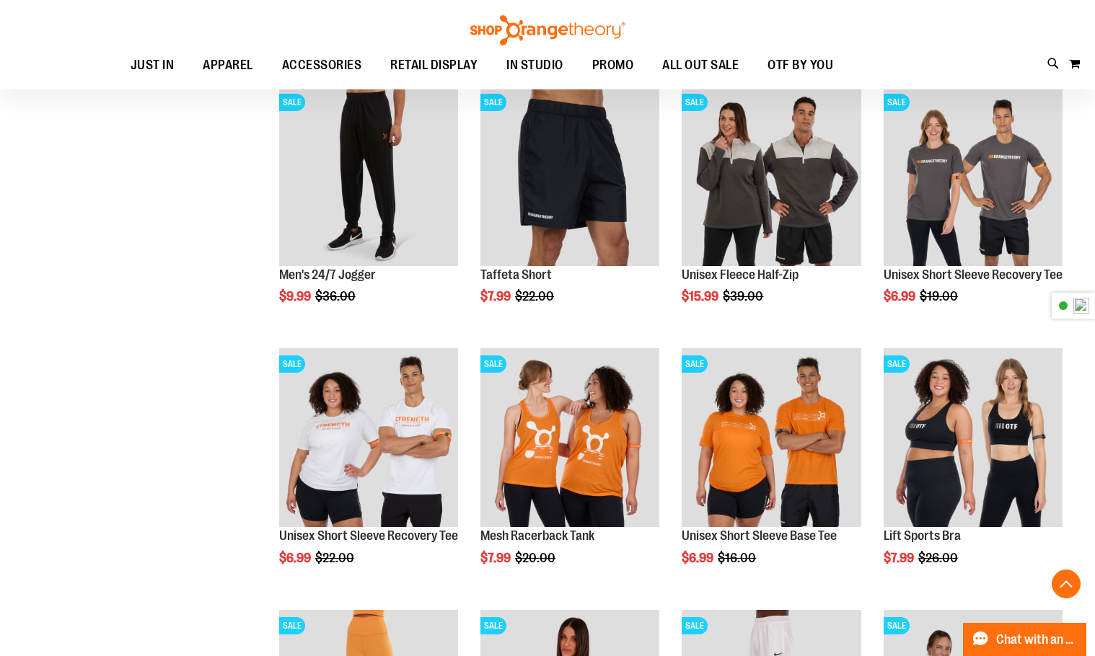
scroll to position [55, 0]
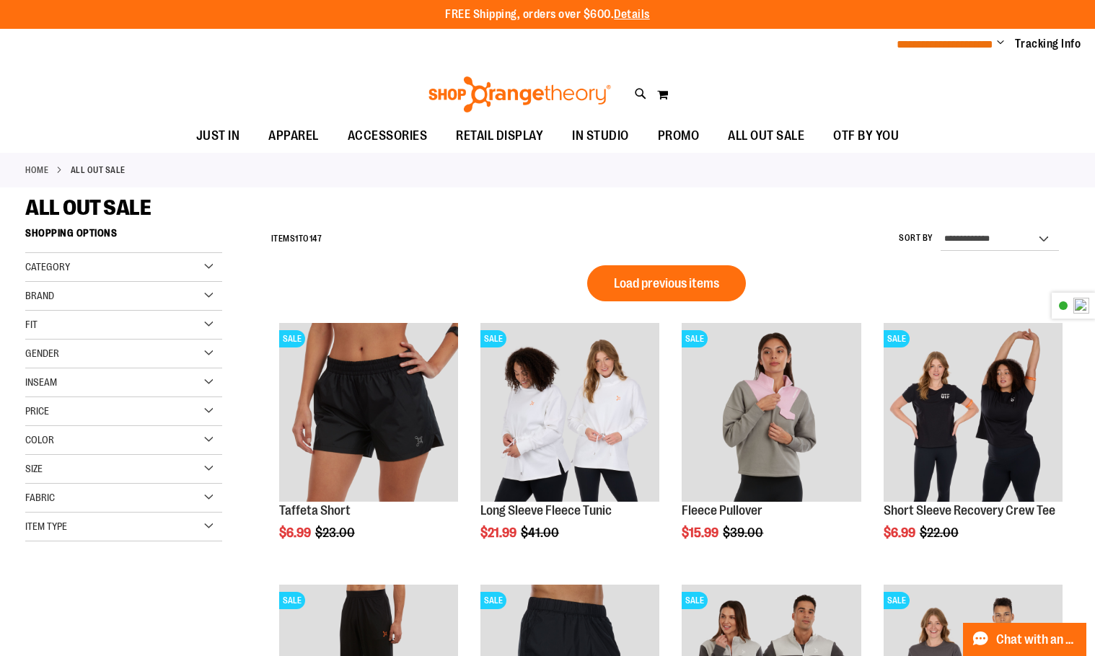
click at [983, 42] on span "**********" at bounding box center [945, 44] width 97 height 11
click at [997, 42] on span "Change" at bounding box center [1000, 44] width 7 height 14
click at [967, 87] on link "Sign Out" at bounding box center [949, 97] width 126 height 27
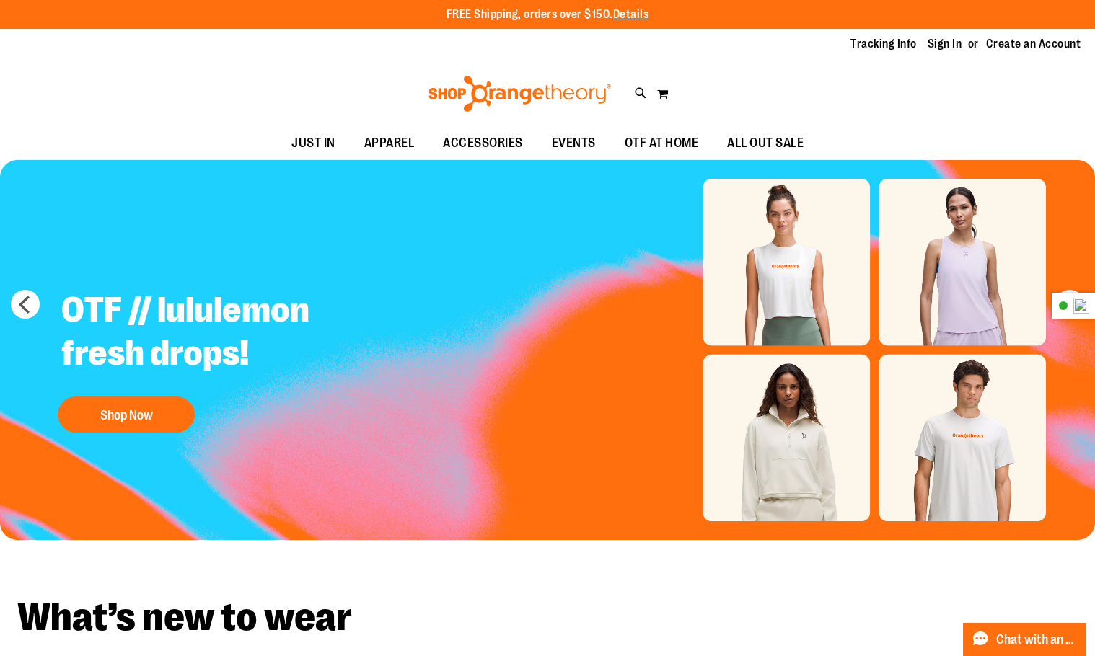
click at [765, 267] on img "Slide 1 of 5" at bounding box center [547, 350] width 1095 height 380
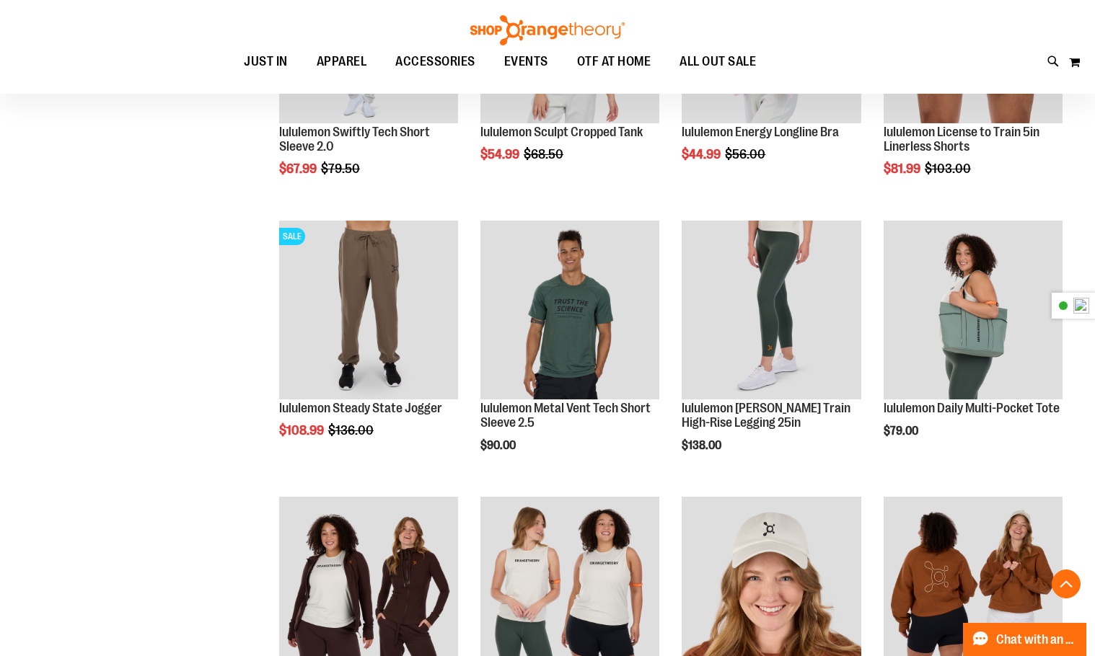
scroll to position [1731, 0]
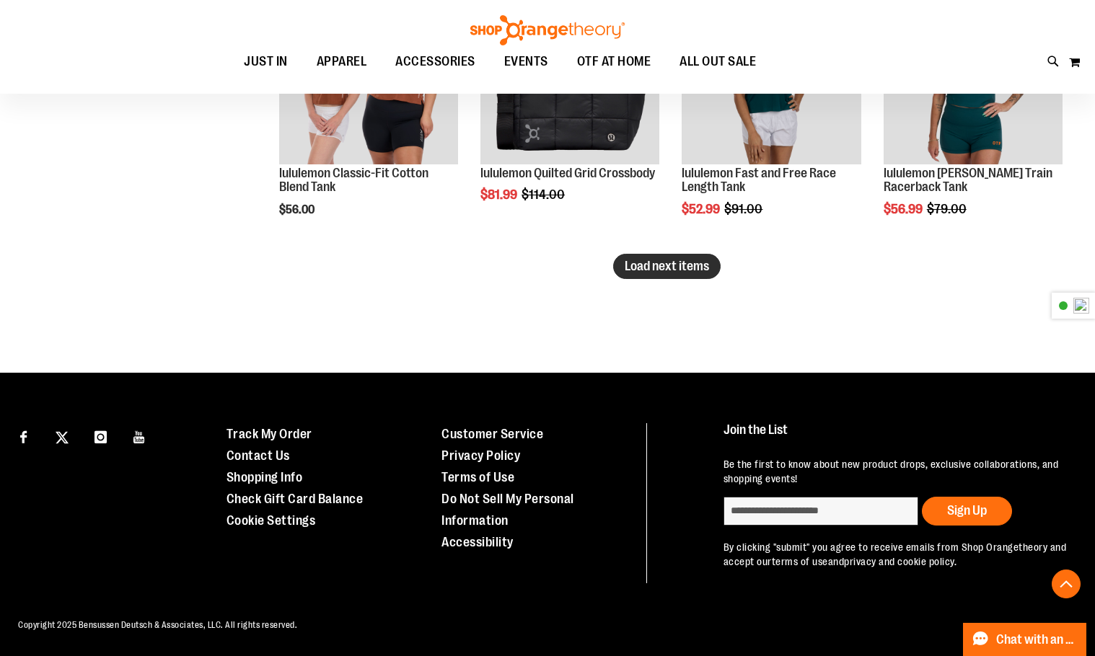
click at [635, 259] on span "Load next items" at bounding box center [667, 266] width 84 height 14
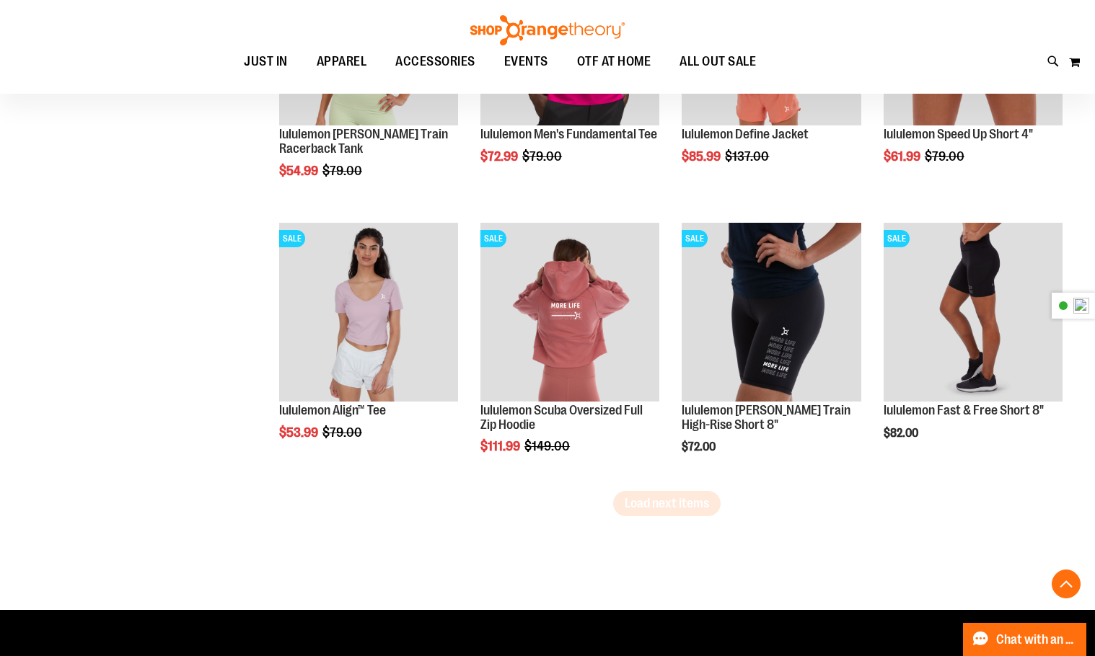
scroll to position [3109, 0]
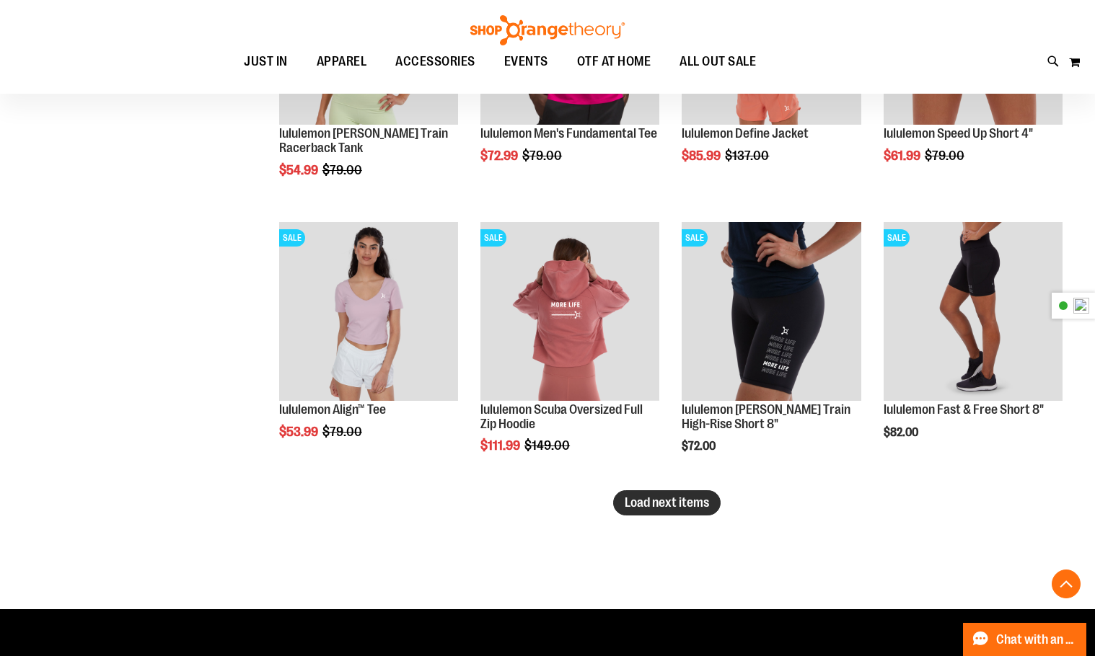
click at [666, 506] on span "Load next items" at bounding box center [667, 503] width 84 height 14
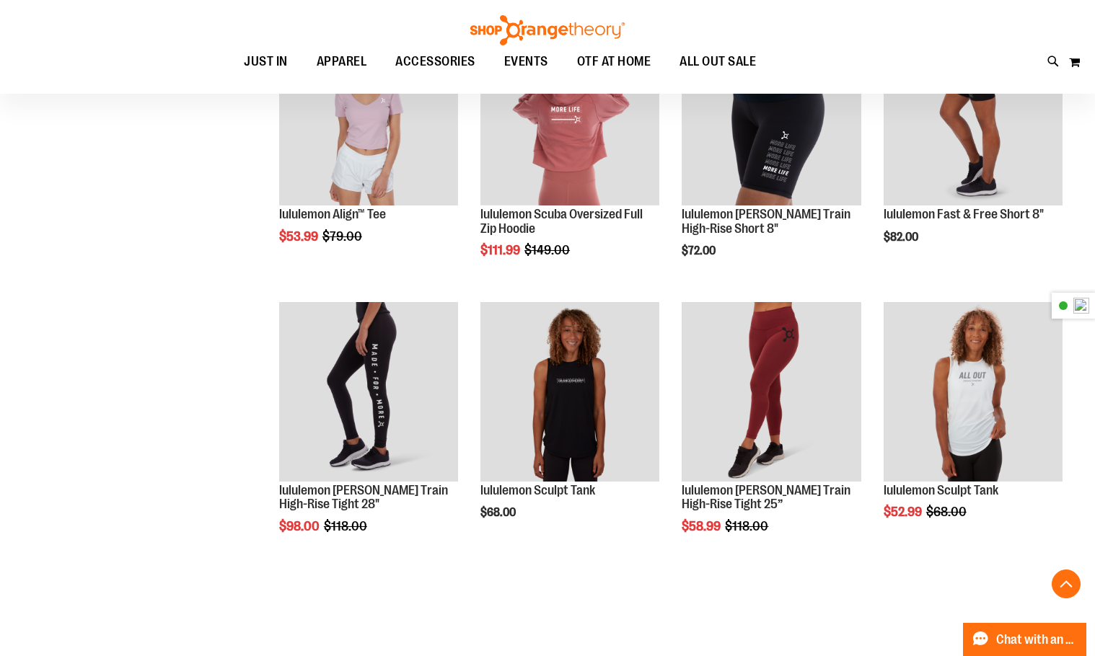
scroll to position [3398, 0]
